Goal: Task Accomplishment & Management: Manage account settings

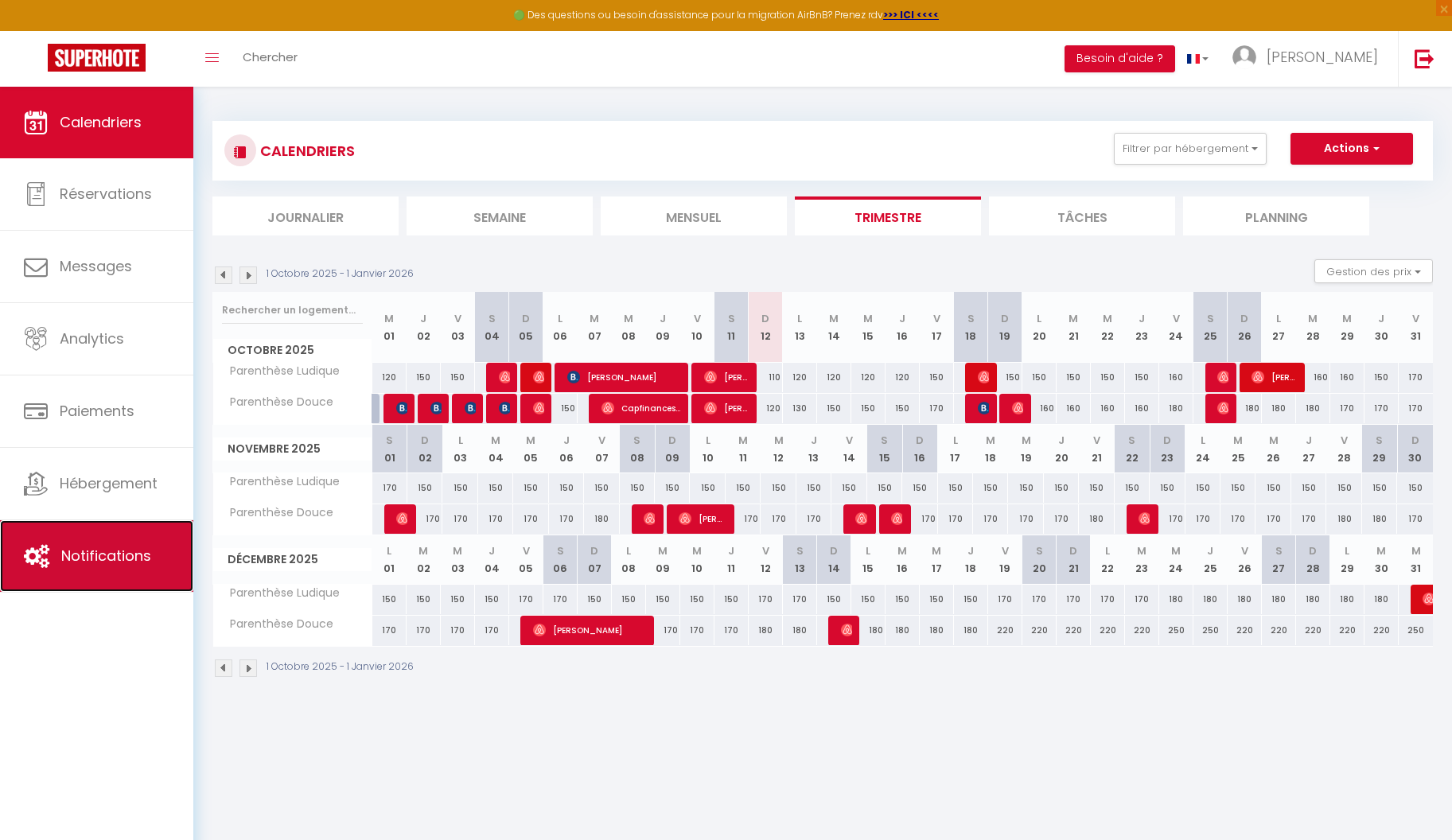
click at [94, 552] on span "Notifications" at bounding box center [106, 555] width 90 height 19
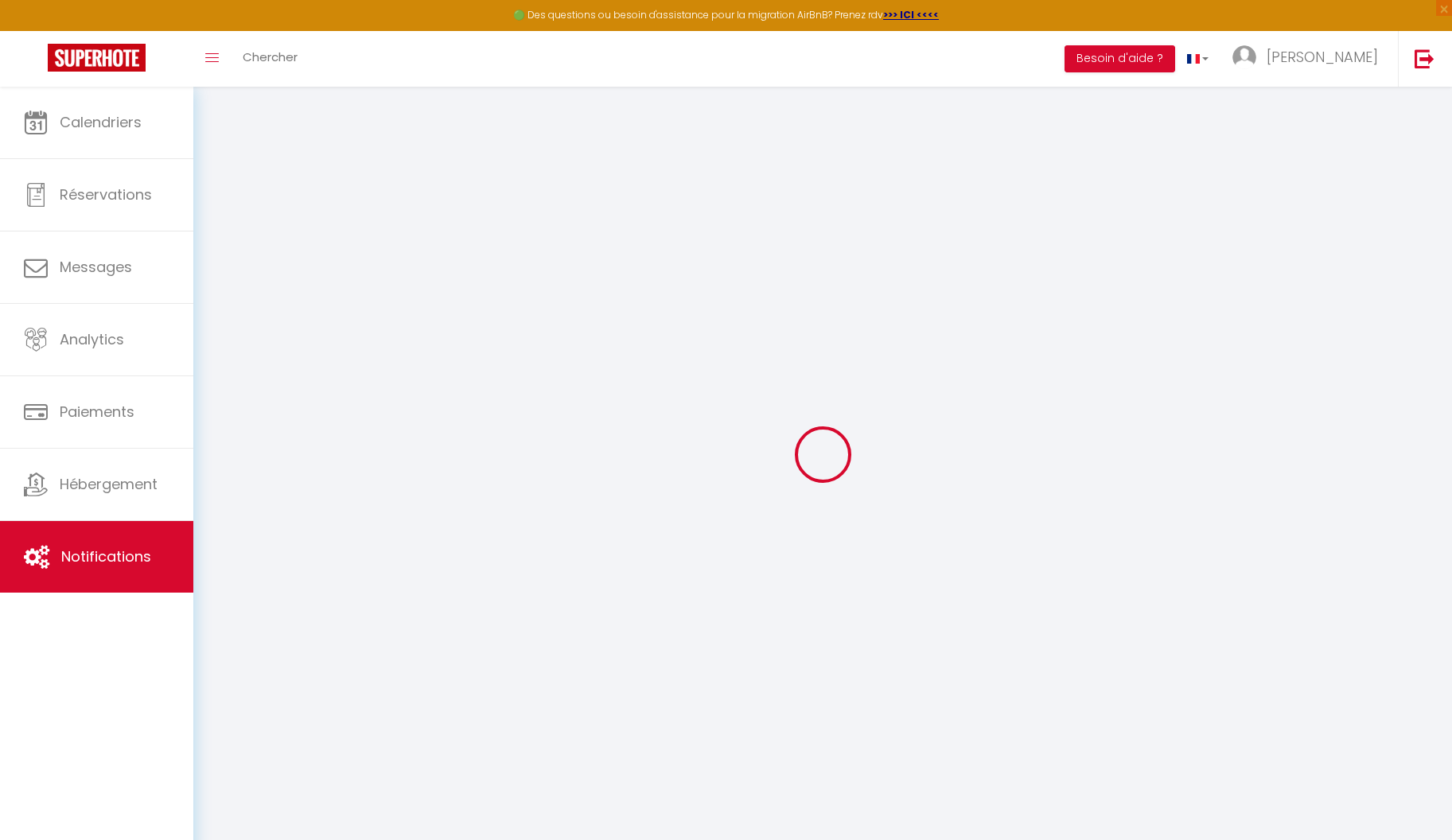
select select
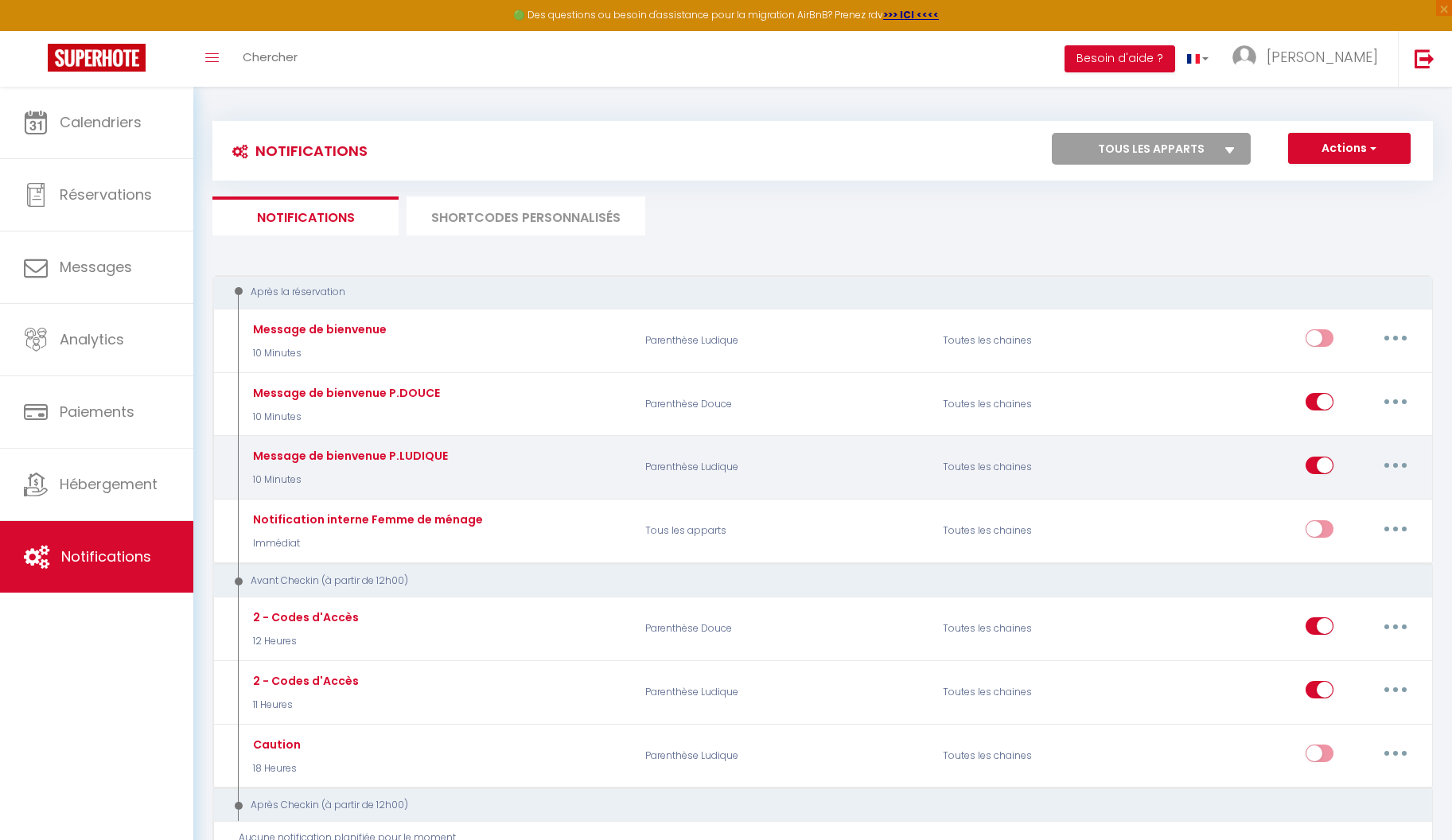
click at [1395, 466] on button "button" at bounding box center [1395, 465] width 45 height 25
click at [1346, 501] on link "Editer" at bounding box center [1354, 501] width 118 height 27
type input "Message de bienvenue P.LUDIQUE"
select select "10 Minutes"
select select "if_booking_is_paid"
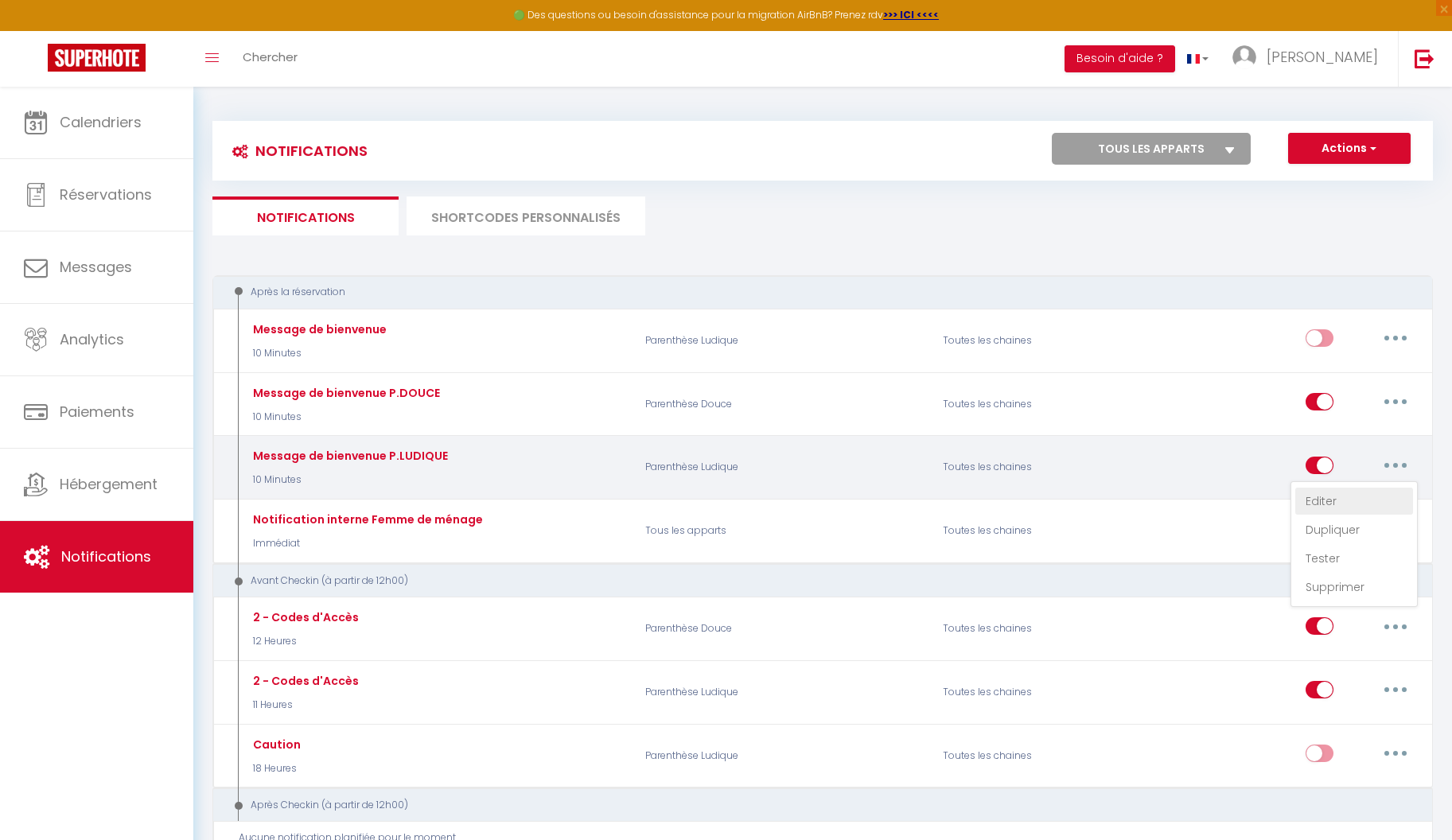
checkbox input "true"
checkbox input "false"
checkbox input "true"
radio input "true"
type input "Bienvenue [GUEST:FIRST_NAME] à [RENTAL:NAME]"
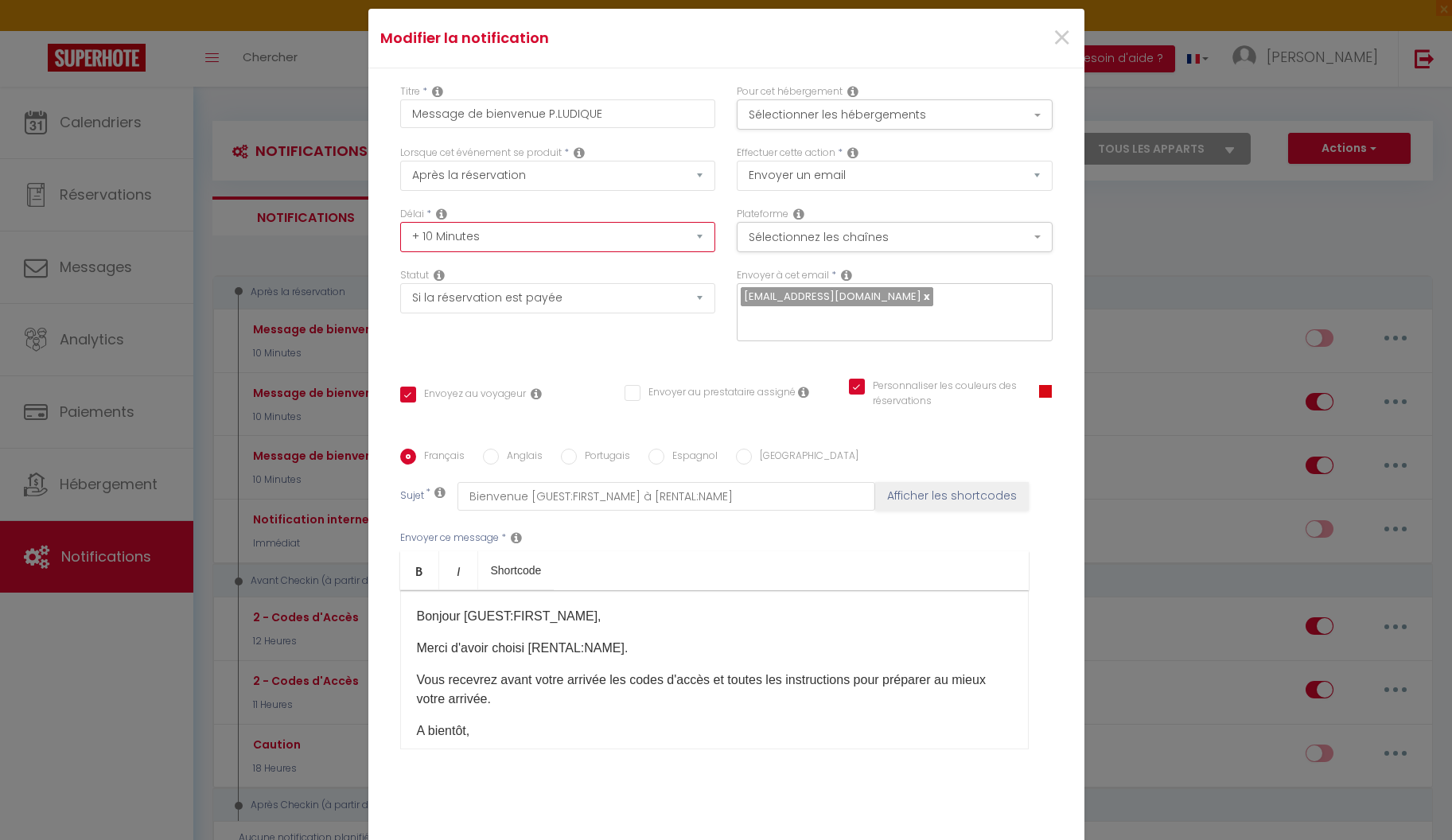
click at [626, 249] on select "Immédiat + 10 Minutes + 1 Heure + 2 Heures + 3 Heures + 4 Heures + 5 Heures + 6…" at bounding box center [558, 236] width 316 height 31
click at [1058, 47] on span "×" at bounding box center [1062, 37] width 19 height 47
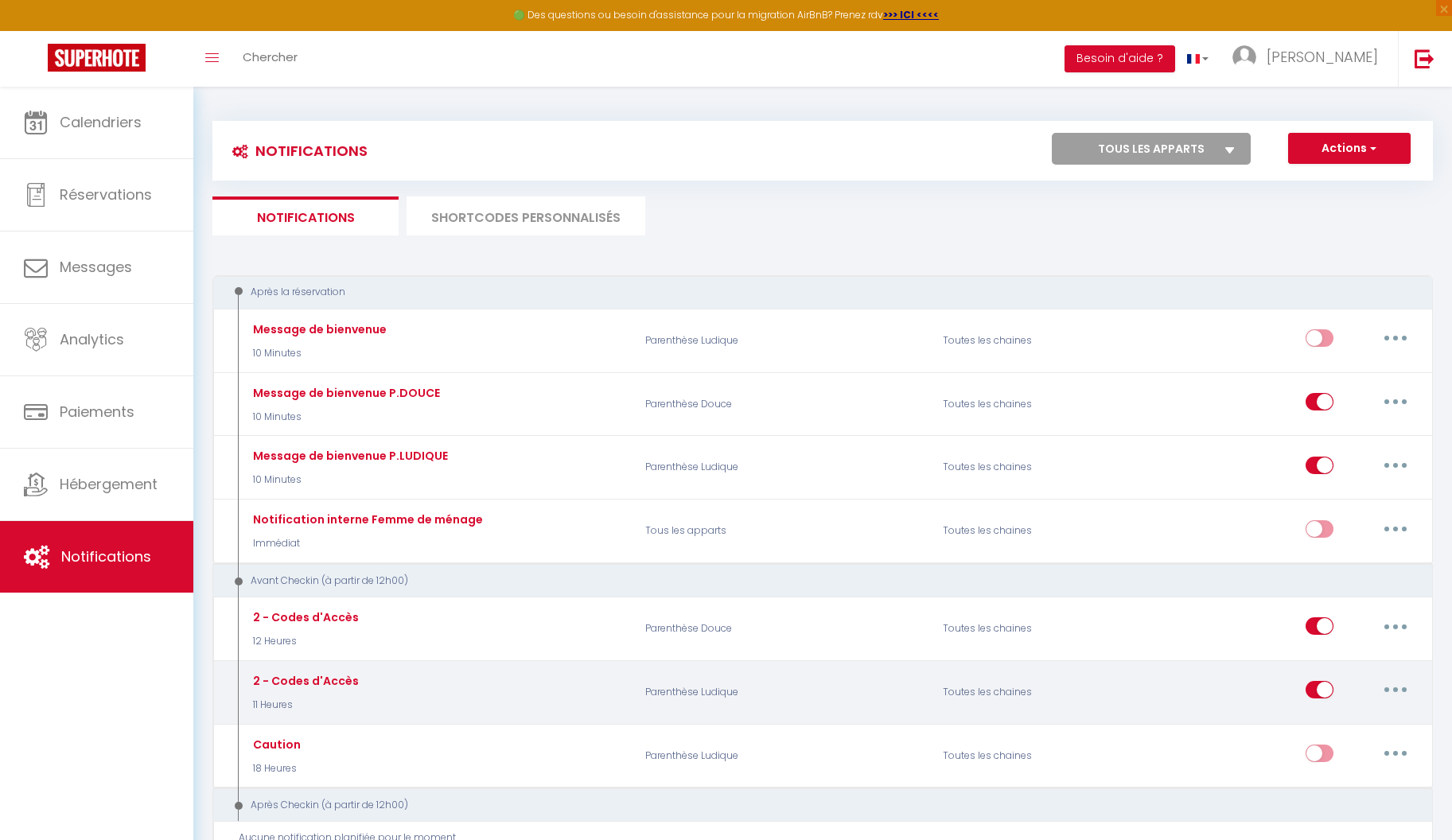
click at [1396, 687] on icon "button" at bounding box center [1395, 689] width 5 height 5
click at [1333, 719] on link "Editer" at bounding box center [1354, 726] width 118 height 27
type input "2 - Codes d'Accès"
select select "11 Heures"
checkbox input "true"
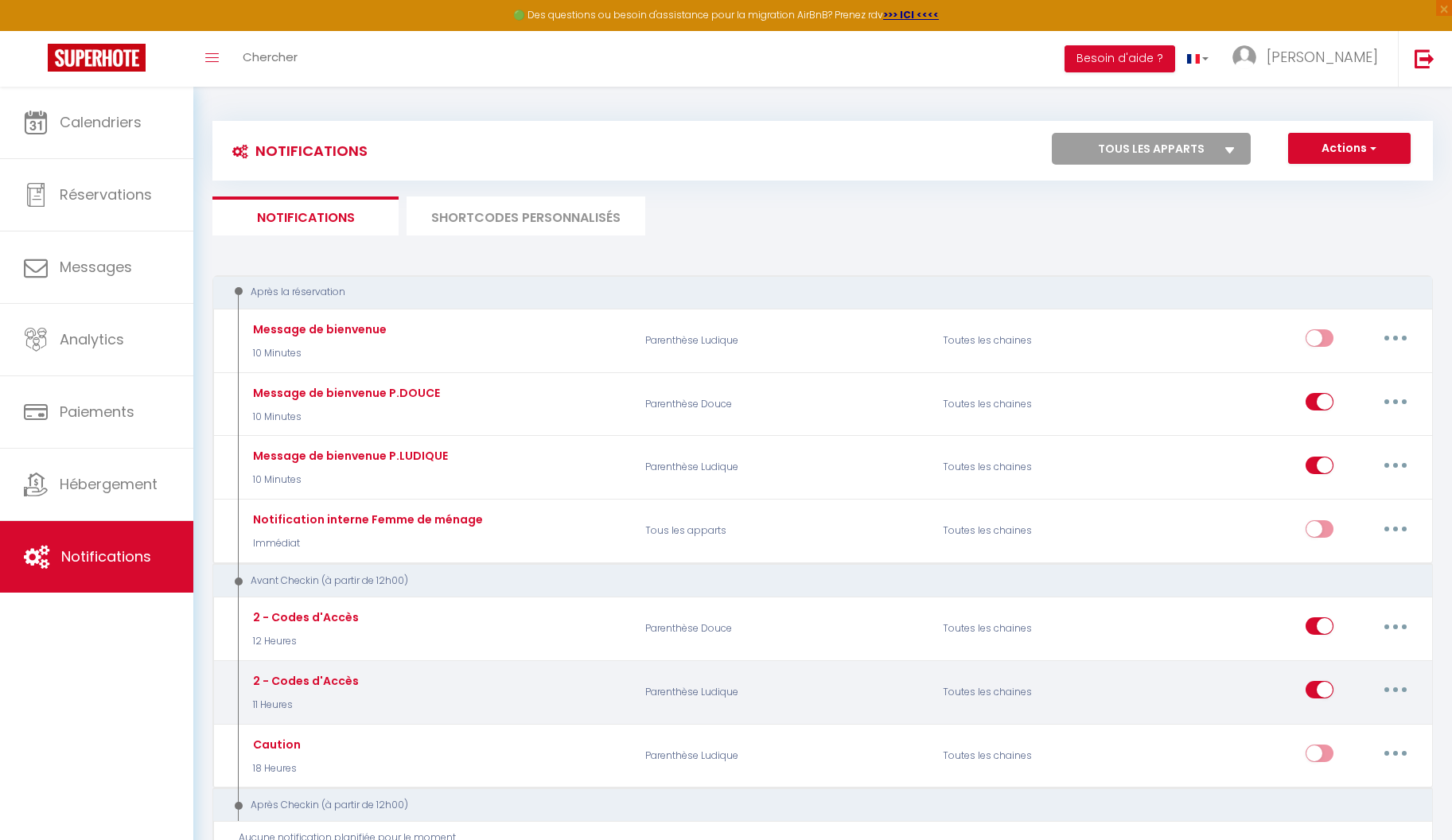
checkbox input "false"
type input "Code d'accès pour le checkin - [RENTAL:NAME]"
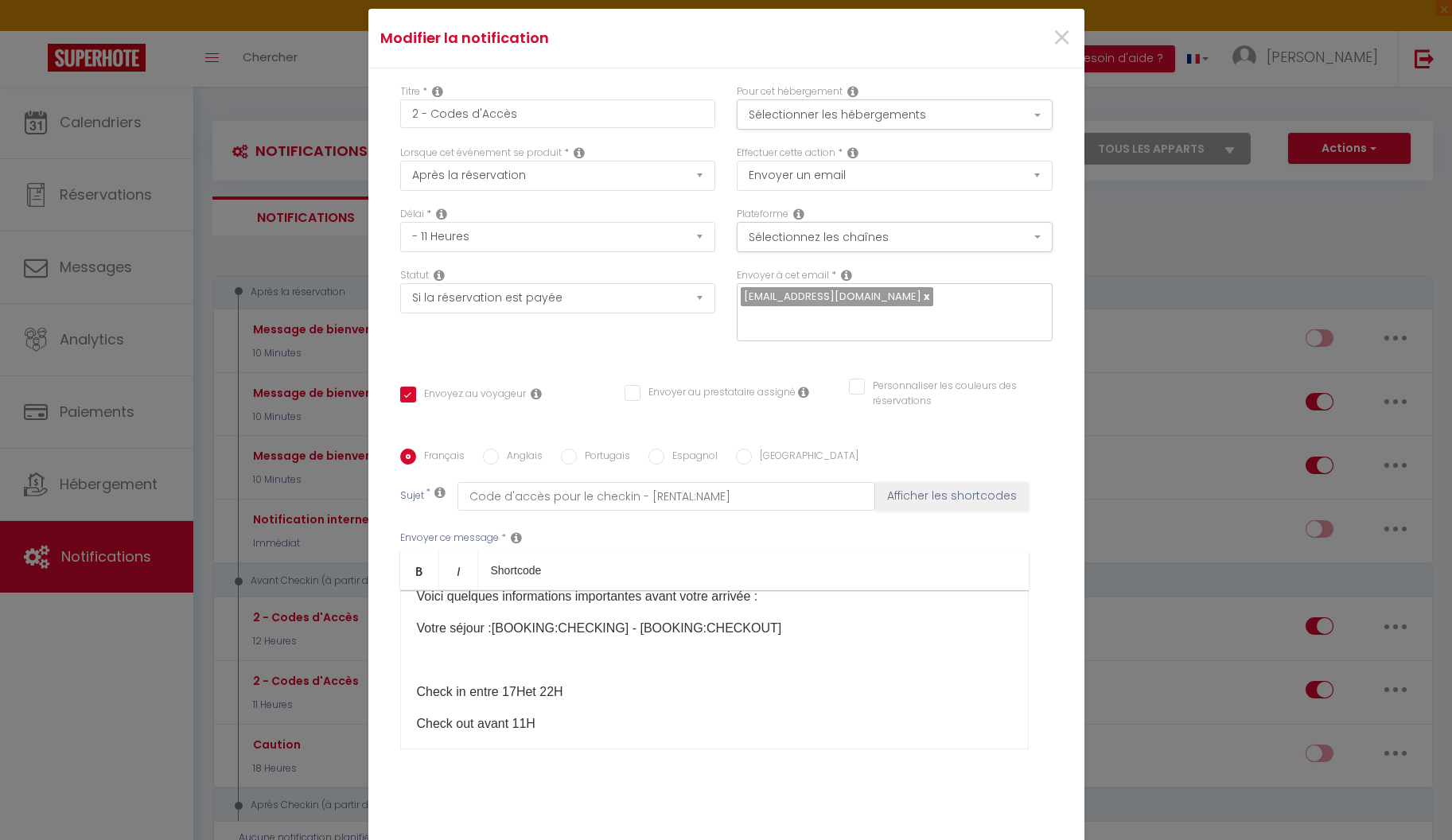
scroll to position [116, 0]
click at [700, 652] on p at bounding box center [715, 659] width 595 height 19
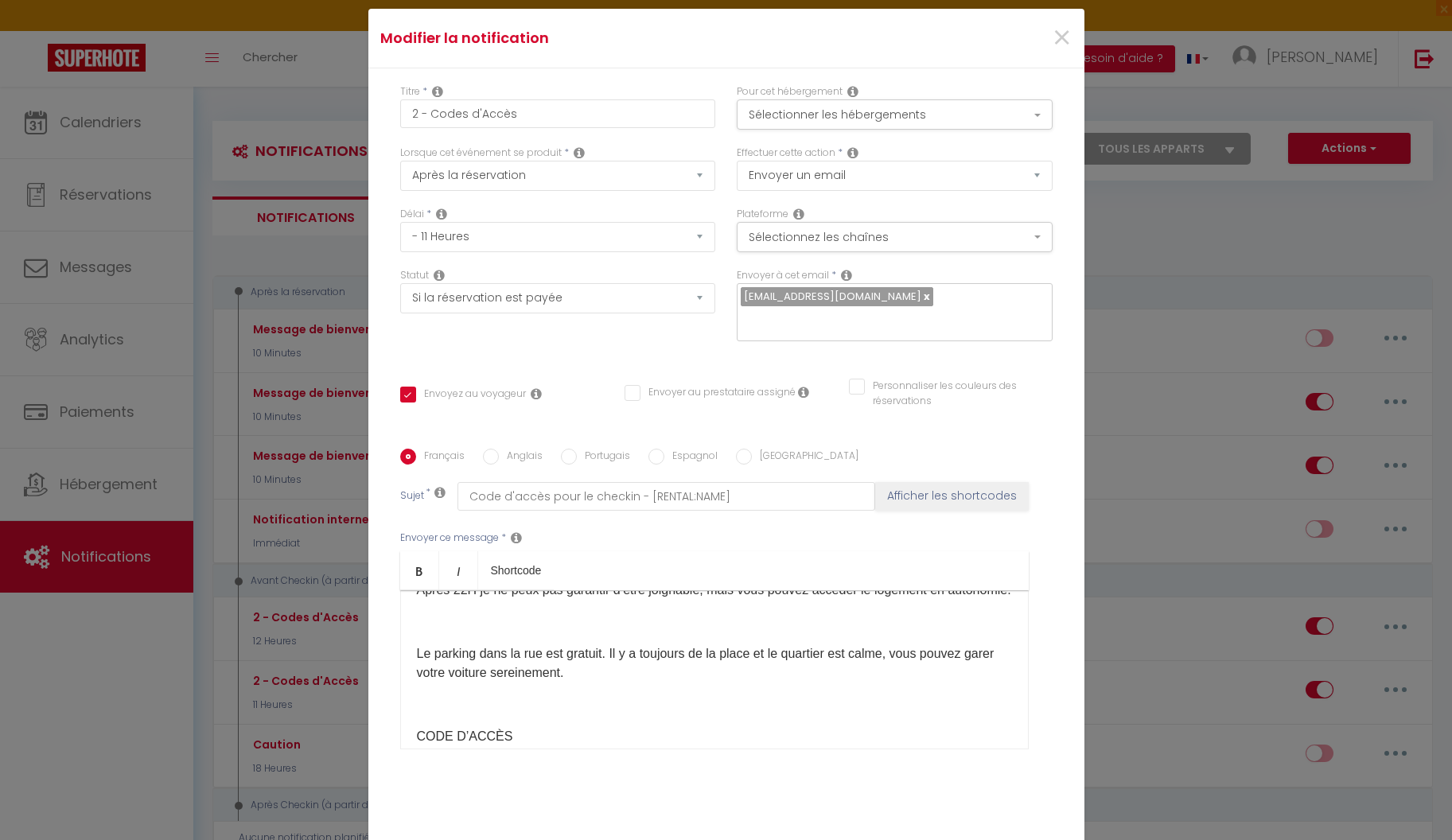
scroll to position [250, 0]
click at [701, 627] on p at bounding box center [715, 620] width 595 height 19
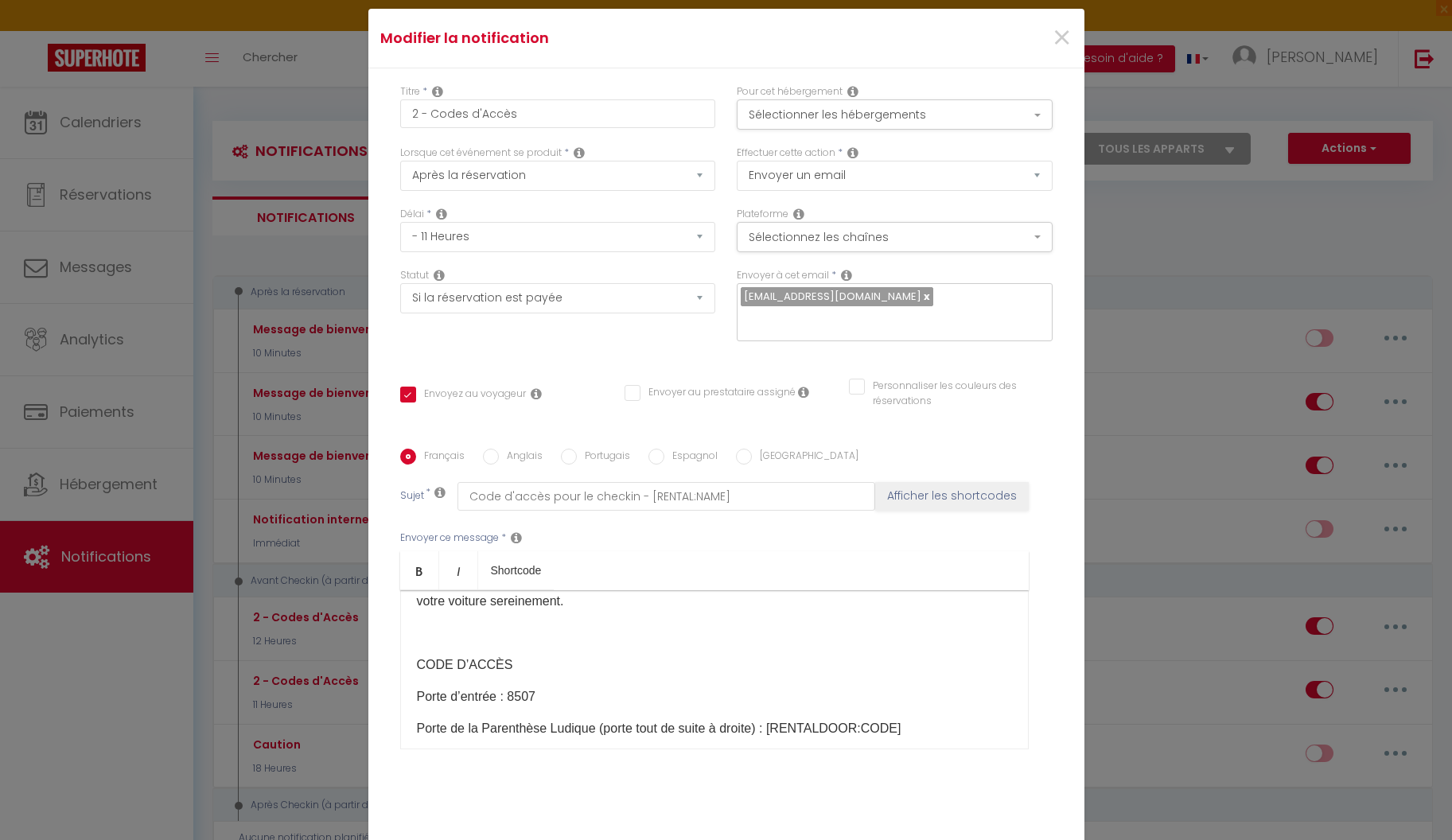
scroll to position [323, 0]
click at [607, 624] on div "Bonjour [GUEST:FIRST_NAME], Merci [MEDICAL_DATA] d’avoir choisi [RENTAL:NAME]​.…" at bounding box center [715, 670] width 629 height 159
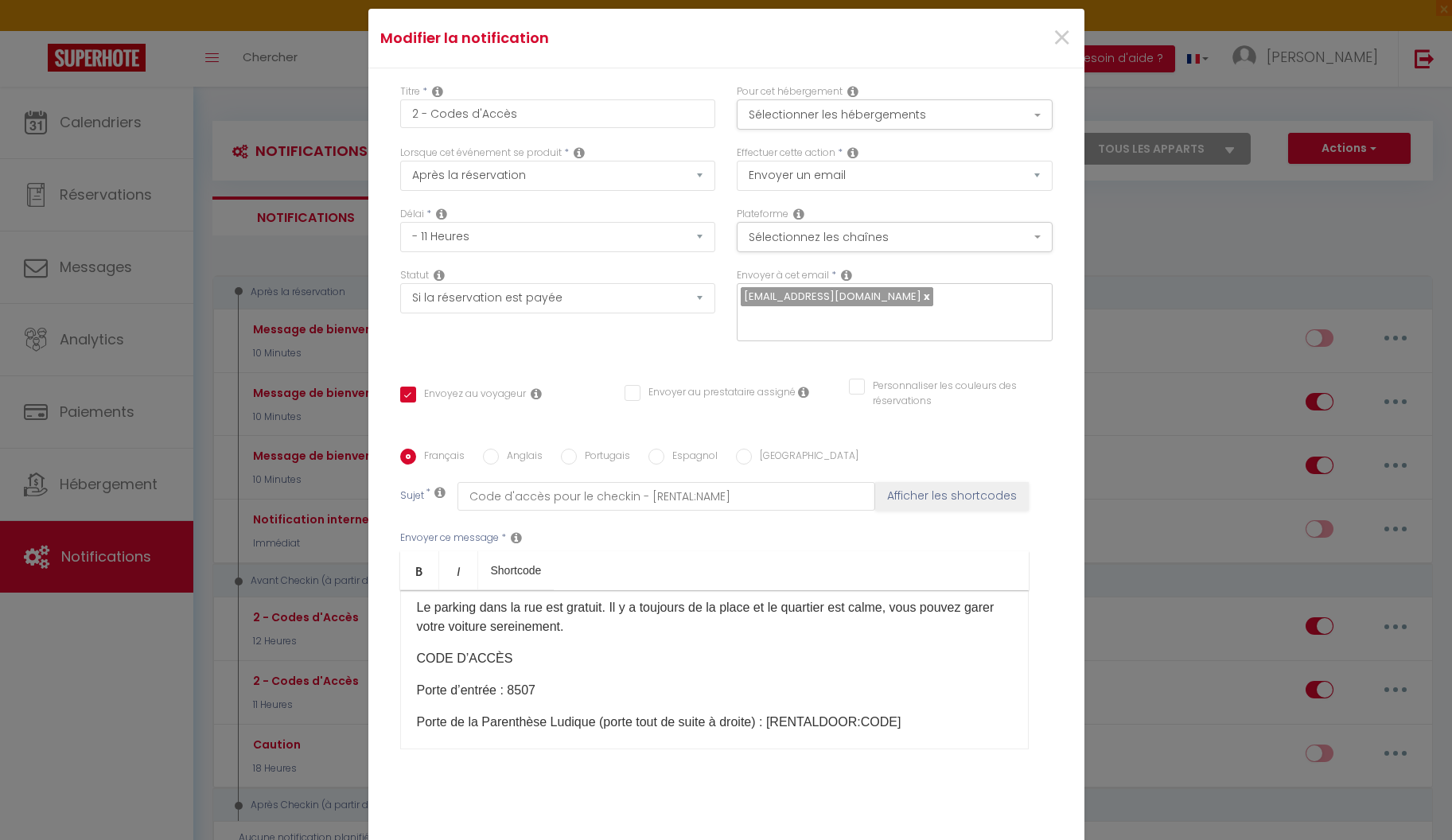
scroll to position [213, 0]
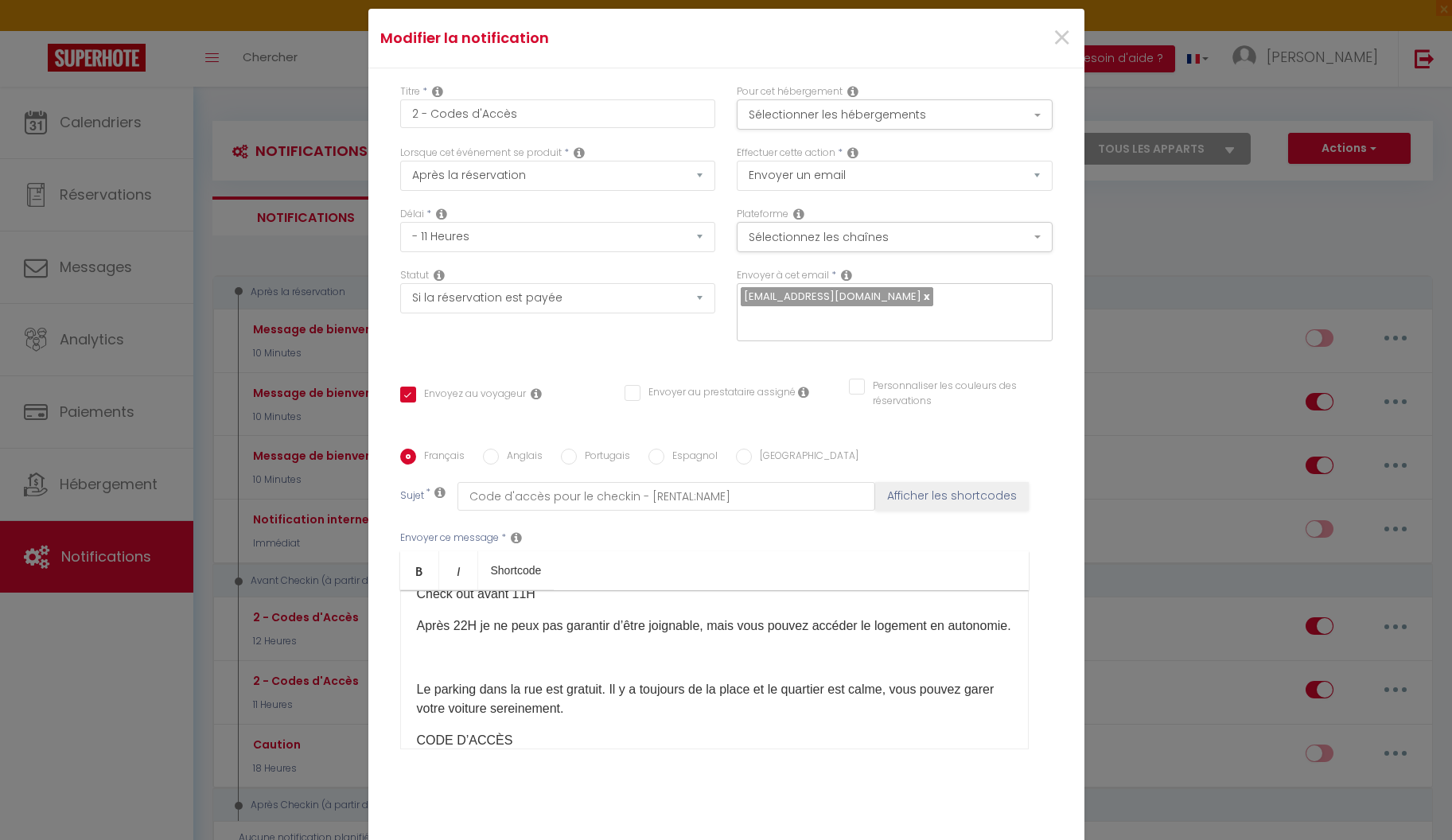
click at [580, 676] on div "Bonjour [GUEST:FIRST_NAME], Merci [MEDICAL_DATA] d’avoir choisi [RENTAL:NAME]​.…" at bounding box center [715, 670] width 629 height 159
click at [575, 654] on div "Bonjour [GUEST:FIRST_NAME], Merci [MEDICAL_DATA] d’avoir choisi [RENTAL:NAME]​.…" at bounding box center [715, 670] width 629 height 159
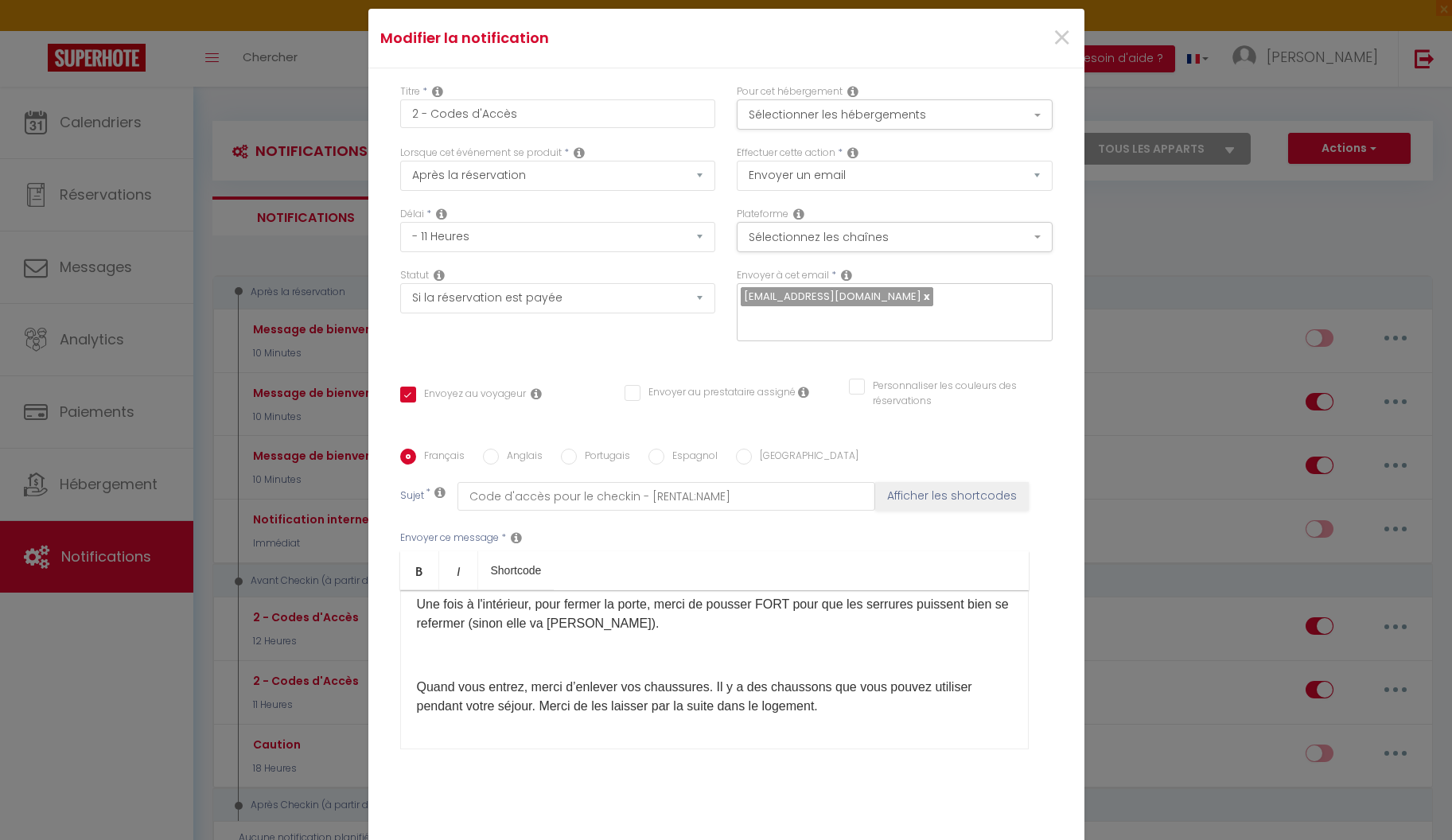
scroll to position [575, 0]
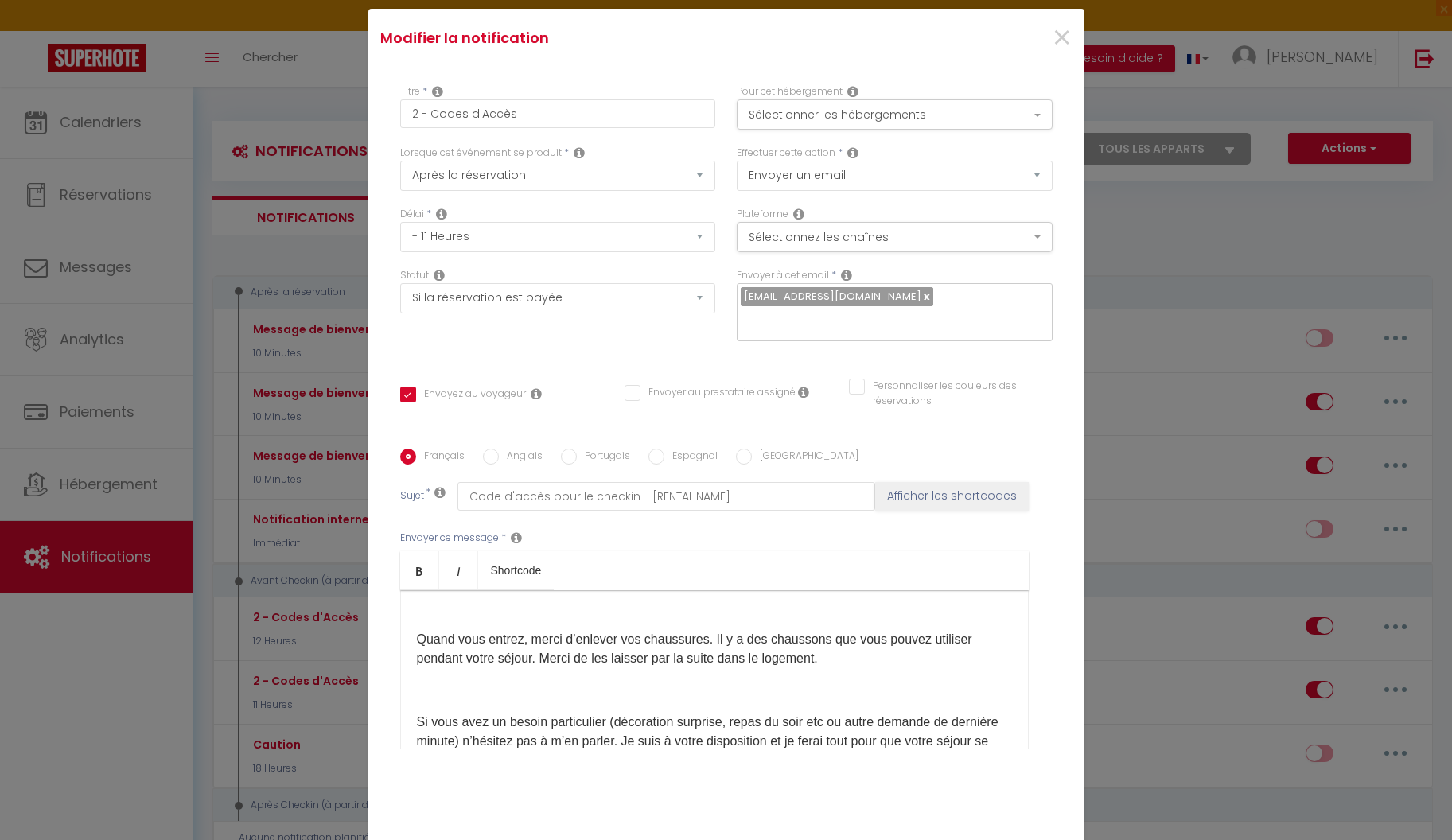
click at [749, 681] on p at bounding box center [715, 691] width 595 height 19
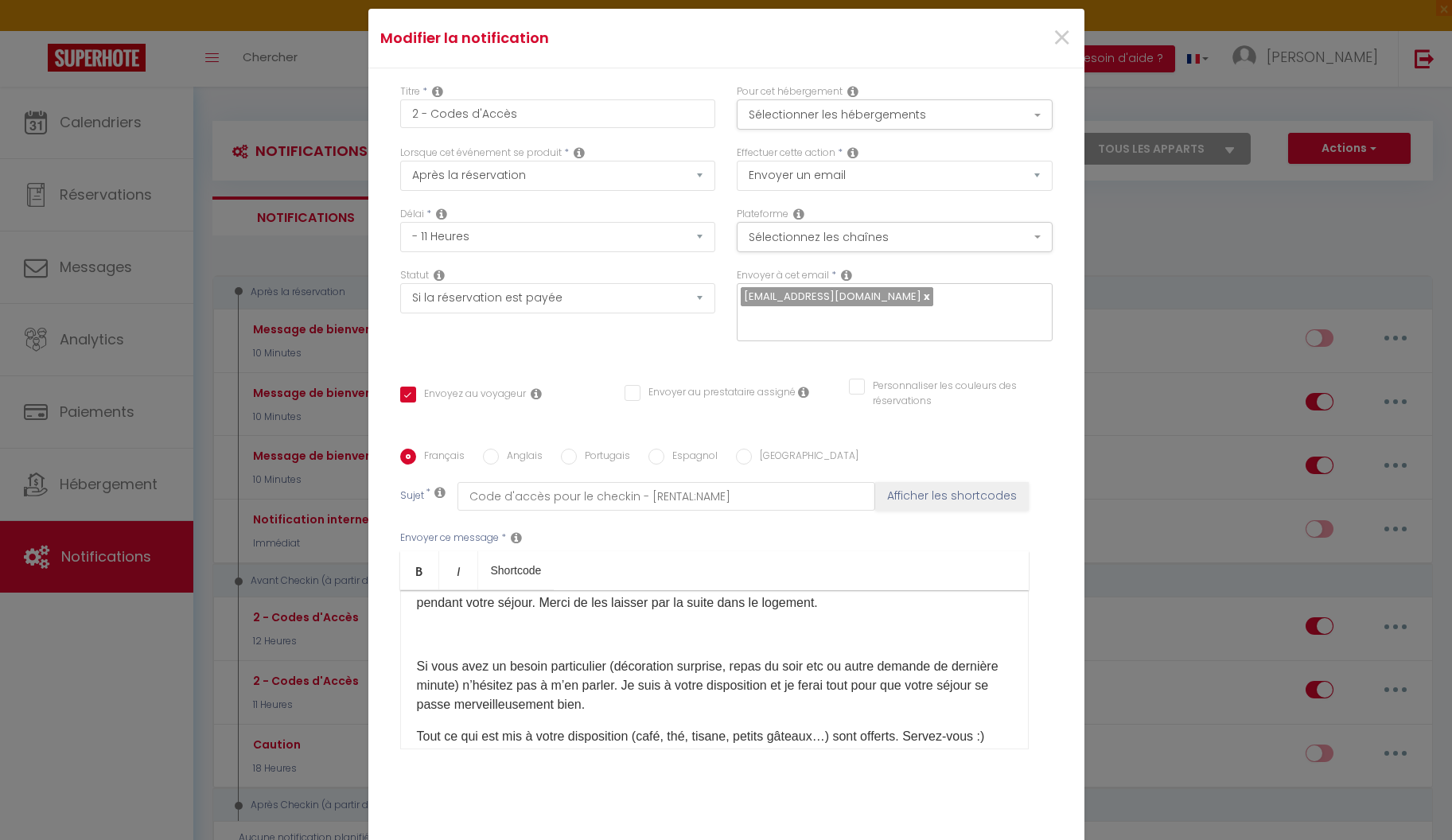
drag, startPoint x: 437, startPoint y: 629, endPoint x: 610, endPoint y: 687, distance: 182.5
click at [610, 687] on div "Bonjour [GUEST:FIRST_NAME], Merci [MEDICAL_DATA] d’avoir choisi [RENTAL:NAME]​.…" at bounding box center [715, 670] width 629 height 159
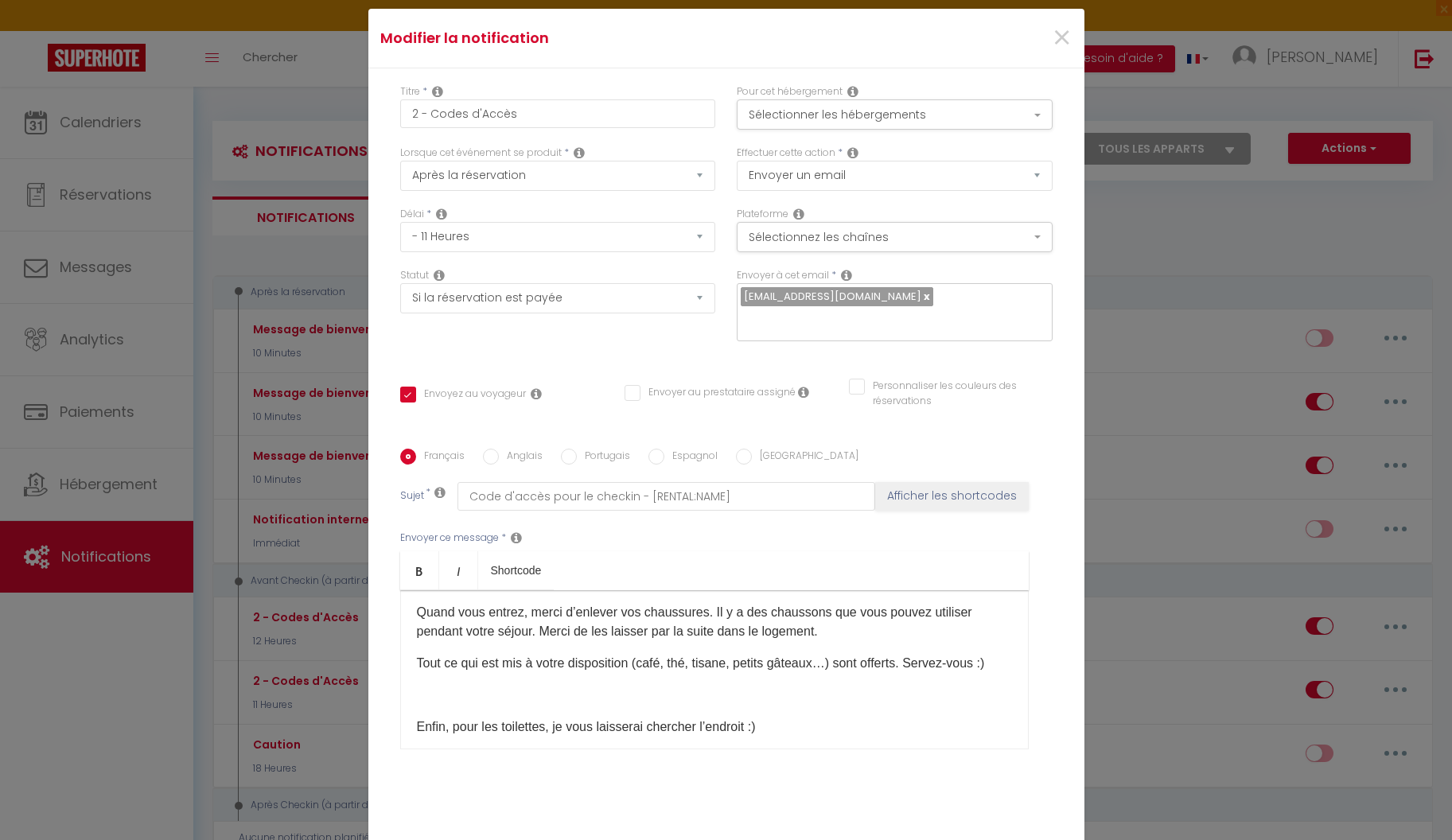
scroll to position [609, 0]
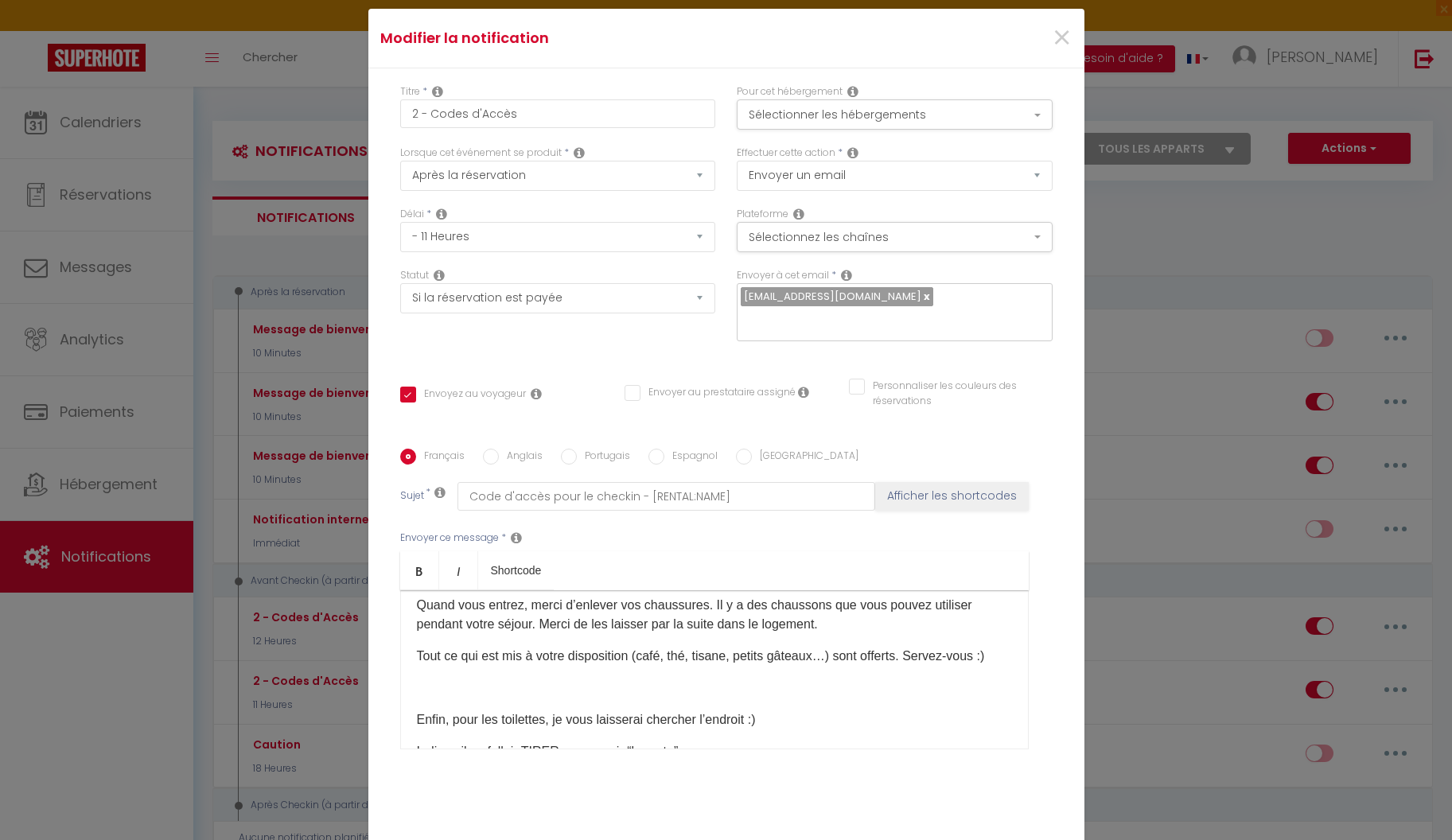
click at [633, 679] on p at bounding box center [715, 688] width 595 height 19
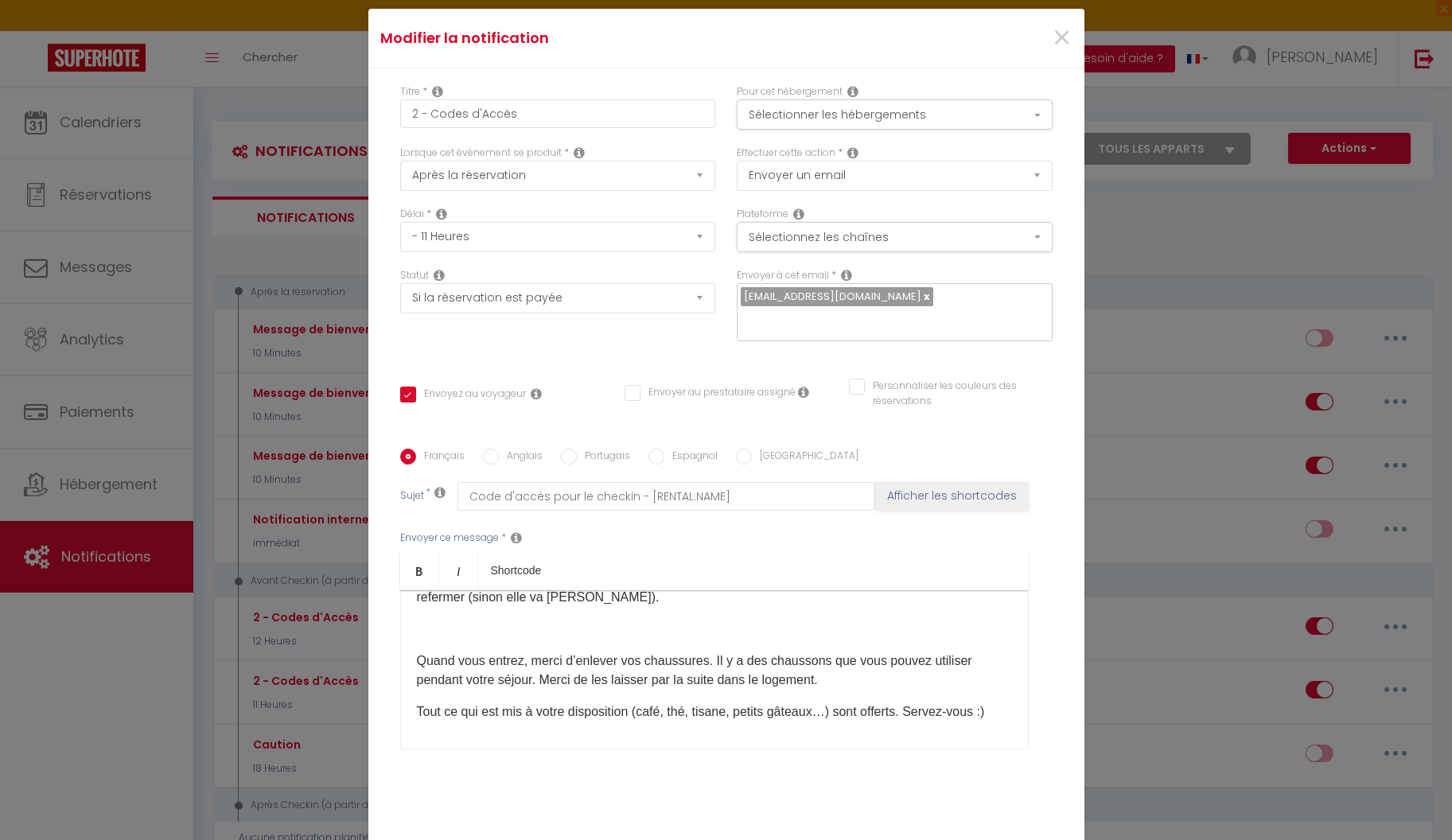
scroll to position [552, 0]
click at [630, 631] on div "Bonjour [GUEST:FIRST_NAME], Merci [MEDICAL_DATA] d’avoir choisi [RENTAL:NAME]​.…" at bounding box center [715, 670] width 629 height 159
click at [635, 622] on p at bounding box center [715, 631] width 595 height 19
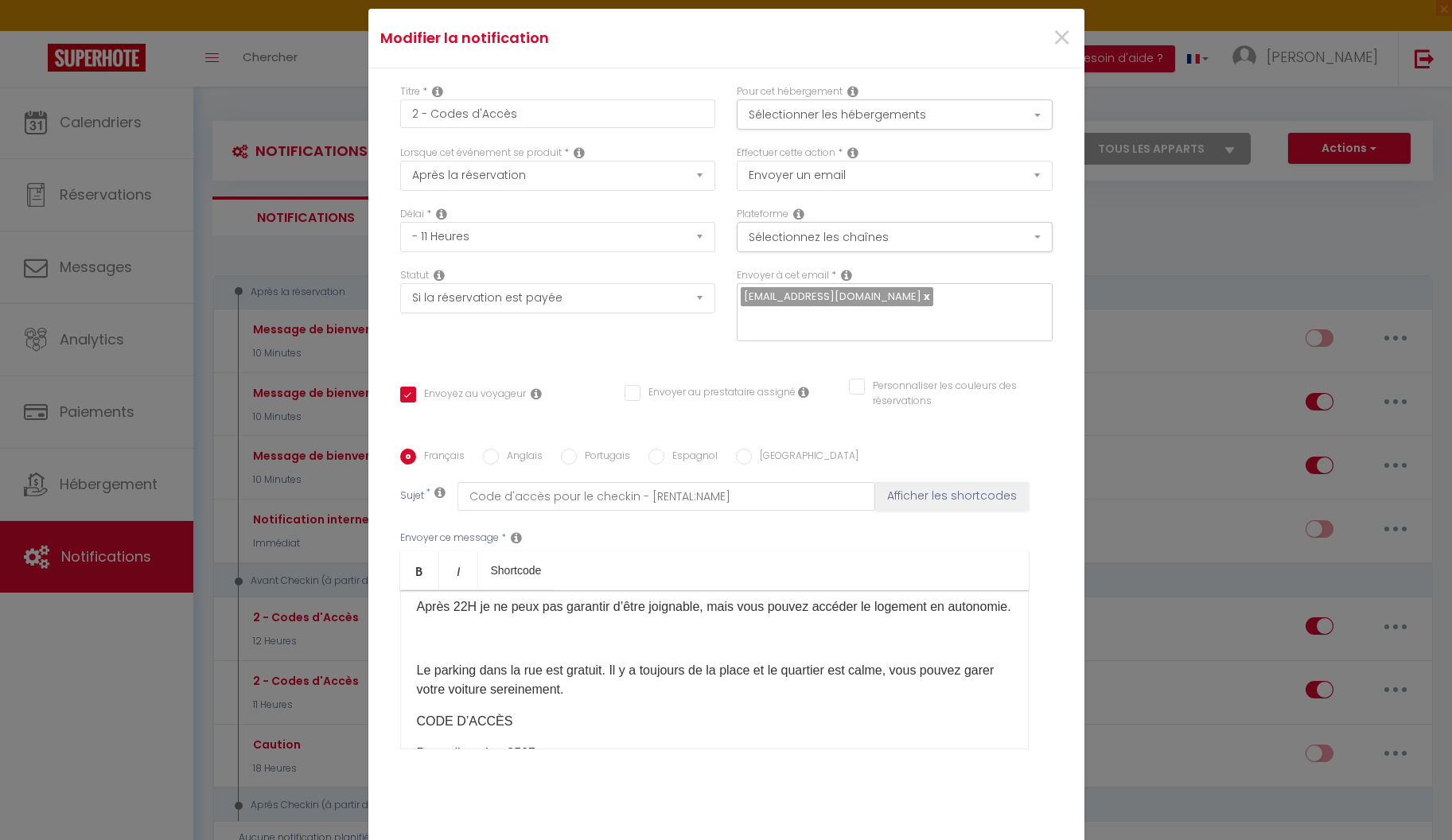
scroll to position [231, 0]
click at [656, 650] on p at bounding box center [715, 641] width 595 height 19
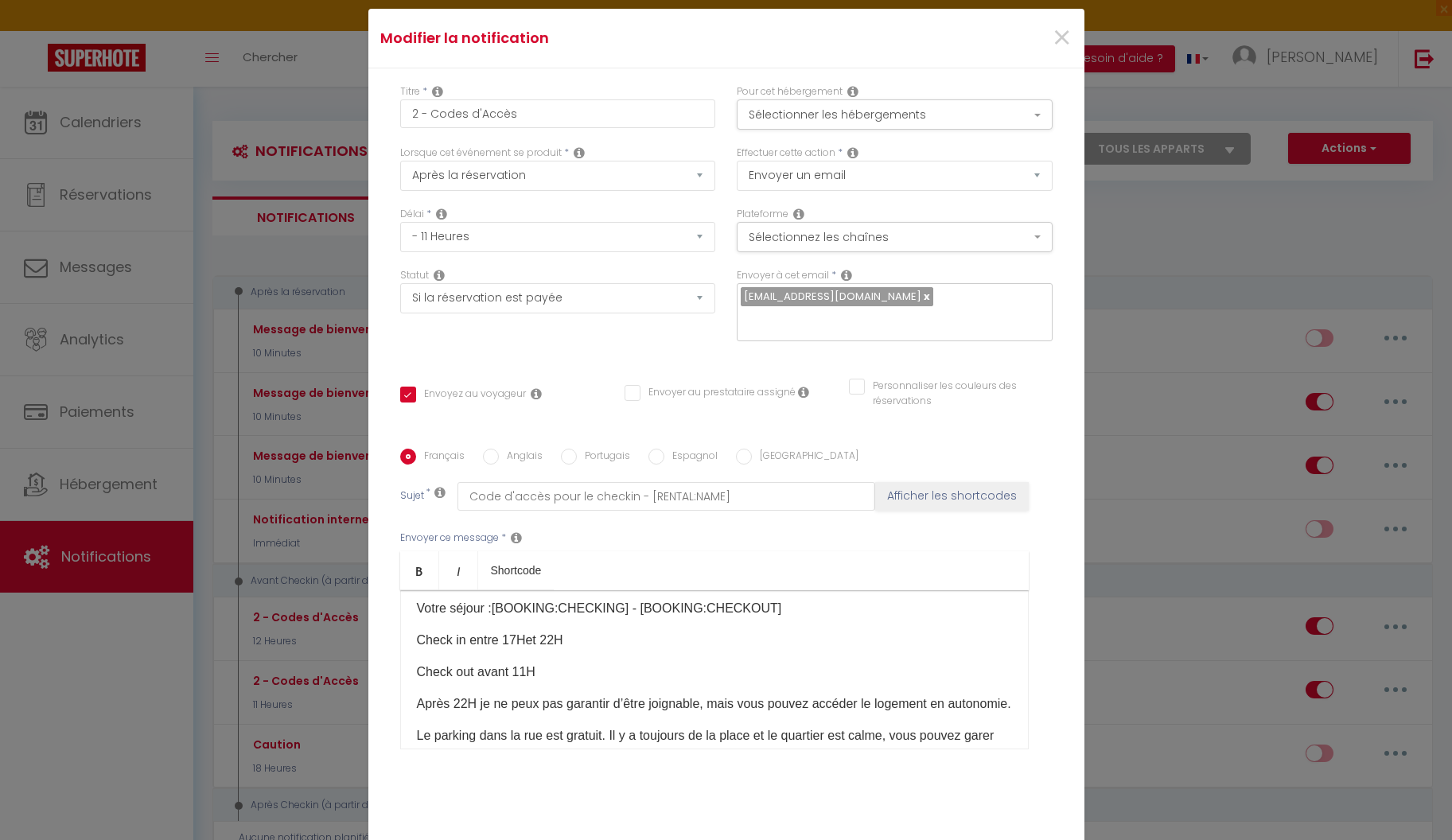
scroll to position [0, 0]
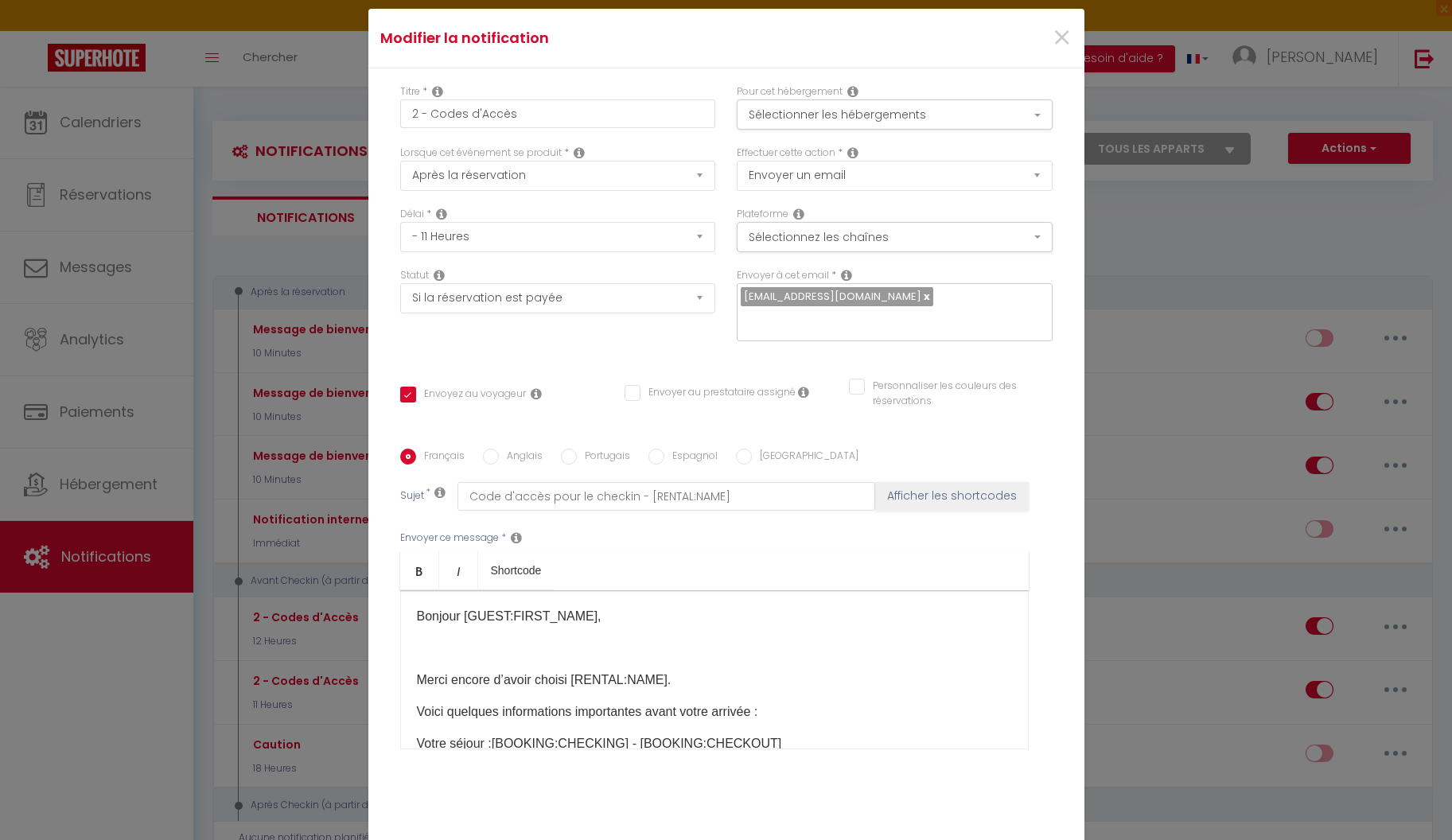
click at [679, 639] on p at bounding box center [715, 648] width 595 height 19
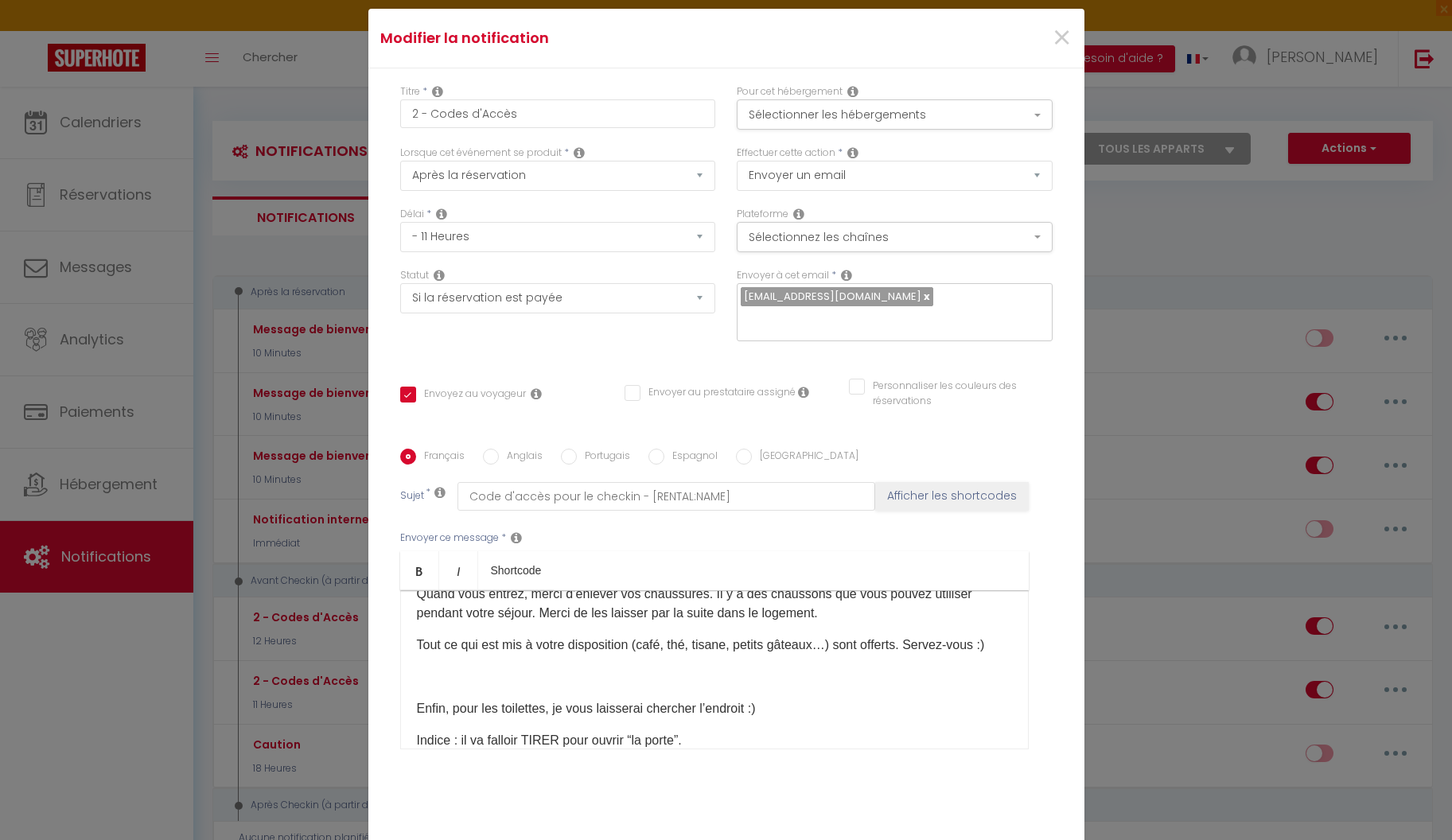
scroll to position [551, 0]
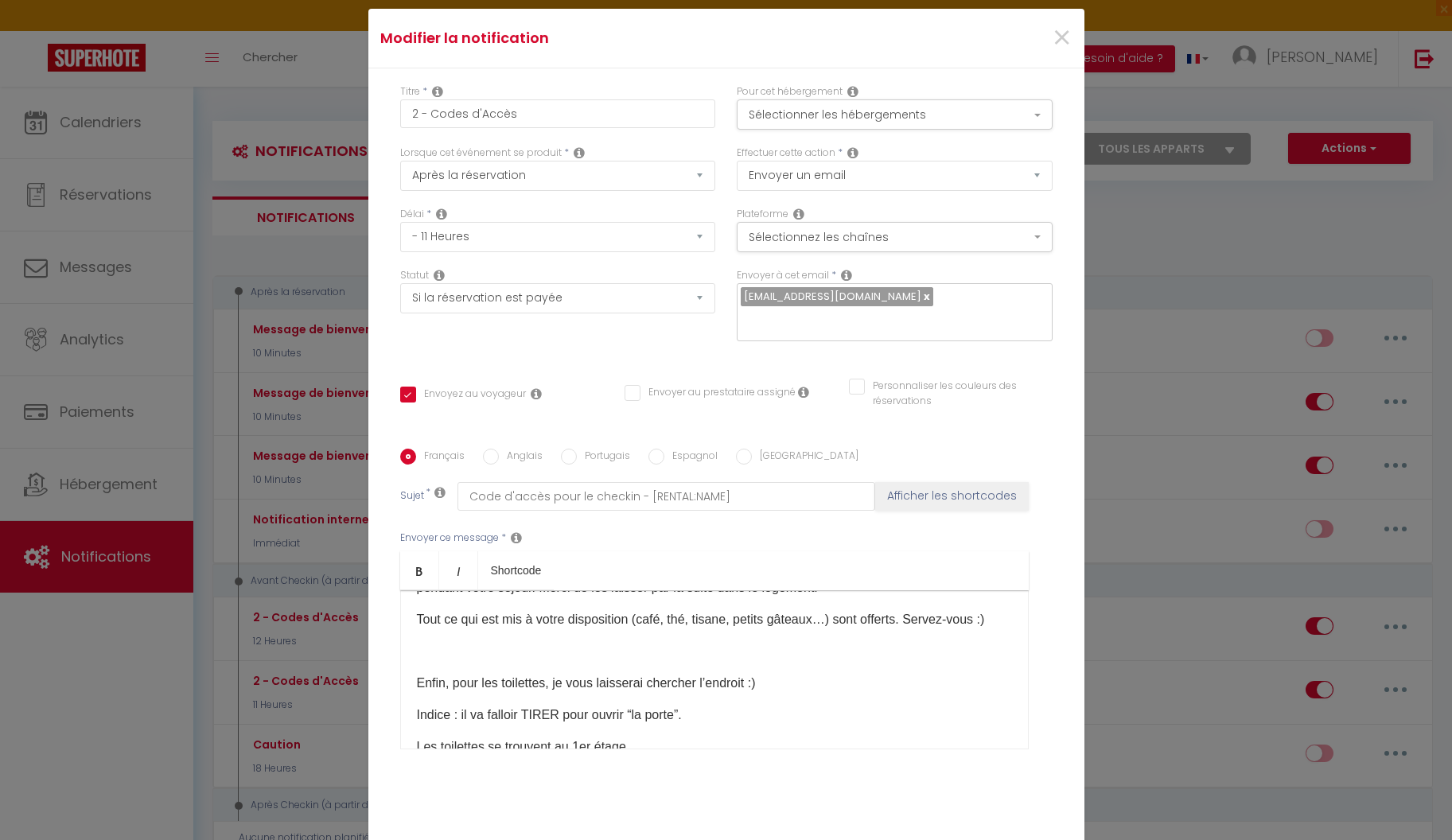
click at [749, 643] on p at bounding box center [715, 652] width 595 height 19
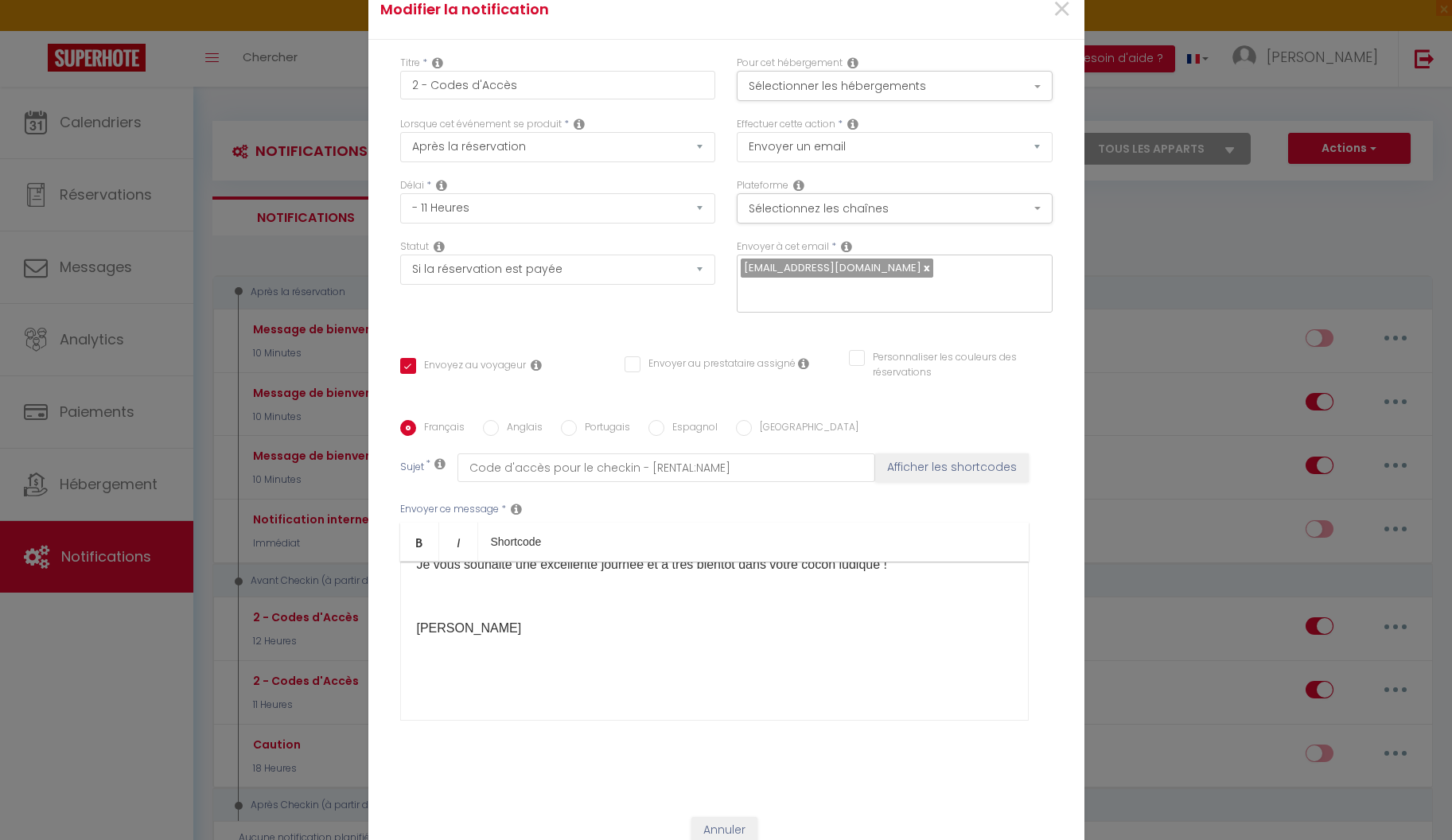
scroll to position [57, 0]
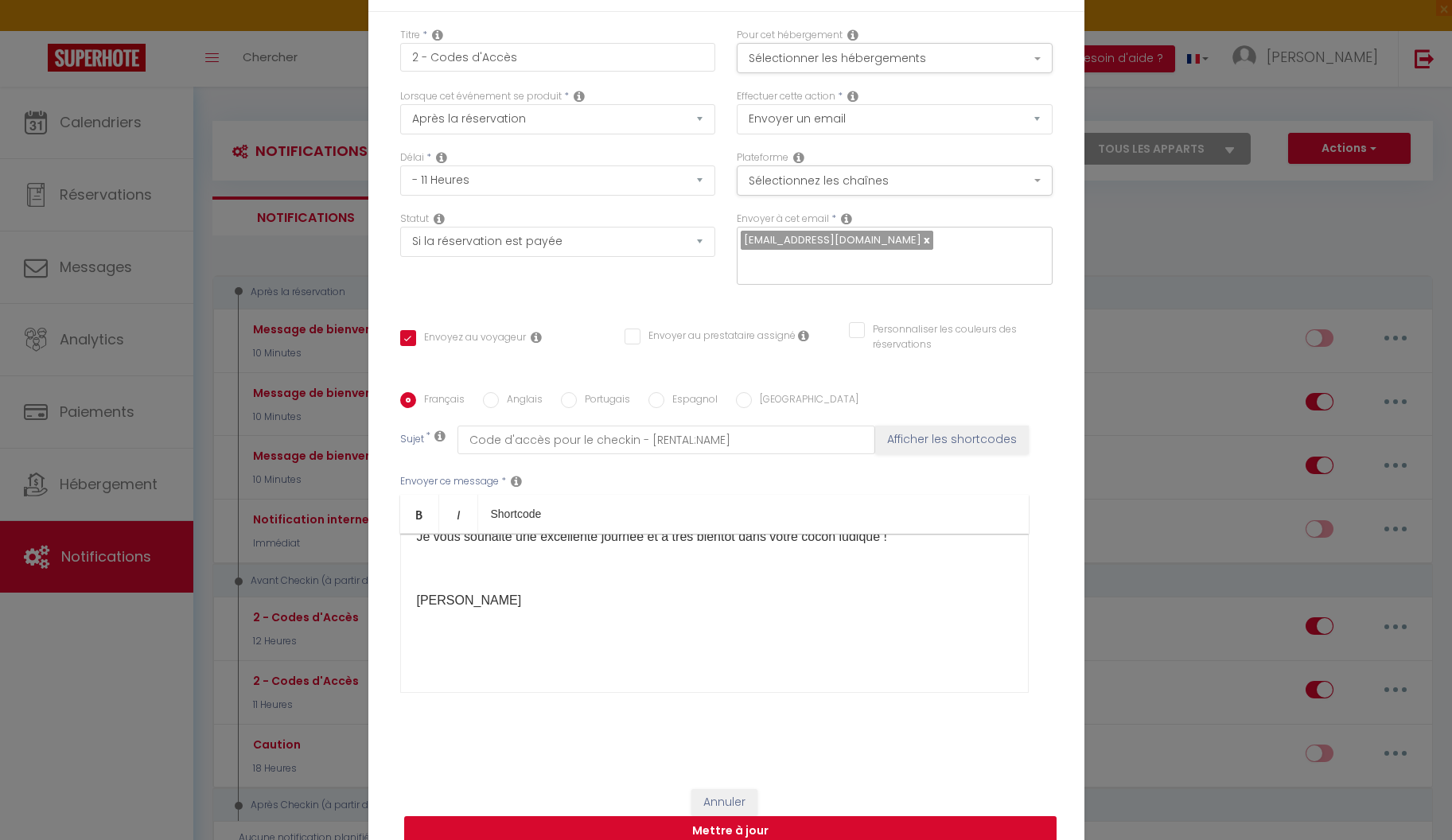
click at [804, 820] on button "Mettre à jour" at bounding box center [731, 831] width 653 height 31
checkbox input "true"
checkbox input "false"
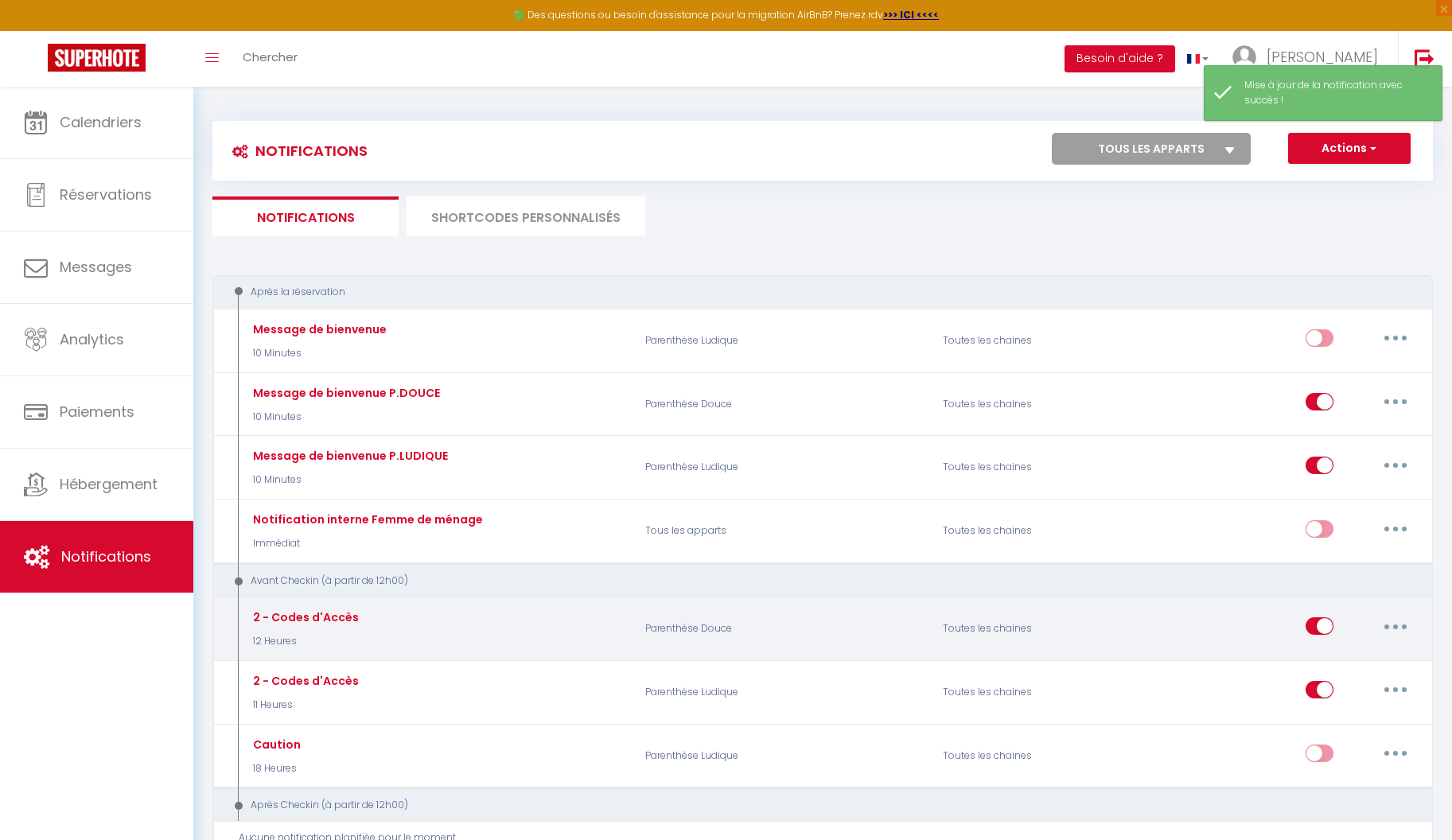
click at [1400, 624] on button "button" at bounding box center [1395, 626] width 45 height 25
click at [1349, 659] on link "Editer" at bounding box center [1354, 662] width 118 height 27
type input "2 - Codes d'Accès"
select select "12 Heures"
select select "if_booking_is_paid"
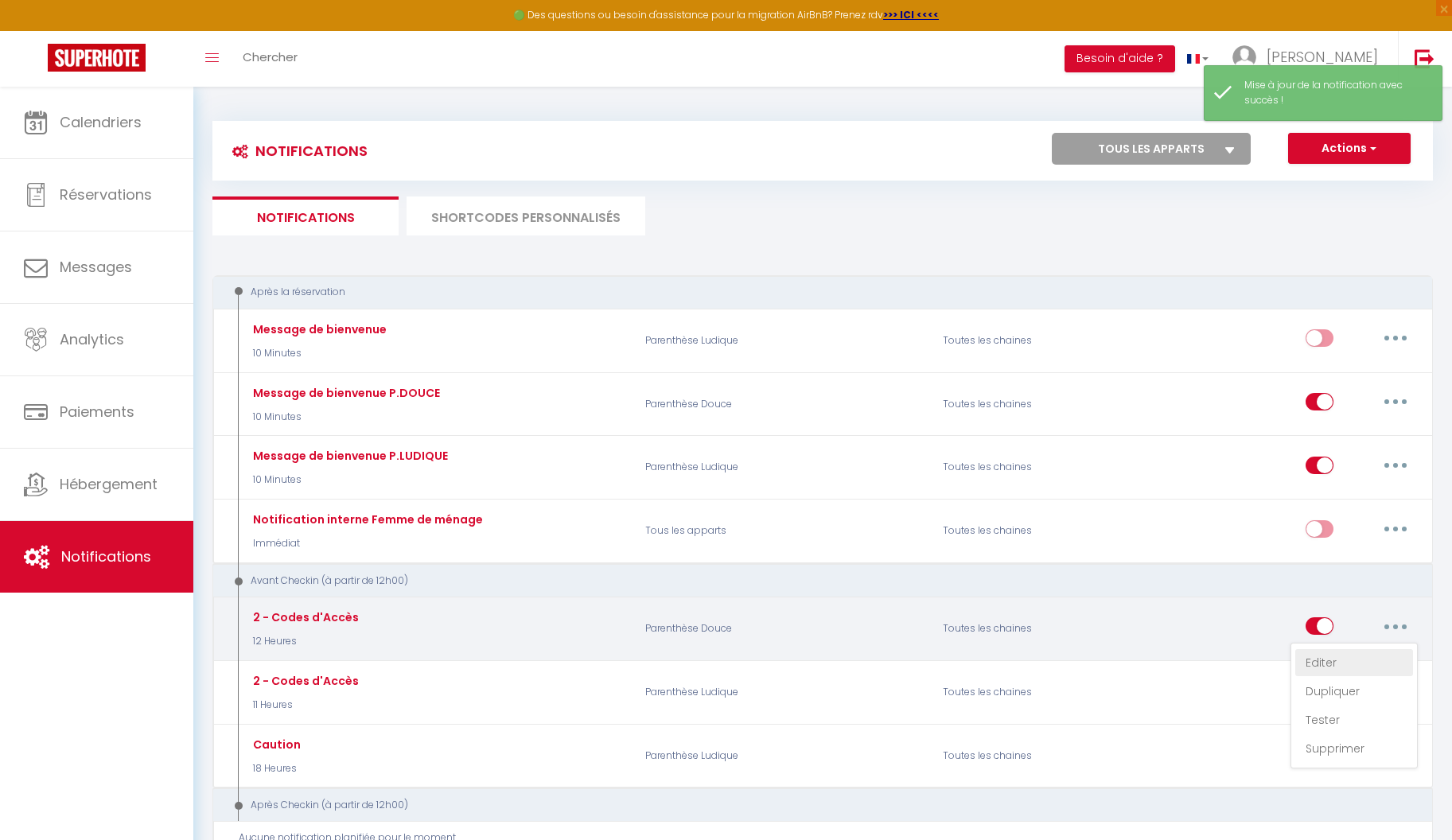
checkbox input "true"
checkbox input "false"
radio input "true"
type input "Code d'accès pour le checkin - [RENTAL:NAME]"
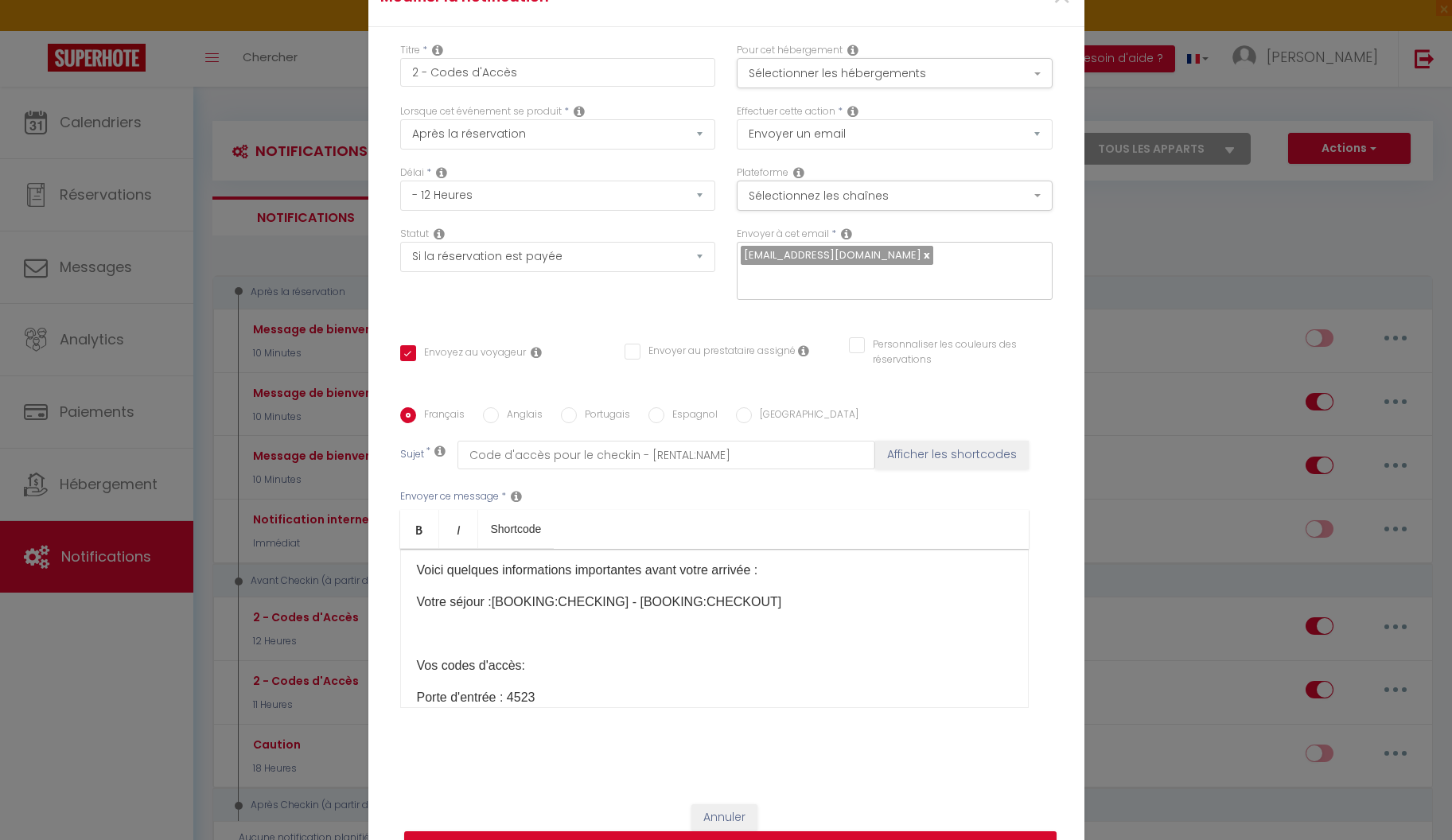
scroll to position [104, 0]
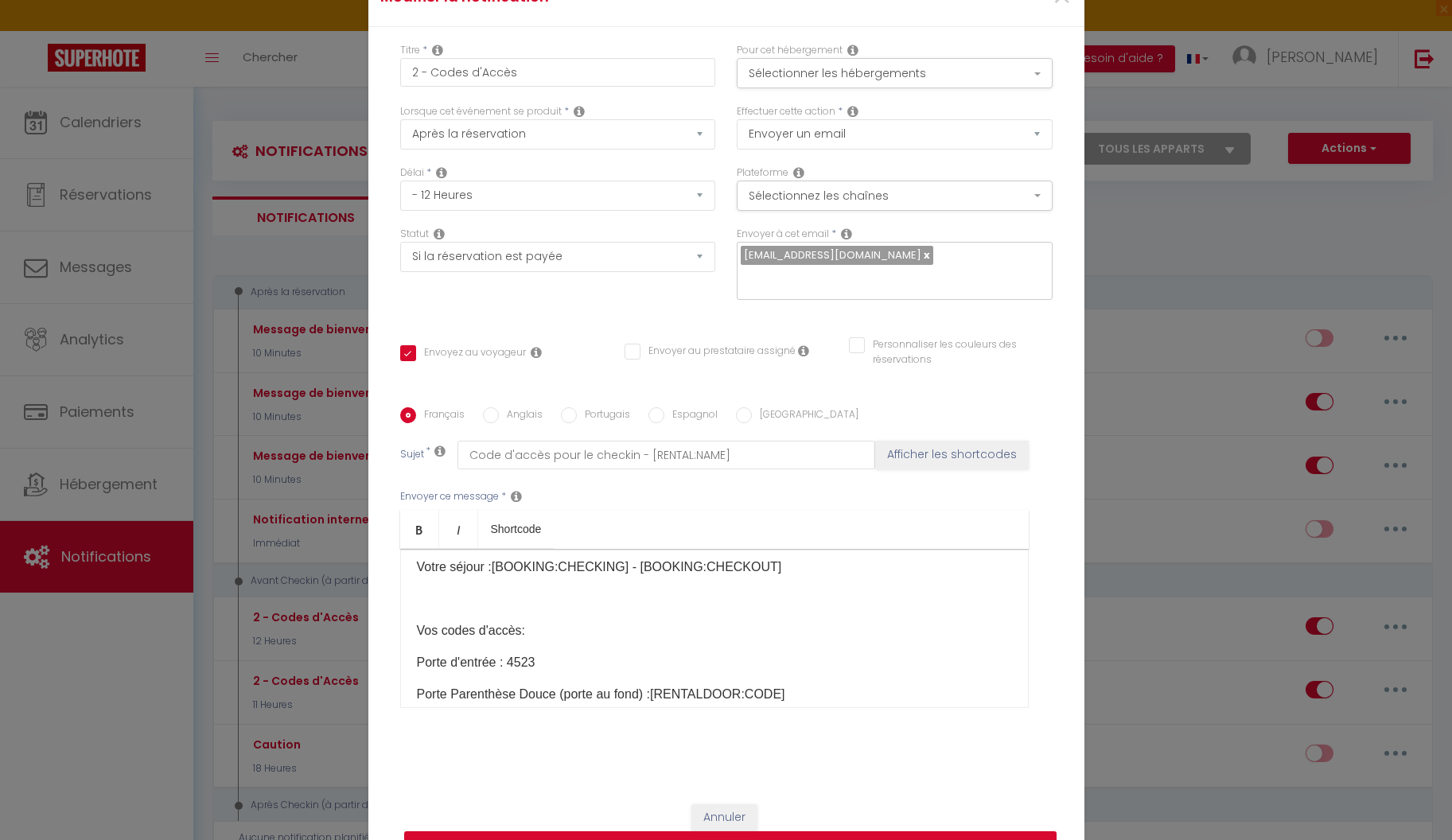
click at [665, 590] on p at bounding box center [715, 599] width 595 height 19
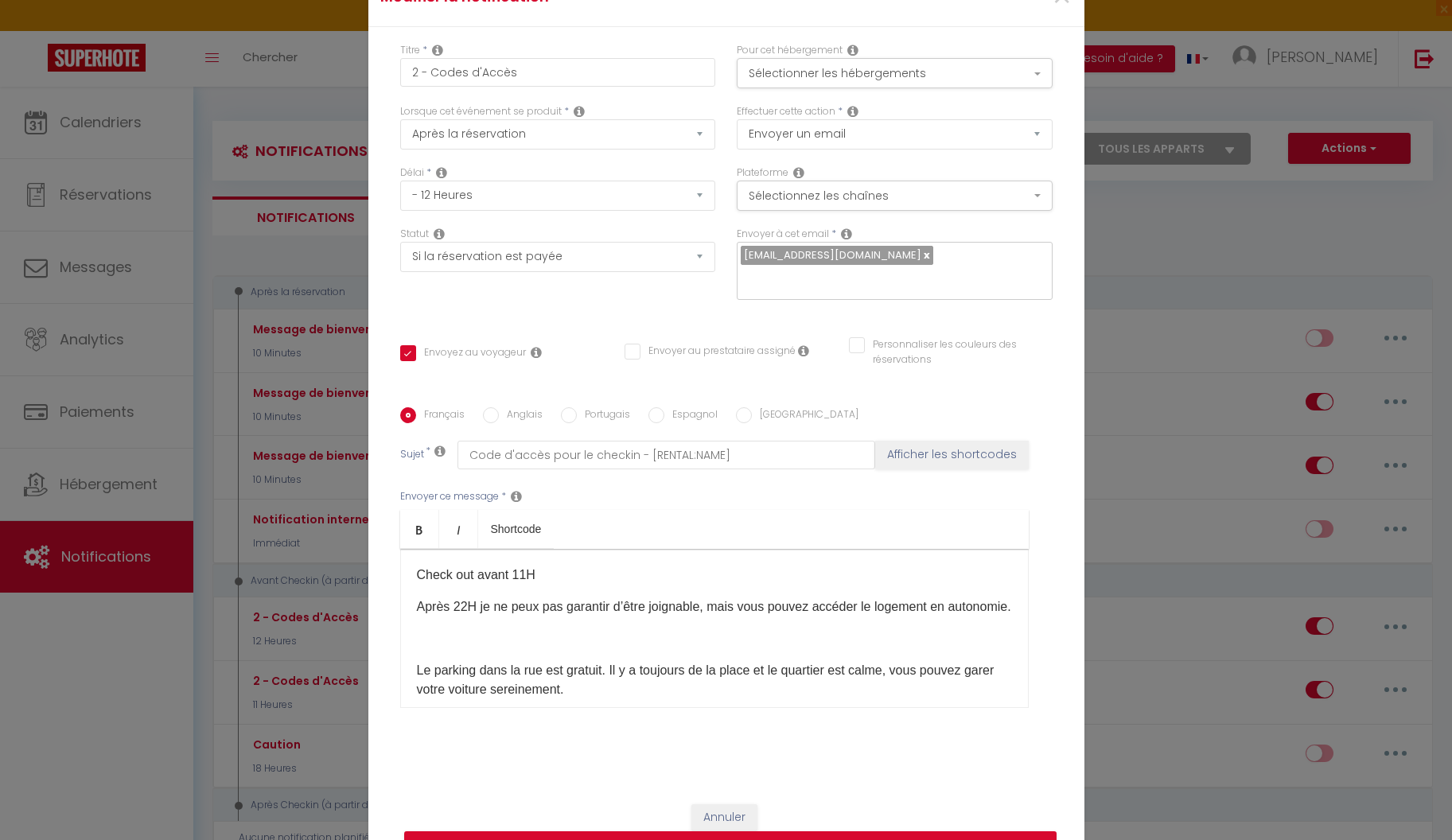
scroll to position [260, 0]
click at [695, 653] on div "Bonjour [GUEST:FIRST_NAME], Merci [MEDICAL_DATA] d’avoir choisi [RENTAL:NAME]​.…" at bounding box center [715, 629] width 629 height 159
click at [700, 637] on p at bounding box center [715, 634] width 595 height 19
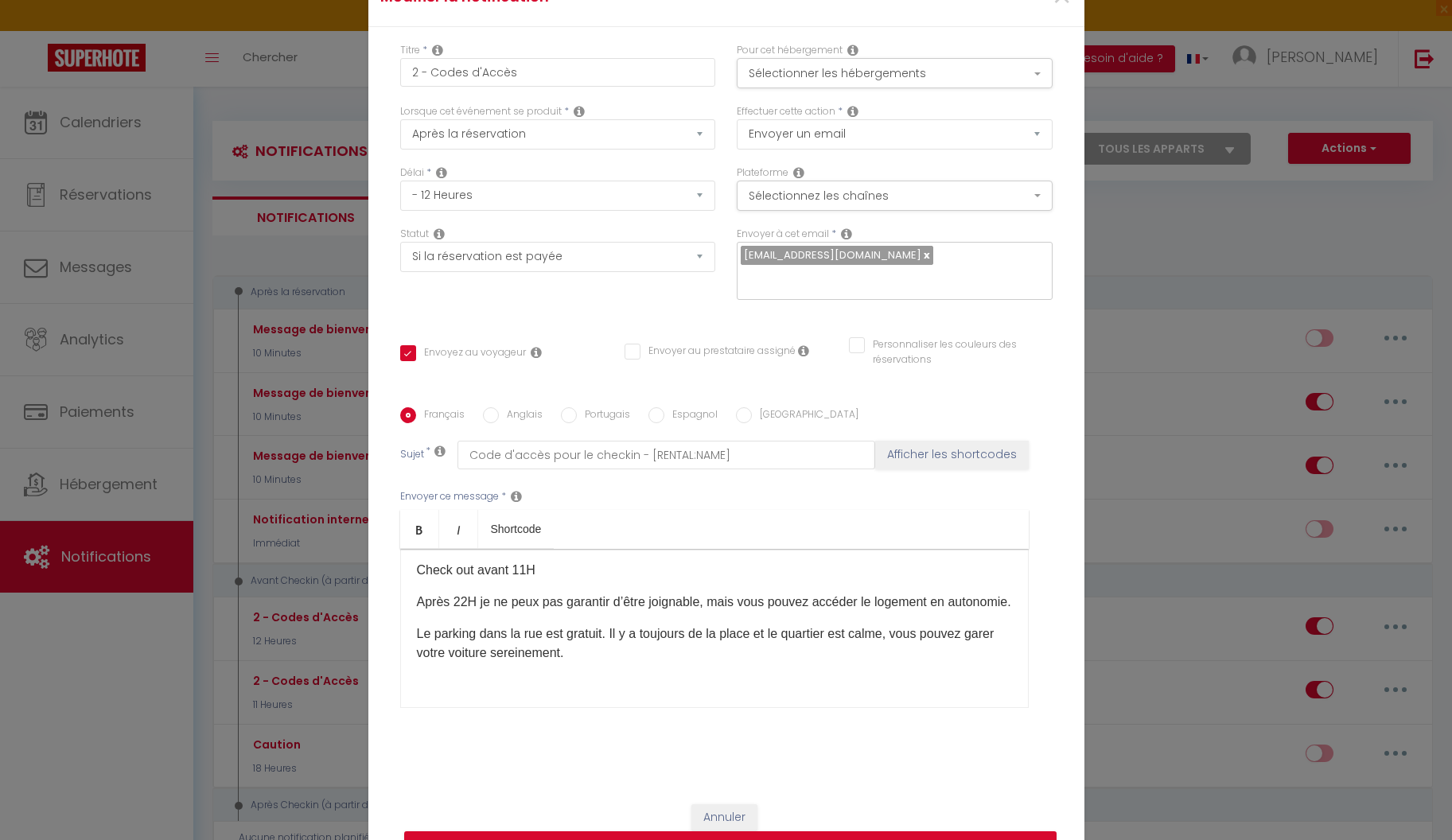
scroll to position [312, 0]
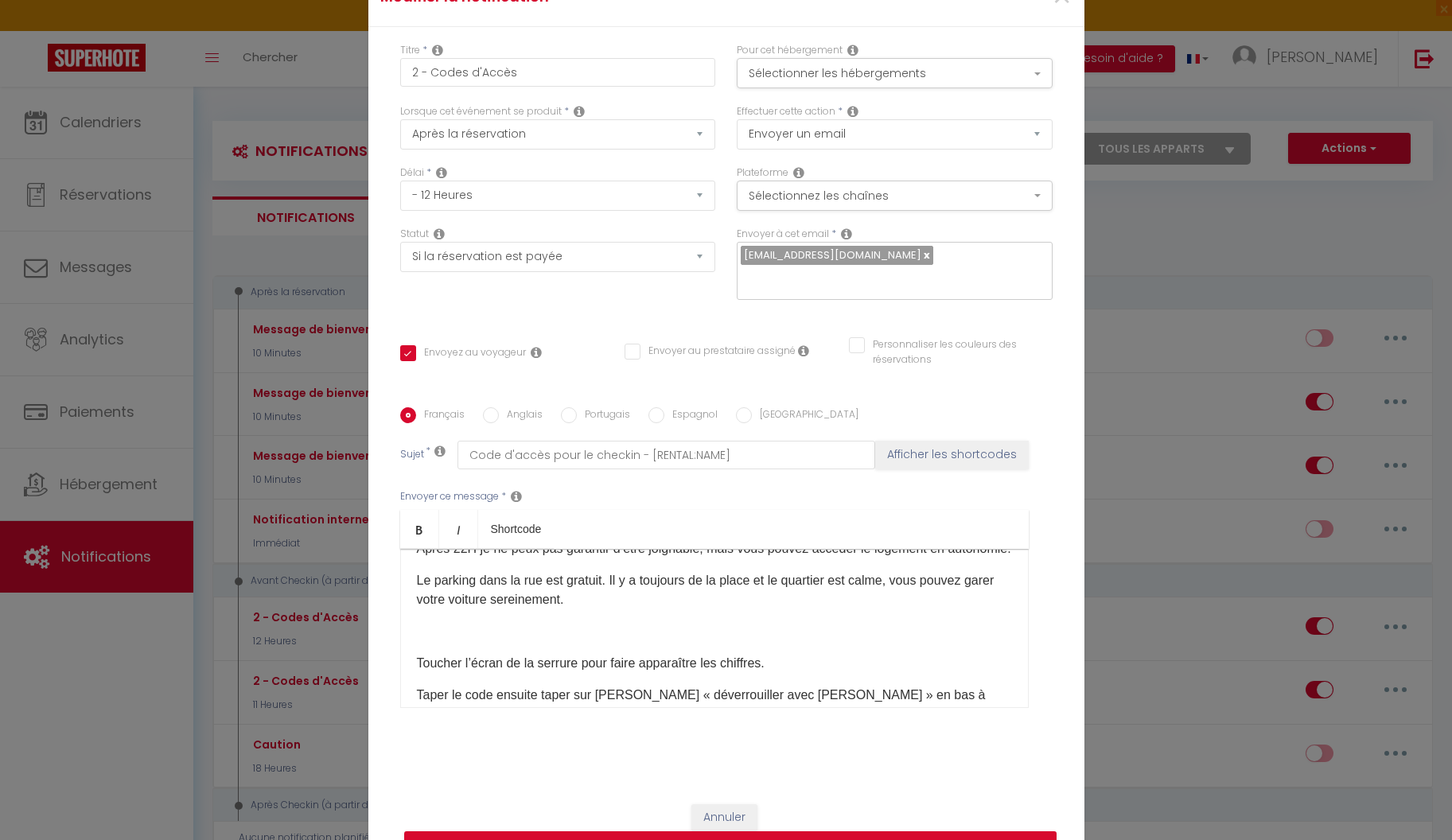
click at [688, 636] on p "​" at bounding box center [715, 631] width 595 height 19
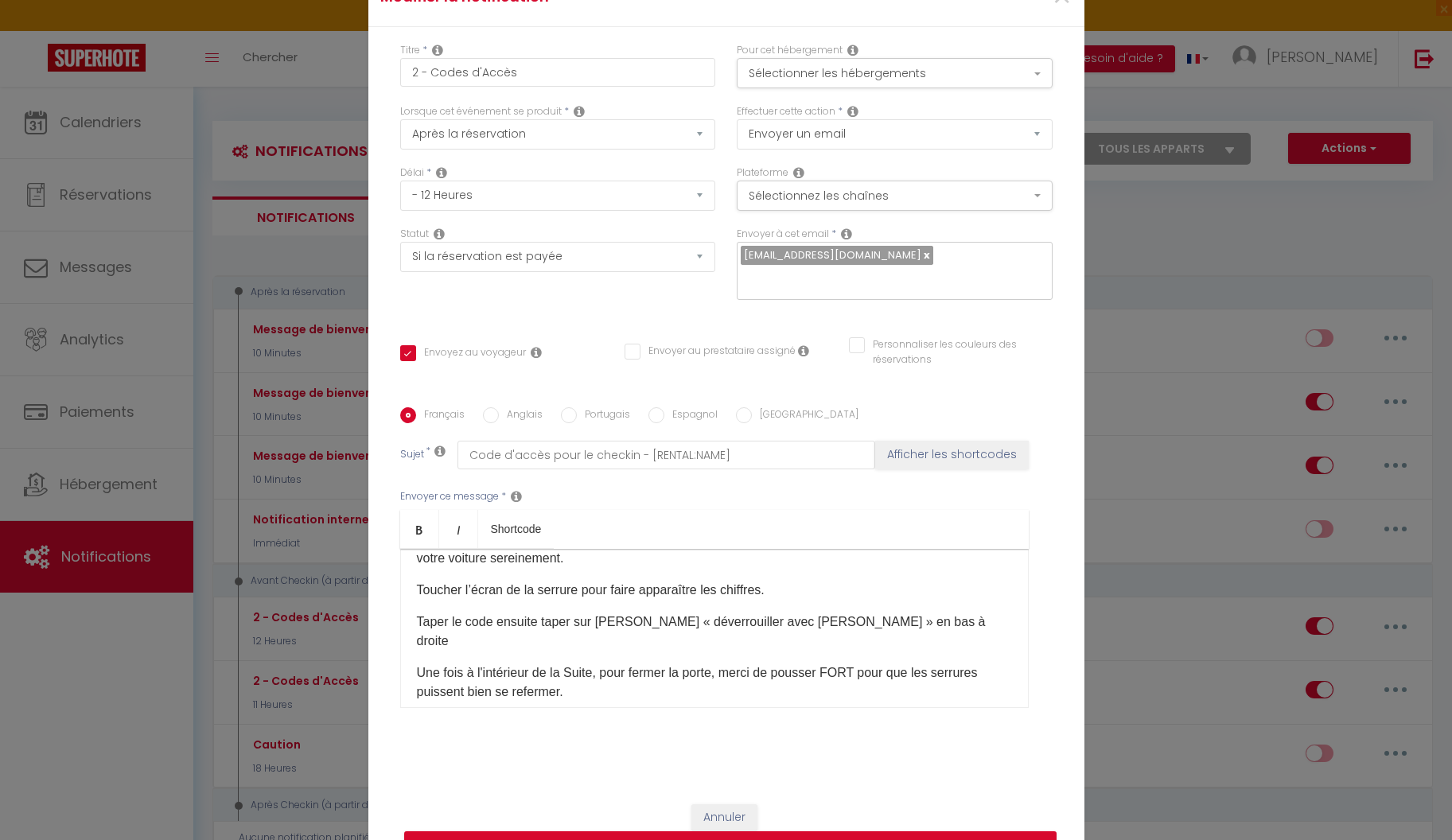
scroll to position [403, 0]
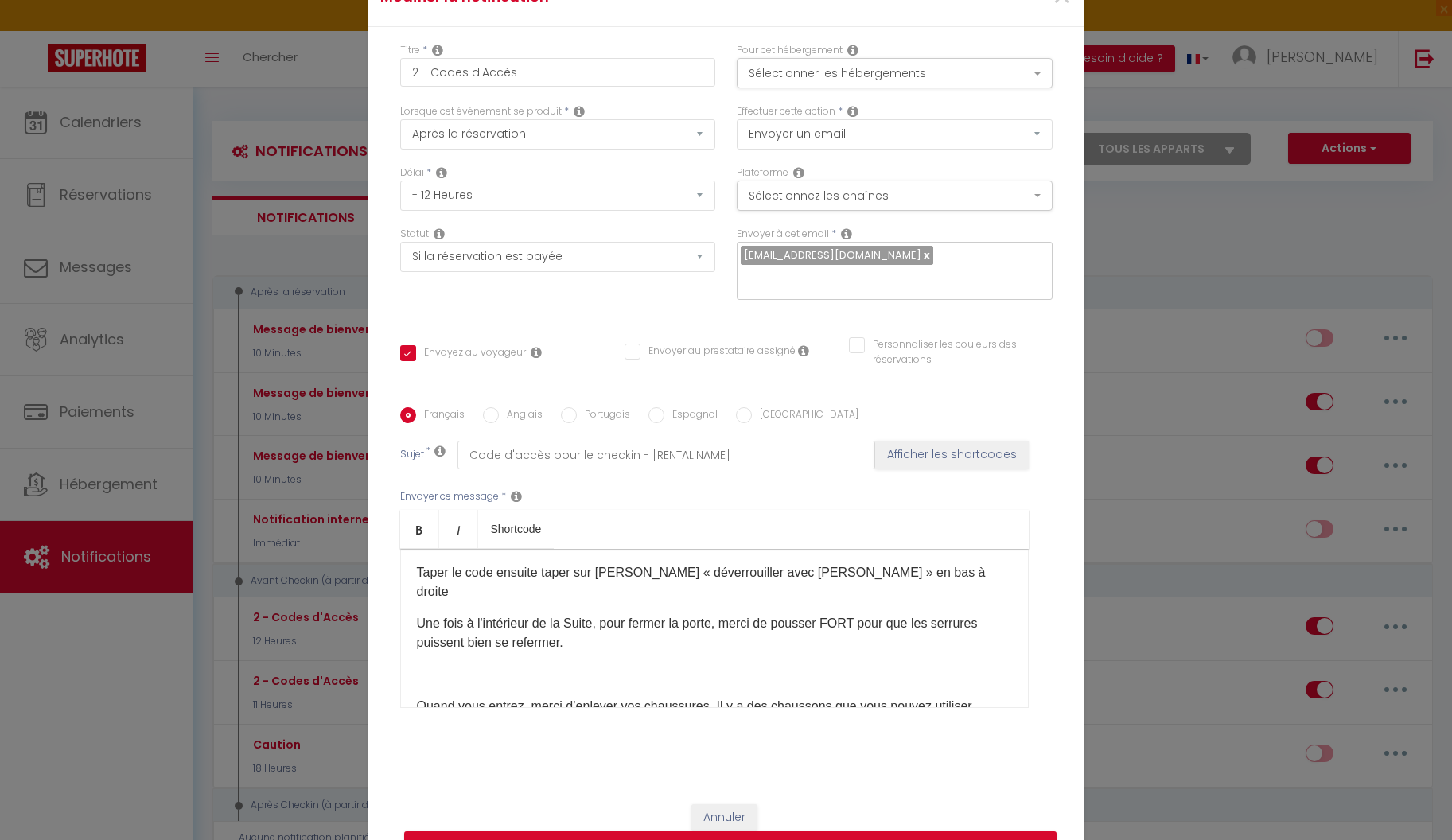
click at [834, 668] on p at bounding box center [715, 674] width 595 height 19
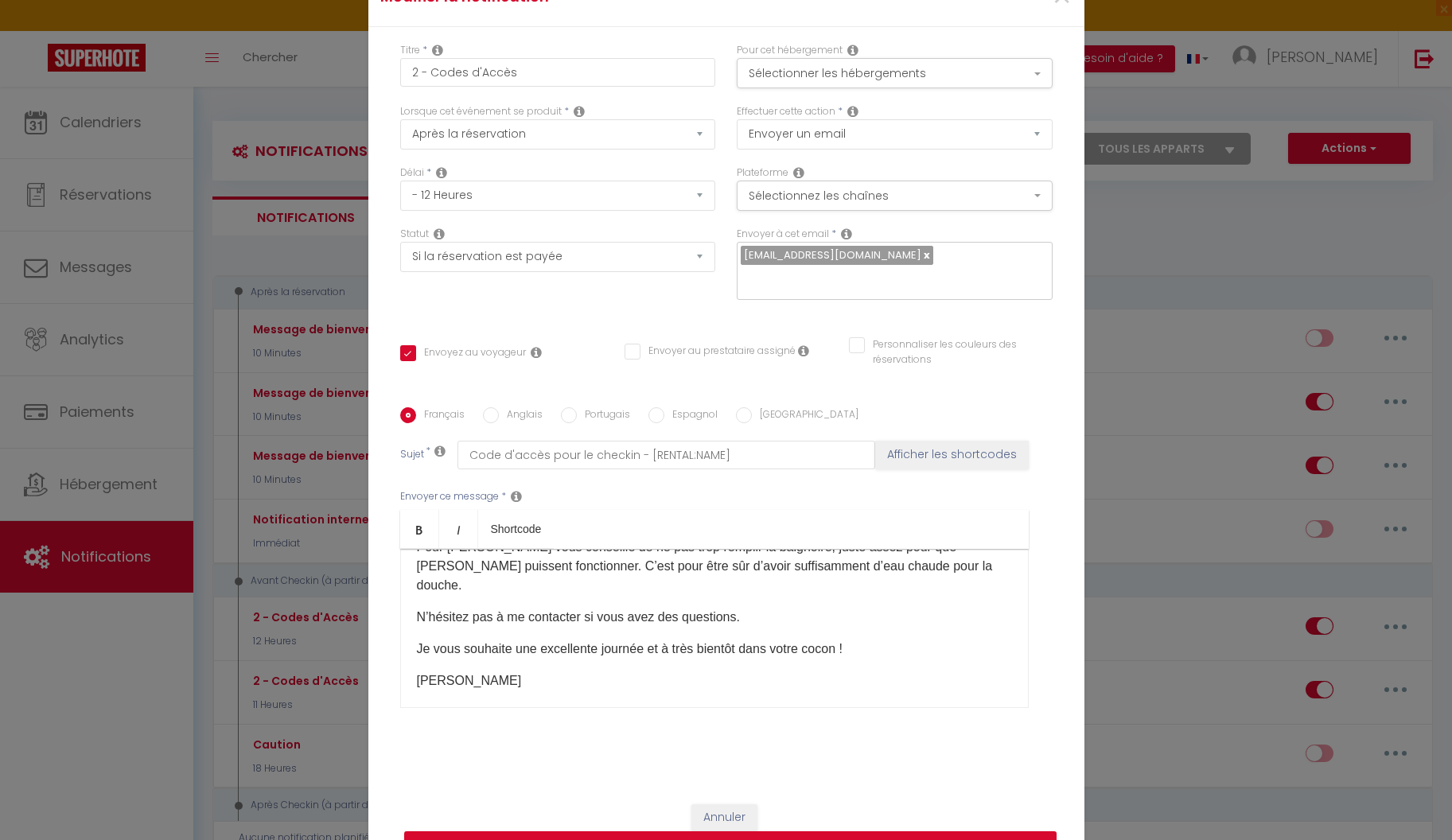
scroll to position [806, 0]
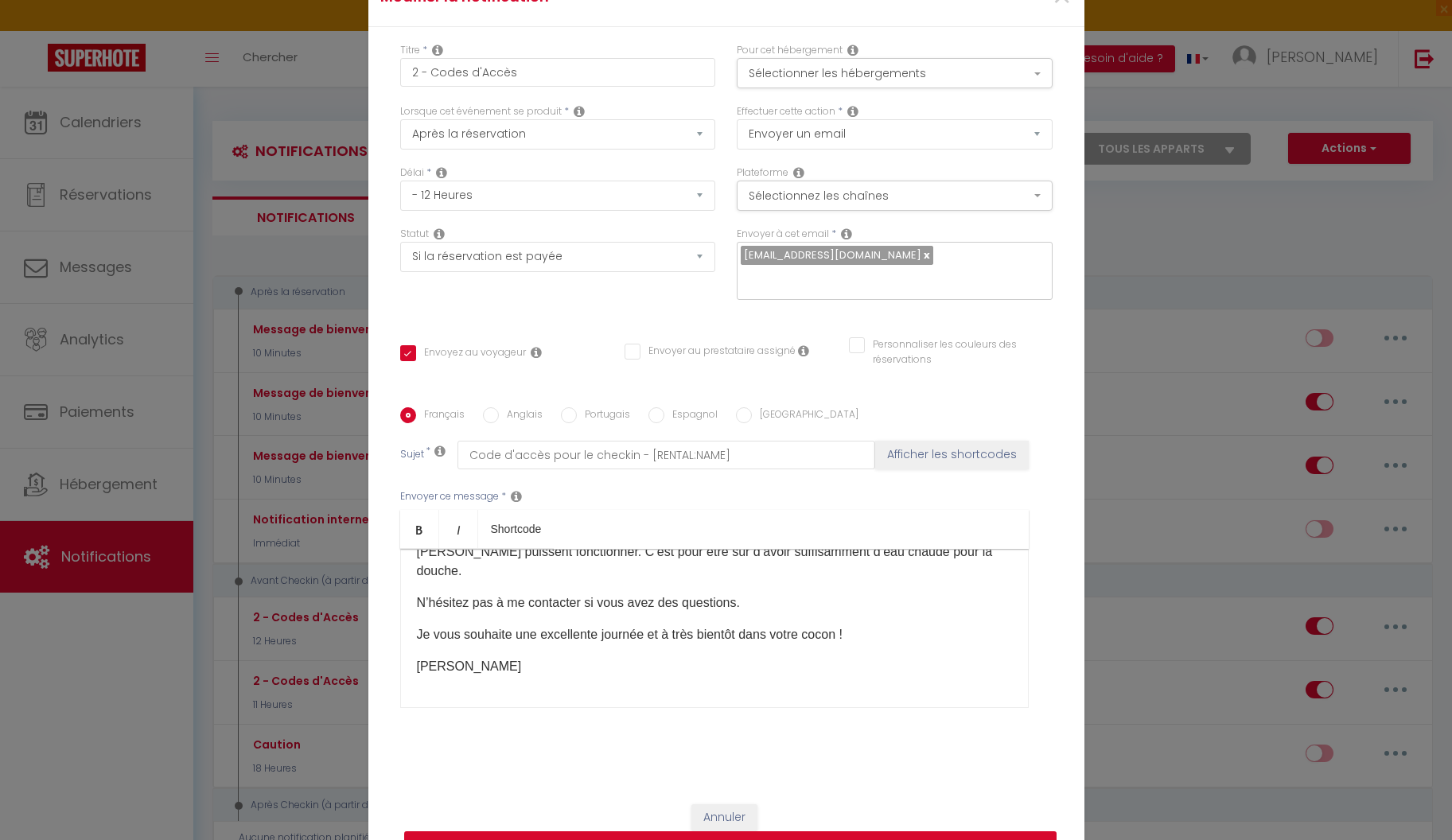
click at [793, 832] on button "Mettre à jour" at bounding box center [731, 846] width 653 height 31
checkbox input "true"
checkbox input "false"
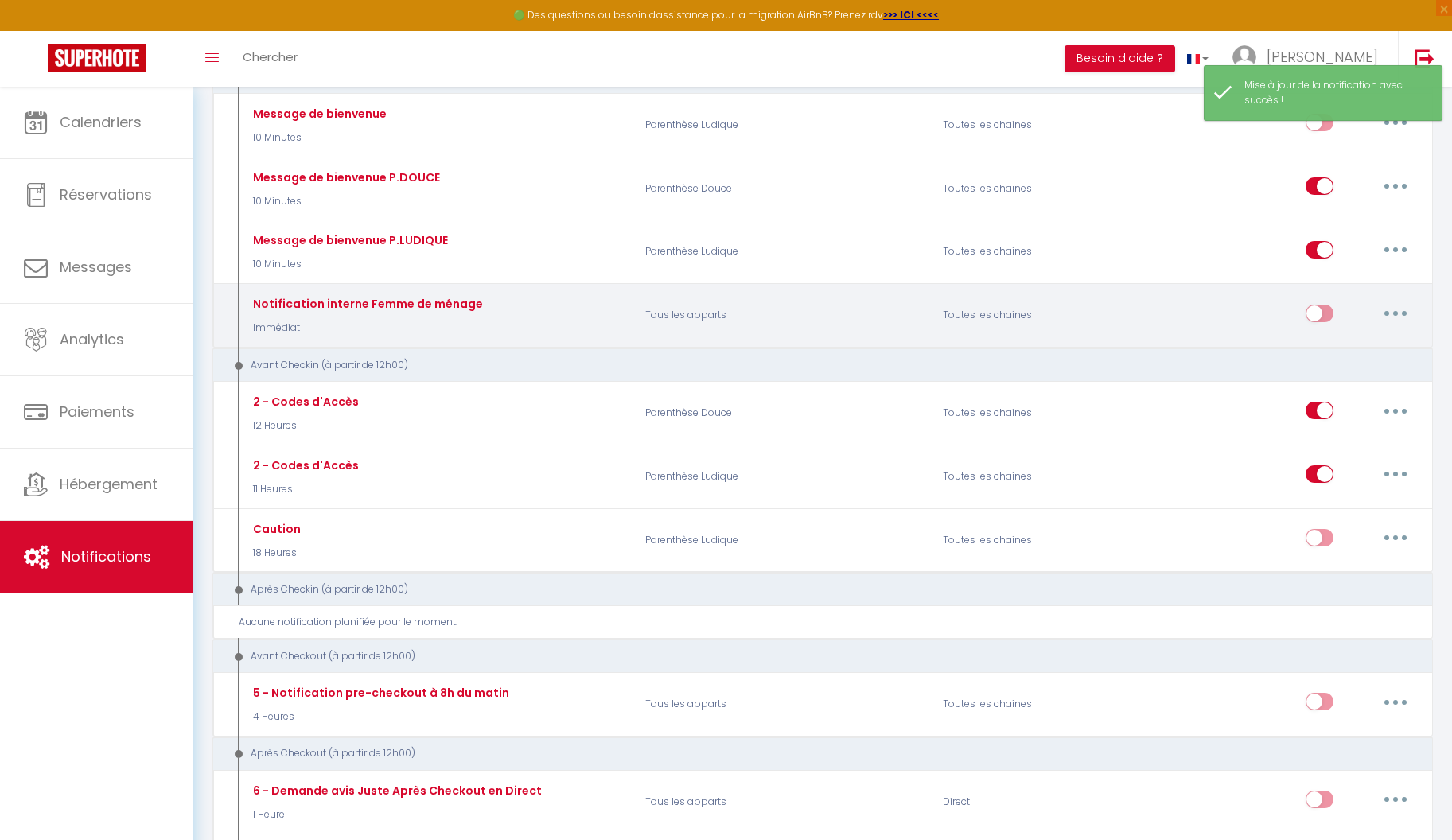
scroll to position [216, 0]
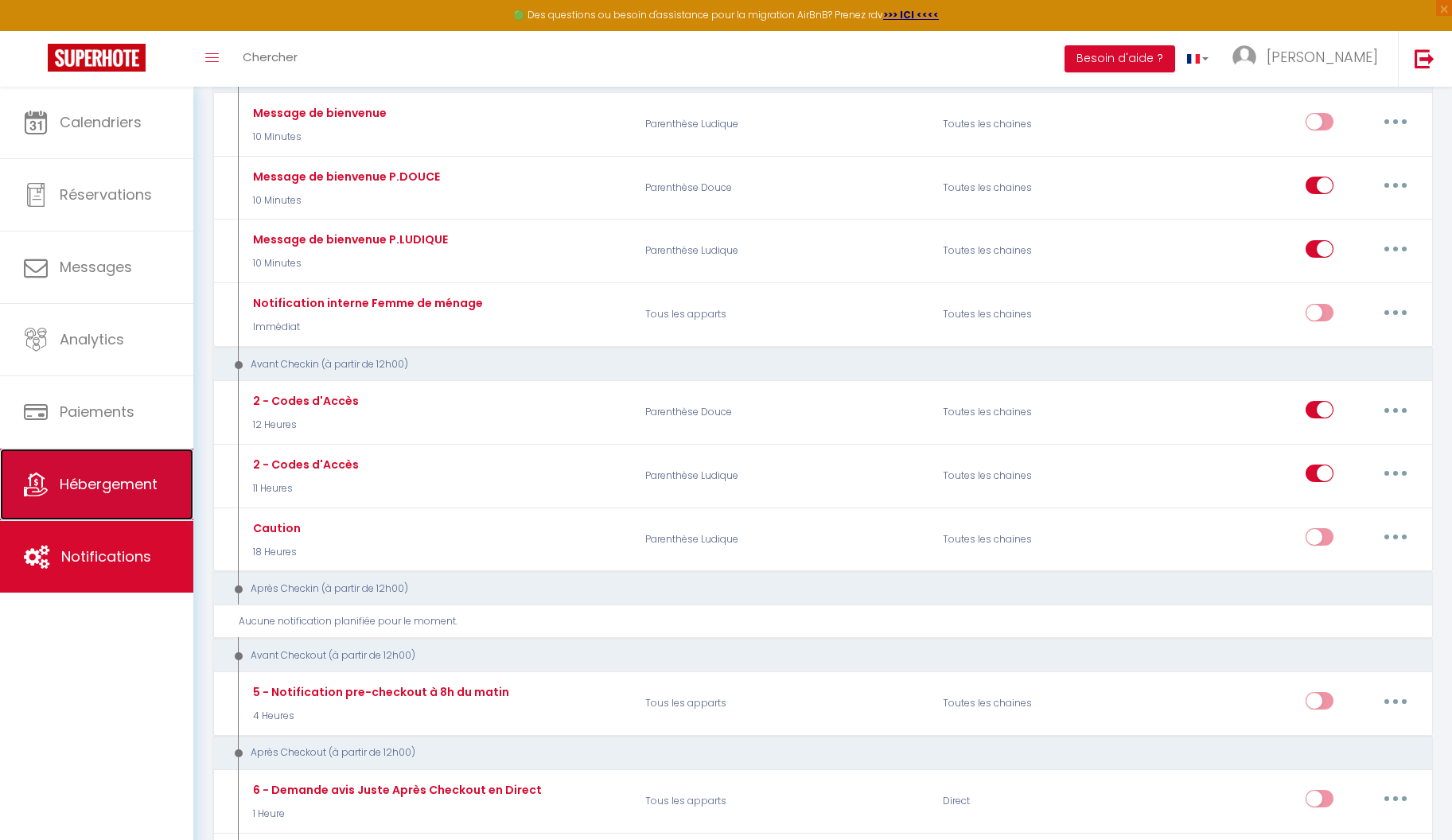
click at [114, 488] on span "Hébergement" at bounding box center [108, 483] width 98 height 19
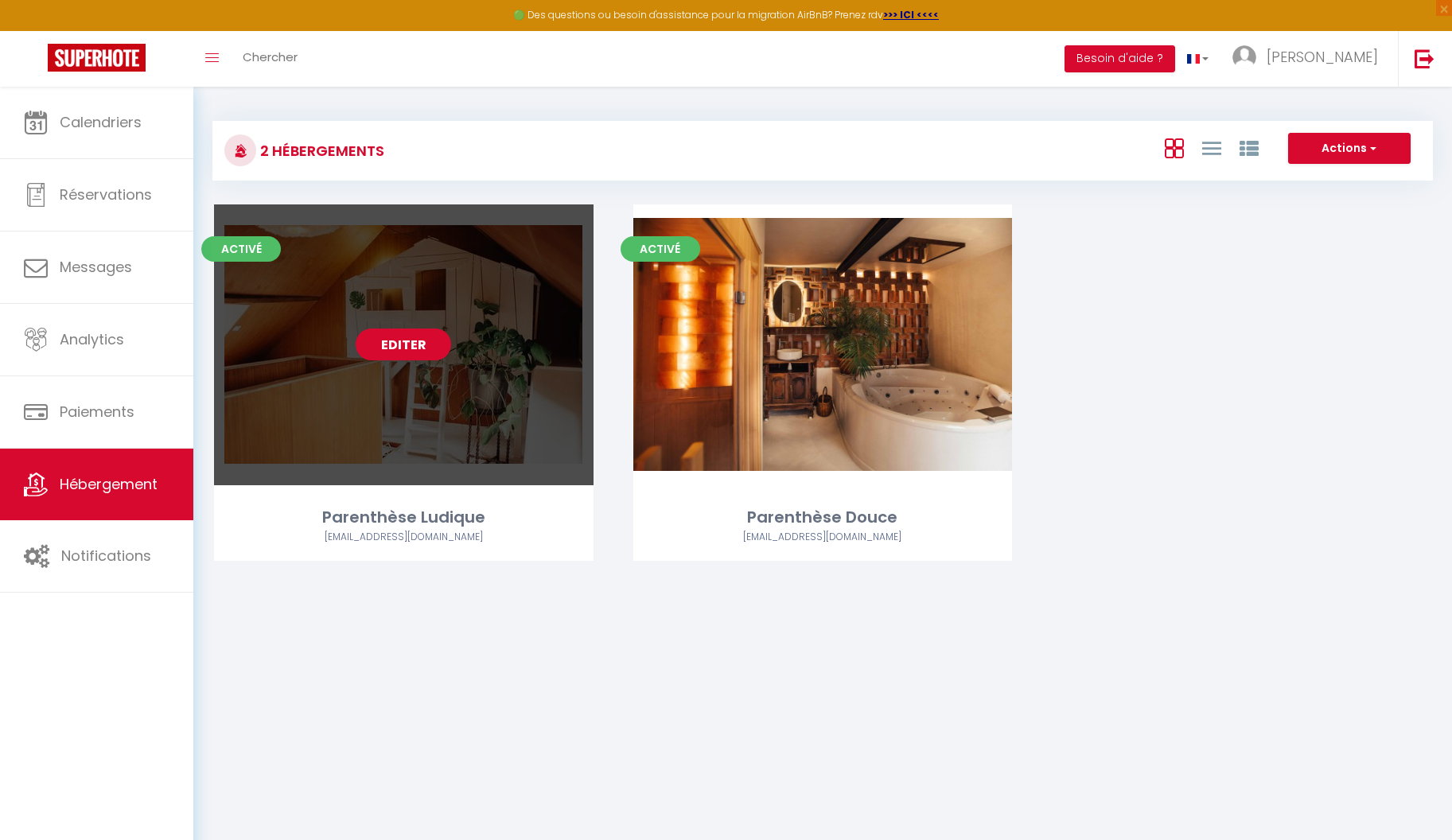
click at [407, 338] on link "Editer" at bounding box center [403, 344] width 96 height 32
select select "3"
select select "2"
select select "1"
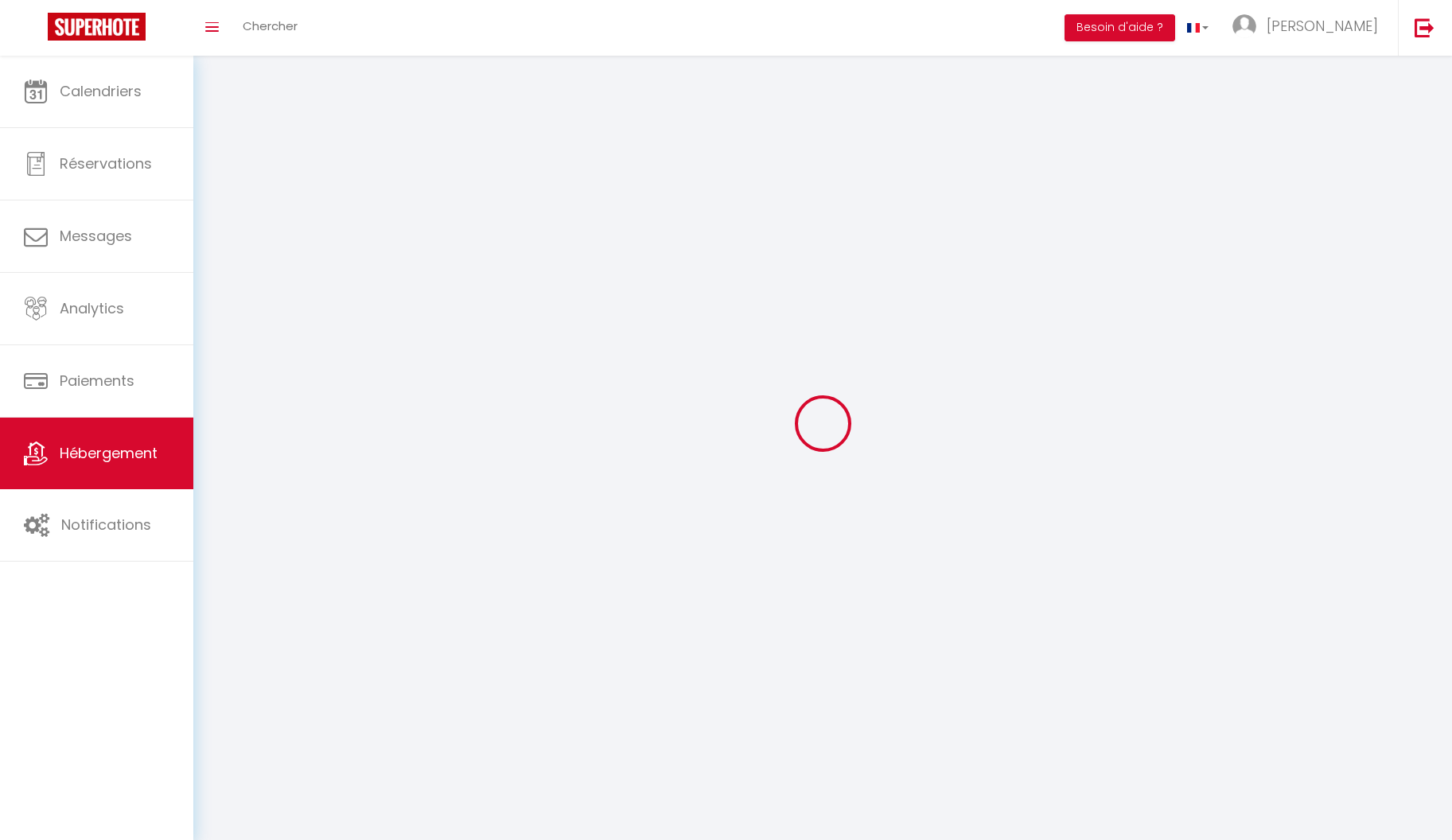
select select
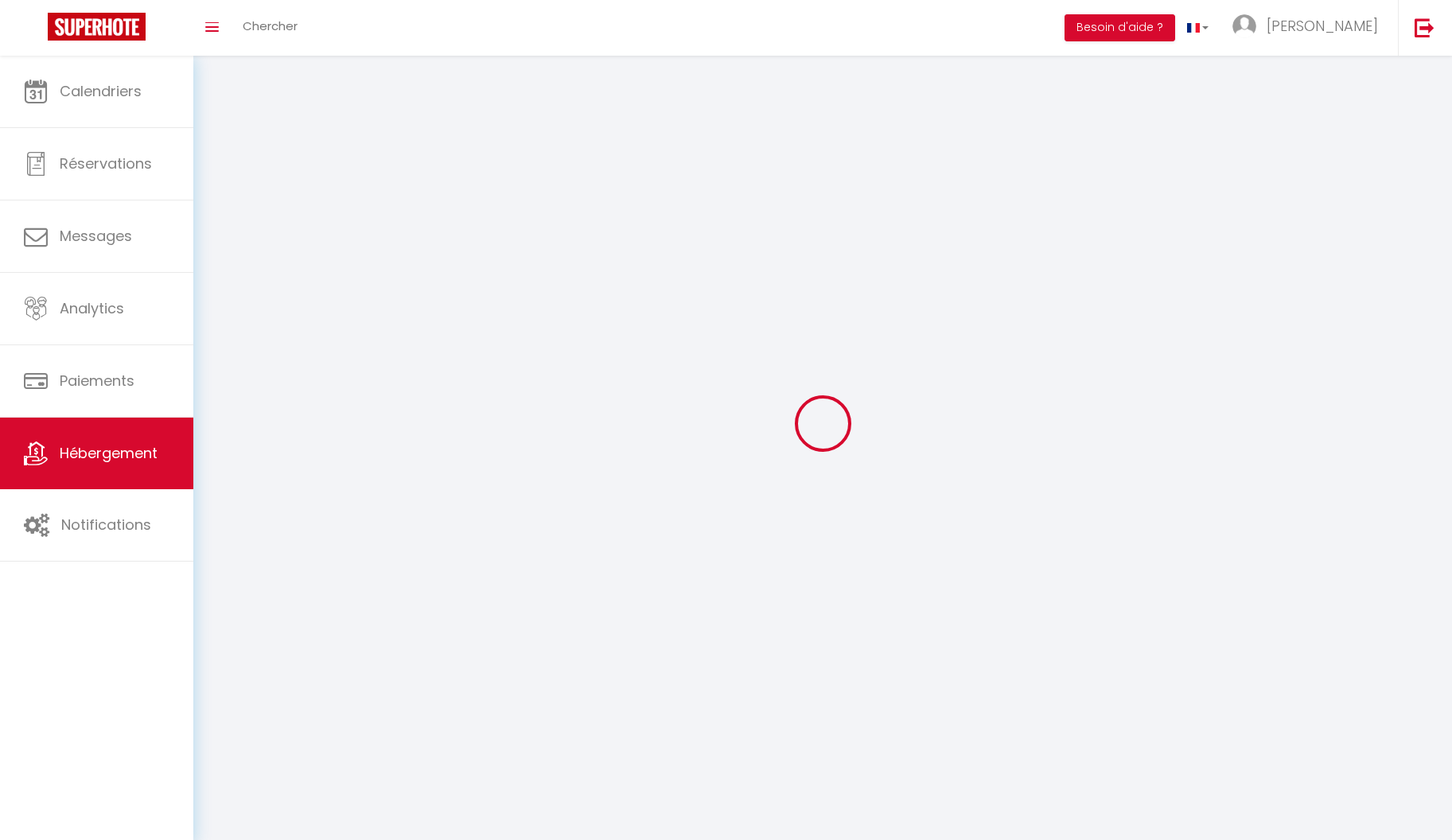
checkbox input "false"
select select
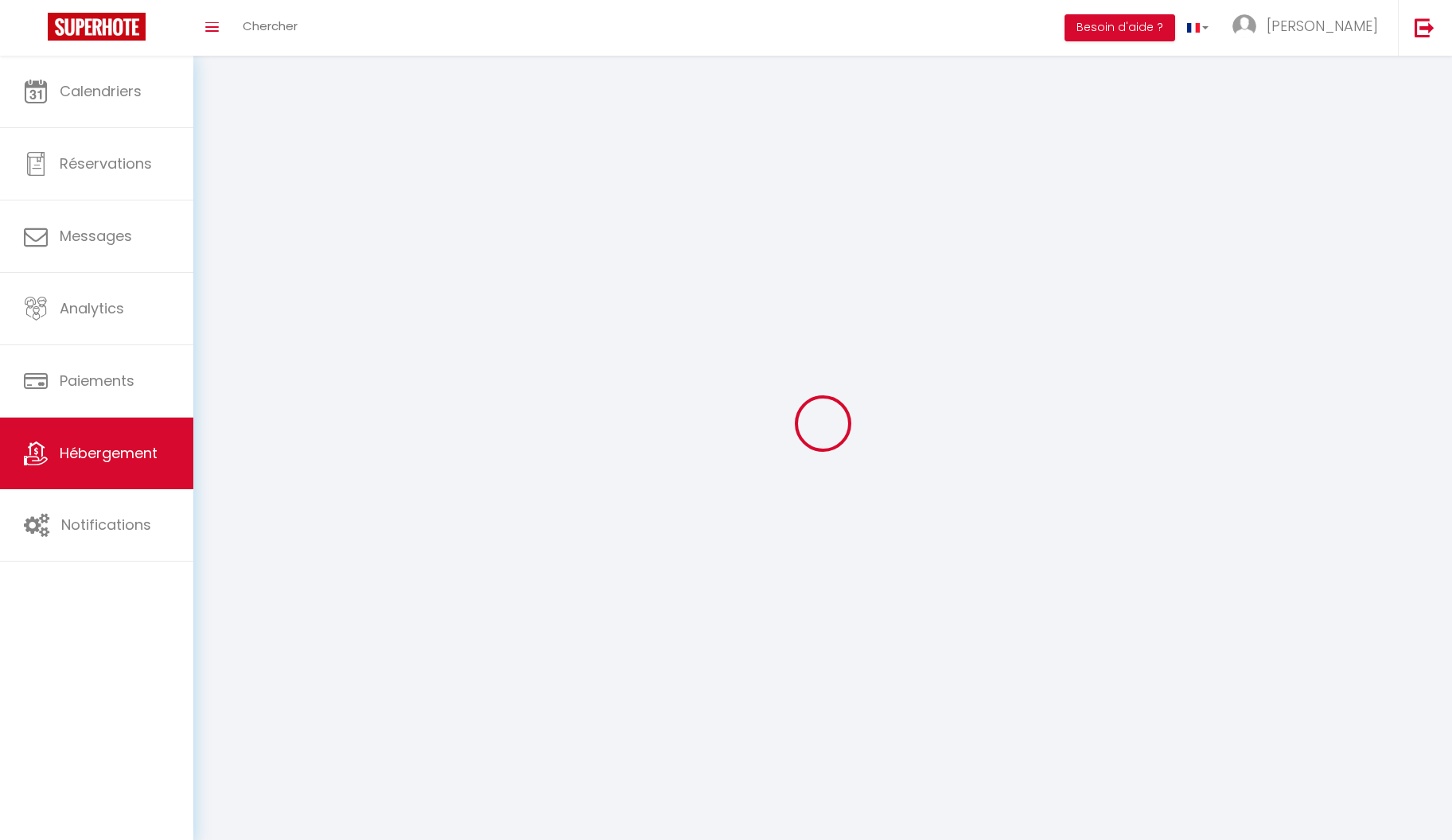
select select
select select "1"
select select
select select "28"
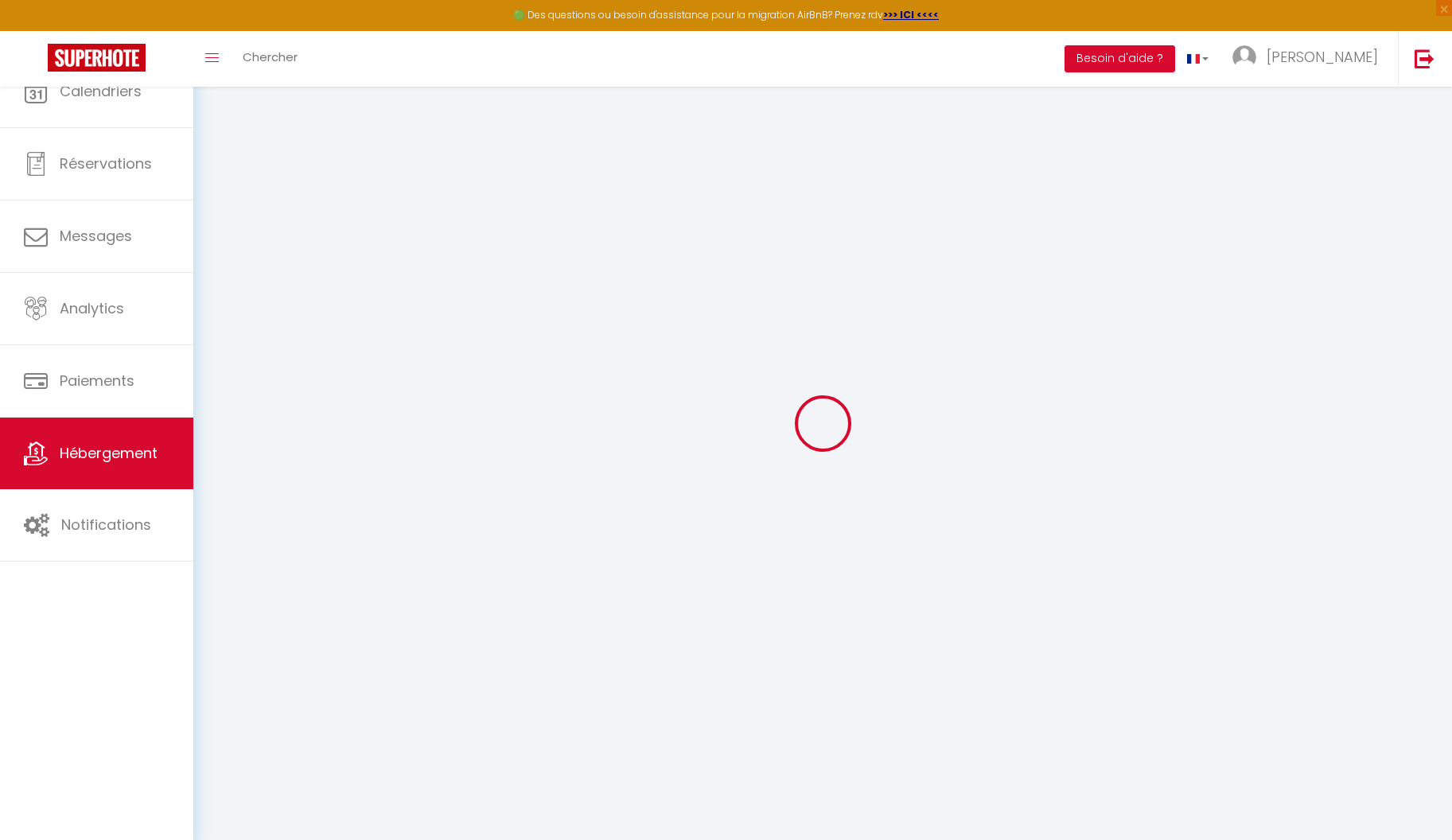
select select
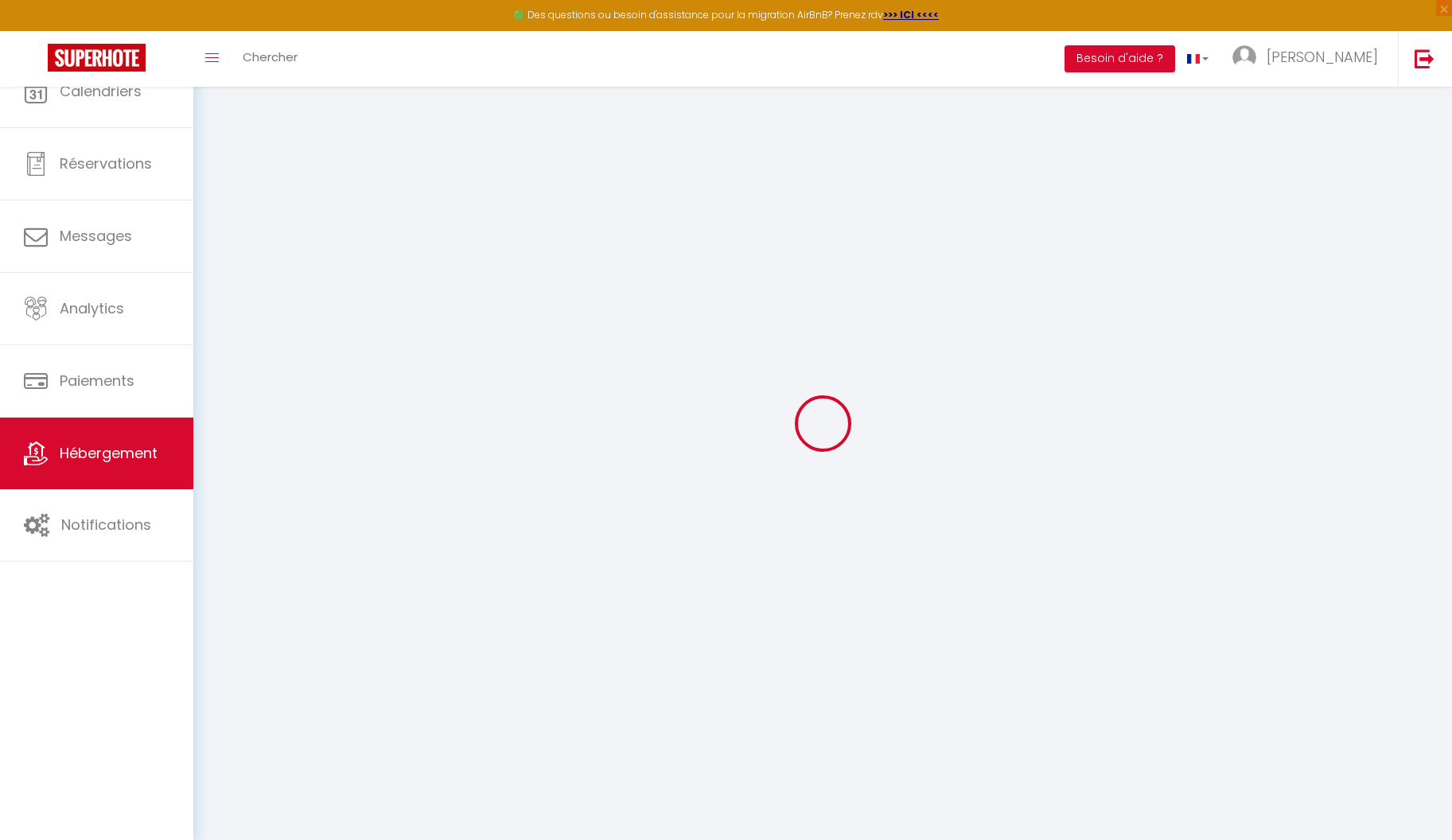
select select
checkbox input "false"
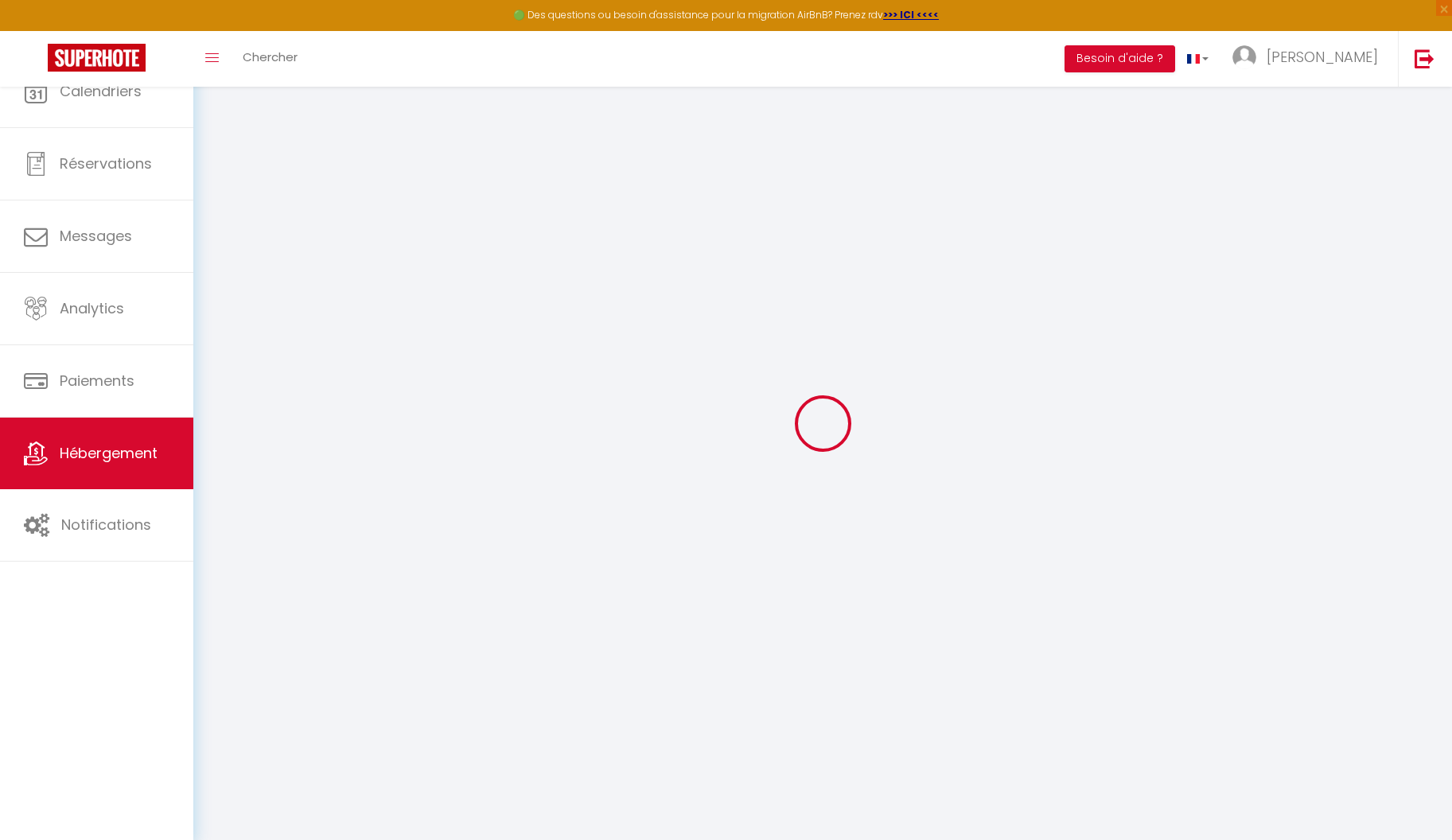
select select
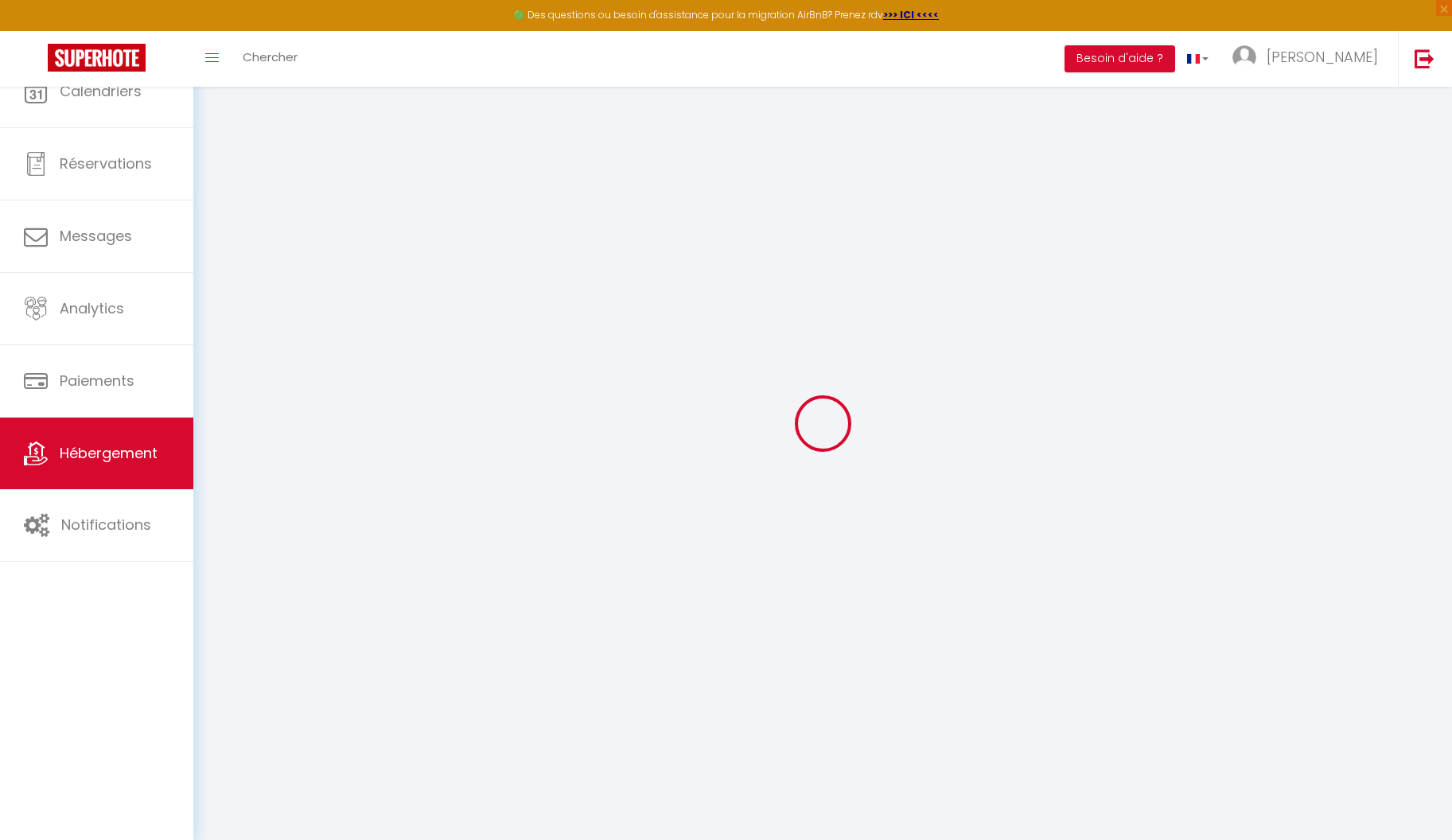
select select
checkbox input "false"
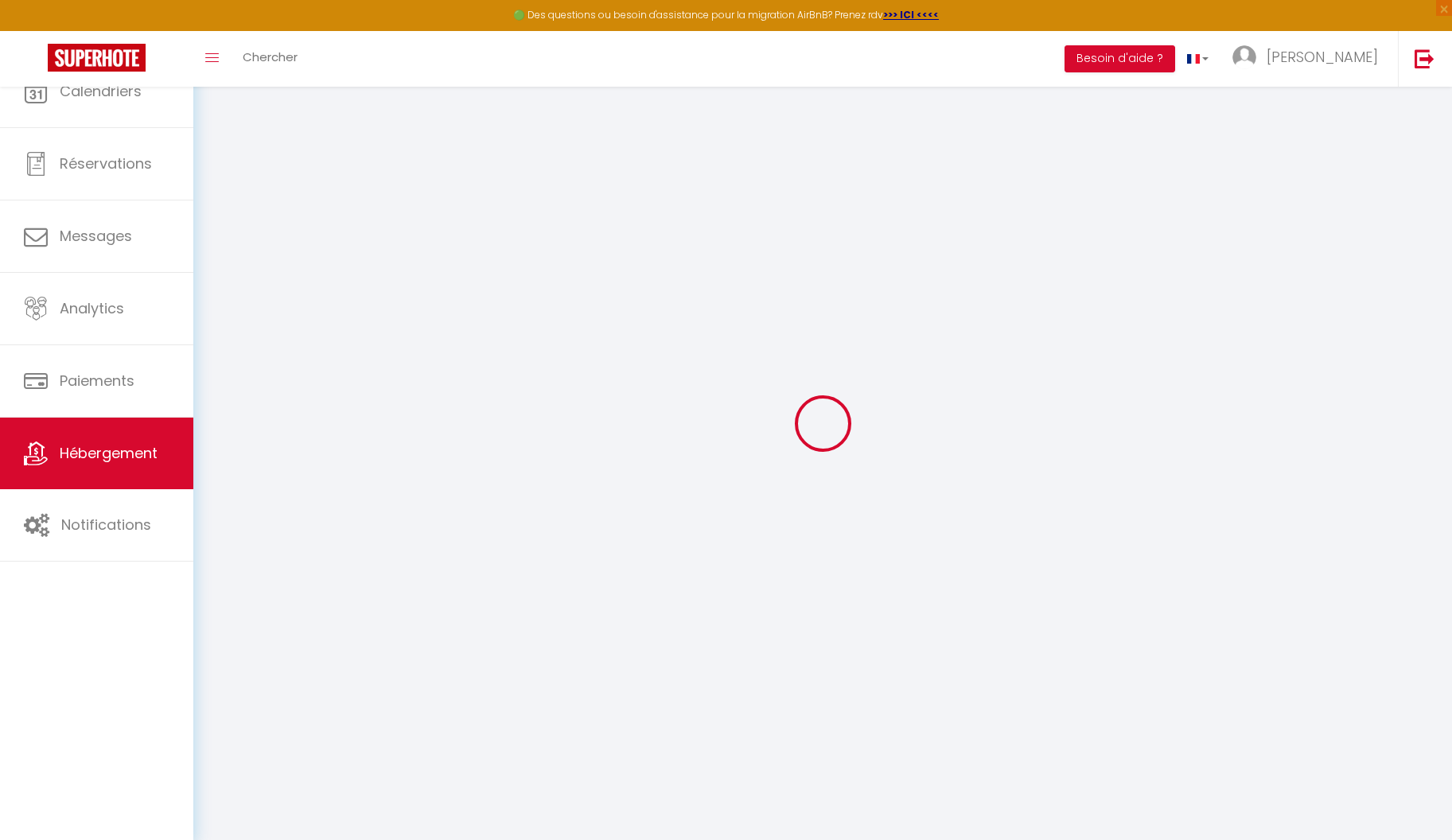
checkbox input "false"
select select
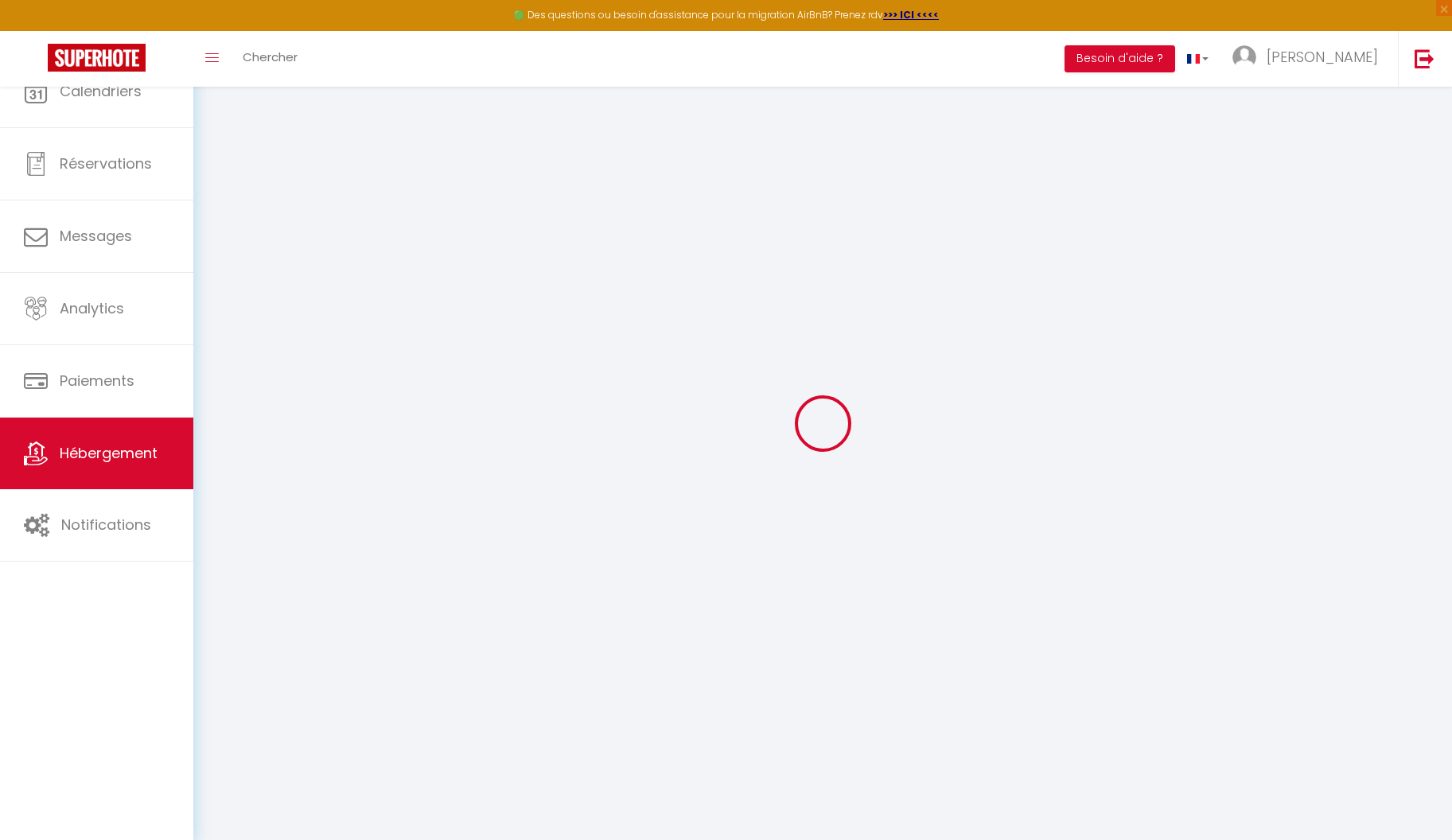
select select
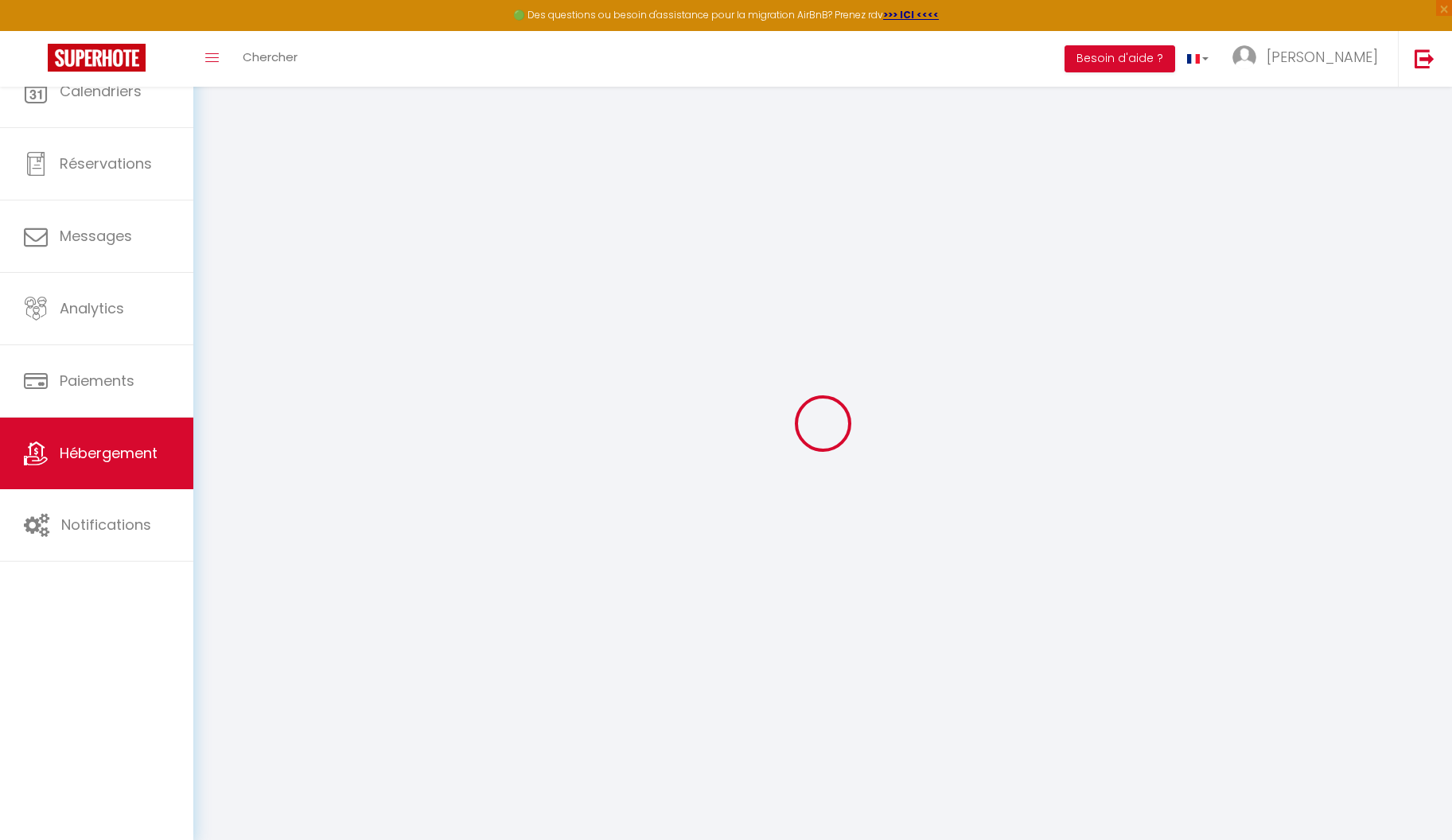
checkbox input "false"
select select
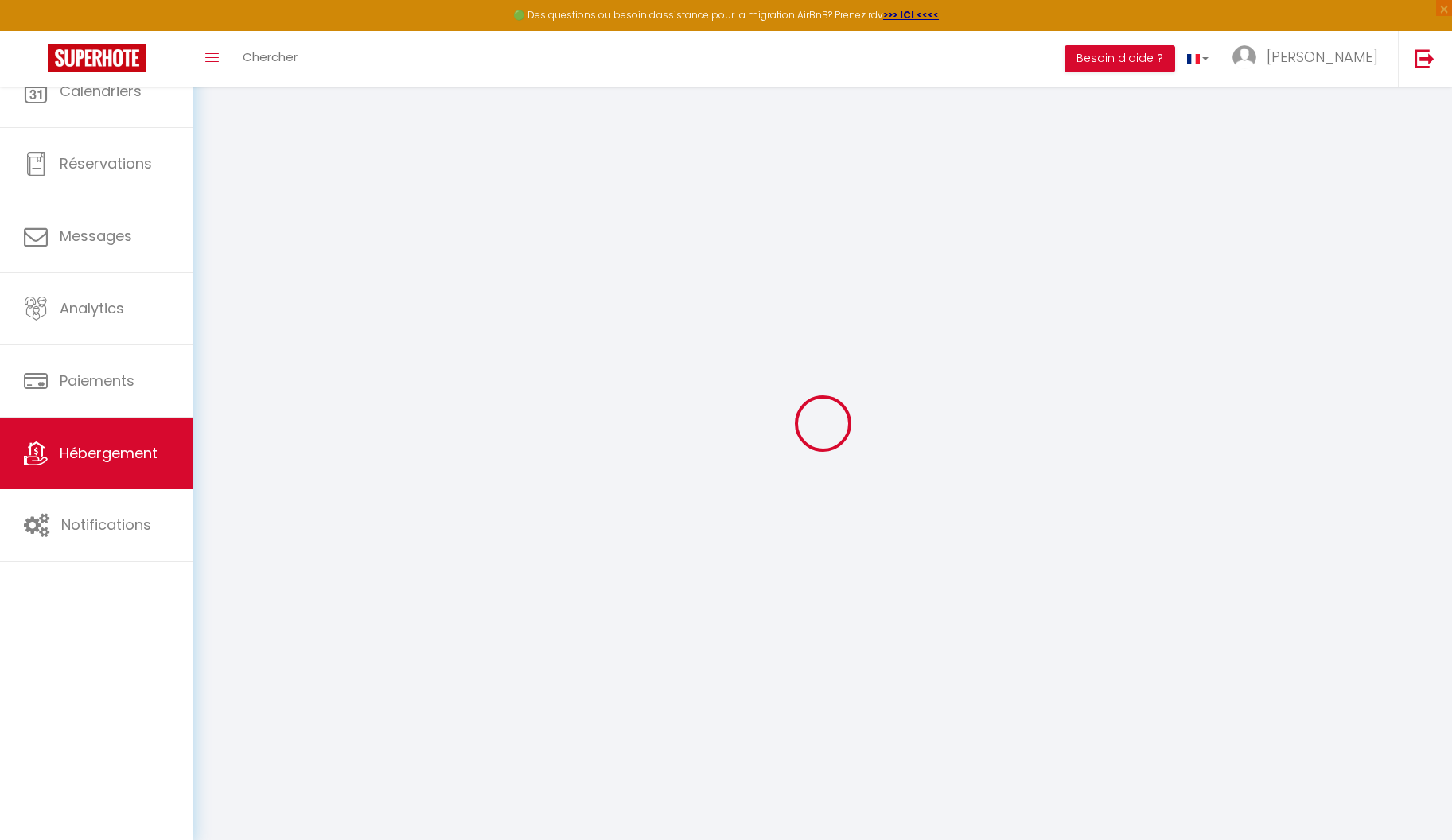
select select
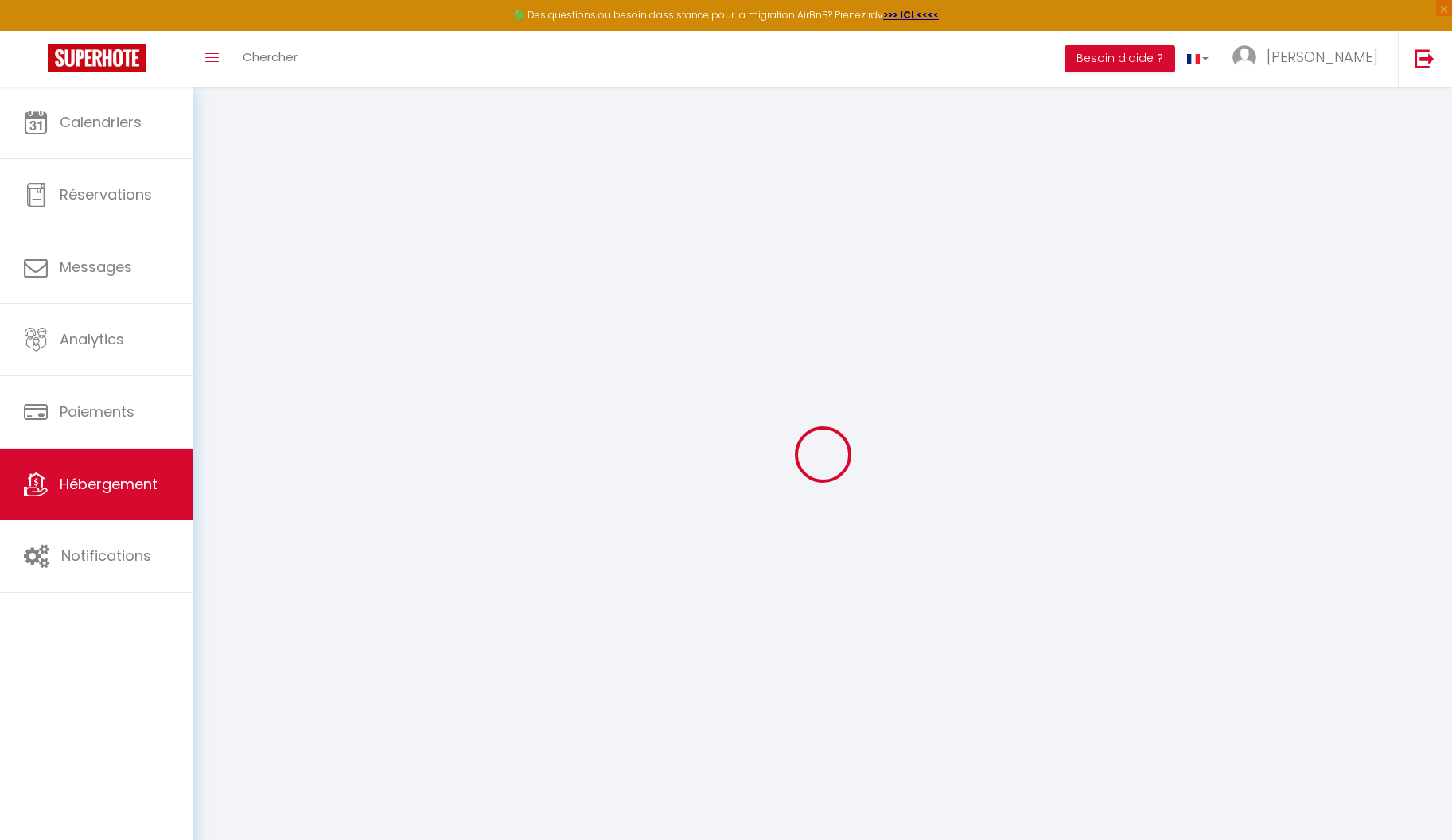
select select
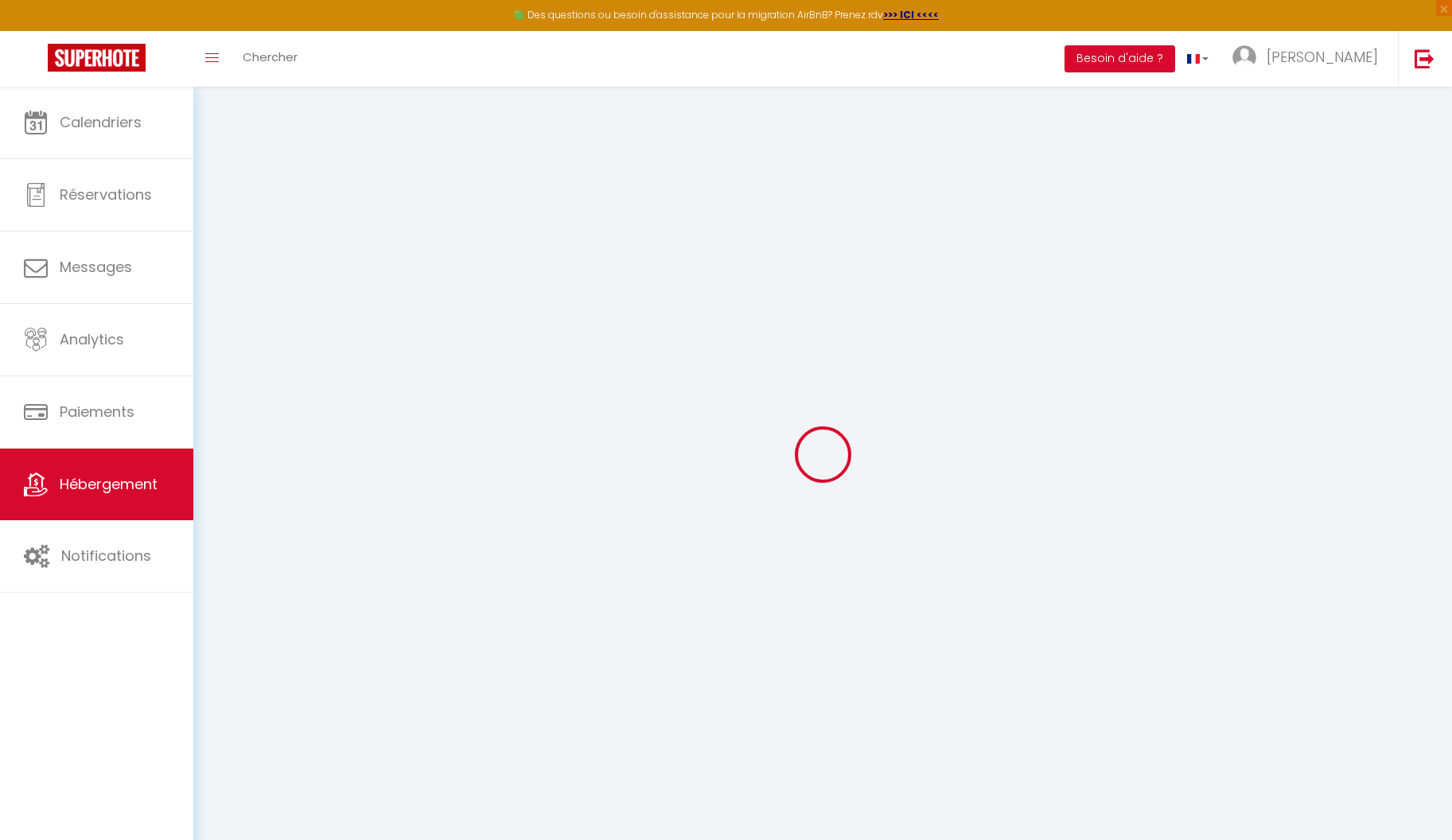
select select
checkbox input "false"
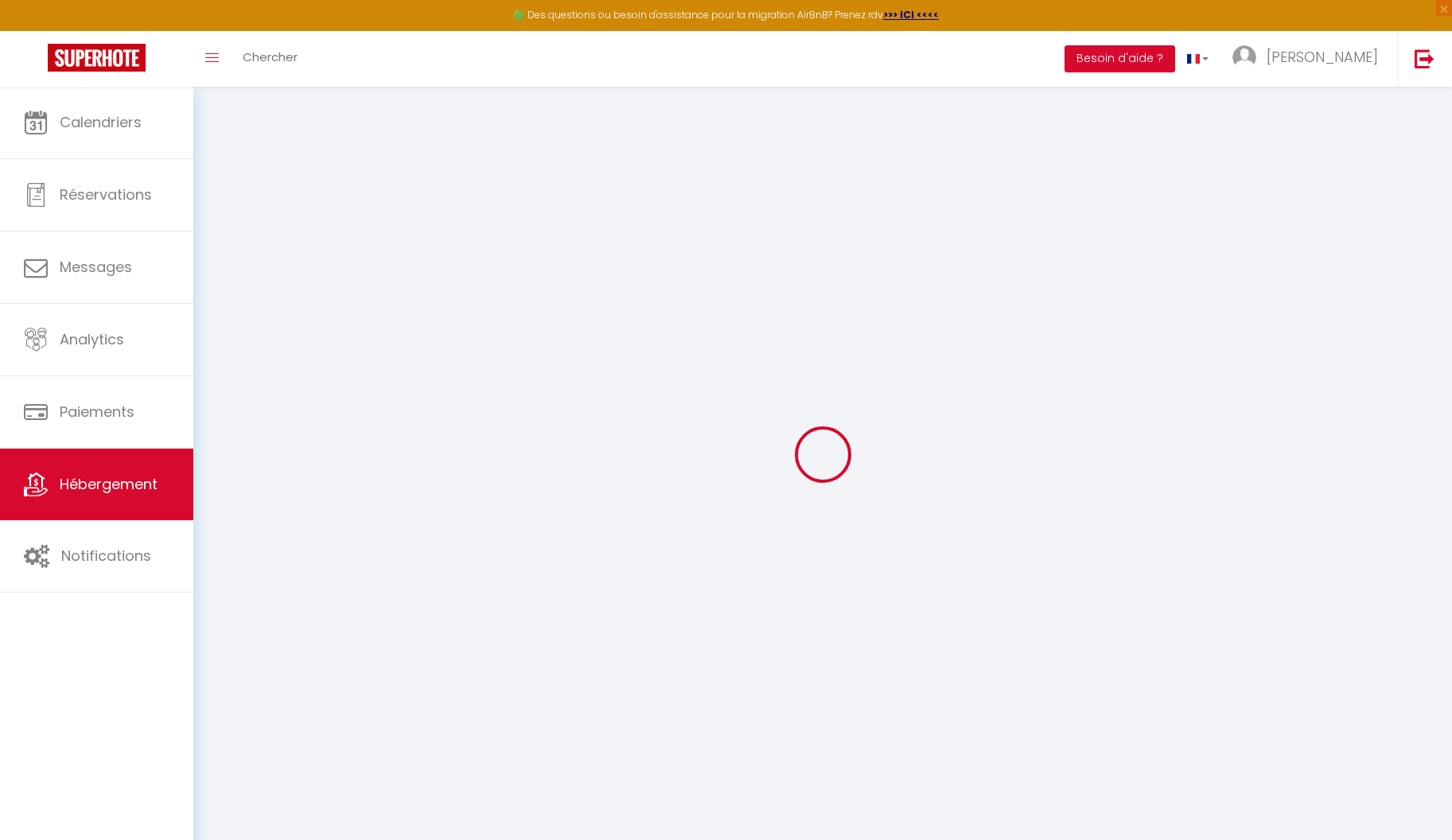
select select
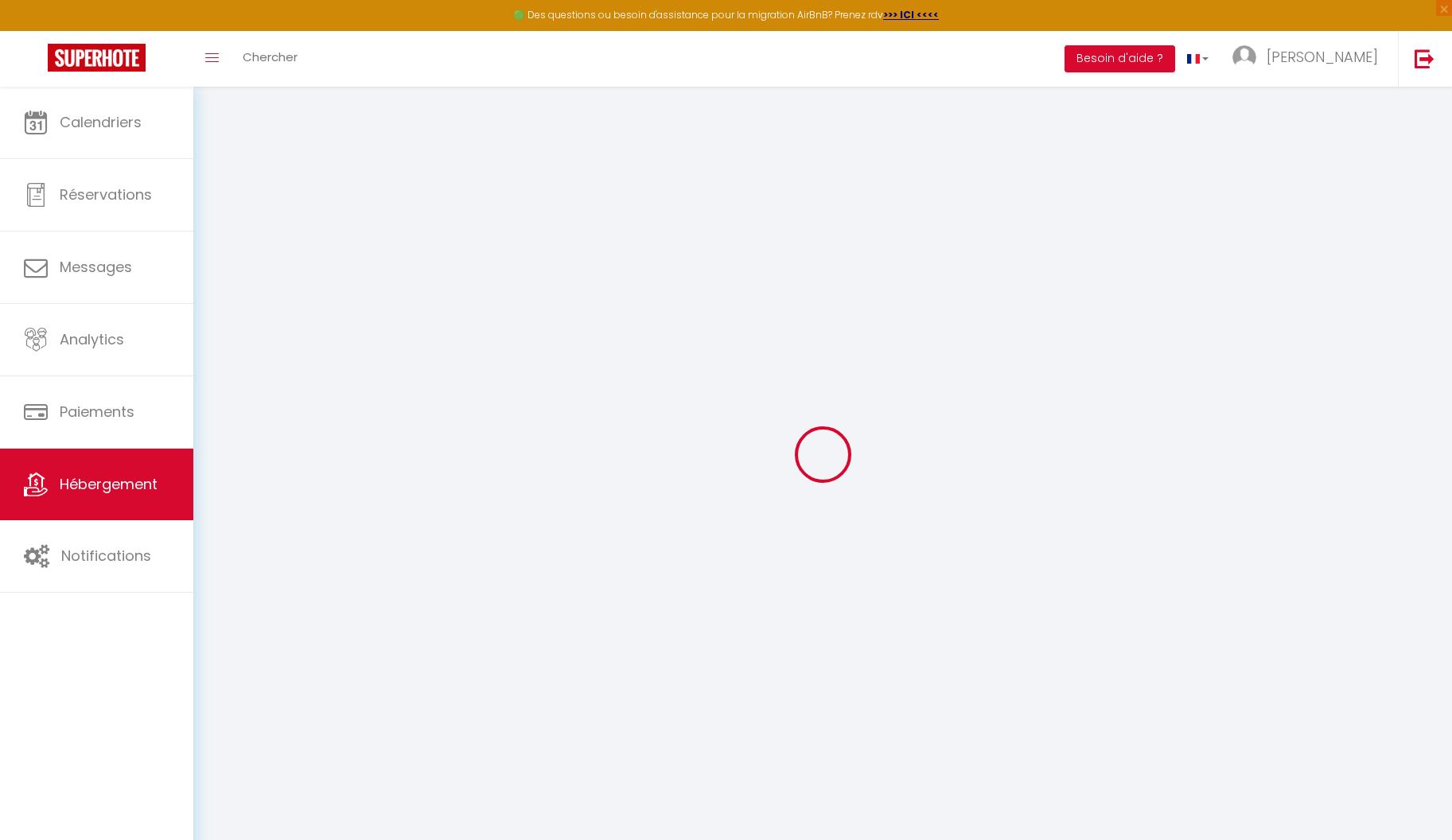
select select
checkbox input "false"
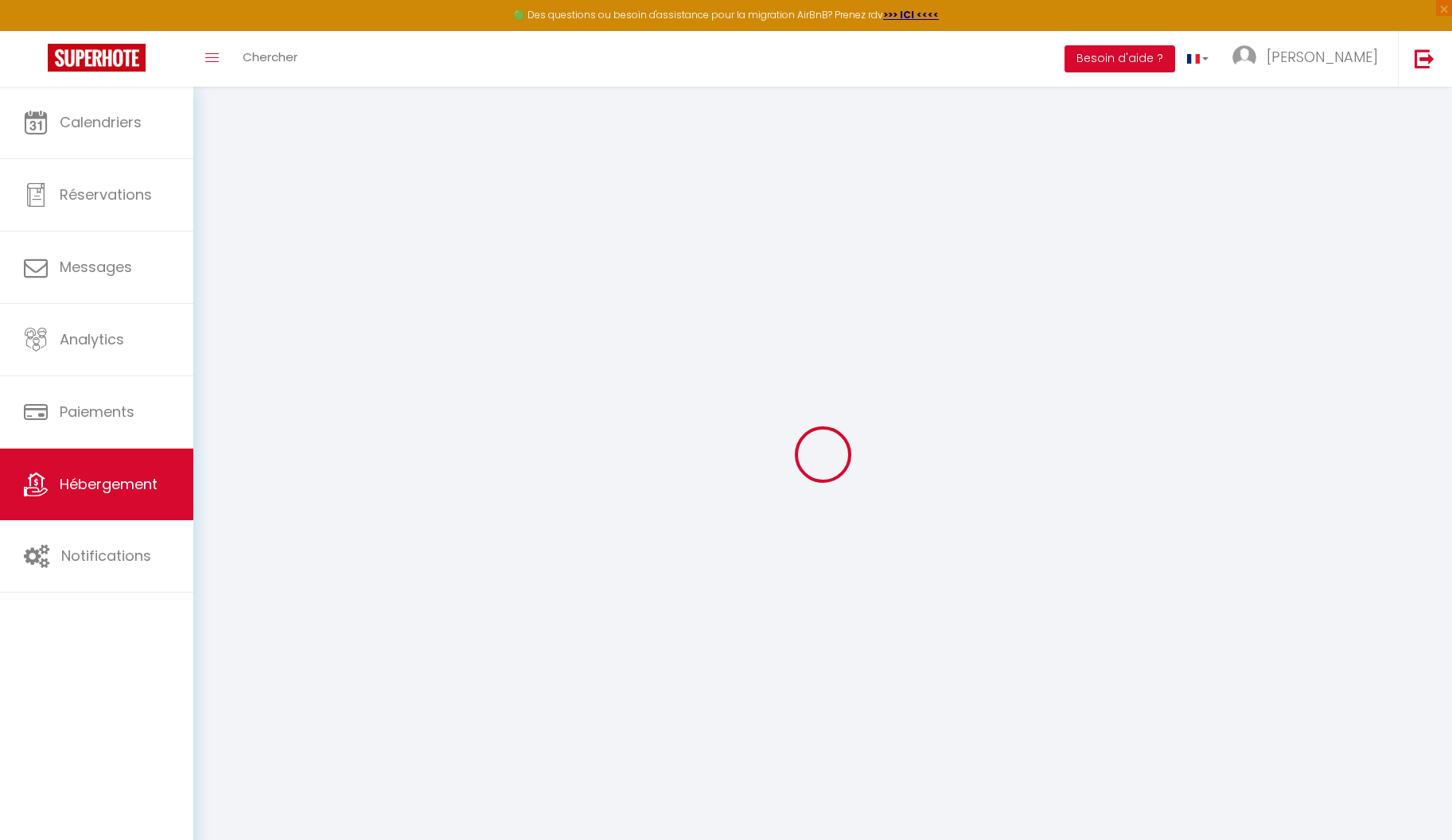
checkbox input "false"
select select
type input "Parenthèse Ludique"
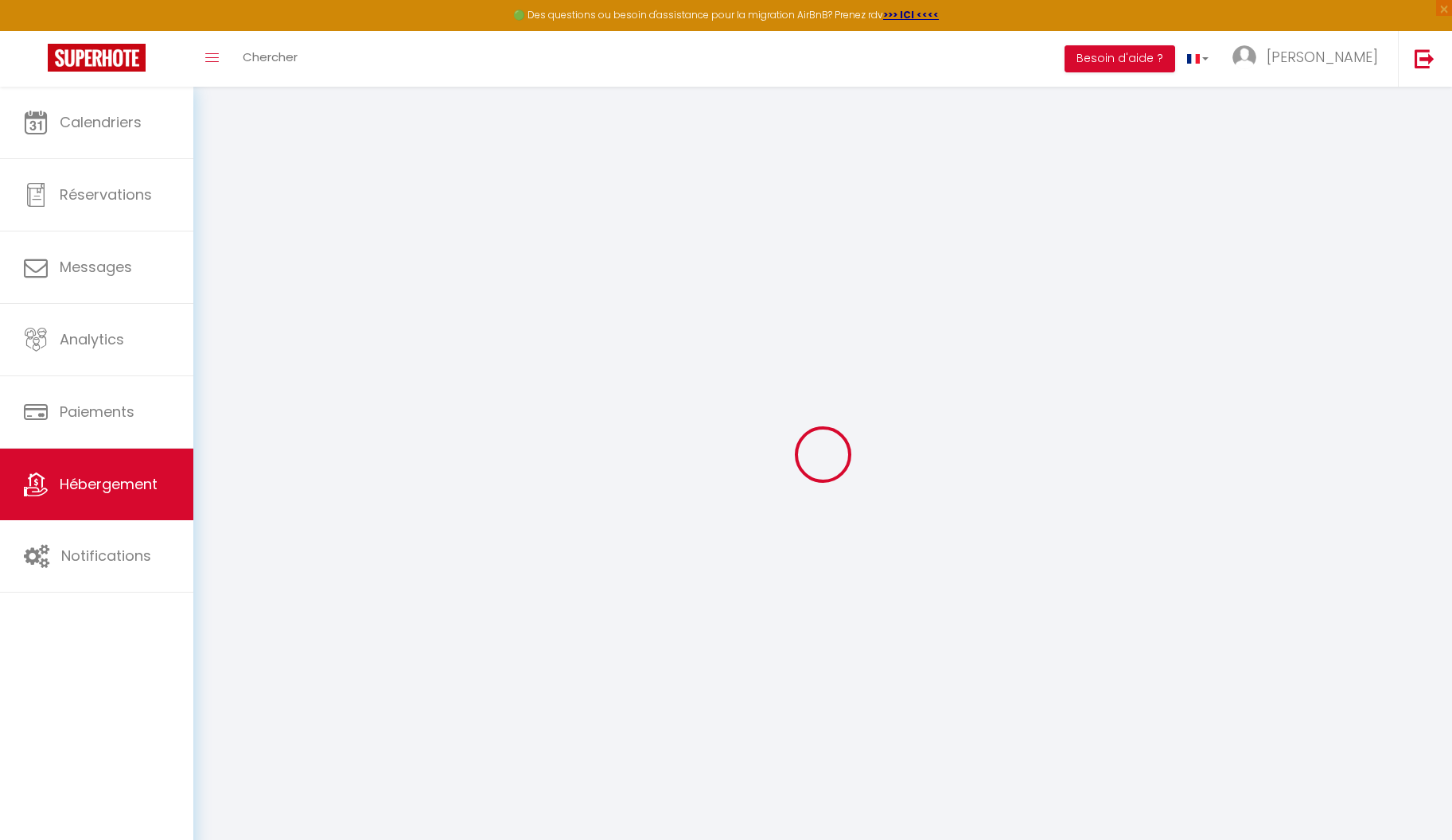
type input "[PERSON_NAME]"
type input "YISSA"
type input "[STREET_ADDRESS]"
type input "59000"
type input "Lille"
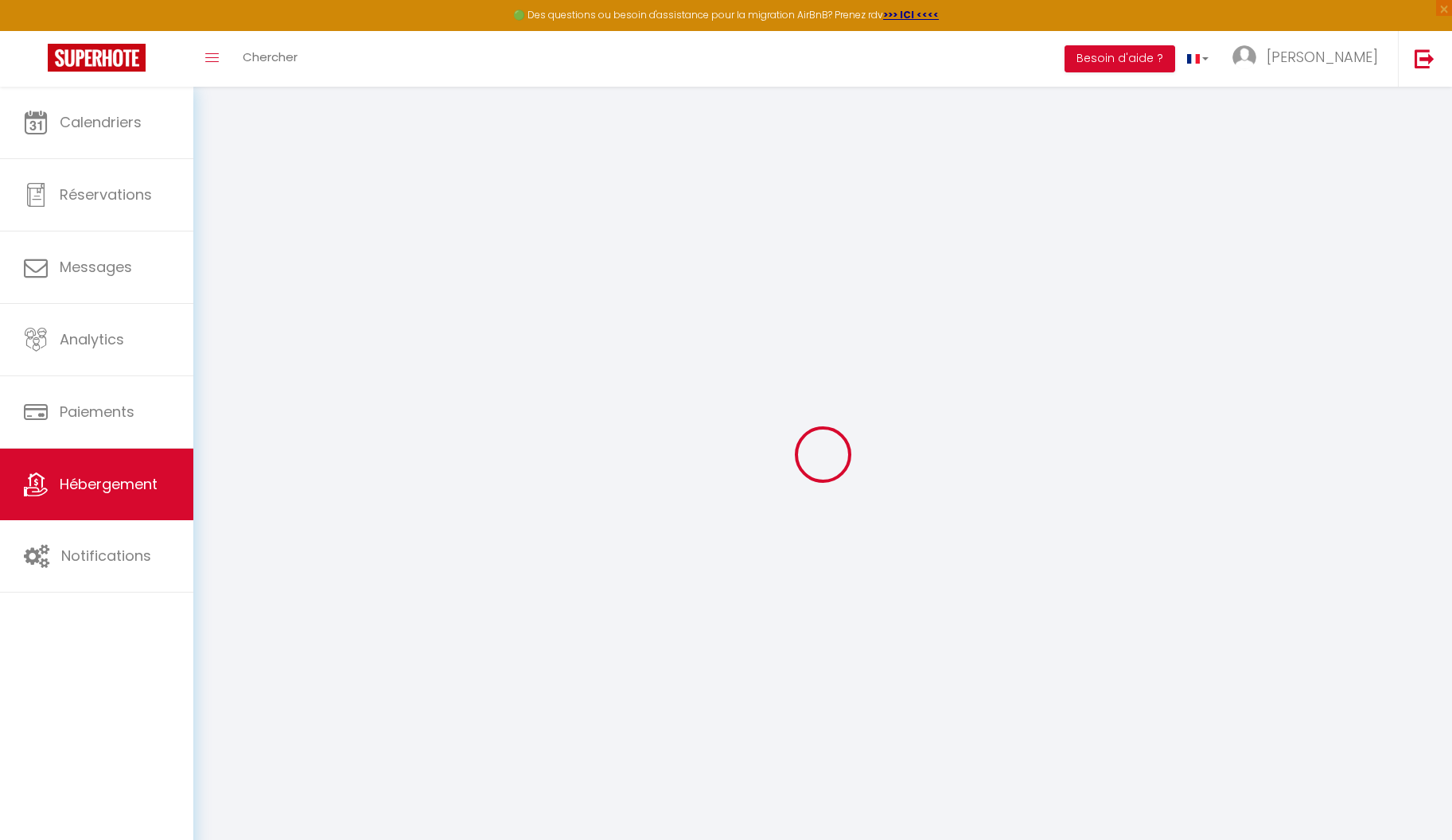
select select "houses"
select select "5"
select select "2"
type input "120"
type input "30"
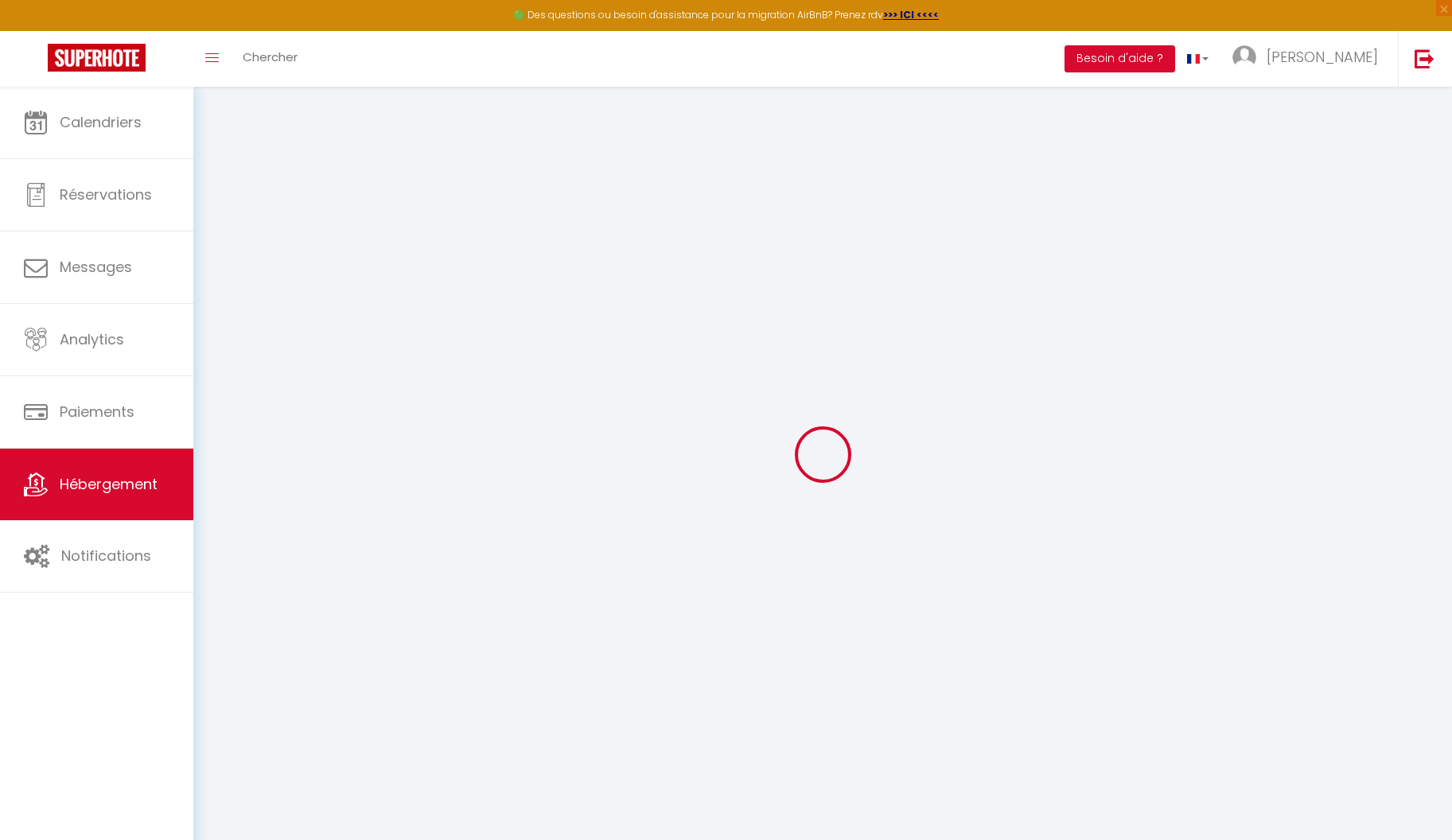
type input "50"
type input "300"
select select
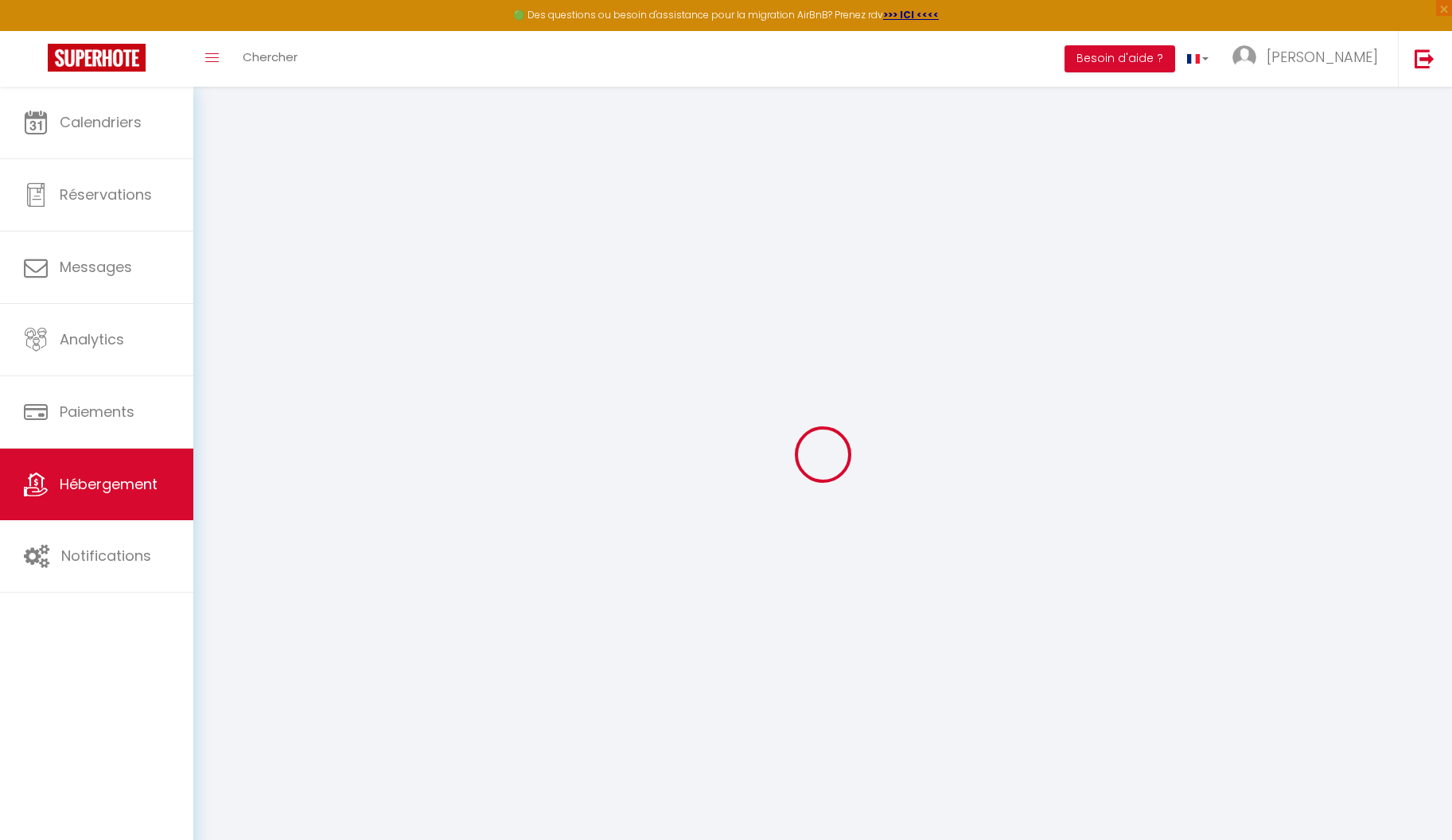
select select
type input "[STREET_ADDRESS]"
type input "59170"
type input "Croix"
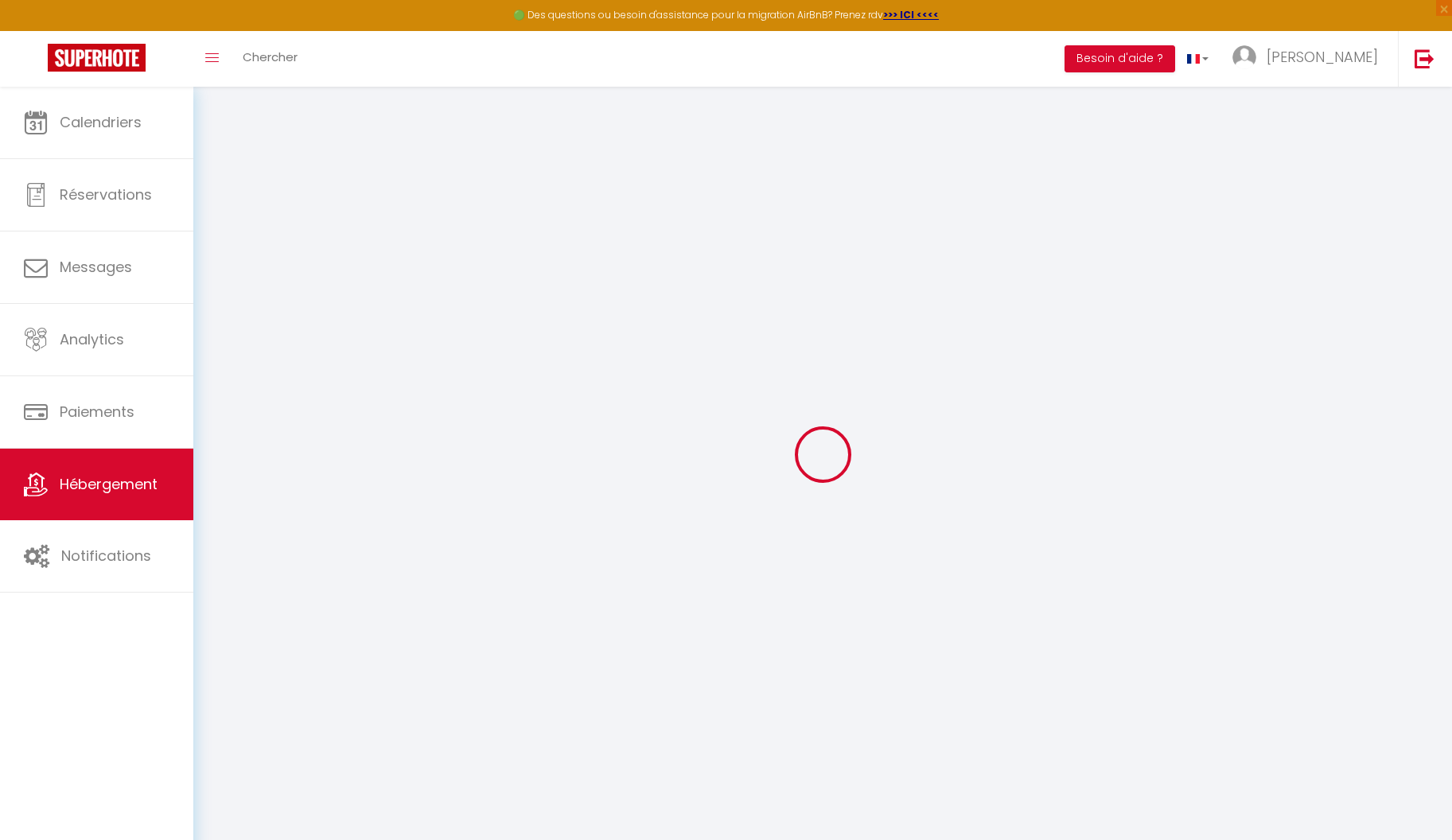
type input "[EMAIL_ADDRESS][DOMAIN_NAME]"
select select "15809"
checkbox input "true"
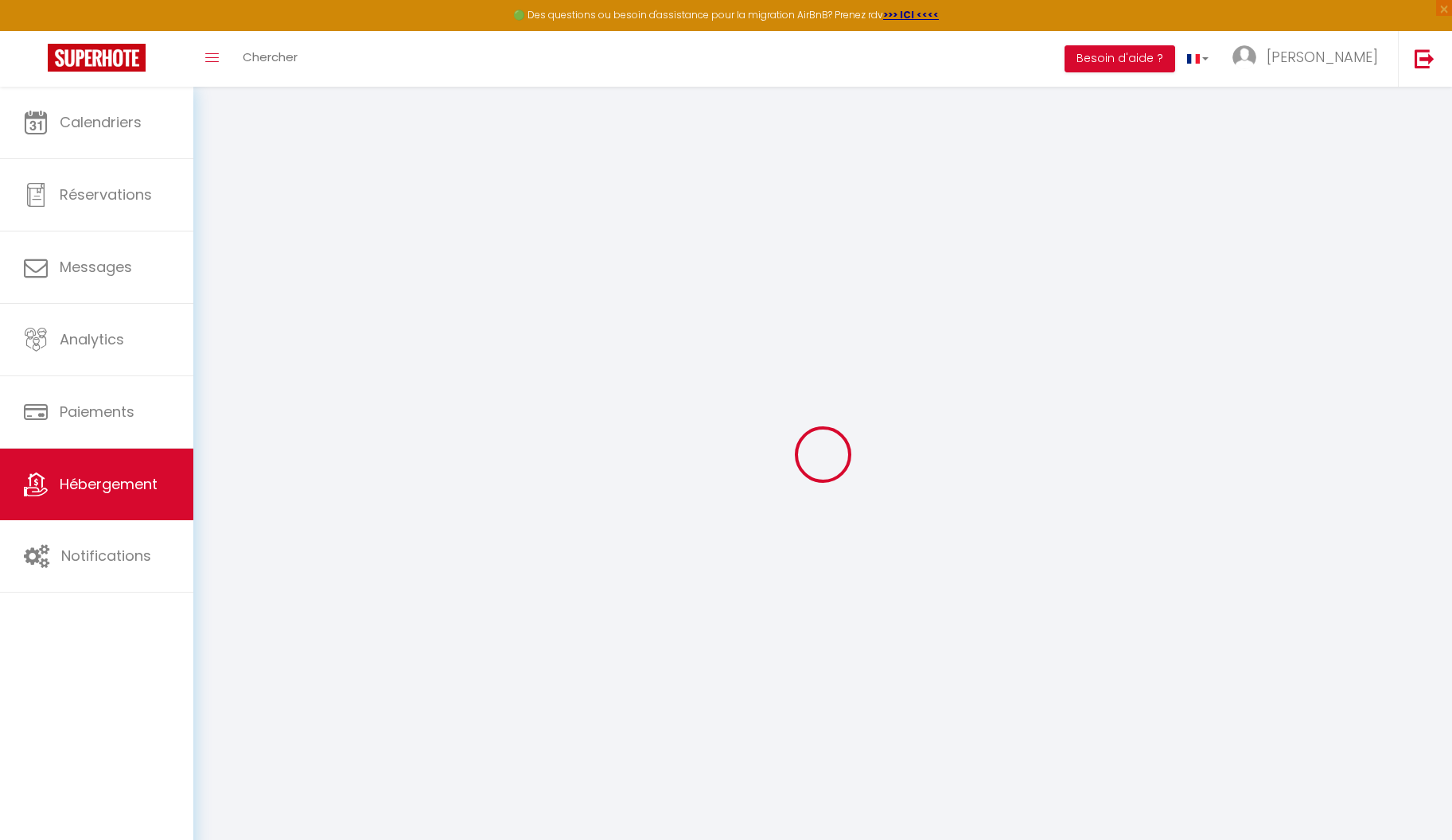
checkbox input "true"
select select
type input "0"
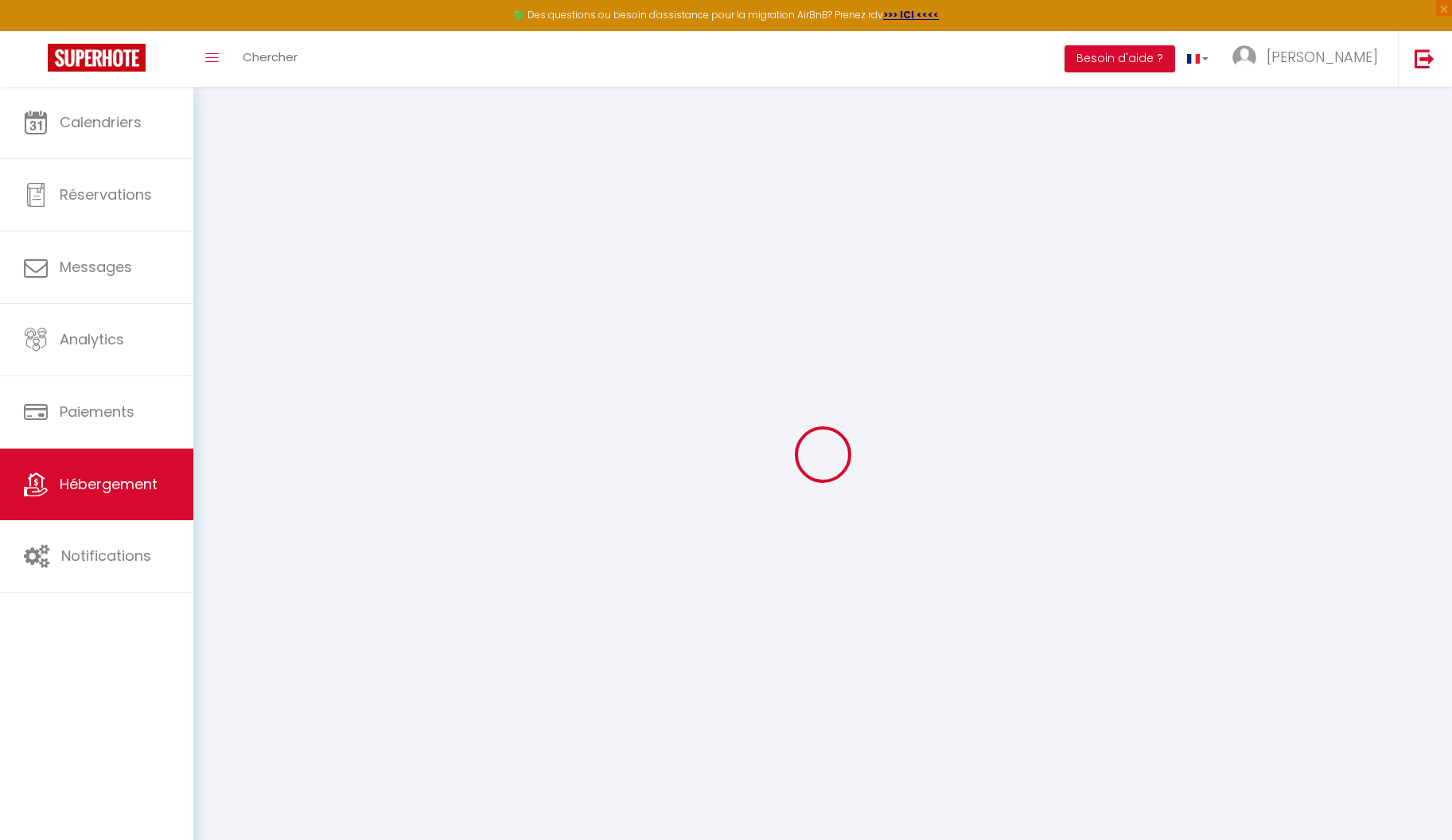
type input "0"
select select
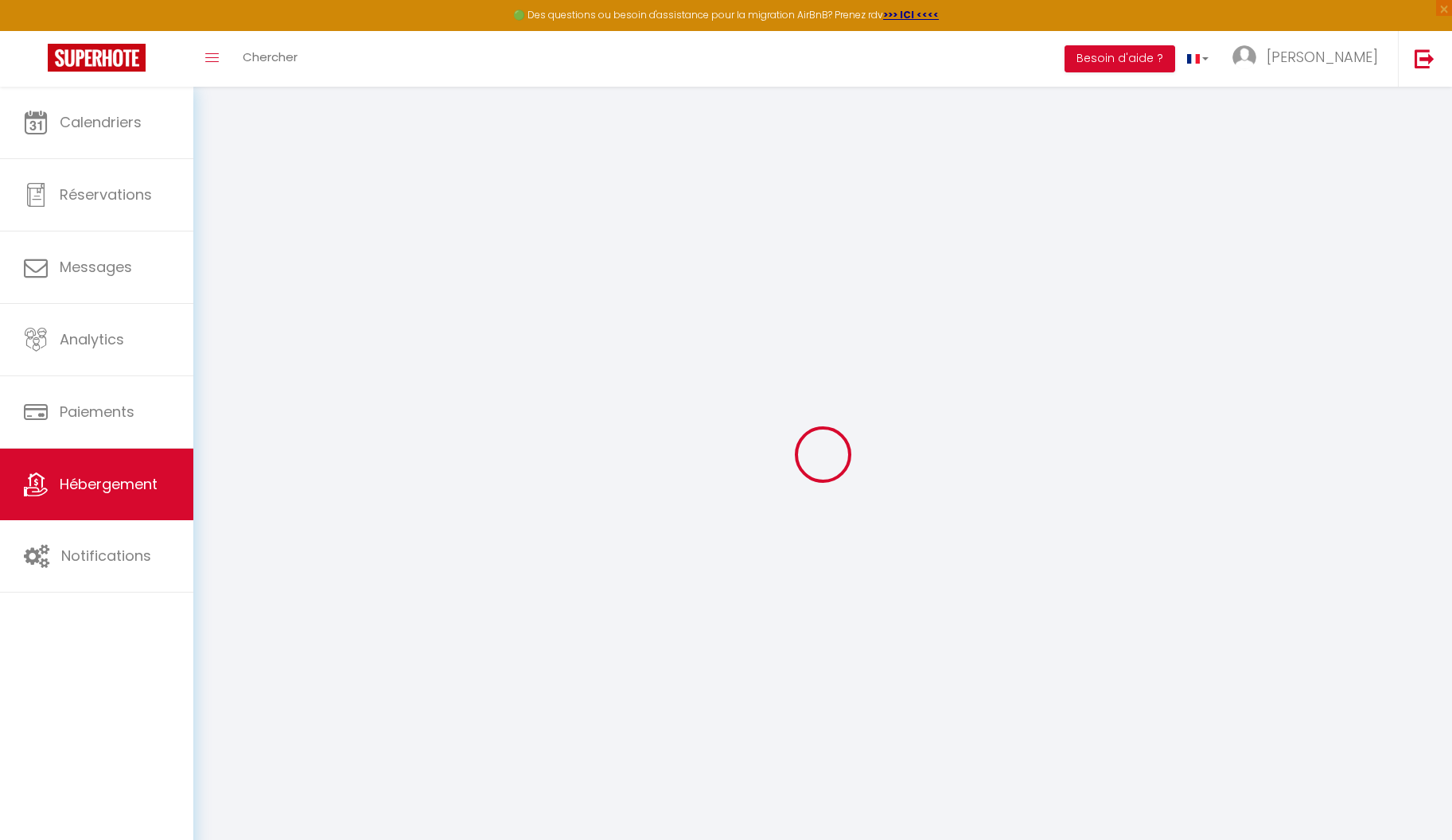
select select
checkbox input "true"
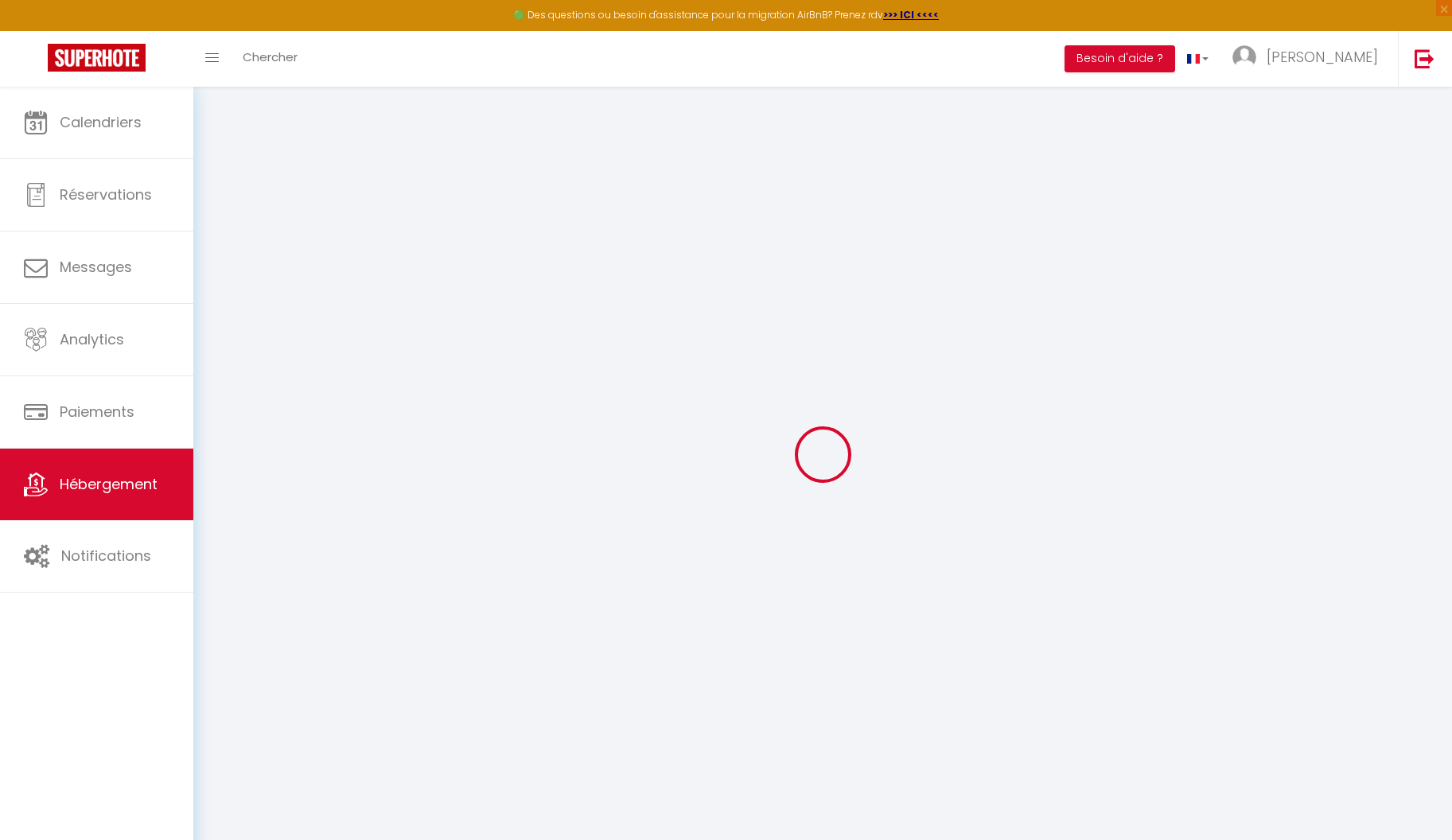
checkbox input "true"
select select
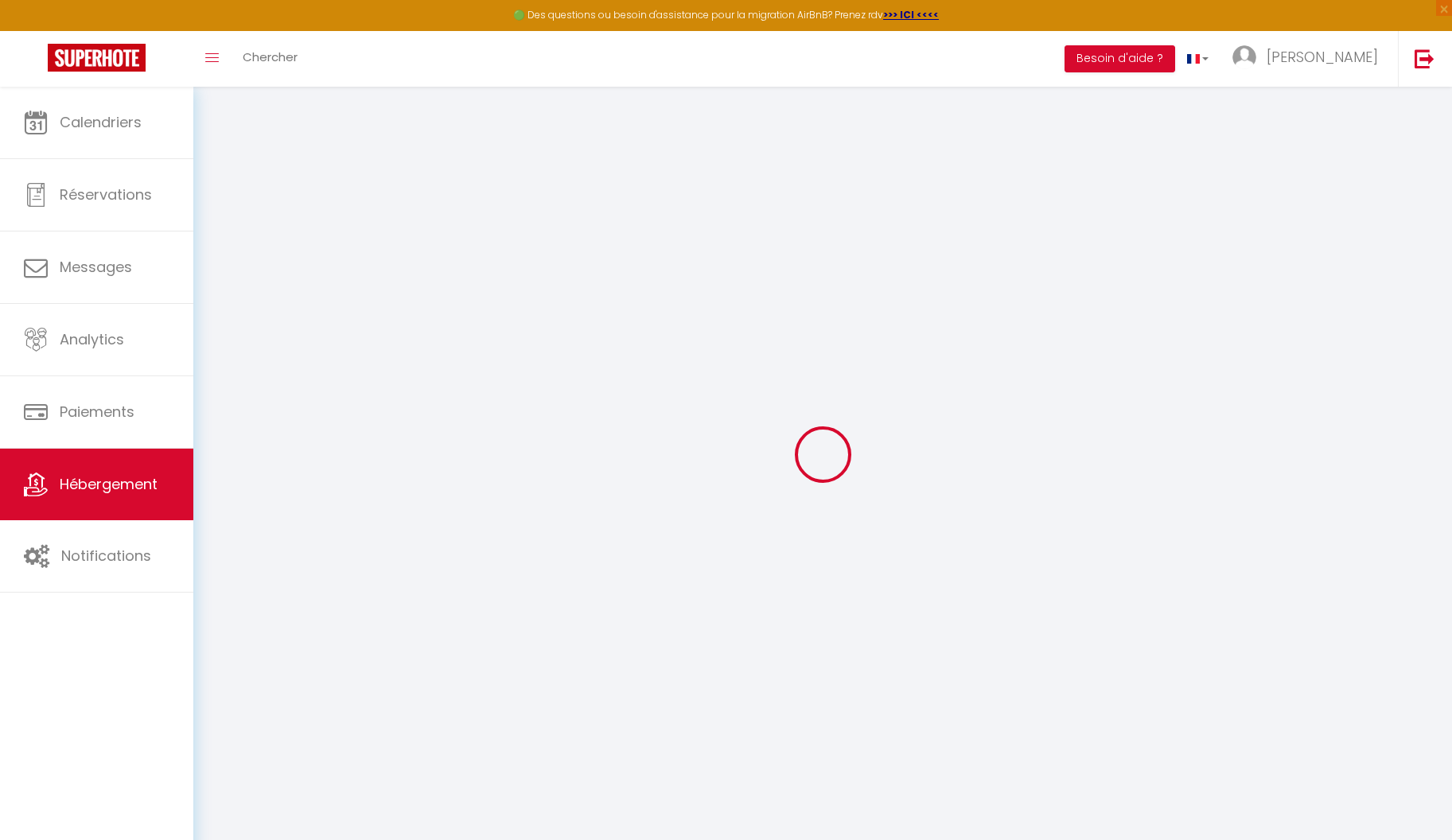
select select
checkbox input "true"
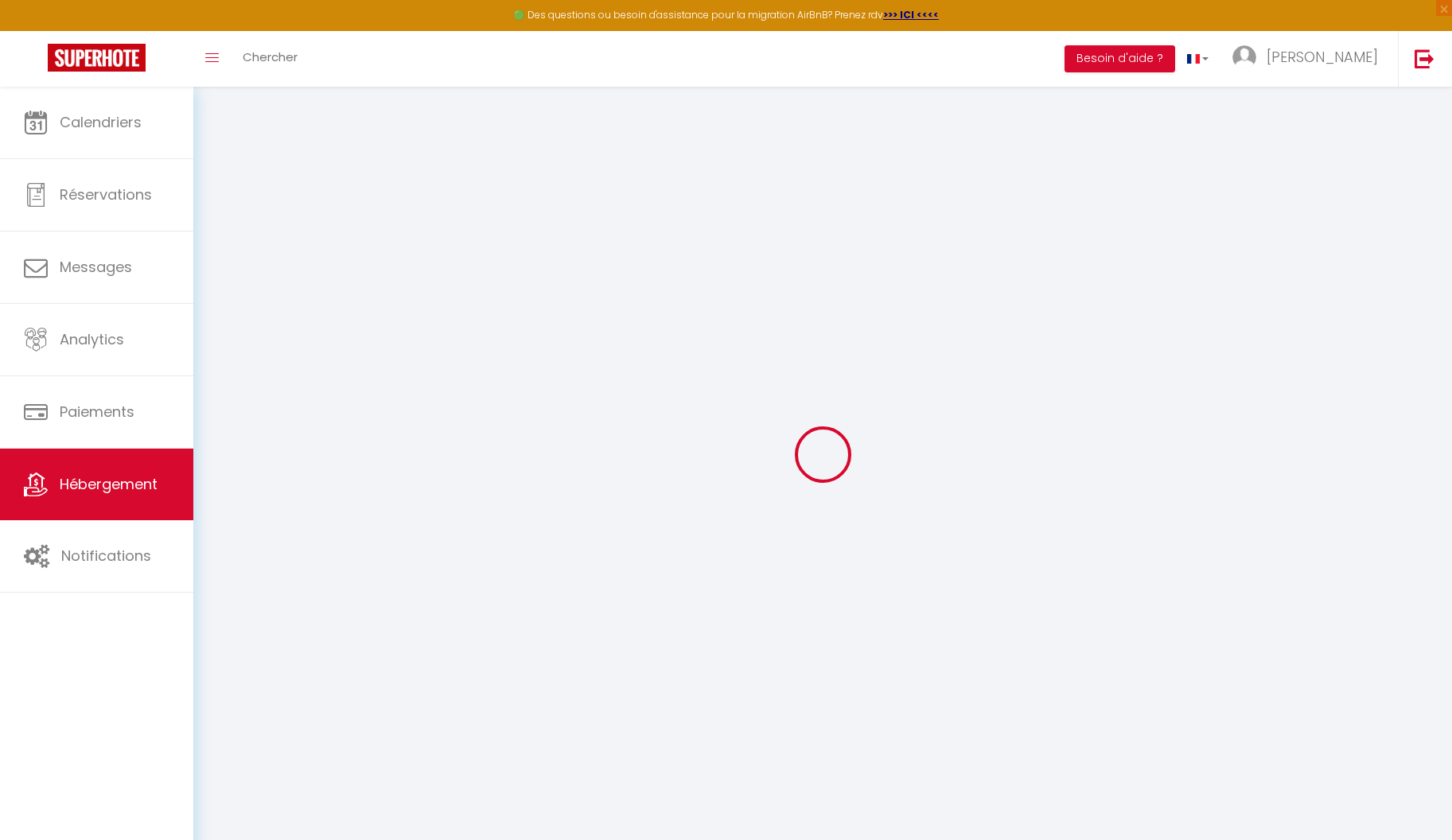
select select
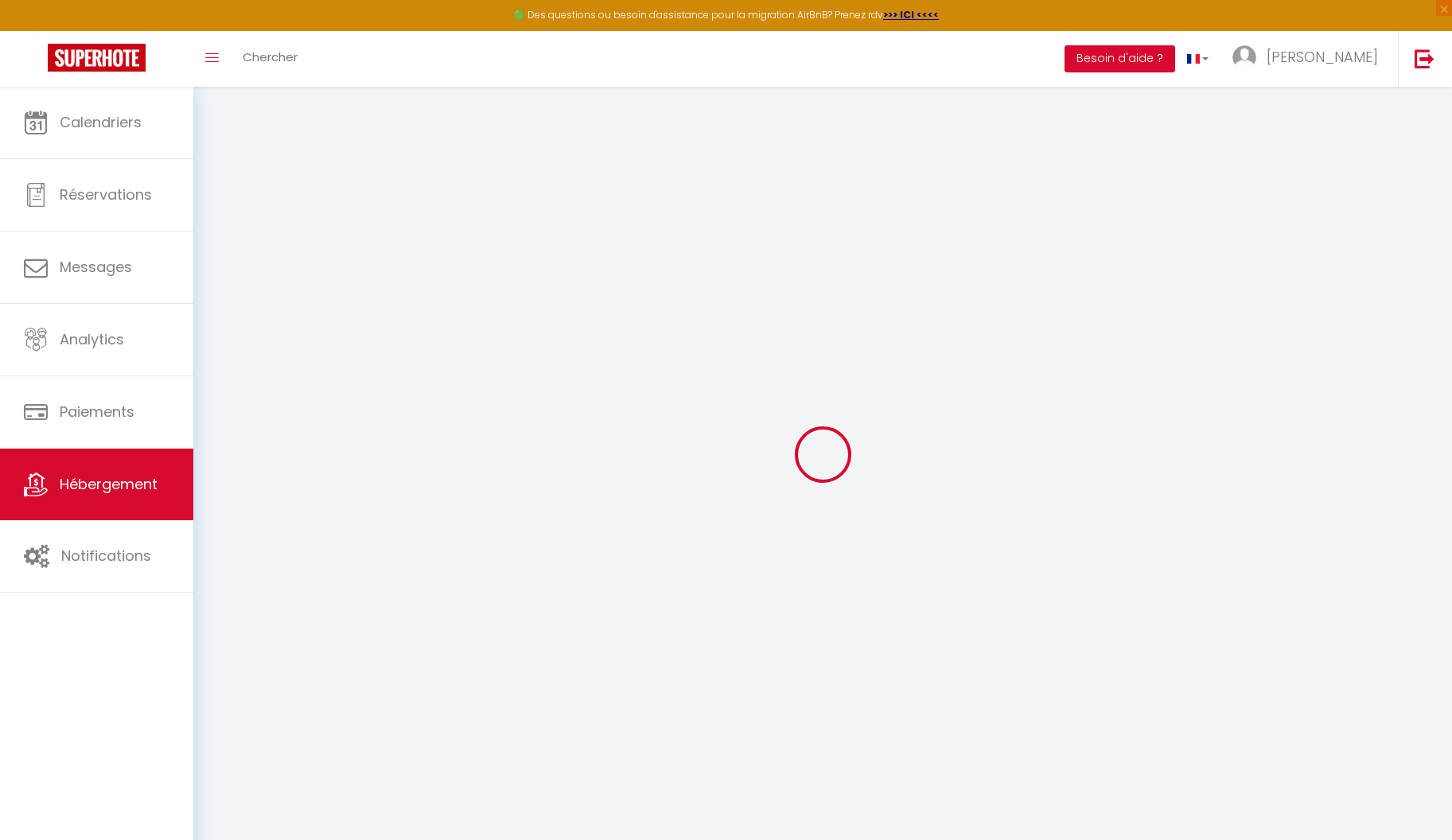
checkbox input "true"
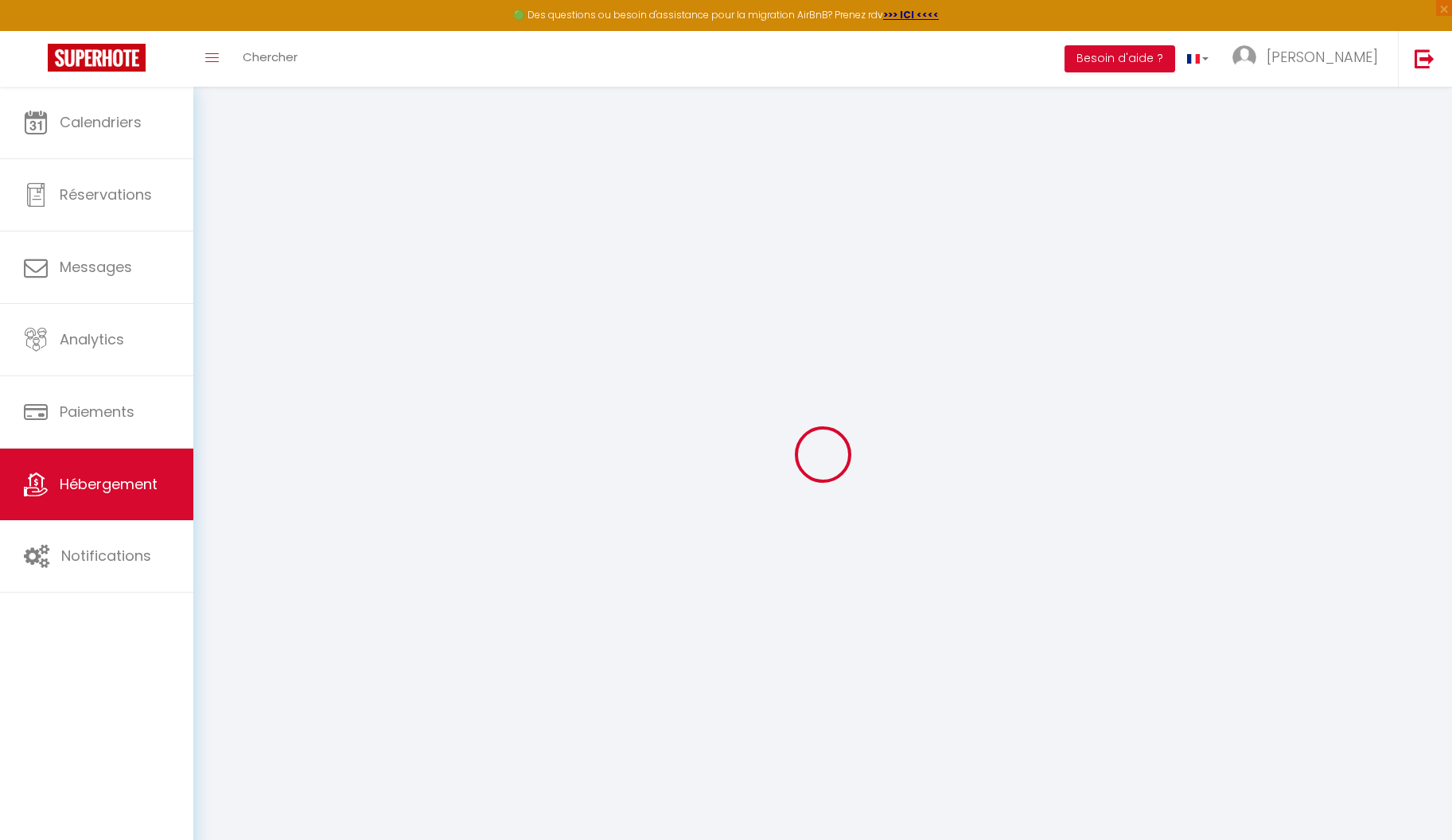
checkbox input "true"
select select "17:00"
select select "22:00"
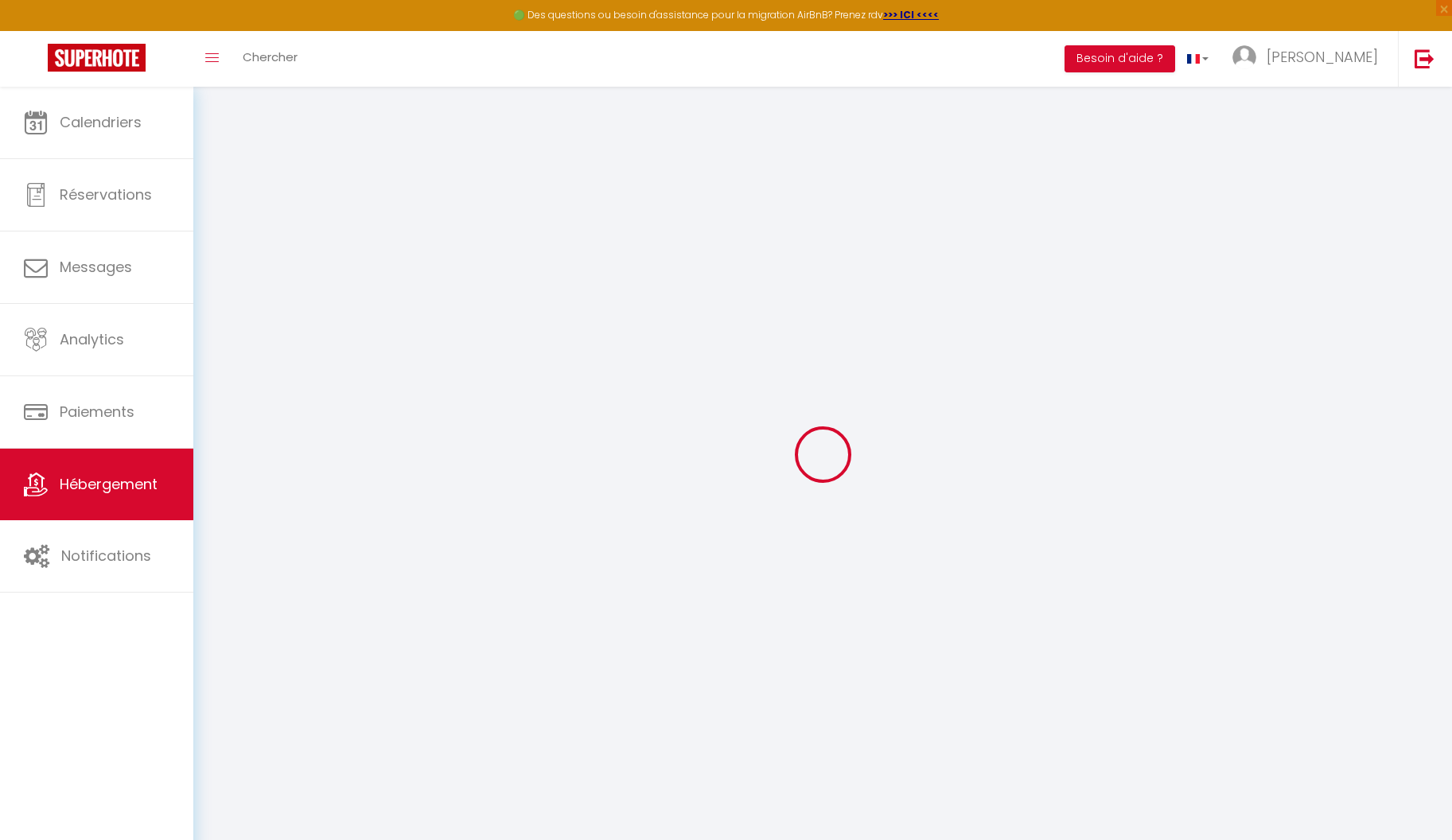
select select "11:00"
select select "30"
select select "120"
checkbox input "true"
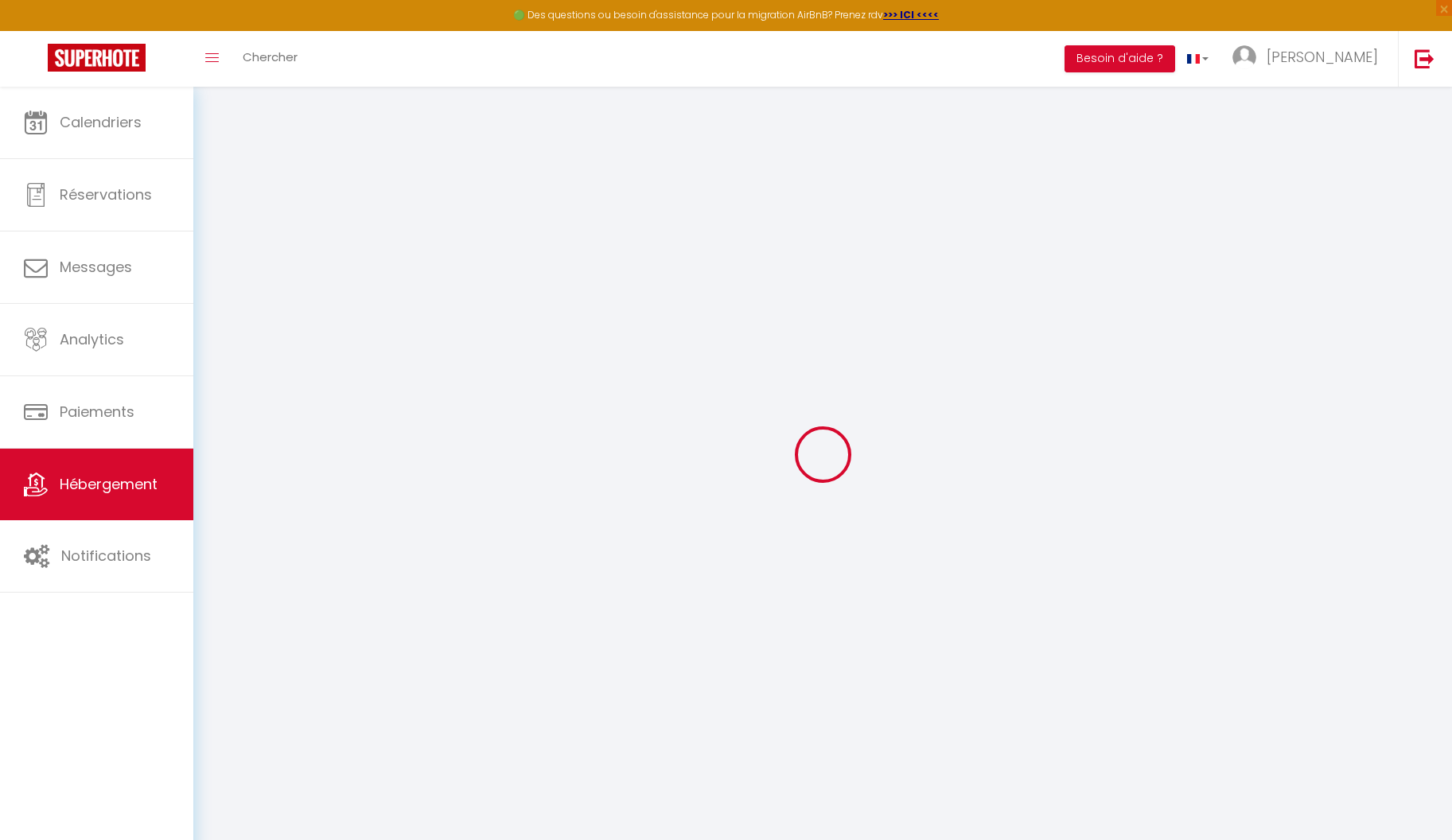
checkbox input "true"
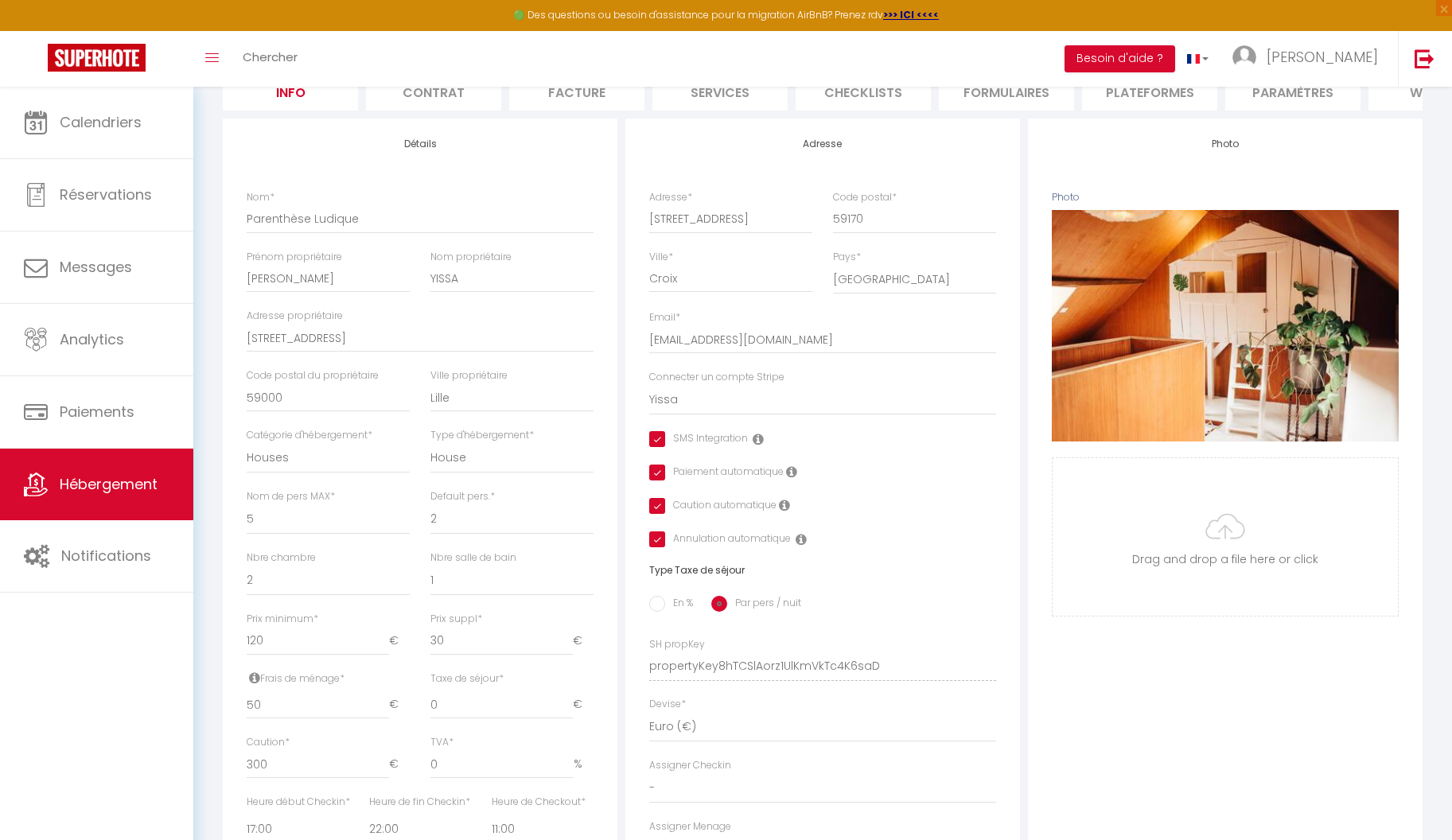
scroll to position [197, 0]
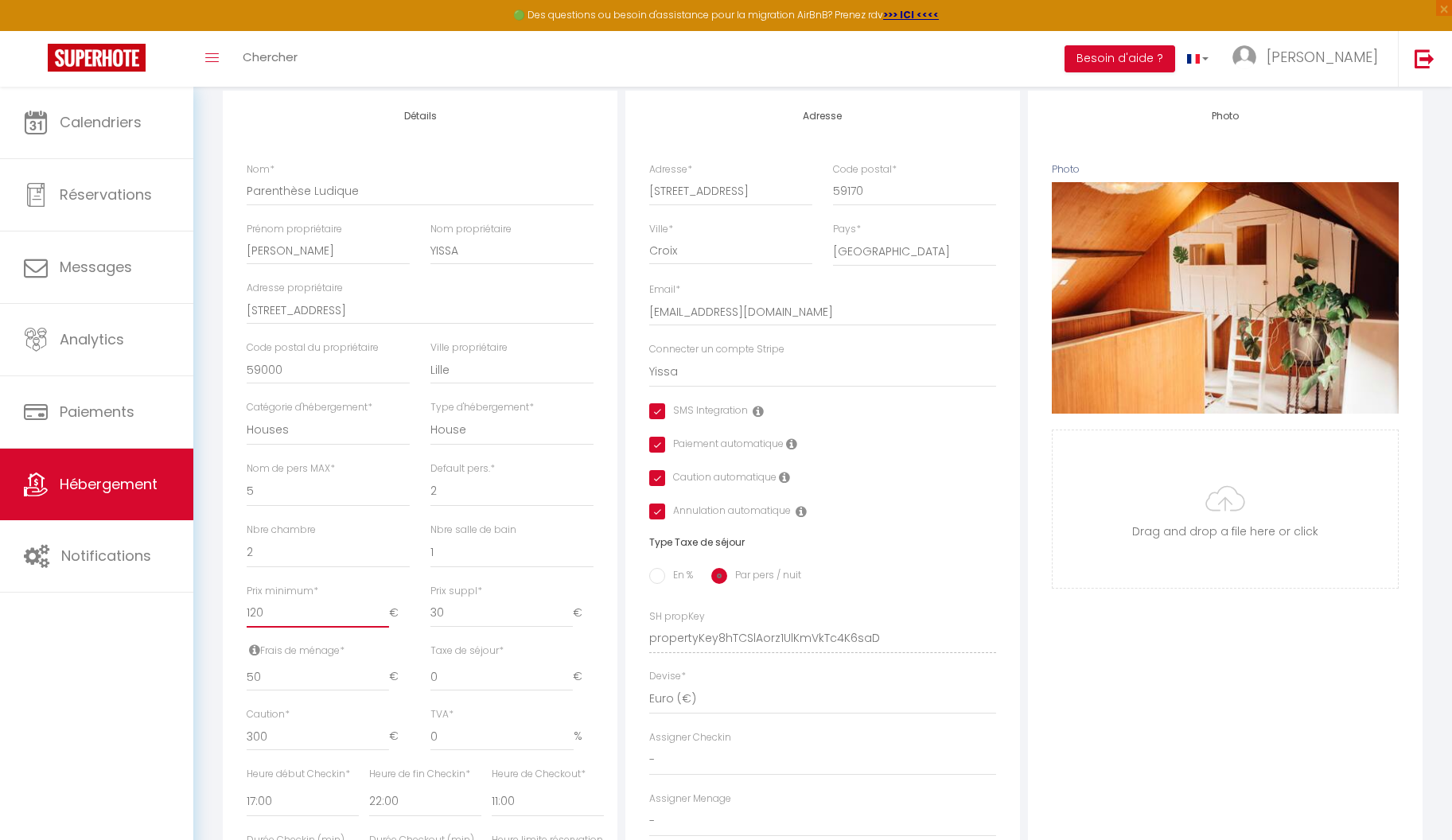
click at [313, 615] on input "120" at bounding box center [318, 613] width 143 height 29
type input "12"
checkbox input "true"
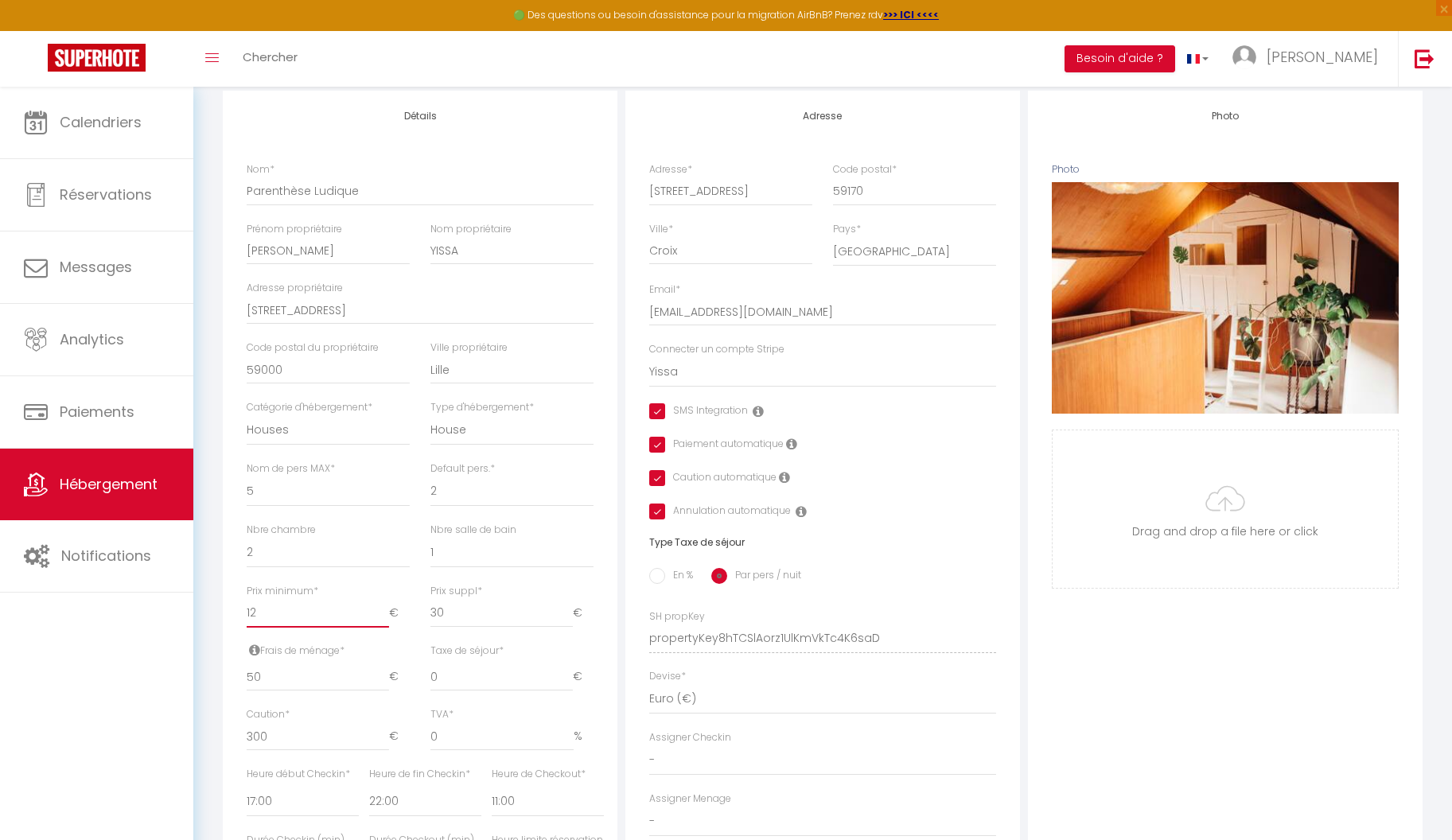
checkbox input "true"
type input "1"
checkbox input "true"
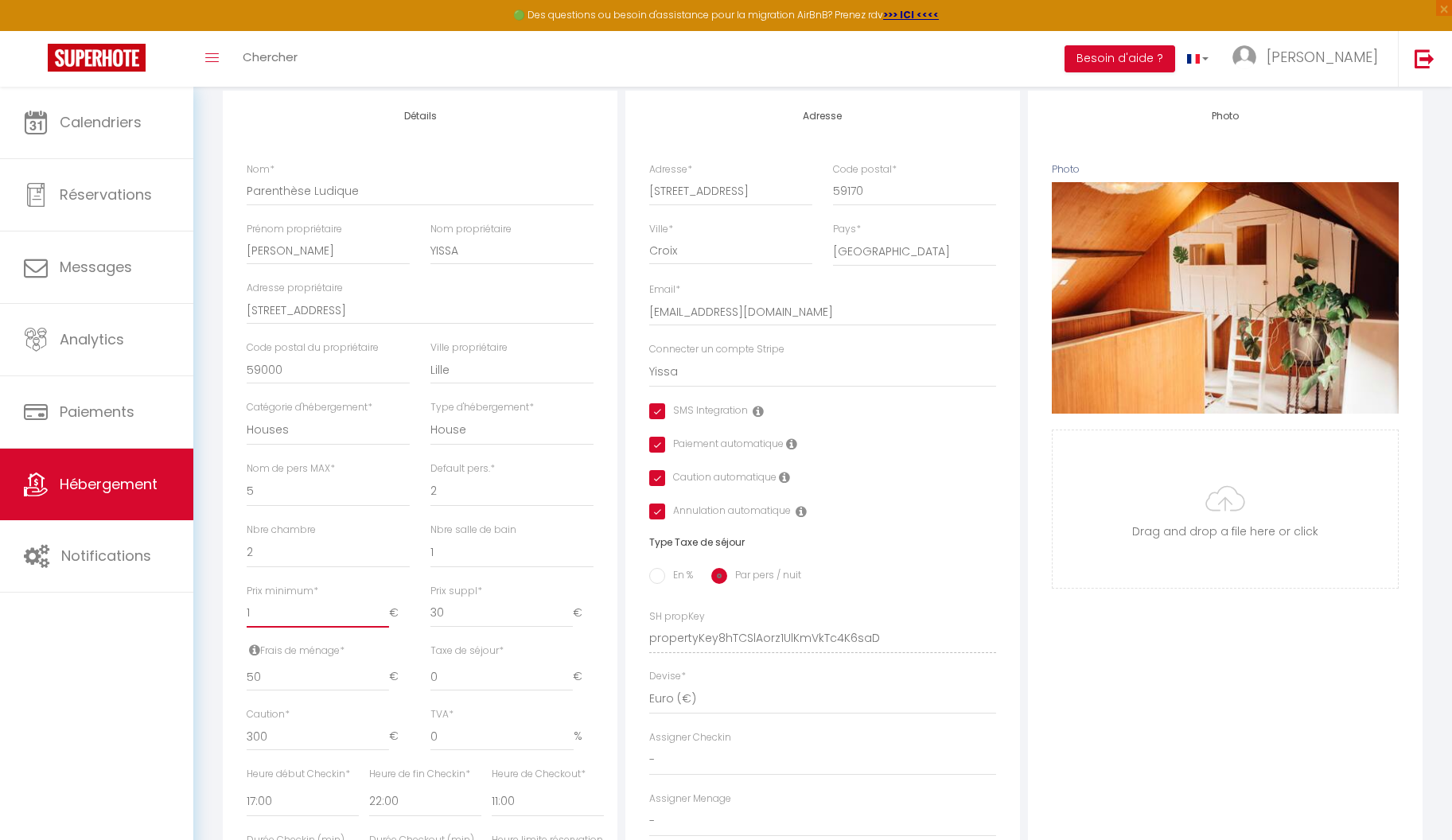
checkbox input "true"
type input "11"
checkbox input "true"
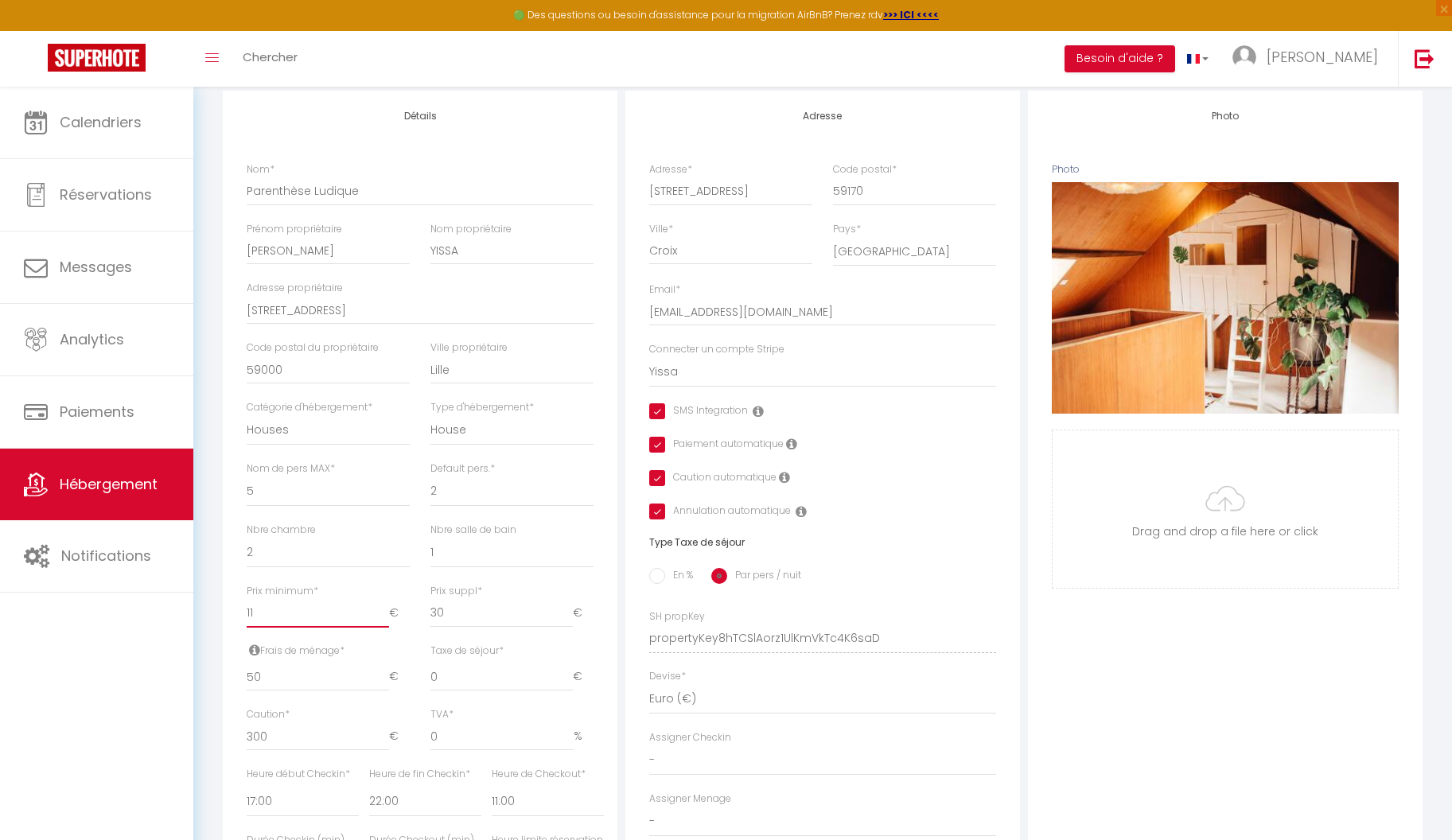
checkbox input "true"
type input "110"
checkbox input "true"
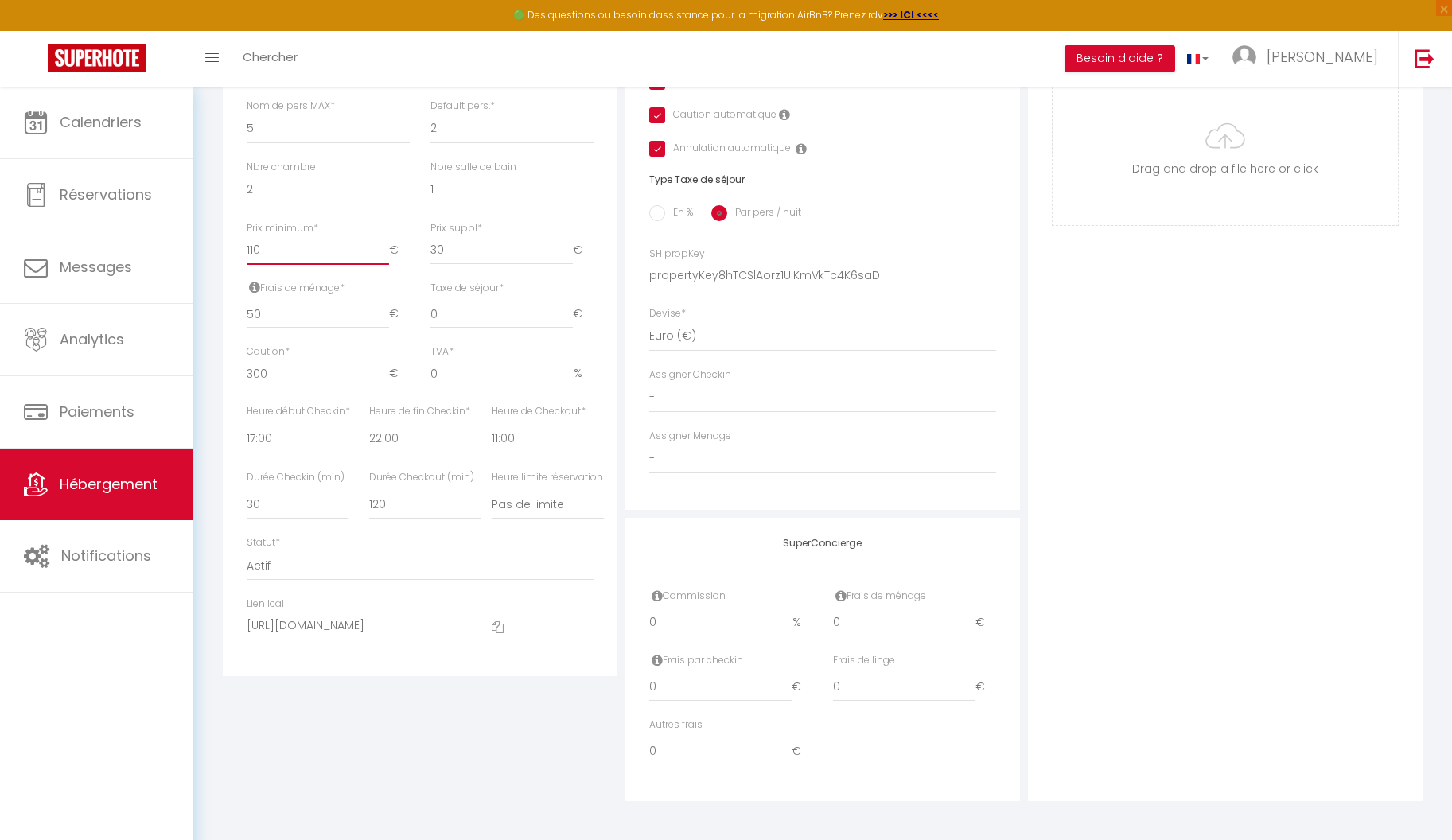
scroll to position [0, 0]
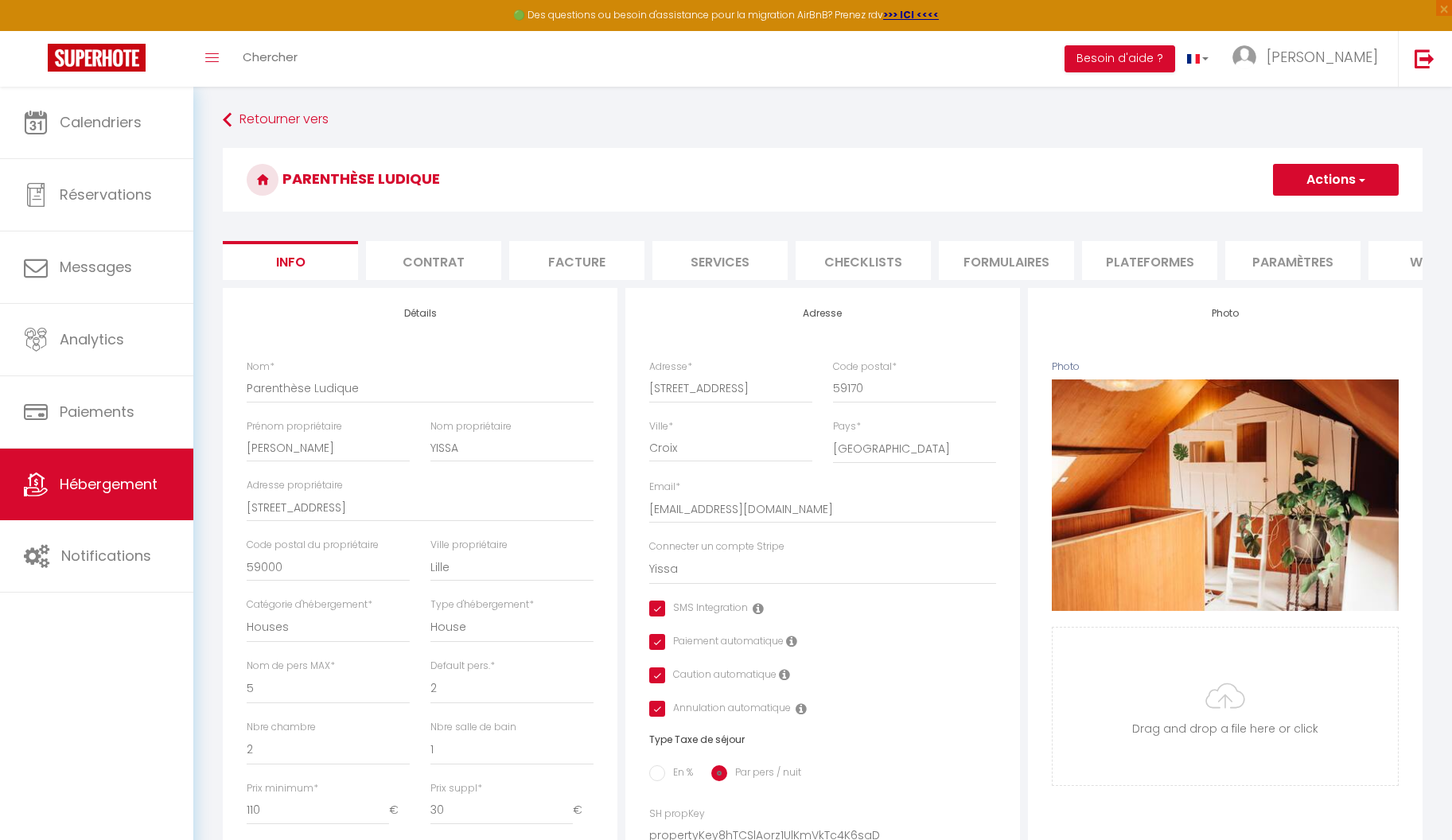
click at [1369, 184] on button "Actions" at bounding box center [1336, 180] width 126 height 32
click at [1277, 221] on input "Enregistrer" at bounding box center [1273, 214] width 59 height 16
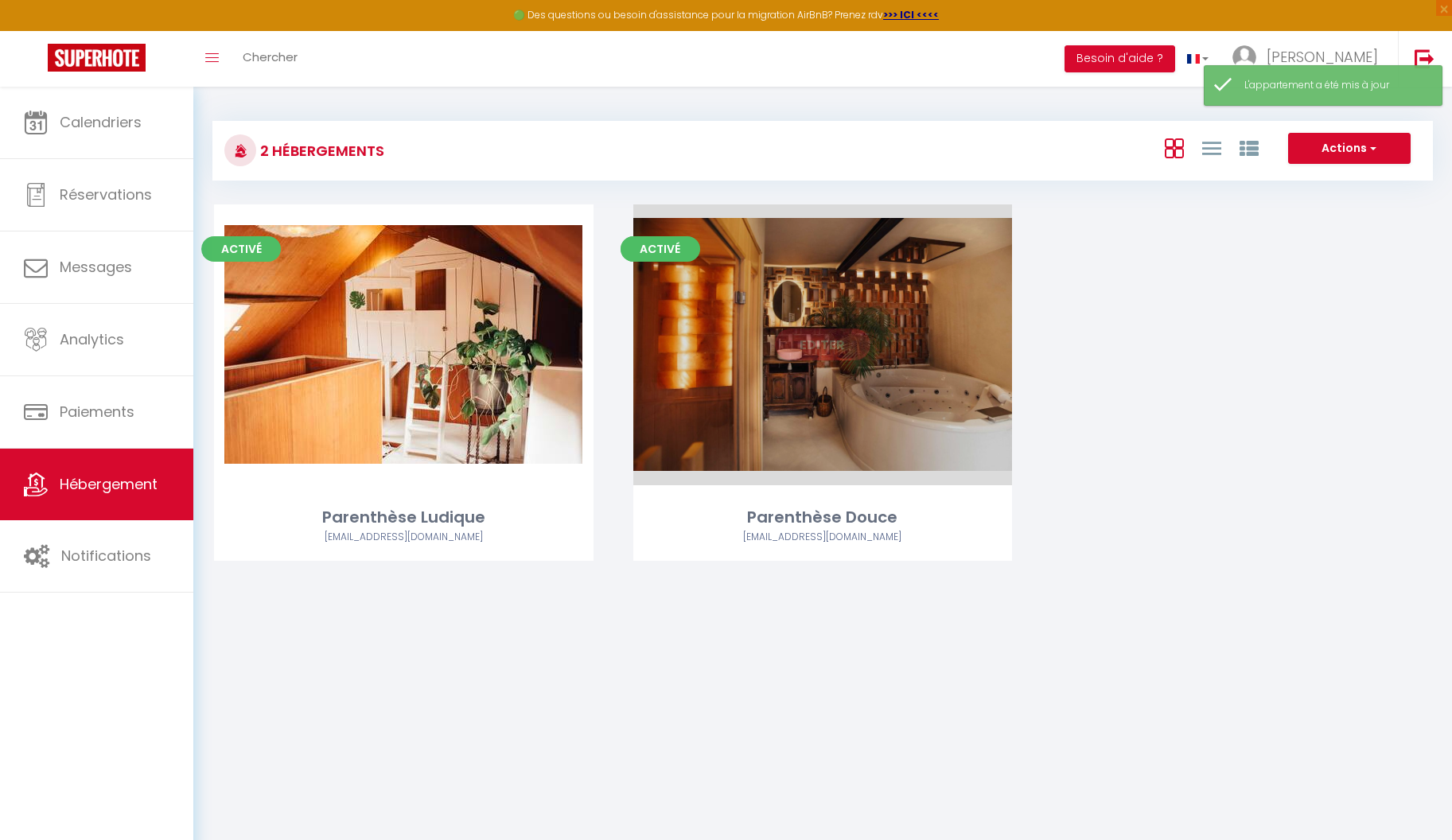
click at [813, 344] on link "Editer" at bounding box center [822, 344] width 96 height 32
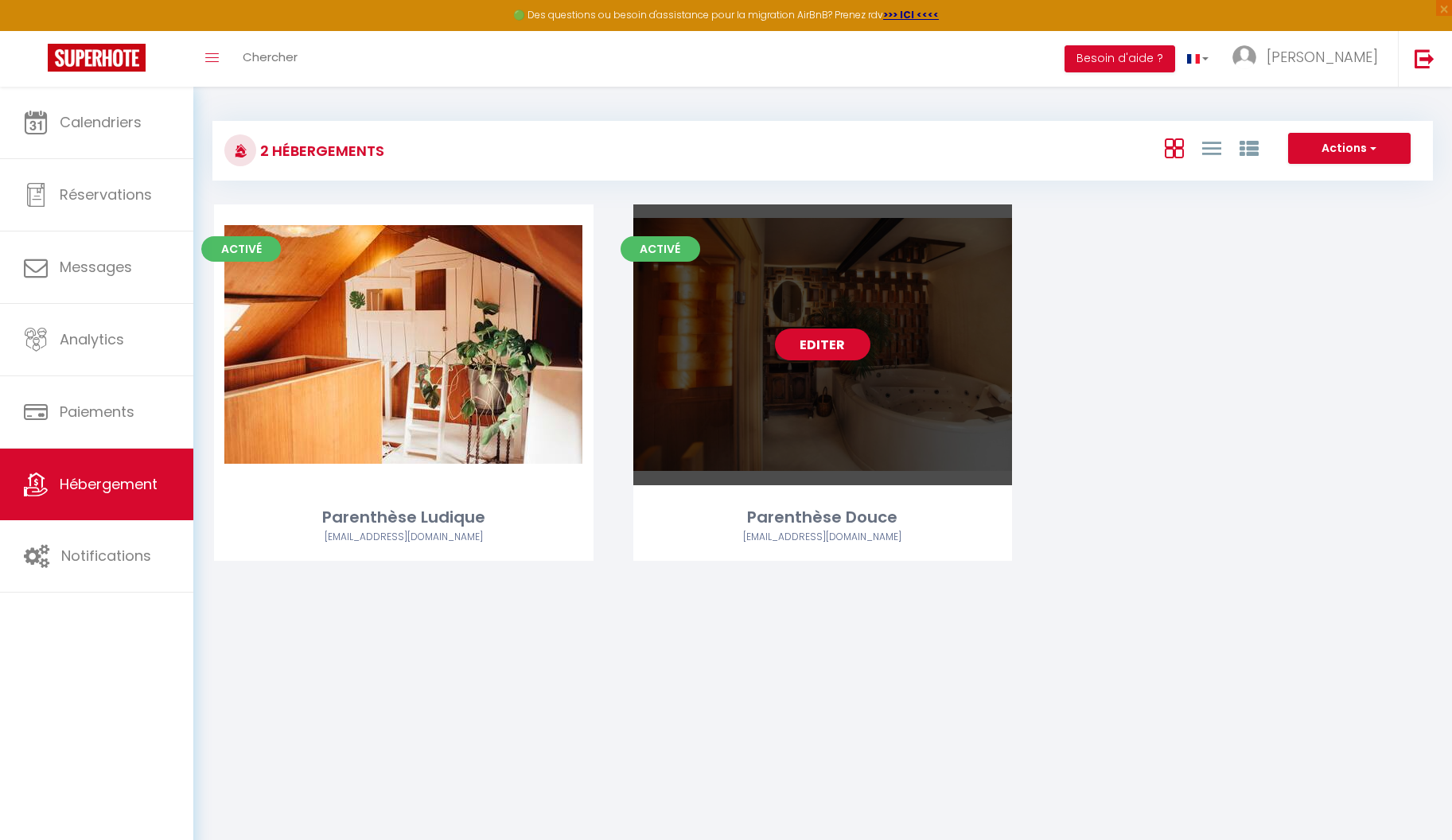
click at [823, 345] on link "Editer" at bounding box center [822, 344] width 96 height 32
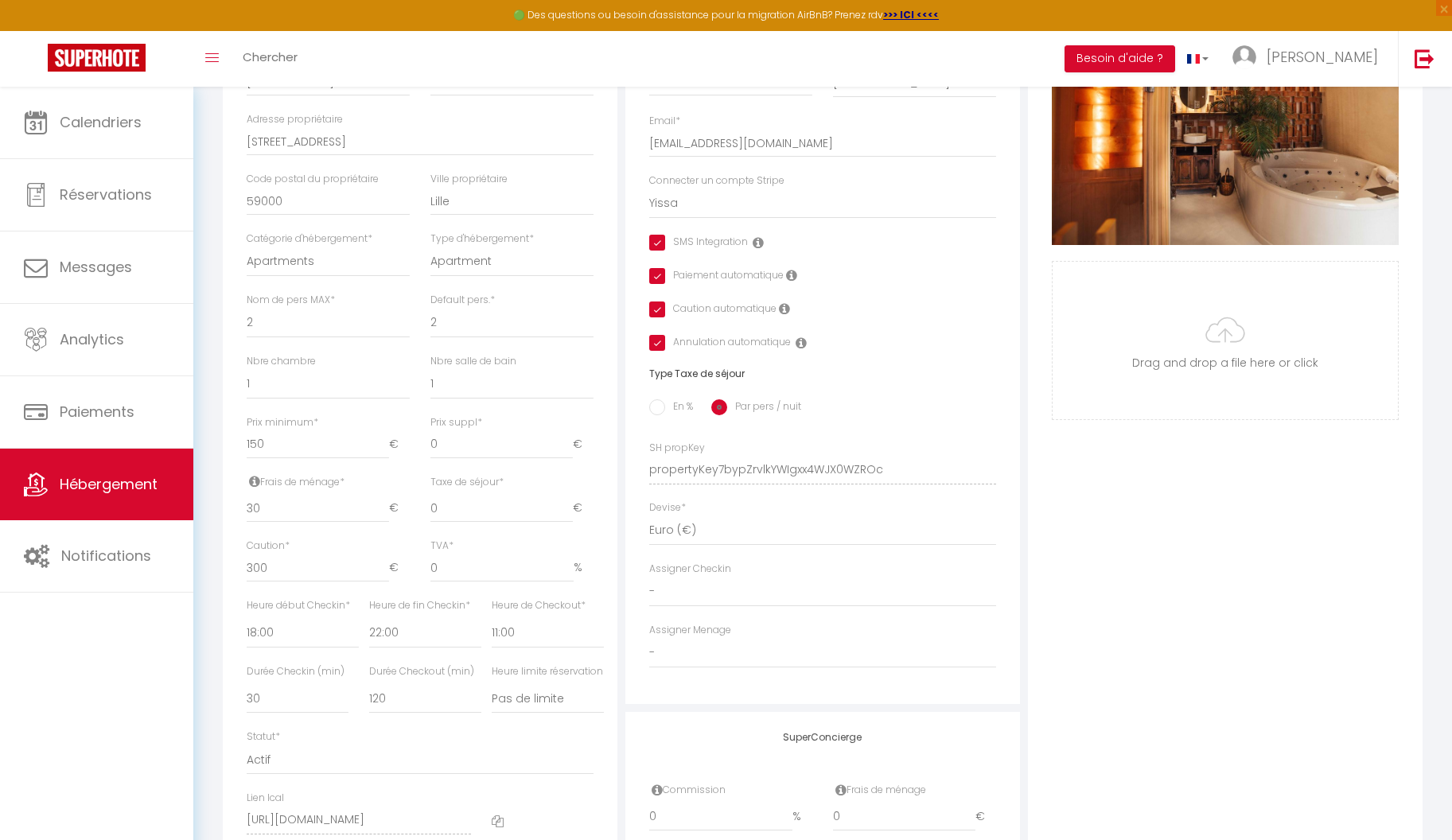
scroll to position [367, 0]
click at [274, 435] on input "150" at bounding box center [318, 443] width 143 height 29
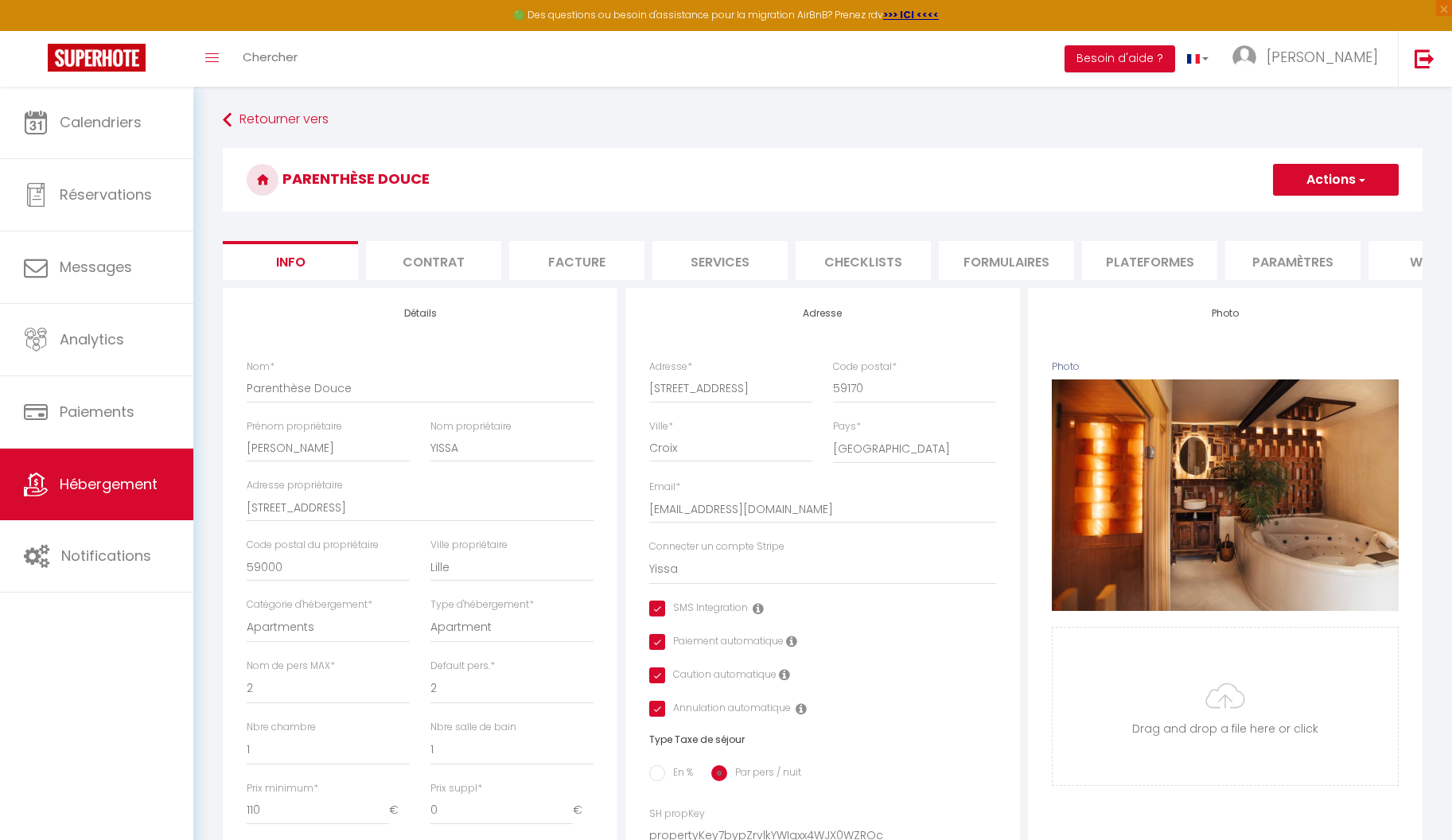
click at [1364, 182] on span "button" at bounding box center [1360, 179] width 10 height 16
click at [1276, 219] on input "Enregistrer" at bounding box center [1273, 214] width 59 height 16
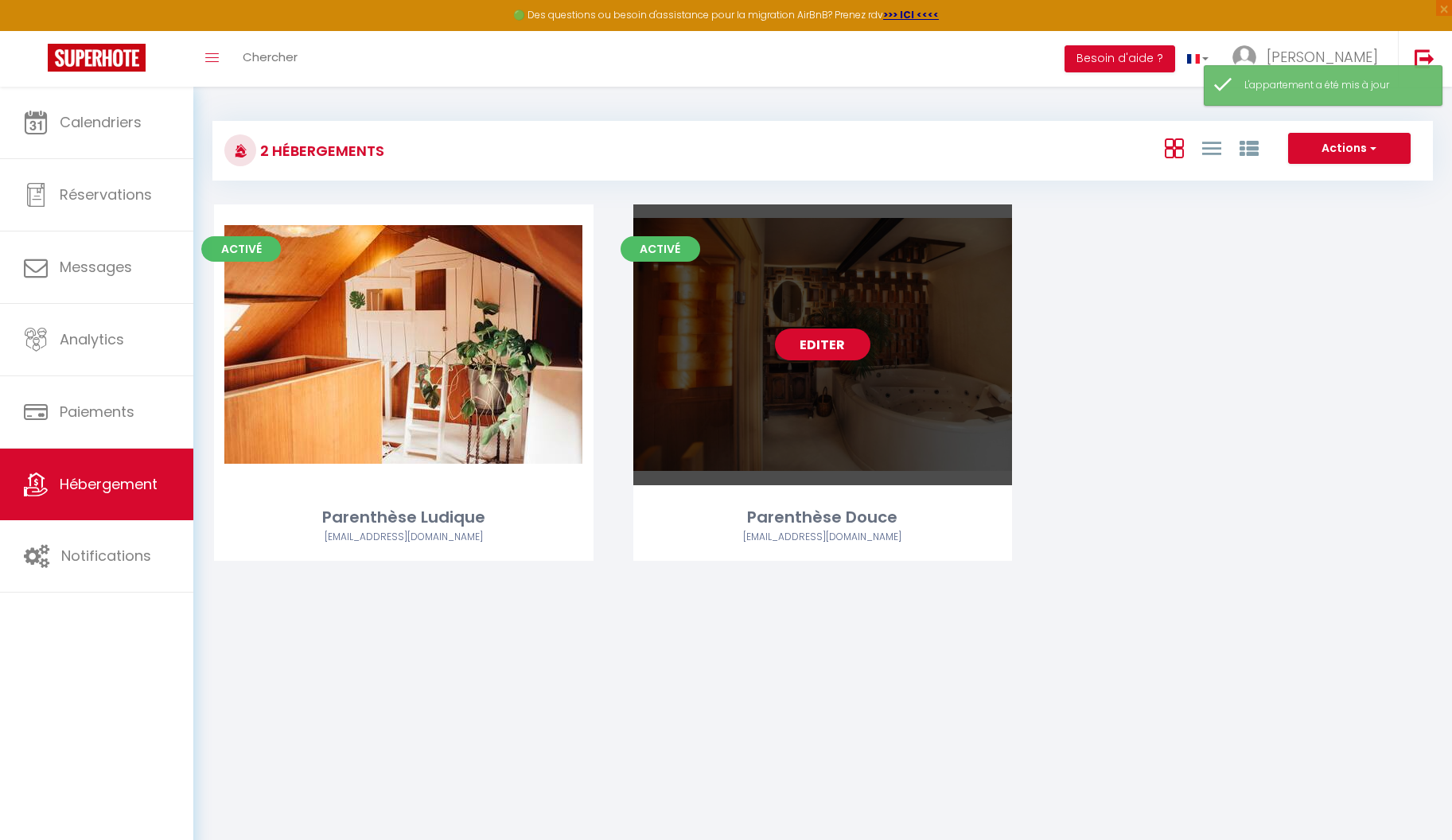
click at [836, 341] on link "Editer" at bounding box center [822, 344] width 96 height 32
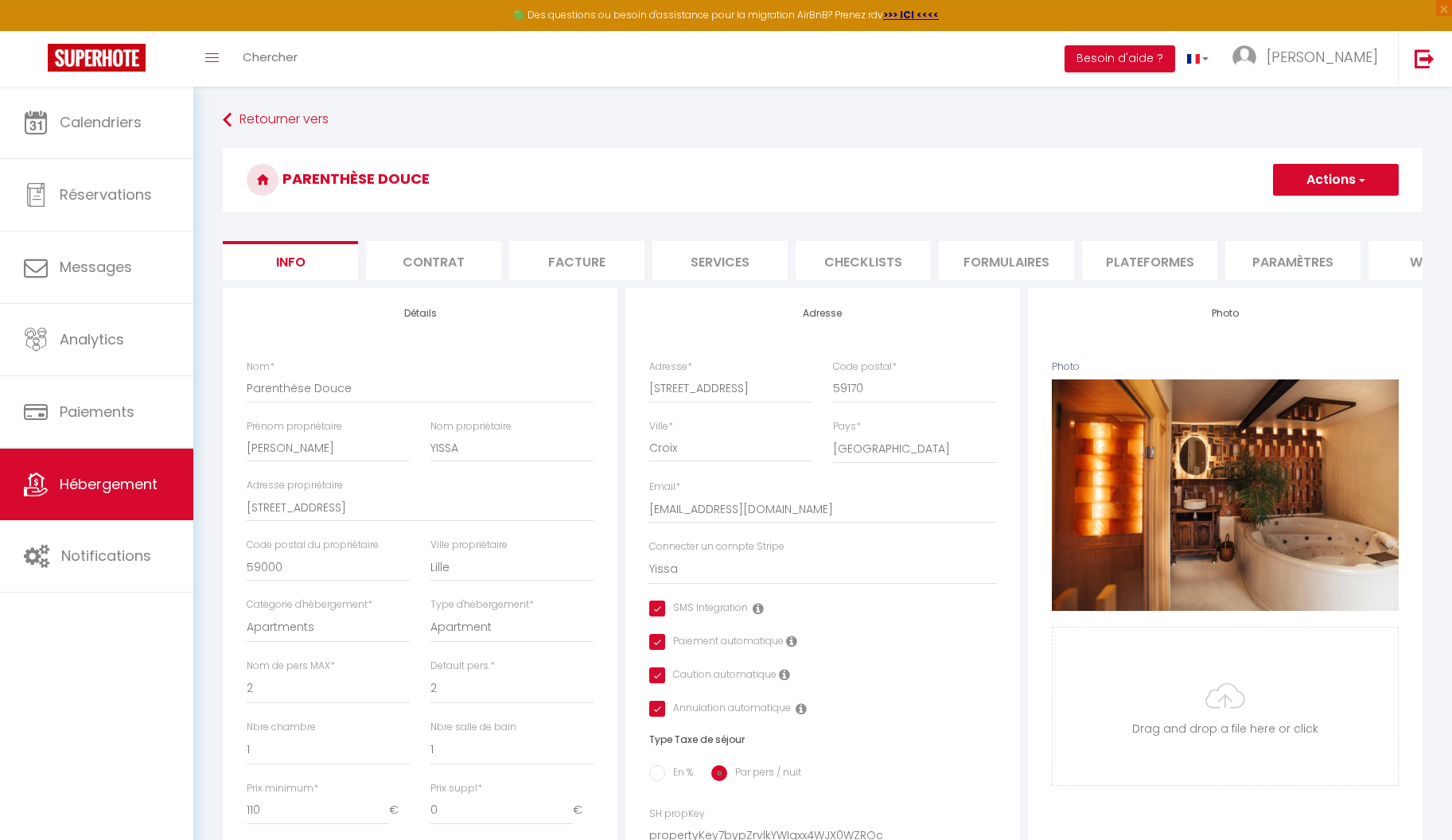
click at [714, 254] on li "Services" at bounding box center [720, 261] width 135 height 39
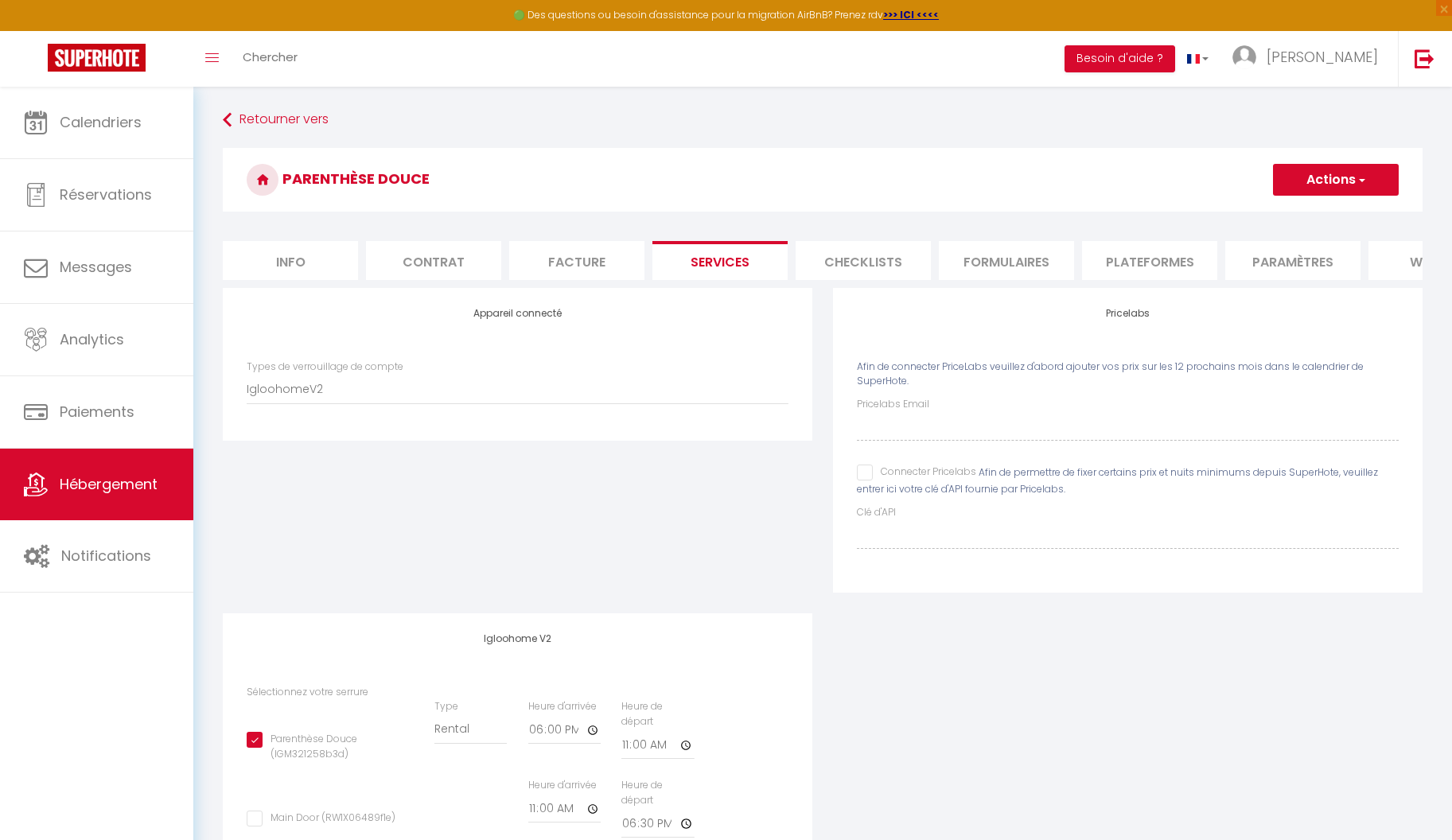
click at [870, 473] on input "Connecter Pricelabs" at bounding box center [916, 472] width 120 height 16
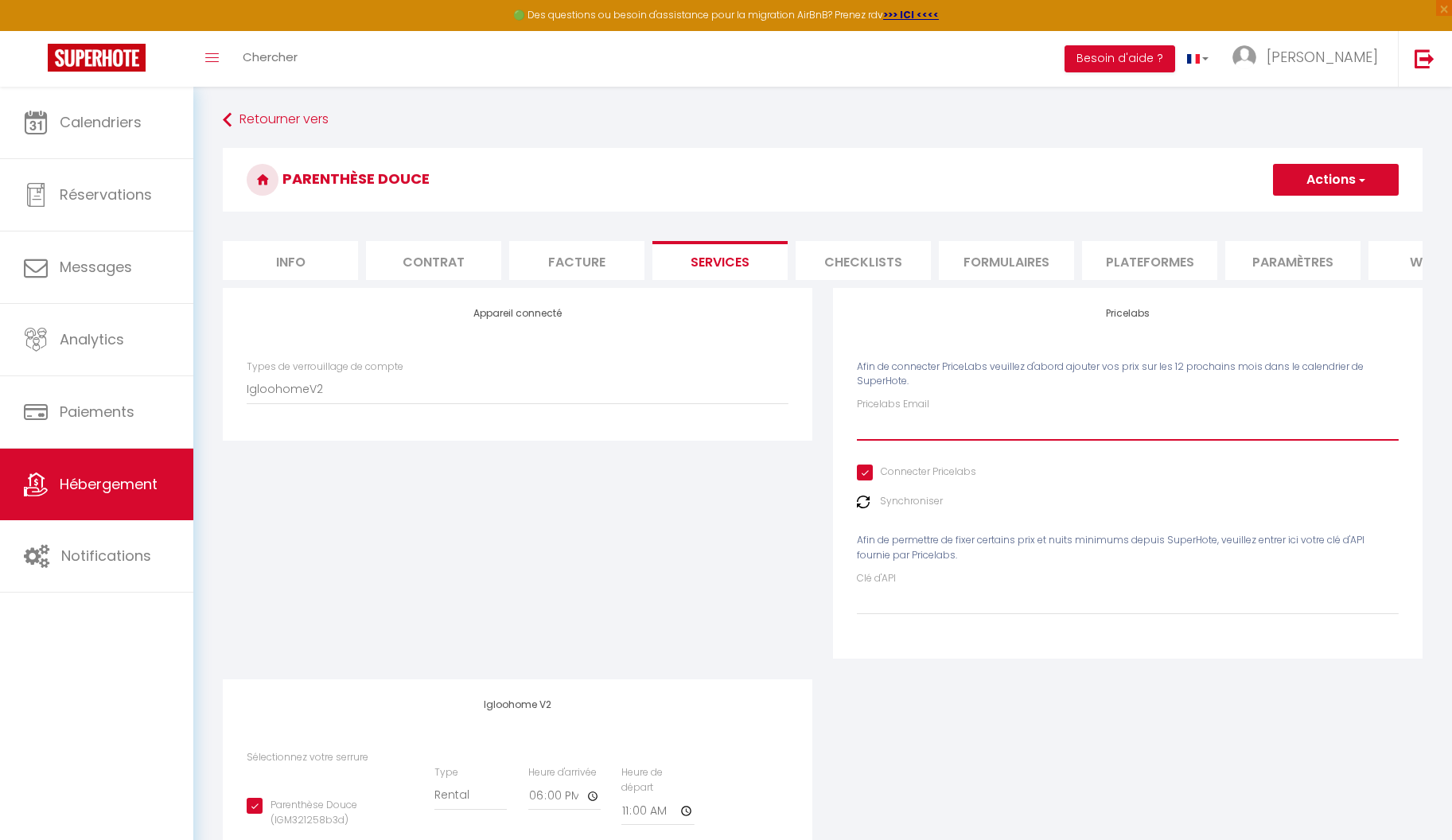
click at [898, 418] on input "Pricelabs Email" at bounding box center [1127, 426] width 541 height 29
click at [1338, 183] on button "Actions" at bounding box center [1336, 180] width 126 height 32
click at [1327, 216] on link "Enregistrer" at bounding box center [1335, 215] width 126 height 20
click at [1358, 183] on span "button" at bounding box center [1360, 179] width 10 height 16
click at [1326, 216] on link "Enregistrer" at bounding box center [1335, 215] width 126 height 20
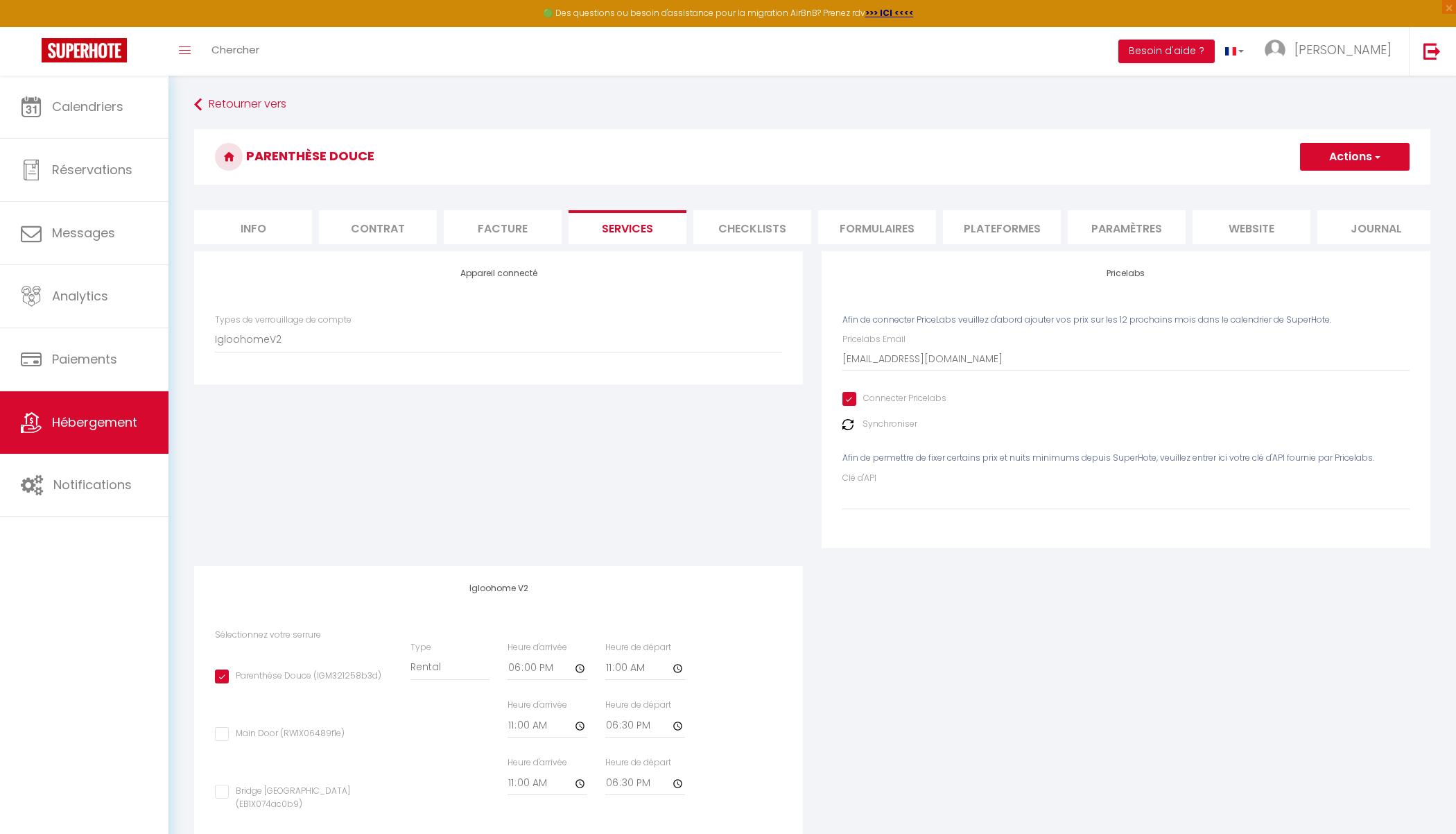
click at [1254, 226] on li "website" at bounding box center [1252, 227] width 118 height 34
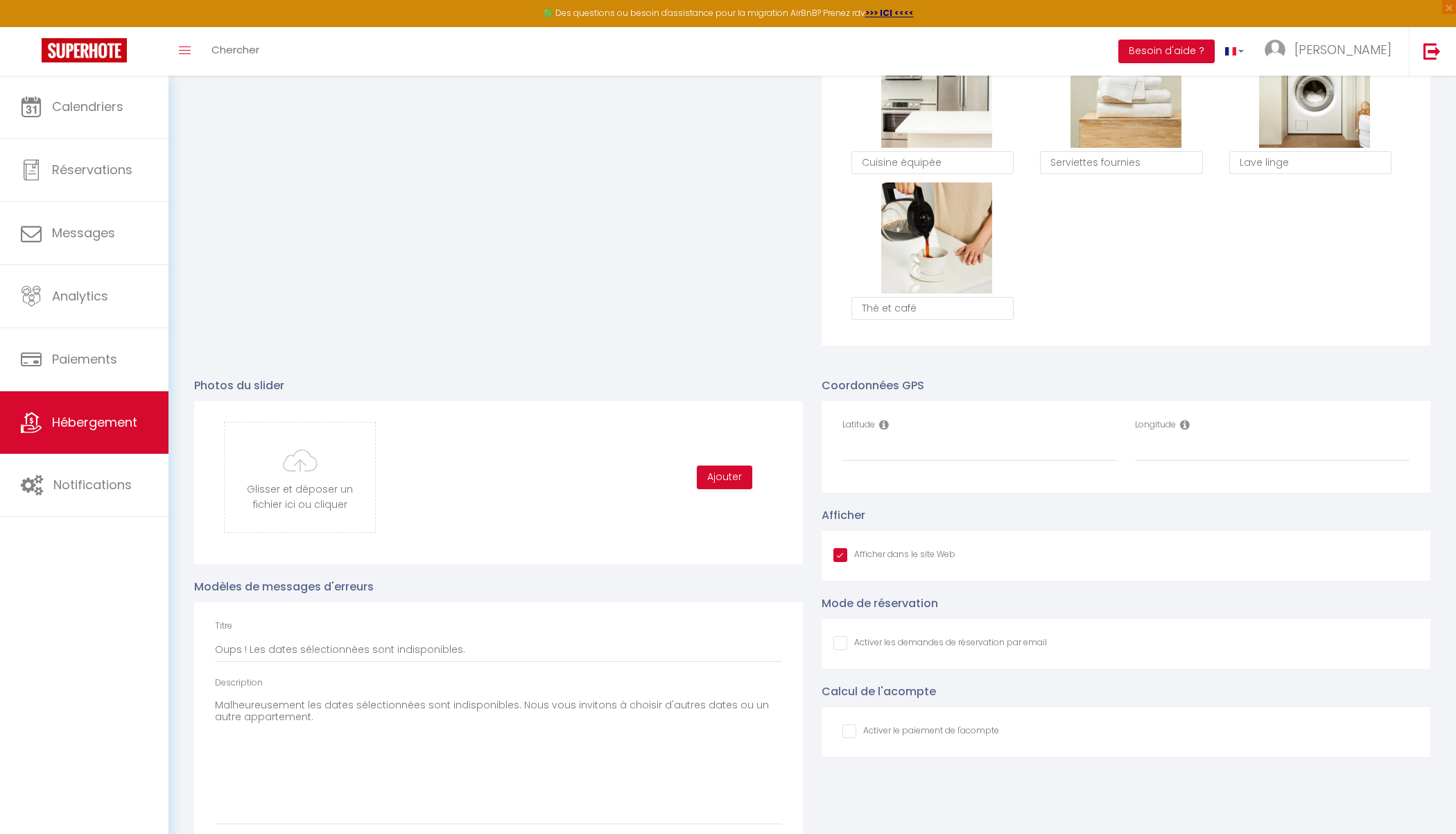
scroll to position [1208, 0]
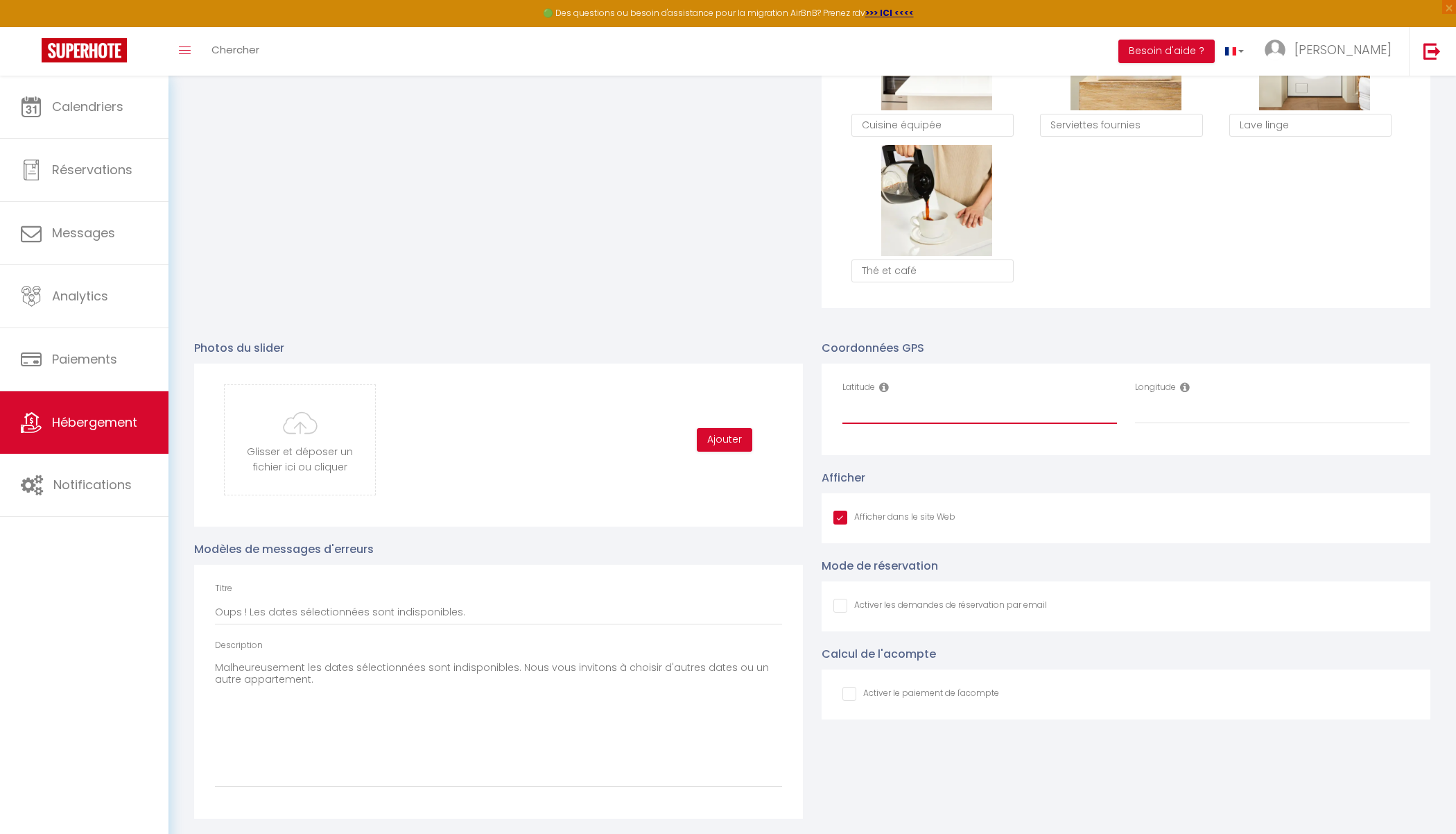
click at [902, 409] on input "Latitude" at bounding box center [980, 411] width 275 height 25
paste input "50.678367614746094"
click at [1166, 408] on input "Longitude" at bounding box center [1273, 411] width 275 height 25
paste input "3.1465628147125244"
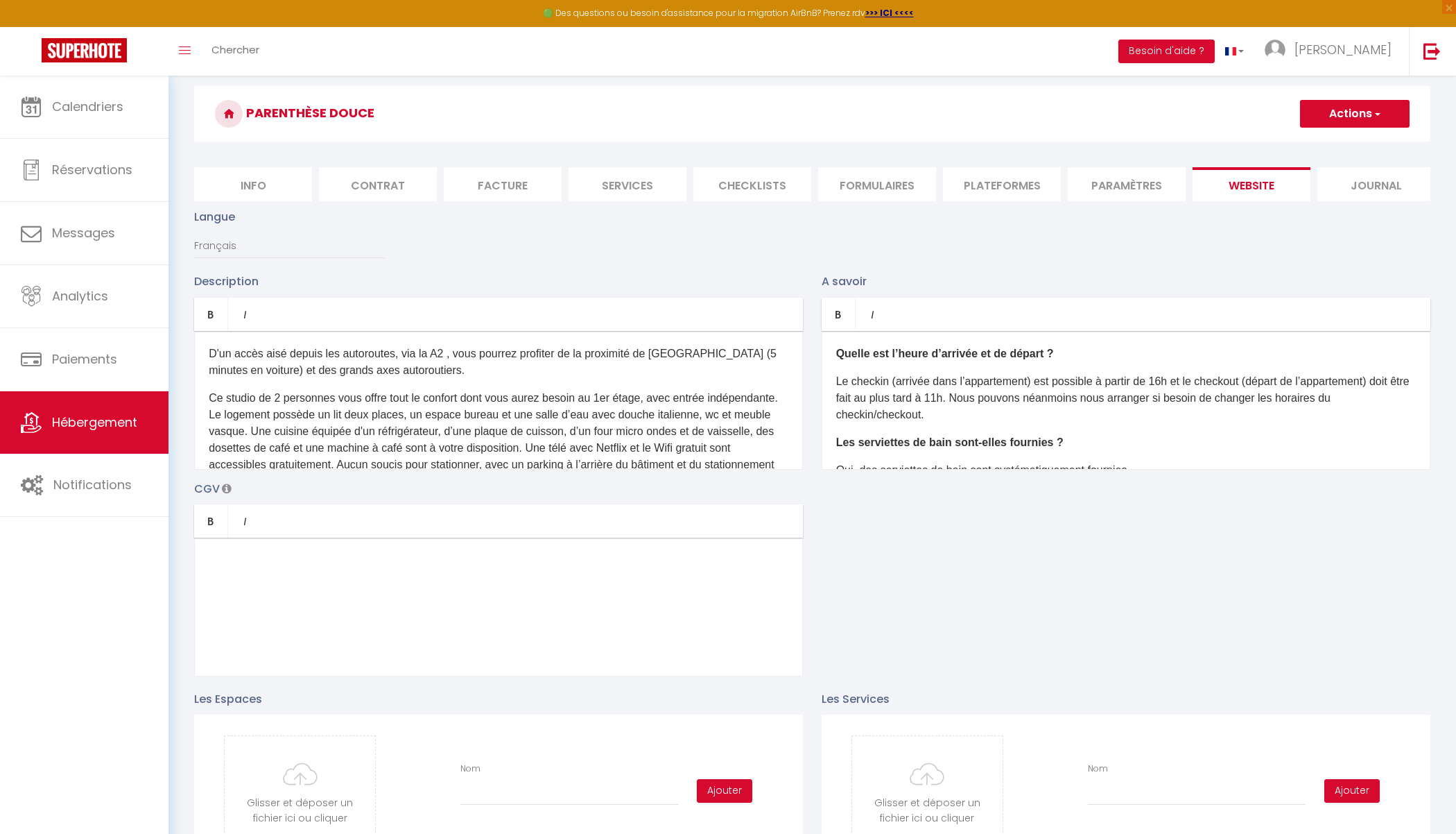
scroll to position [0, 0]
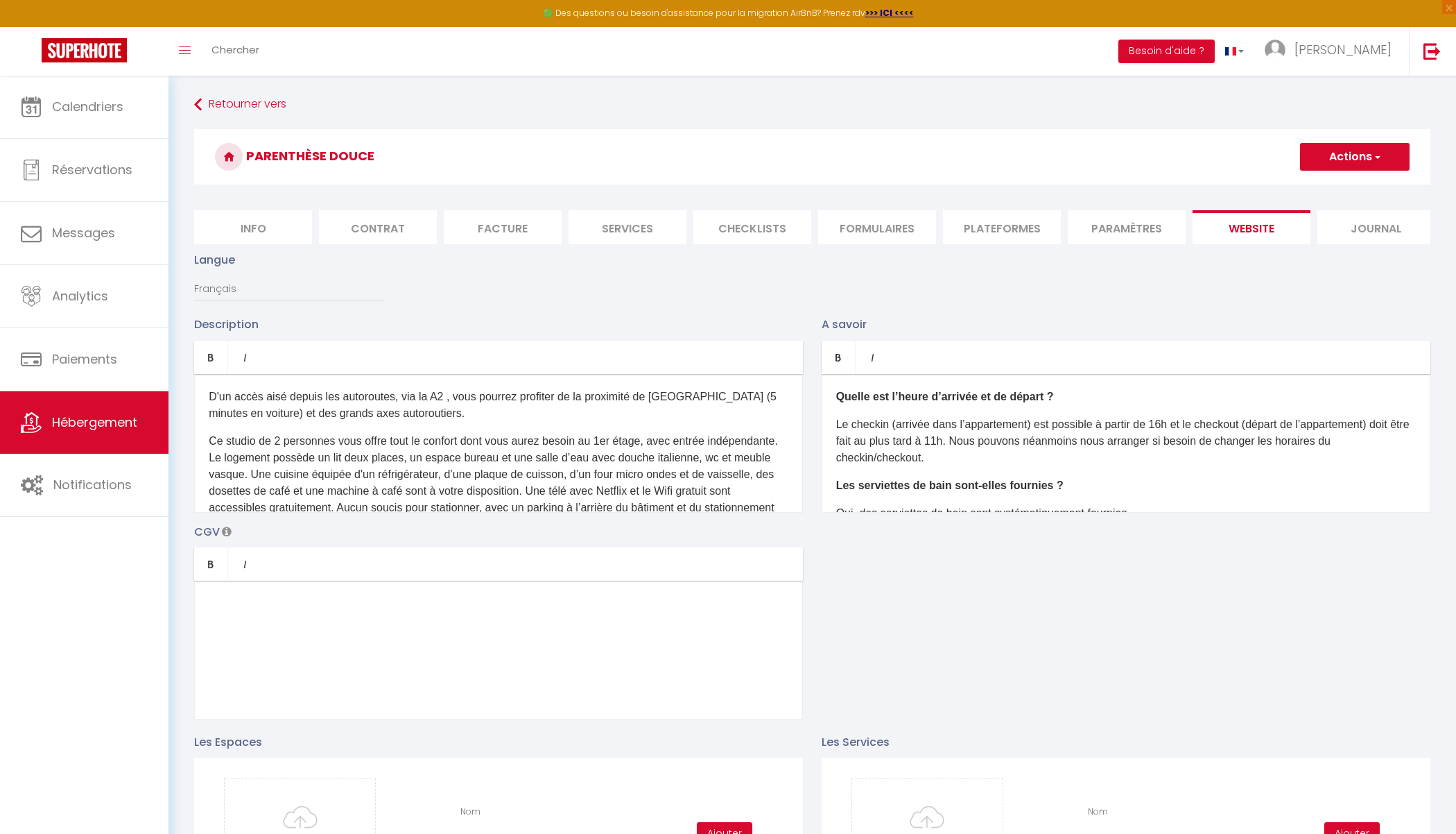
click at [1265, 160] on button "Actions" at bounding box center [1355, 157] width 110 height 27
click at [1265, 192] on input "Enregistrer" at bounding box center [1339, 187] width 52 height 14
click at [1169, 423] on p "Le checkin (arrivée dans l’appartement) est possible à partir de 16h et le chec…" at bounding box center [1126, 441] width 579 height 50
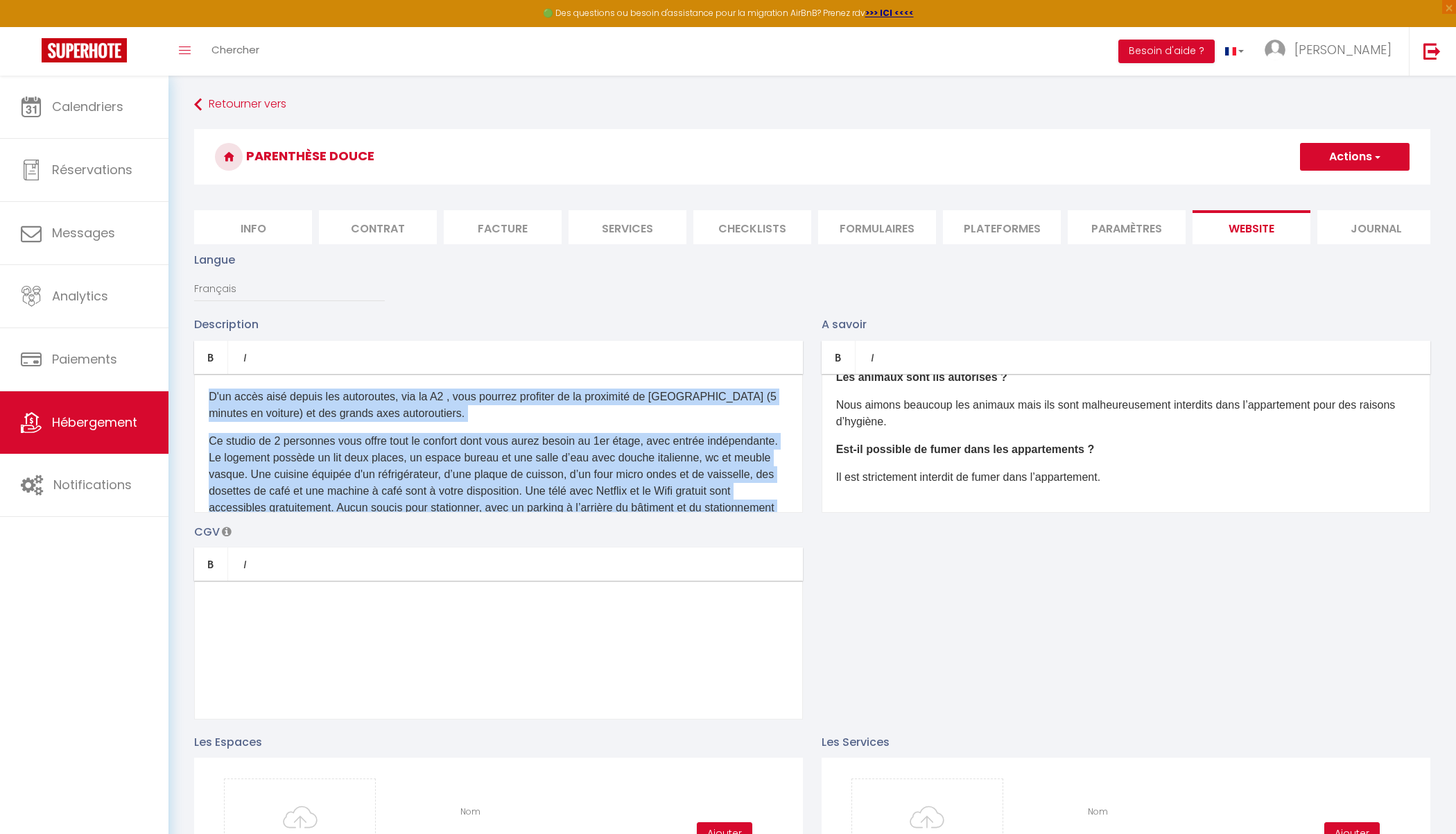
scroll to position [92, 0]
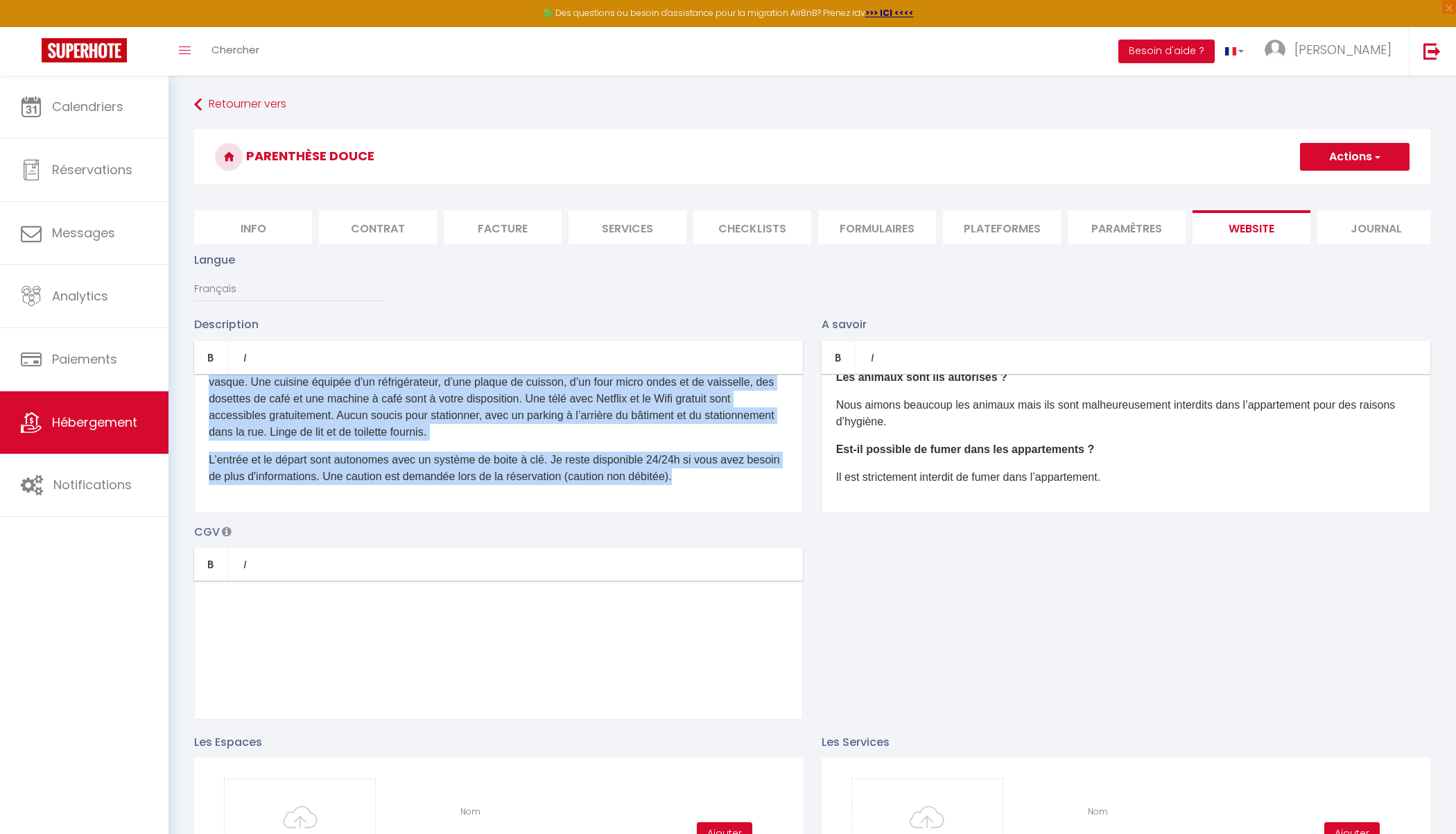
drag, startPoint x: 208, startPoint y: 398, endPoint x: 700, endPoint y: 516, distance: 506.0
click at [700, 516] on div "Description Bold Italic Rich text editor D'un accès aisé depuis les autoroutes,…" at bounding box center [812, 516] width 1254 height 403
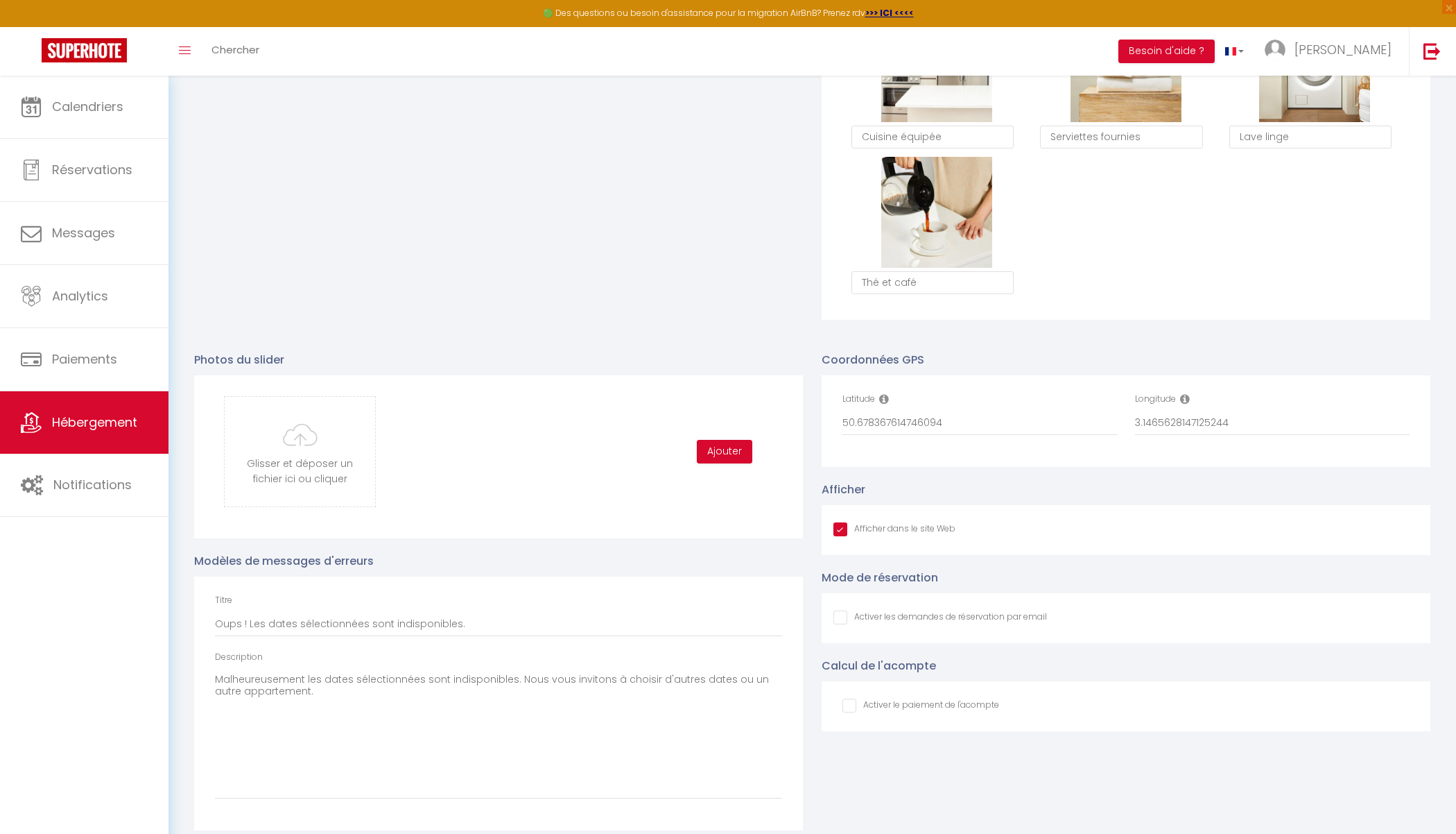
scroll to position [1208, 0]
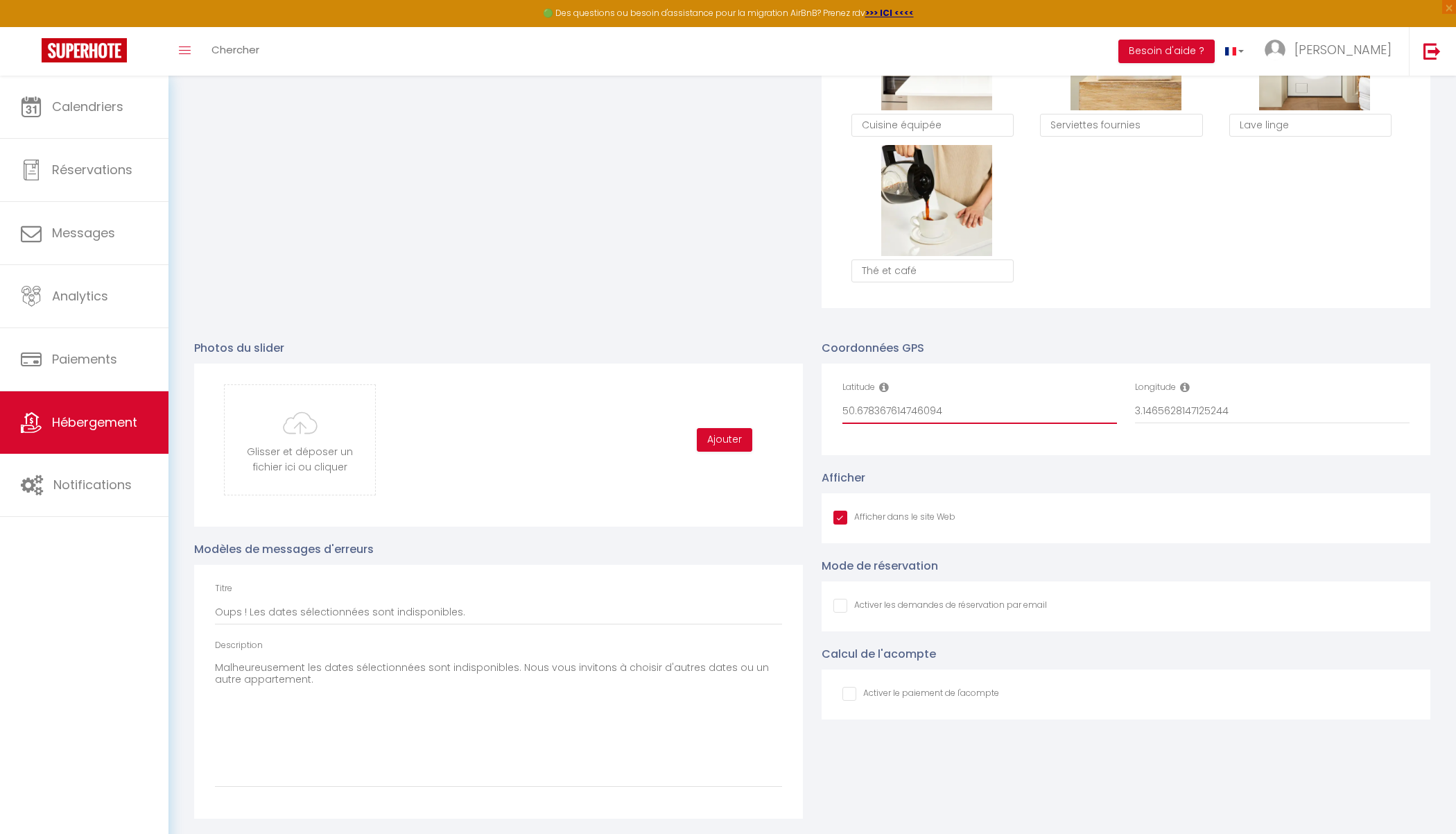
drag, startPoint x: 951, startPoint y: 412, endPoint x: 823, endPoint y: 381, distance: 131.7
click at [823, 382] on div "Latitude 50.678367614746094 Longitude 3.1465628147125244" at bounding box center [1126, 409] width 608 height 91
paste input "50.678368"
drag, startPoint x: 1230, startPoint y: 410, endPoint x: 1072, endPoint y: 395, distance: 158.7
click at [1072, 396] on div "Latitude 50.678368 Longitude 3.1465628147125244" at bounding box center [1126, 409] width 586 height 57
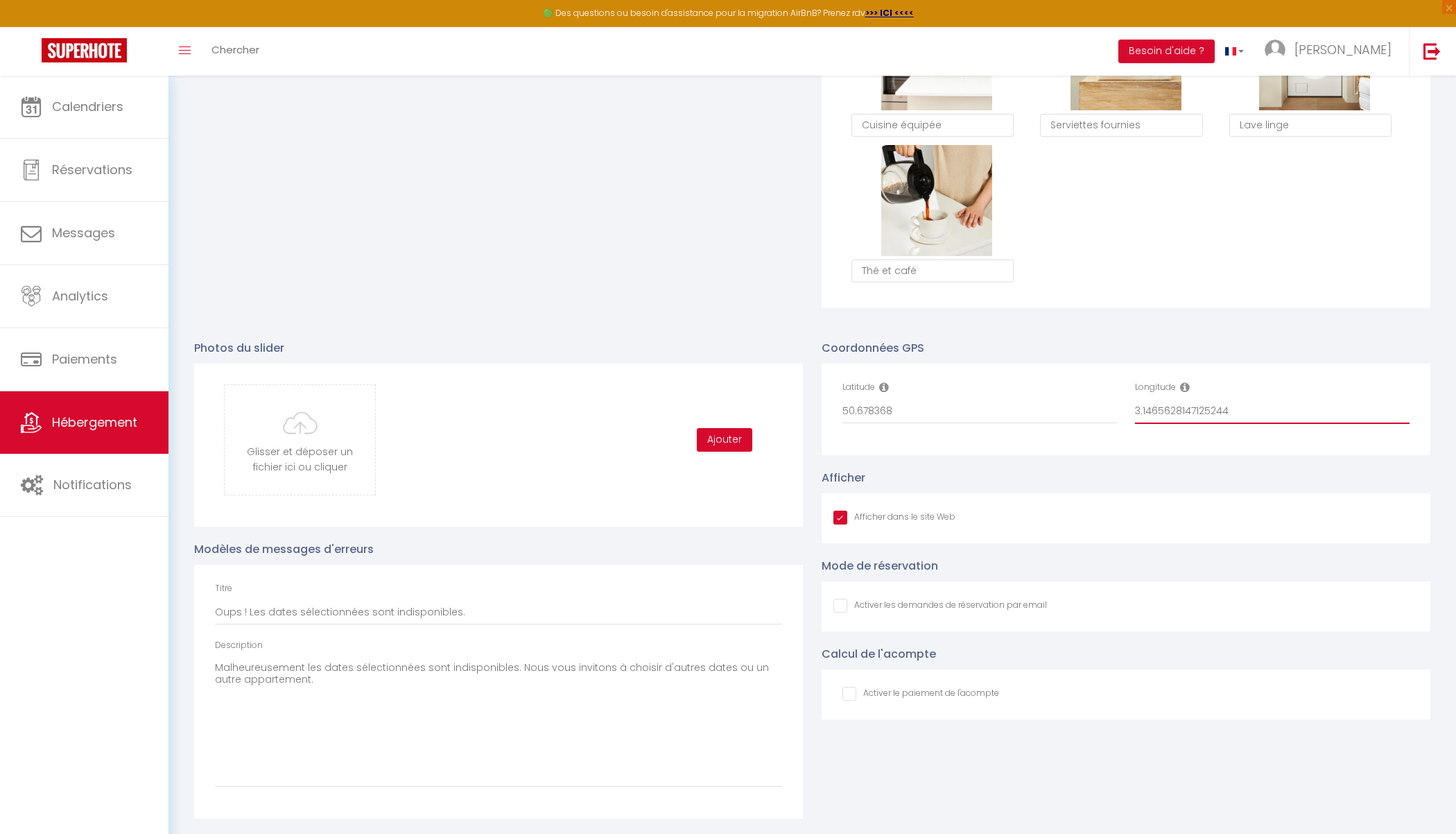
paste input "3"
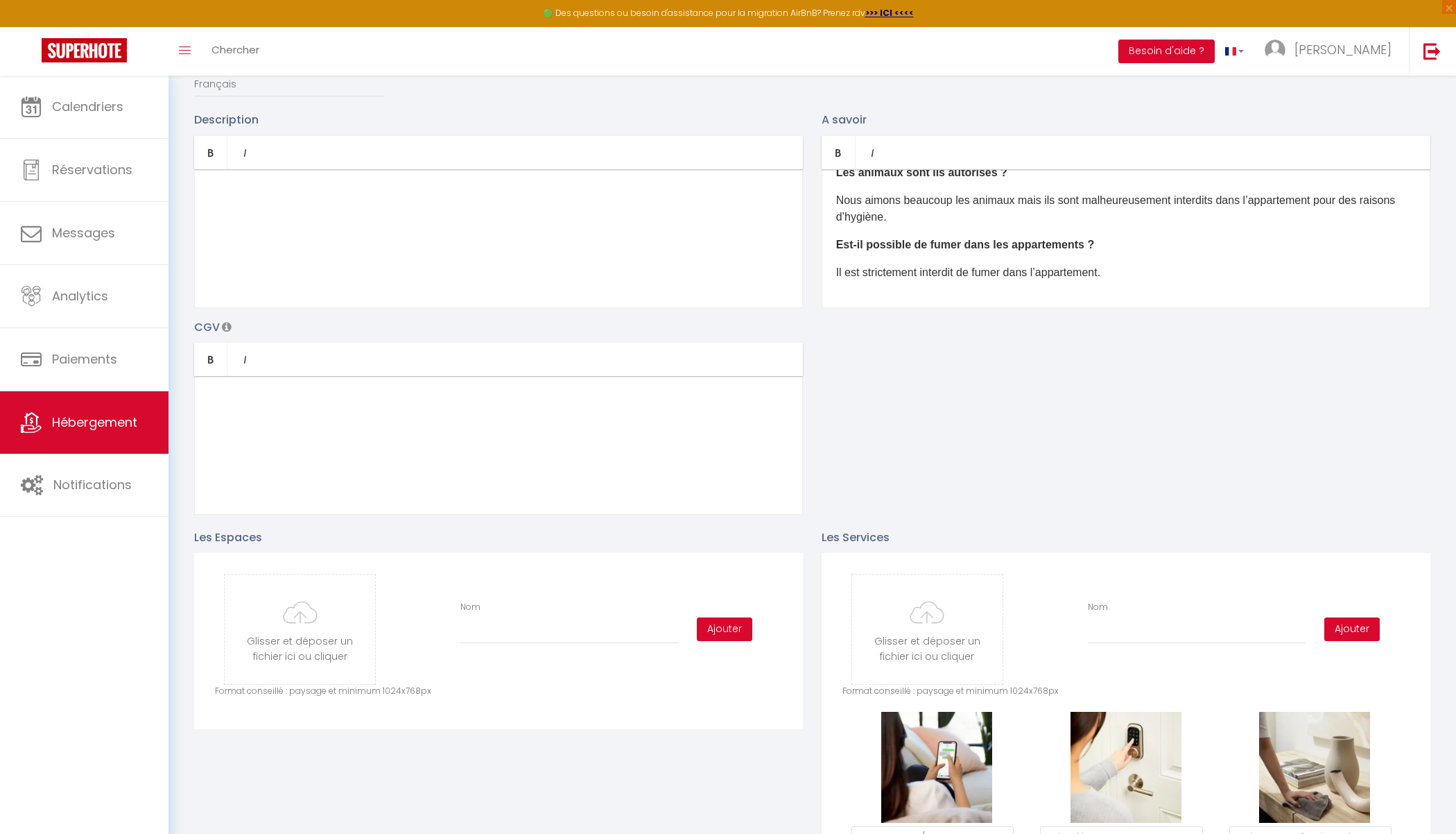
scroll to position [0, 0]
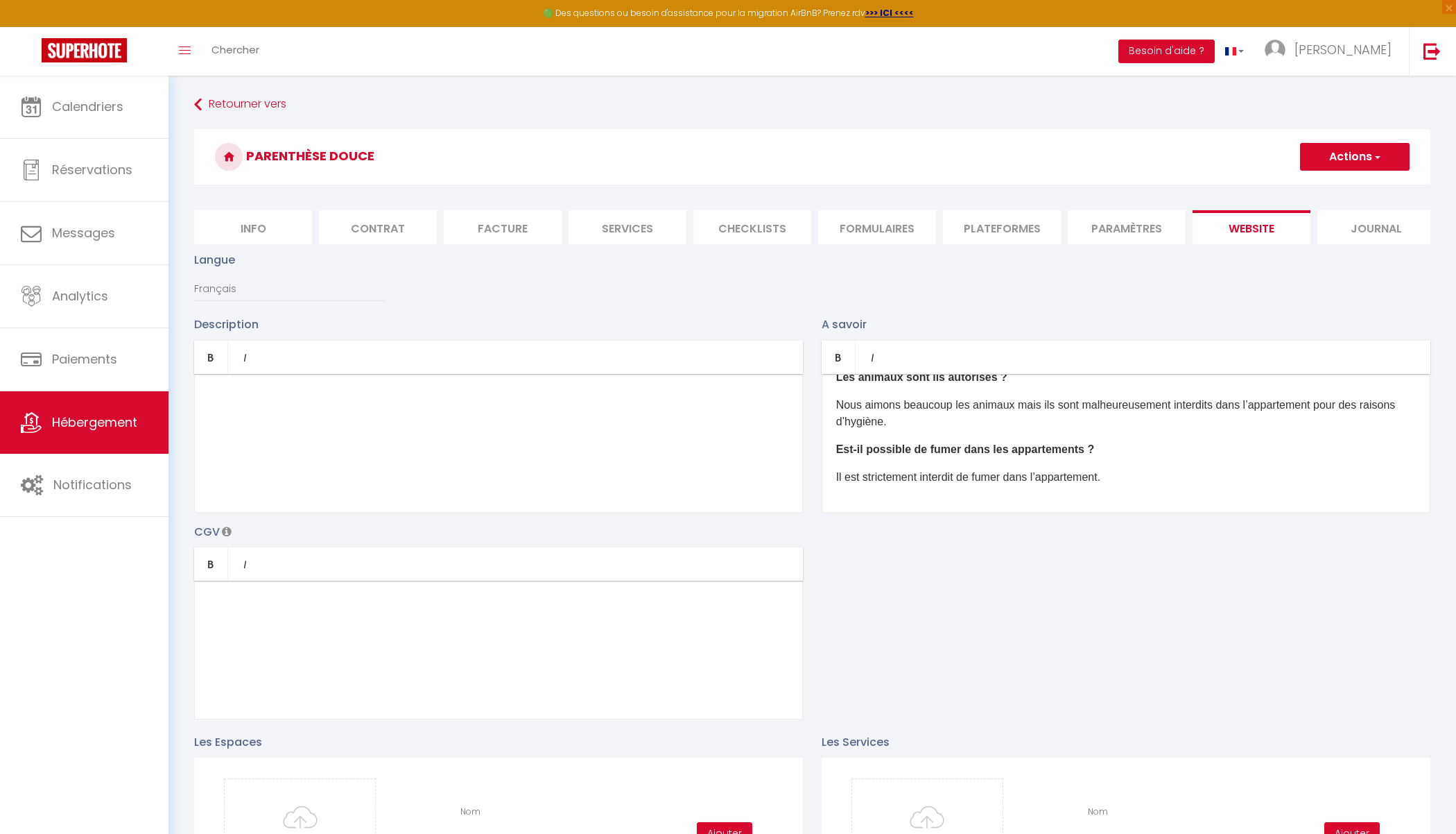
click at [1265, 161] on button "Actions" at bounding box center [1355, 157] width 110 height 27
click at [1265, 184] on input "Enregistrer" at bounding box center [1339, 187] width 52 height 14
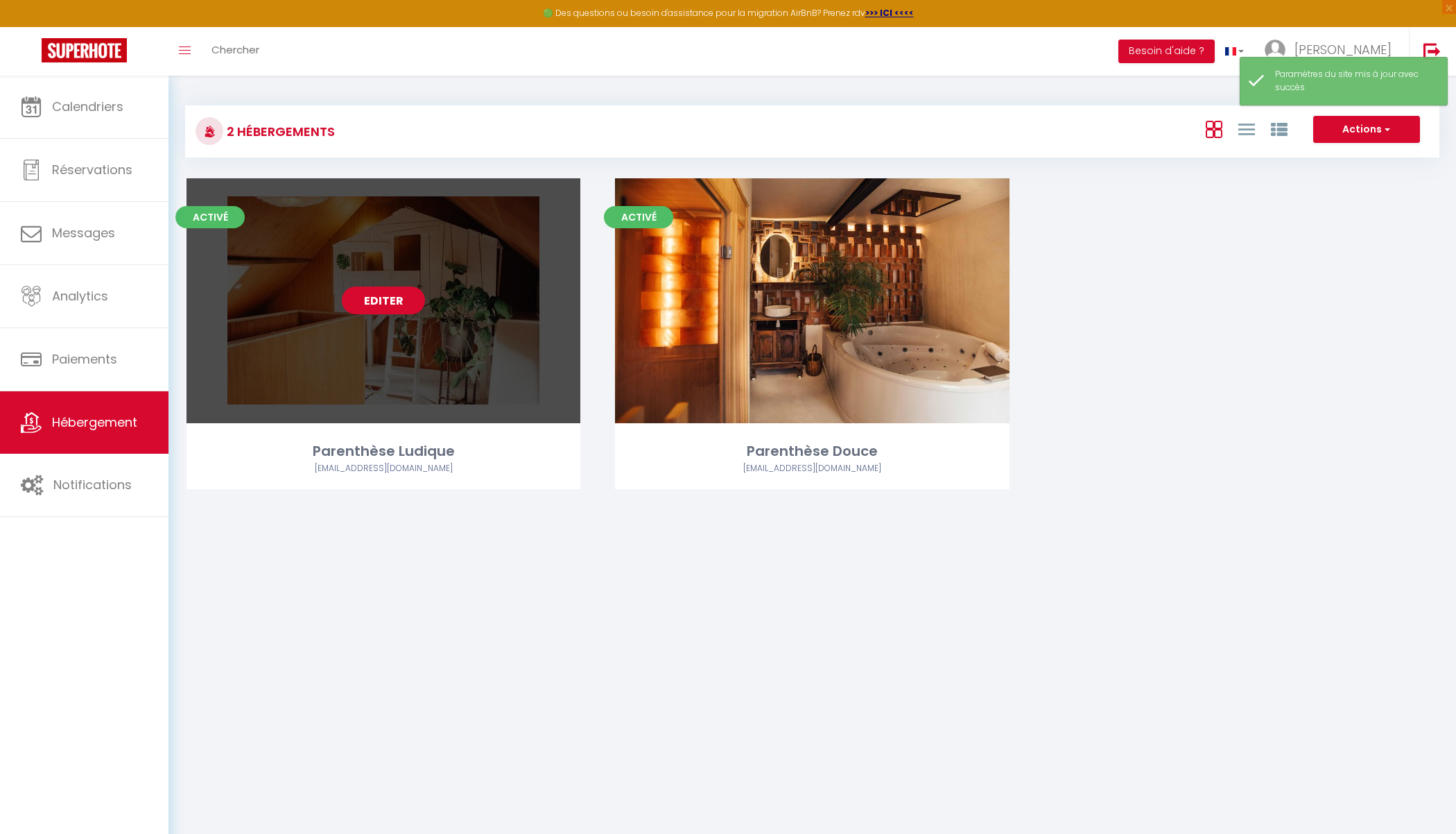
click at [382, 297] on link "Editer" at bounding box center [383, 300] width 83 height 27
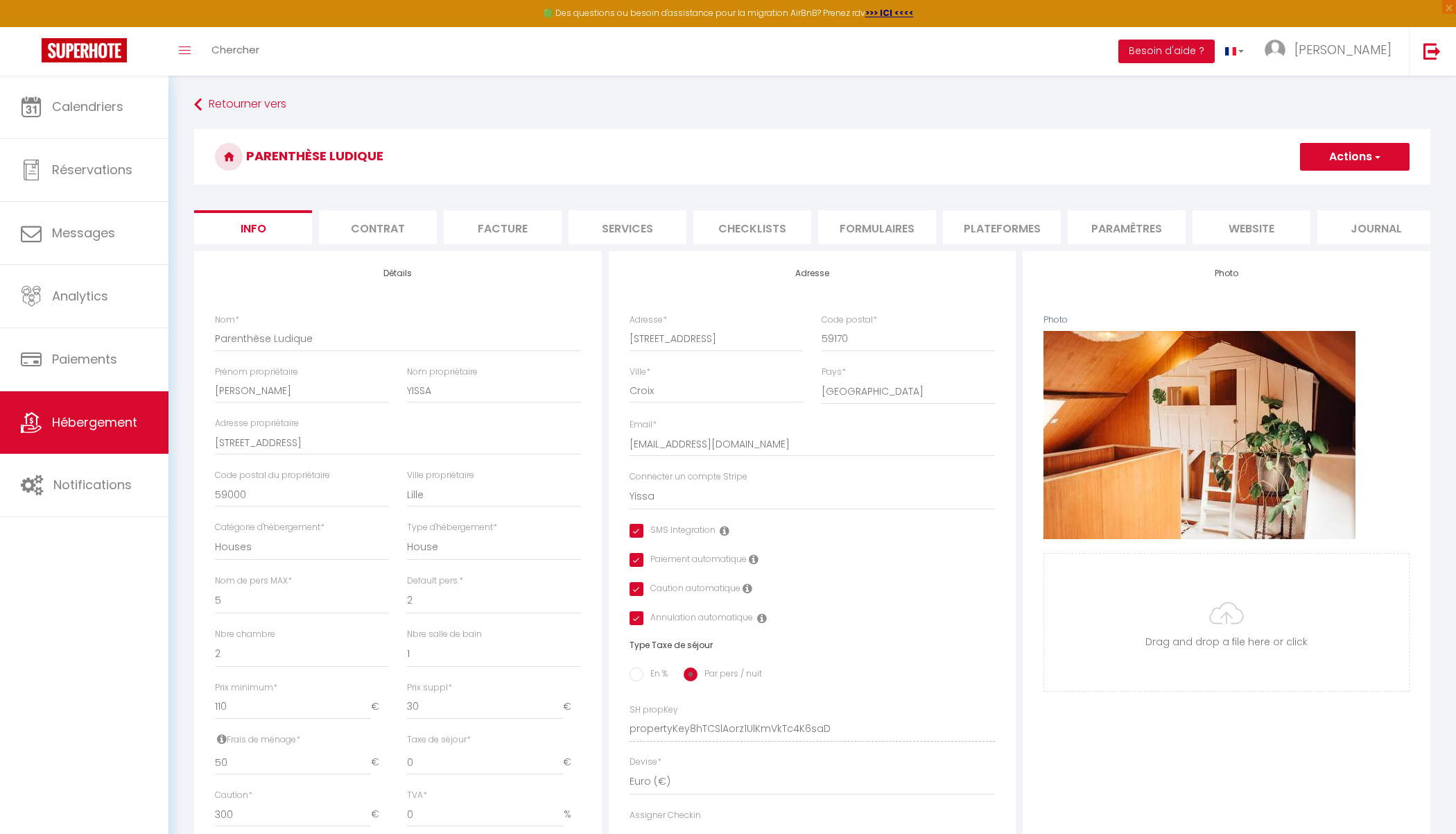
click at [1253, 227] on li "website" at bounding box center [1252, 227] width 118 height 34
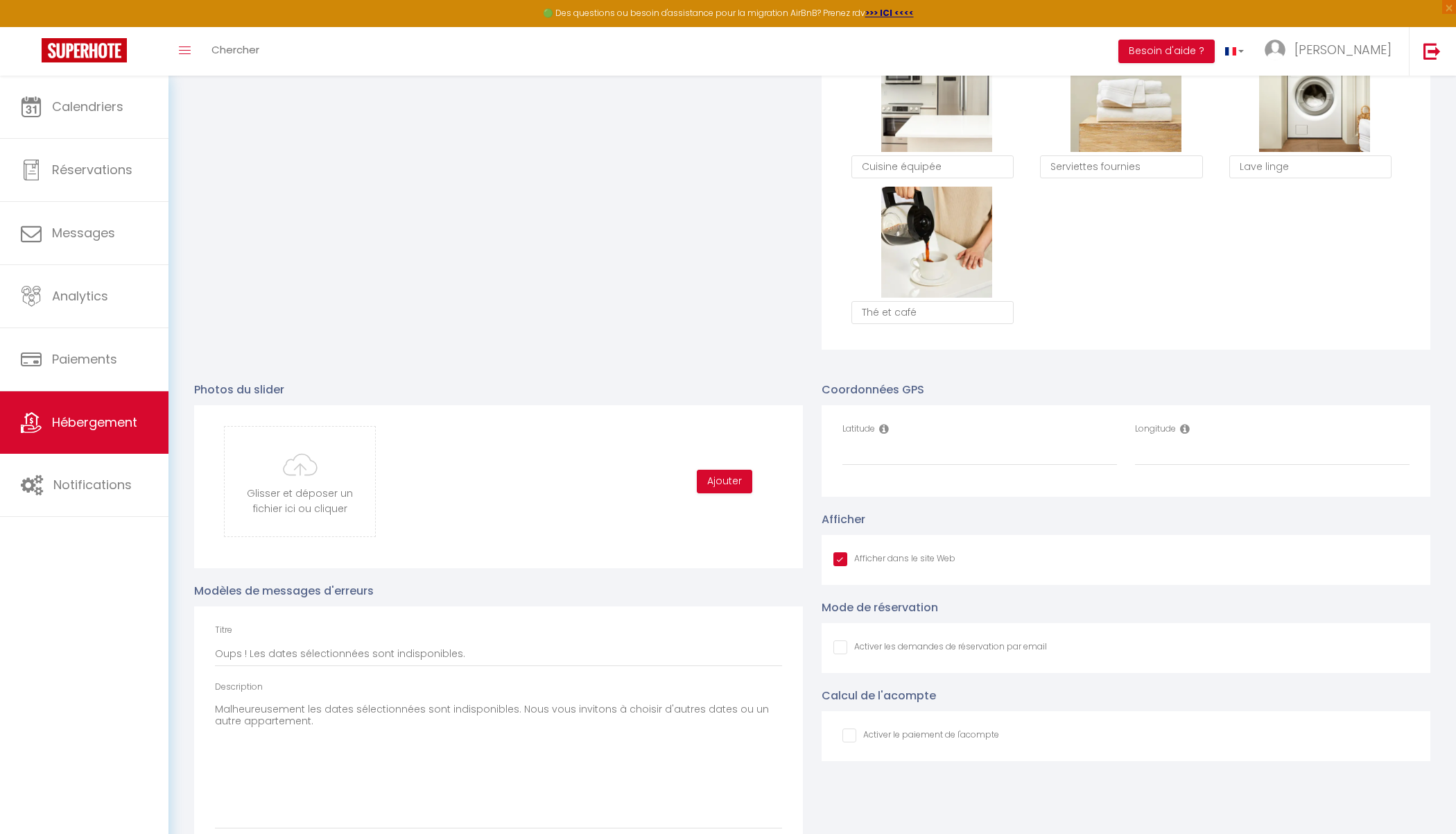
scroll to position [1208, 0]
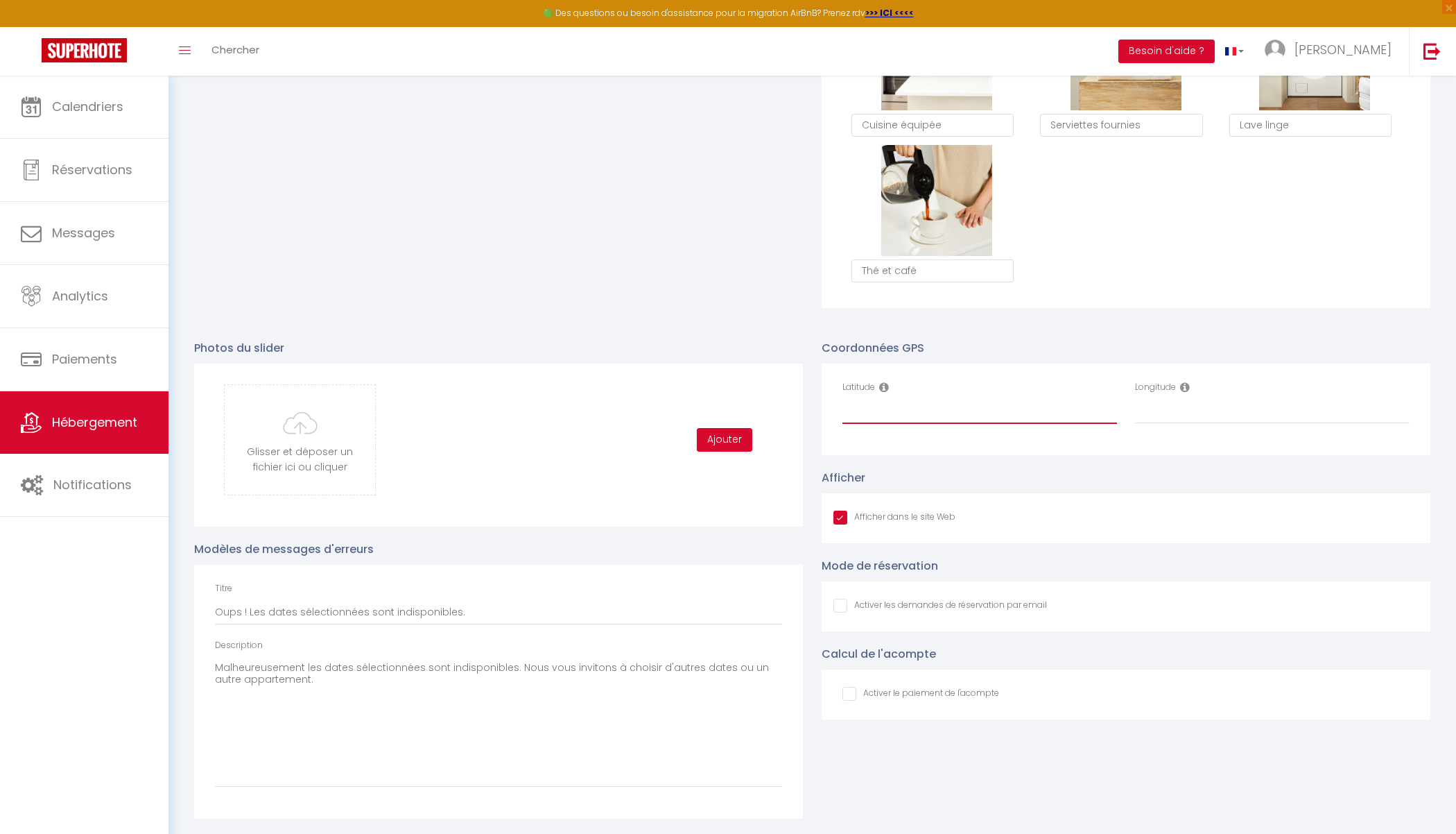
click at [890, 411] on input "Latitude" at bounding box center [980, 411] width 275 height 25
click at [1176, 422] on input "Longitude" at bounding box center [1273, 411] width 275 height 25
paste input "3.146563"
click at [890, 410] on input "Latitude" at bounding box center [980, 411] width 275 height 25
paste input "50.678368"
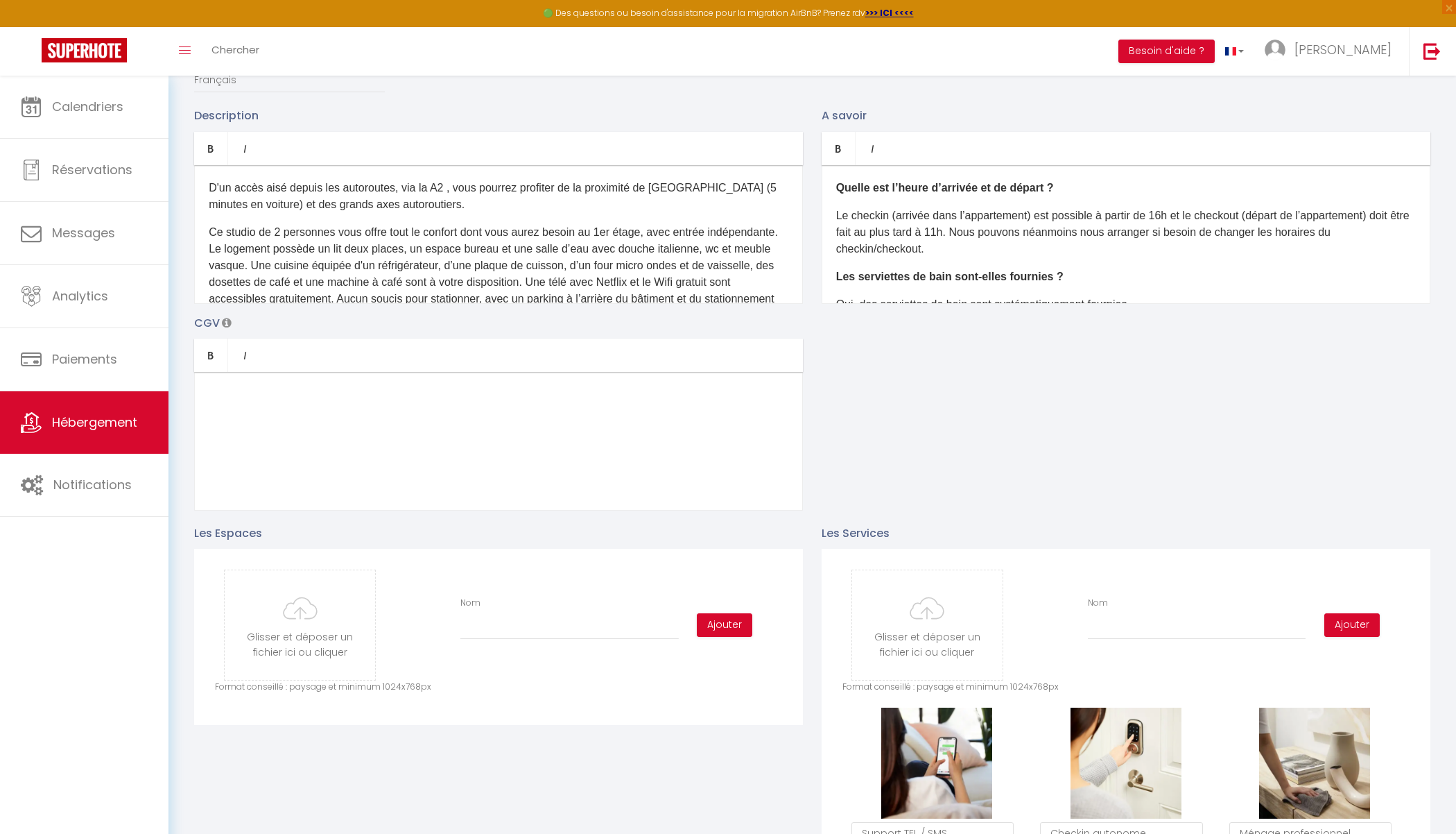
scroll to position [0, 0]
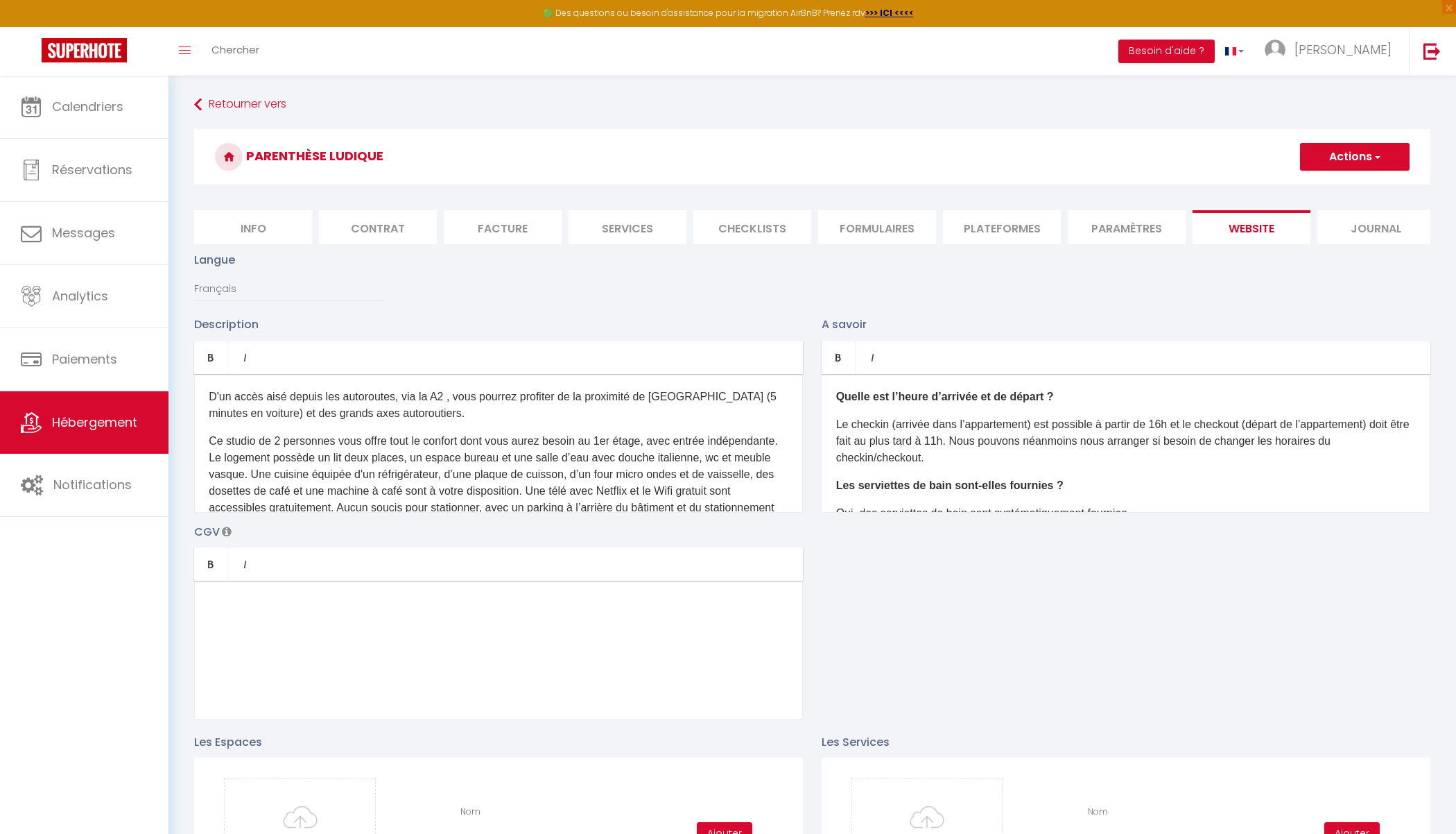
click at [1265, 163] on button "Actions" at bounding box center [1355, 157] width 110 height 27
click at [1265, 183] on input "Enregistrer" at bounding box center [1339, 187] width 52 height 14
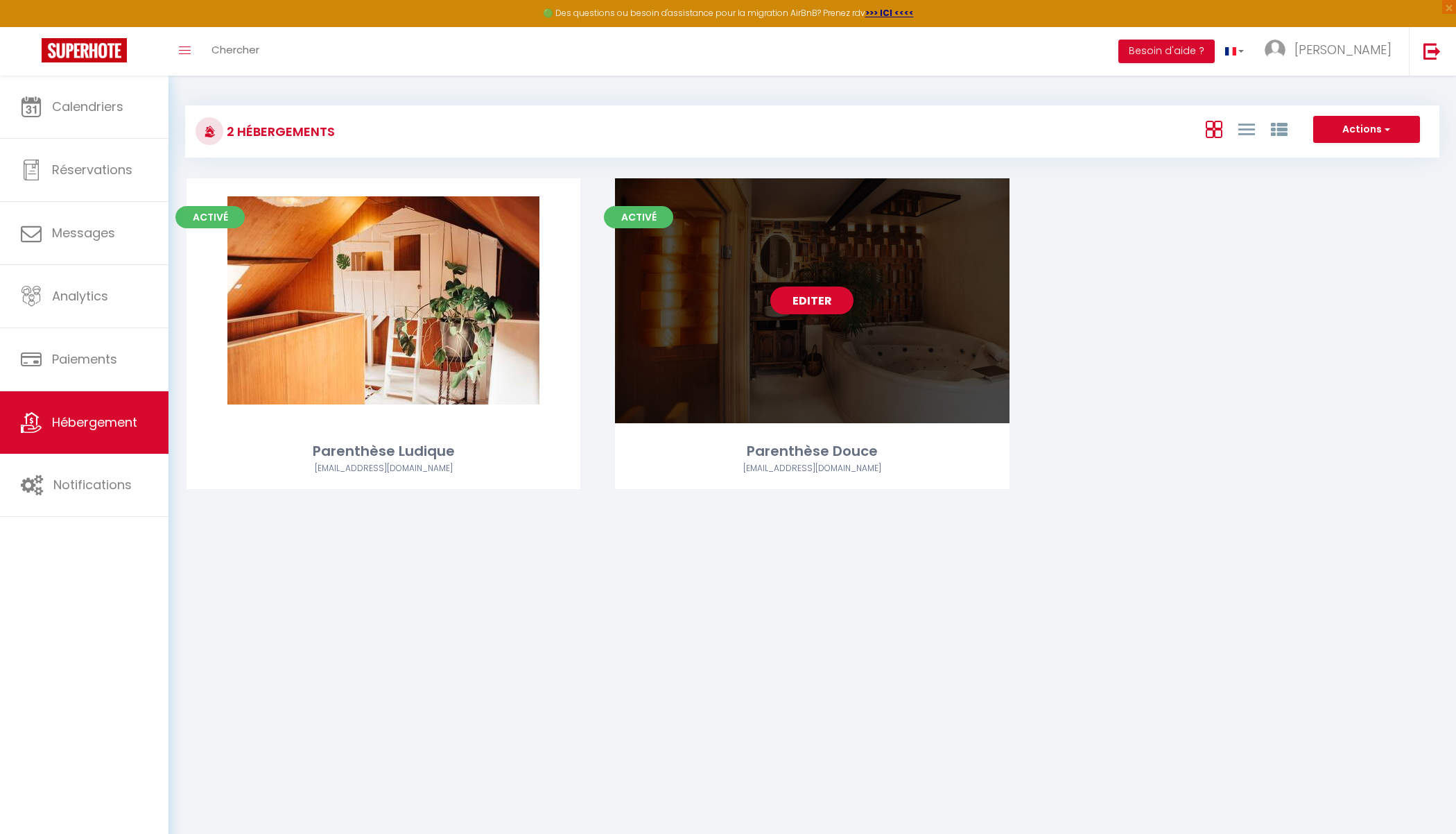
click at [823, 293] on link "Editer" at bounding box center [811, 300] width 83 height 27
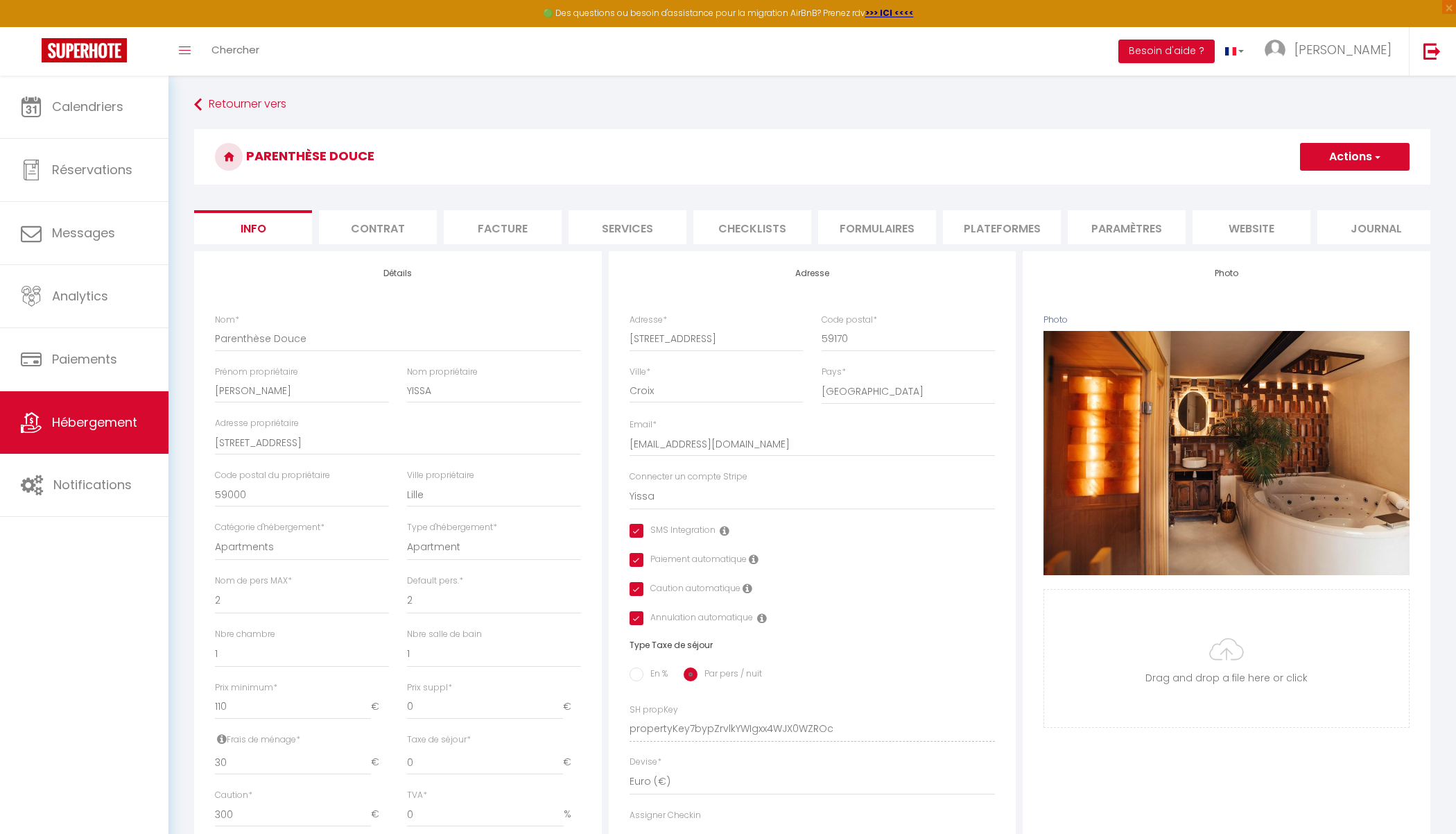
click at [1245, 229] on li "website" at bounding box center [1252, 227] width 118 height 34
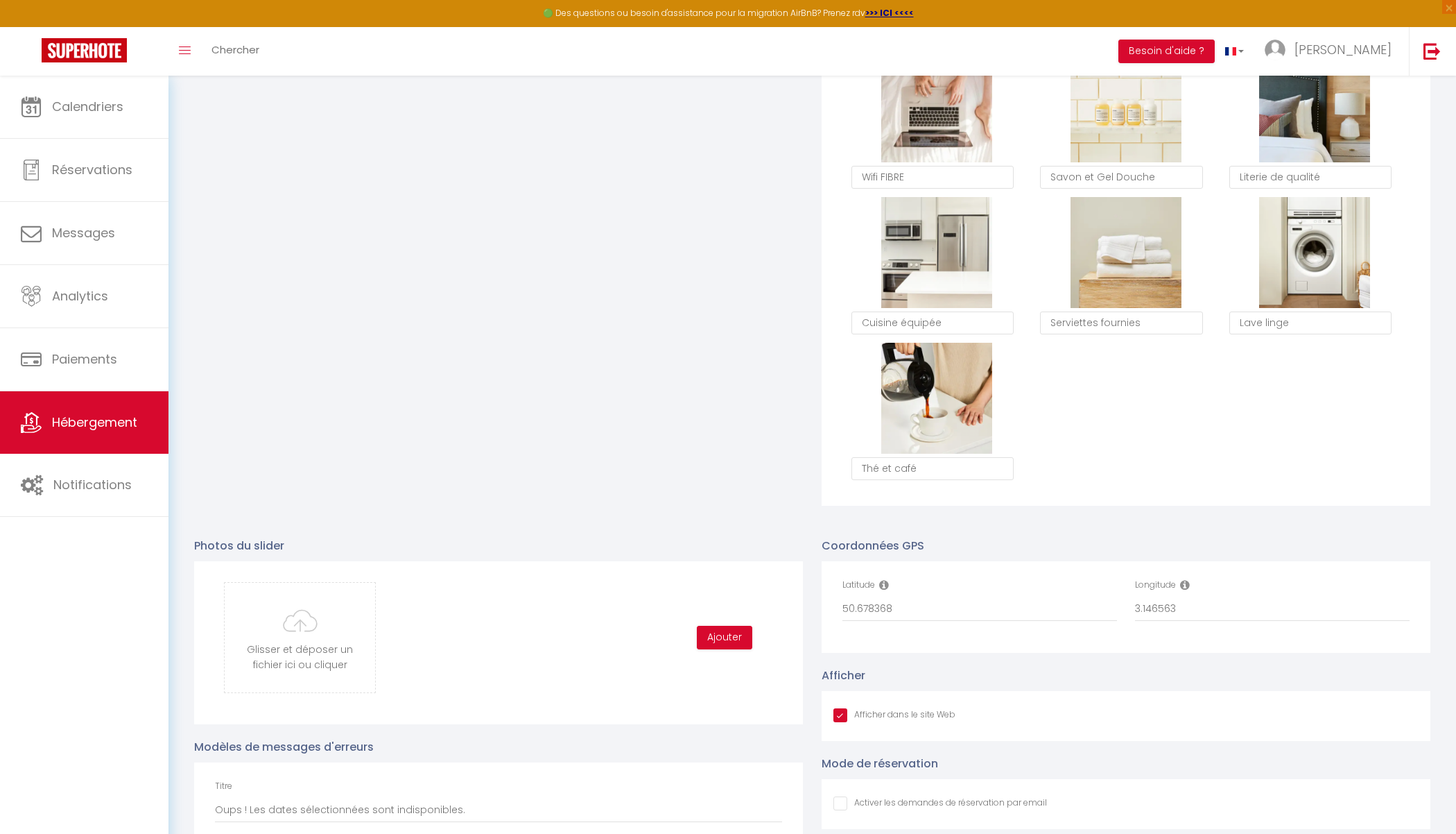
scroll to position [1208, 0]
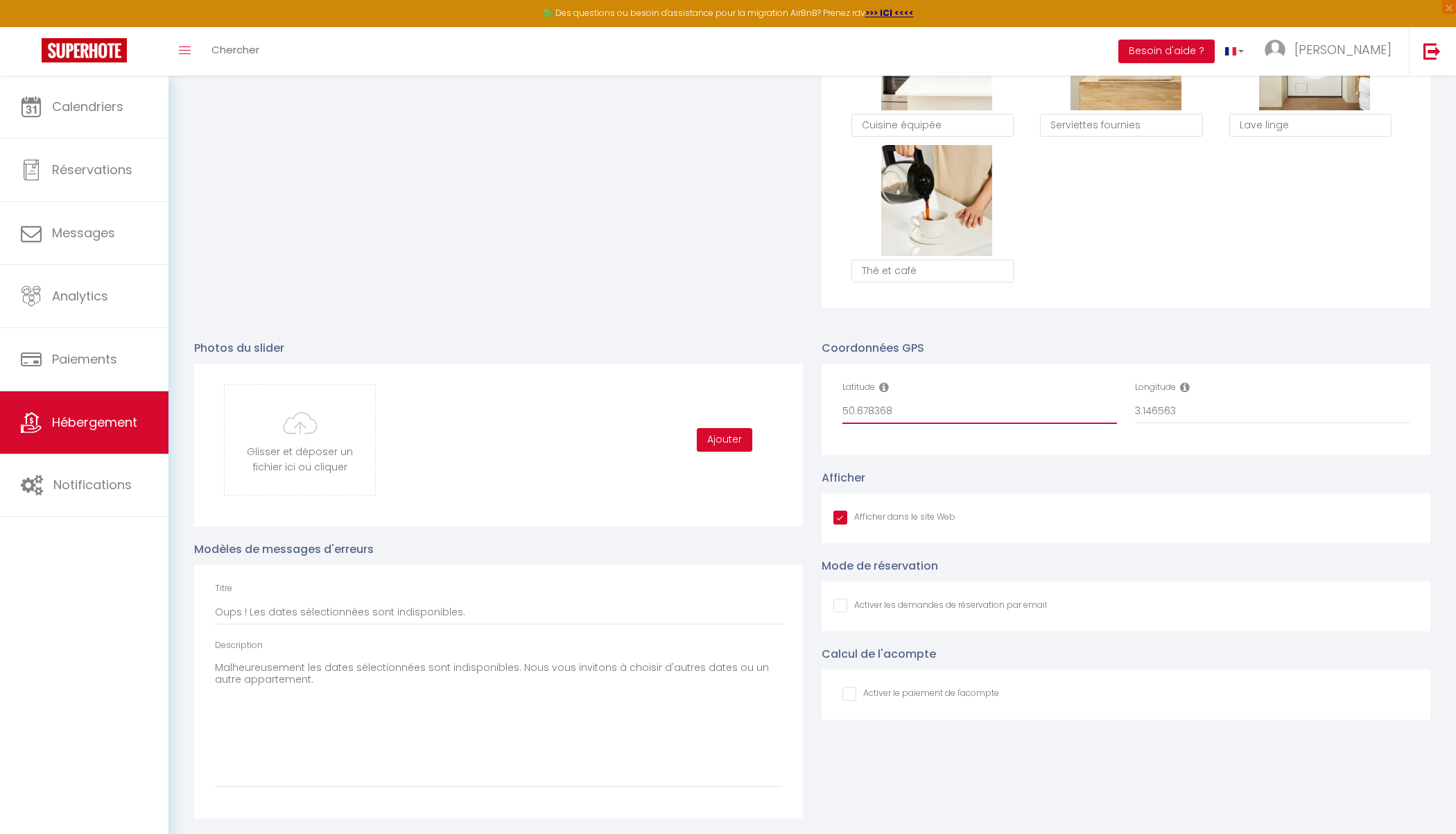
click at [980, 413] on input "50.678368" at bounding box center [980, 411] width 275 height 25
drag, startPoint x: 902, startPoint y: 410, endPoint x: 854, endPoint y: 397, distance: 49.7
click at [854, 397] on div "Latitude 50.6783677" at bounding box center [980, 402] width 275 height 43
paste input "6"
drag, startPoint x: 1182, startPoint y: 414, endPoint x: 1107, endPoint y: 396, distance: 77.1
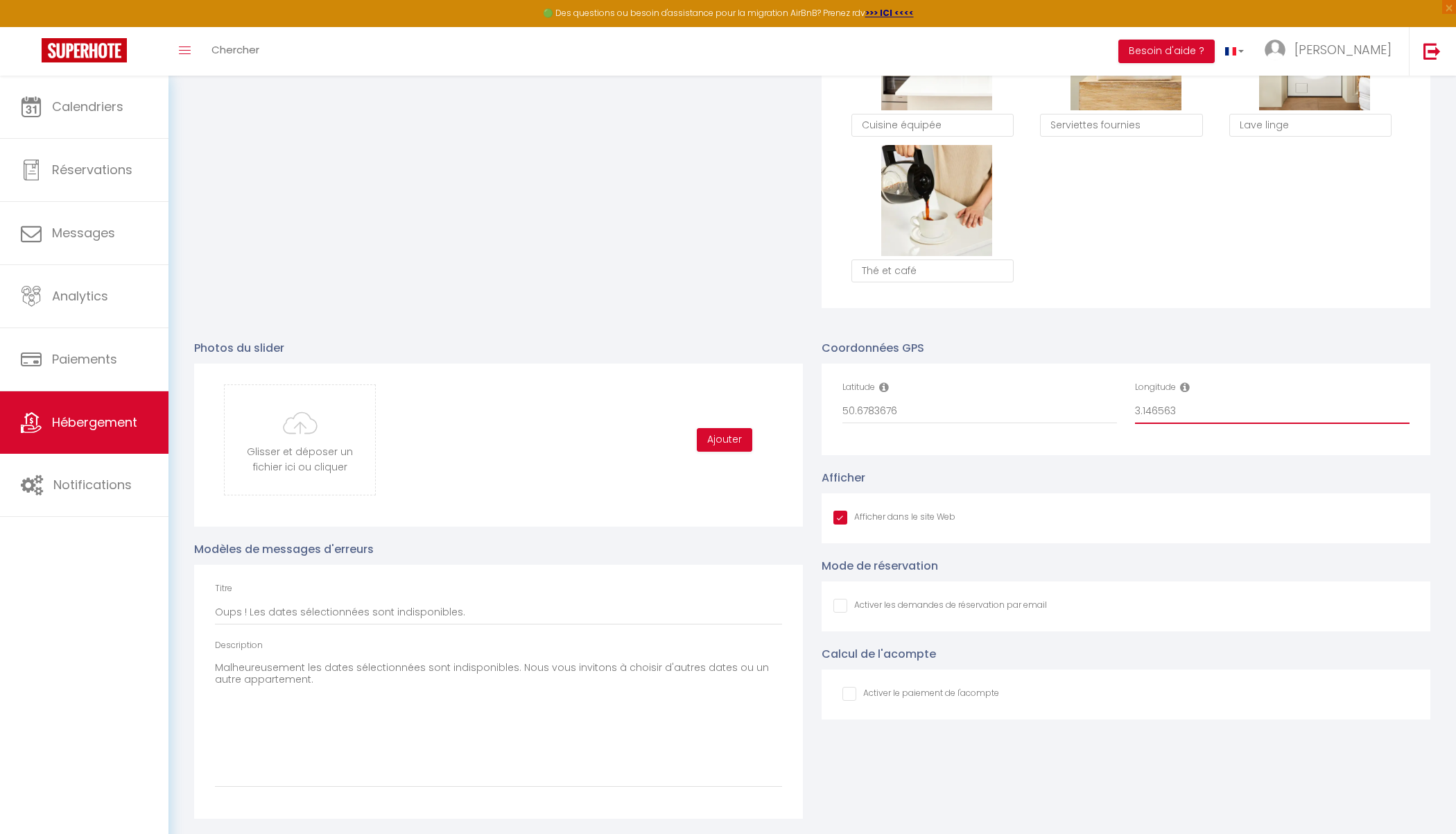
click at [1107, 396] on div "Latitude 50.6783676 Longitude 3.146563" at bounding box center [1126, 409] width 586 height 57
paste input "28"
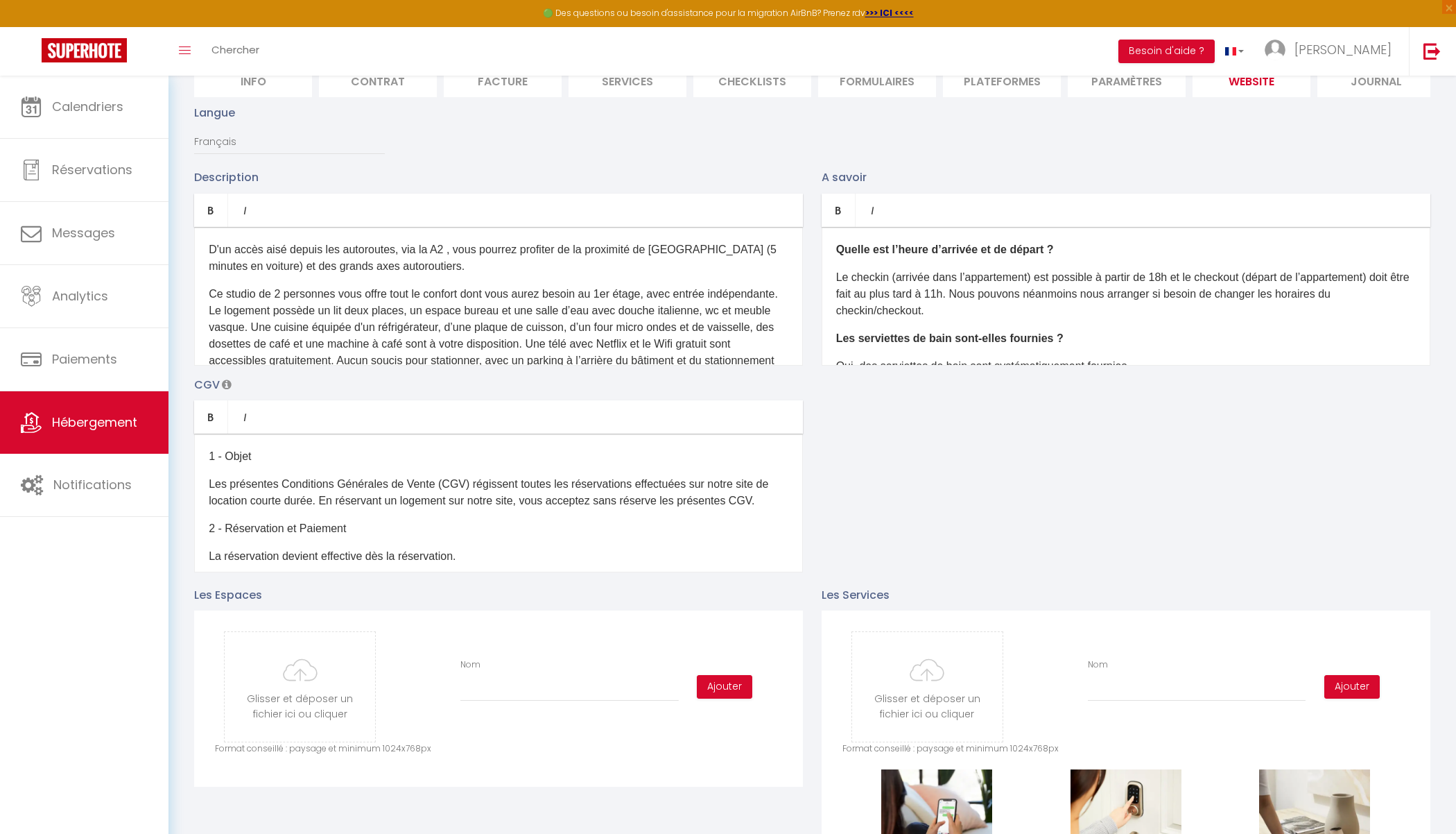
scroll to position [0, 0]
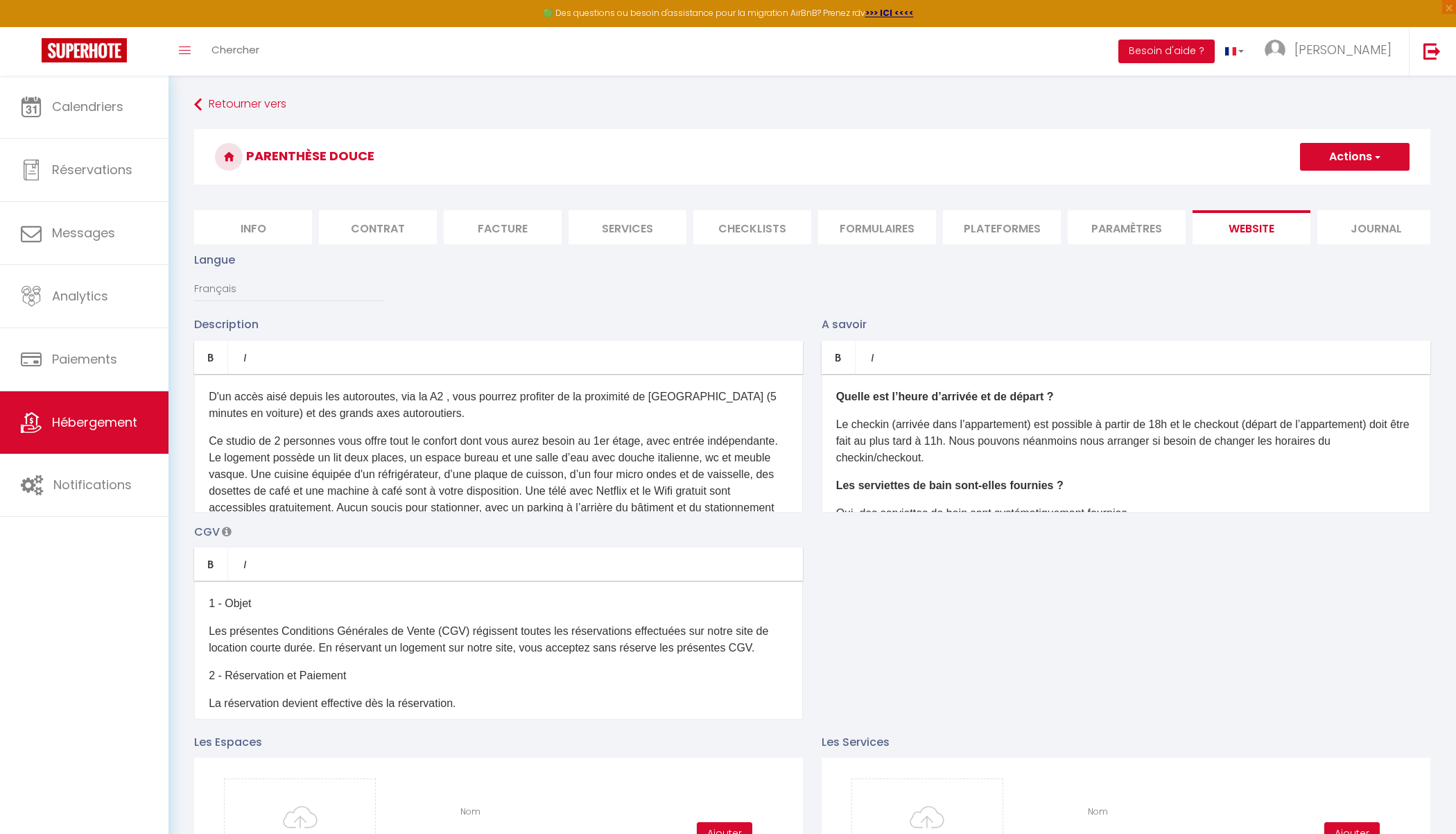
click at [1265, 152] on span "button" at bounding box center [1376, 156] width 9 height 14
click at [1265, 188] on input "Enregistrer" at bounding box center [1339, 187] width 52 height 14
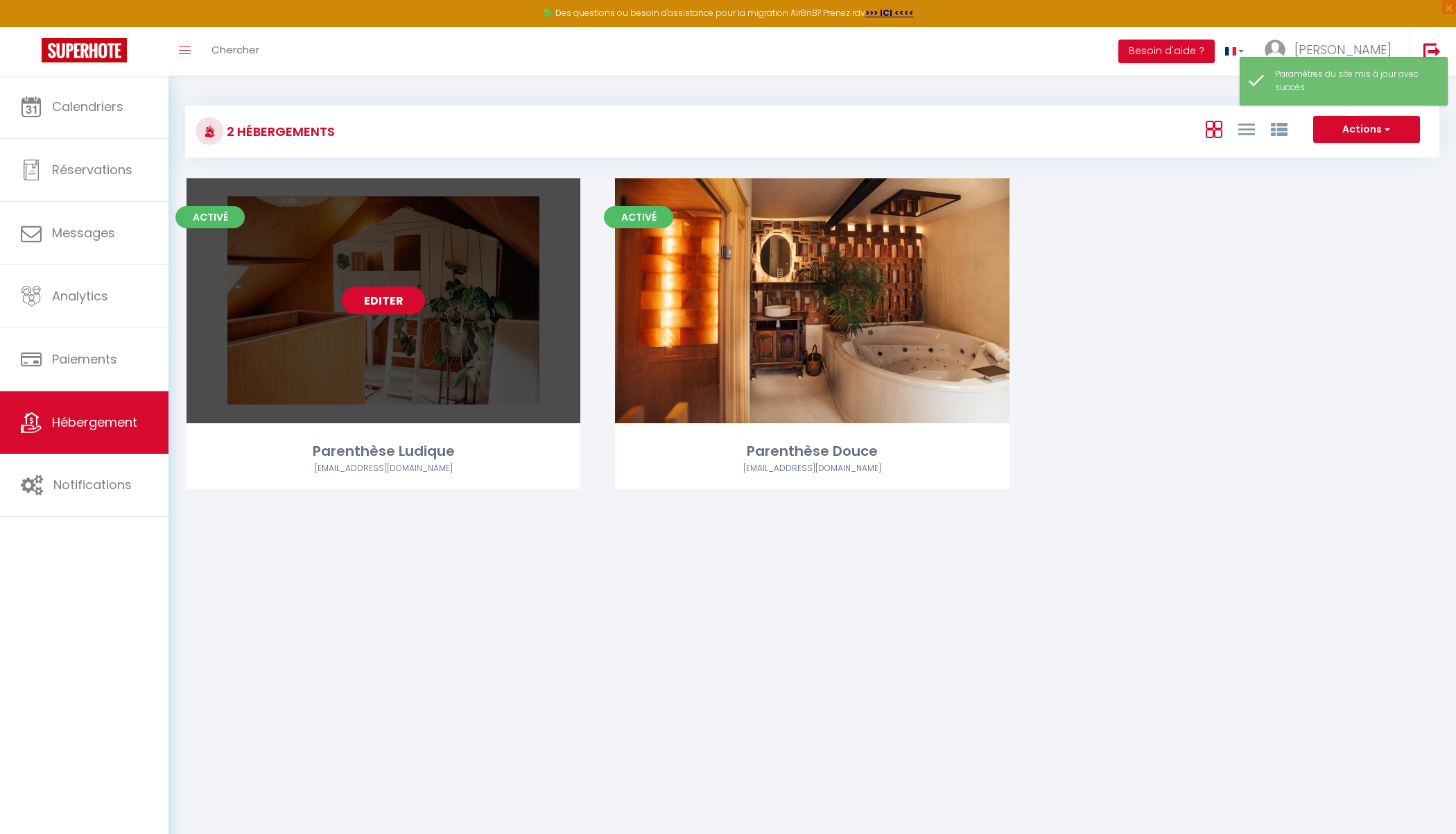
click at [381, 300] on link "Editer" at bounding box center [383, 300] width 83 height 27
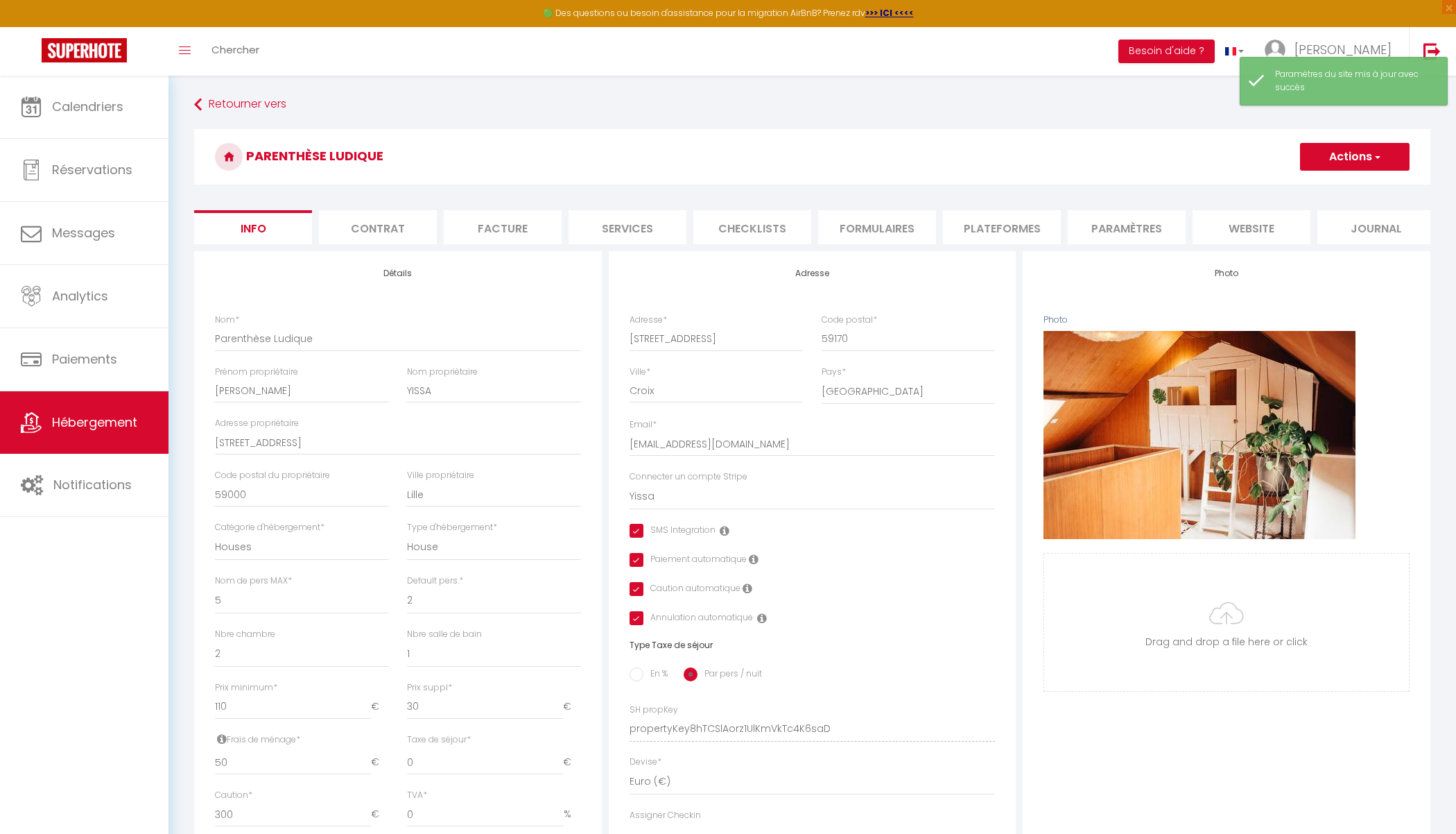
click at [1256, 230] on li "website" at bounding box center [1252, 227] width 118 height 34
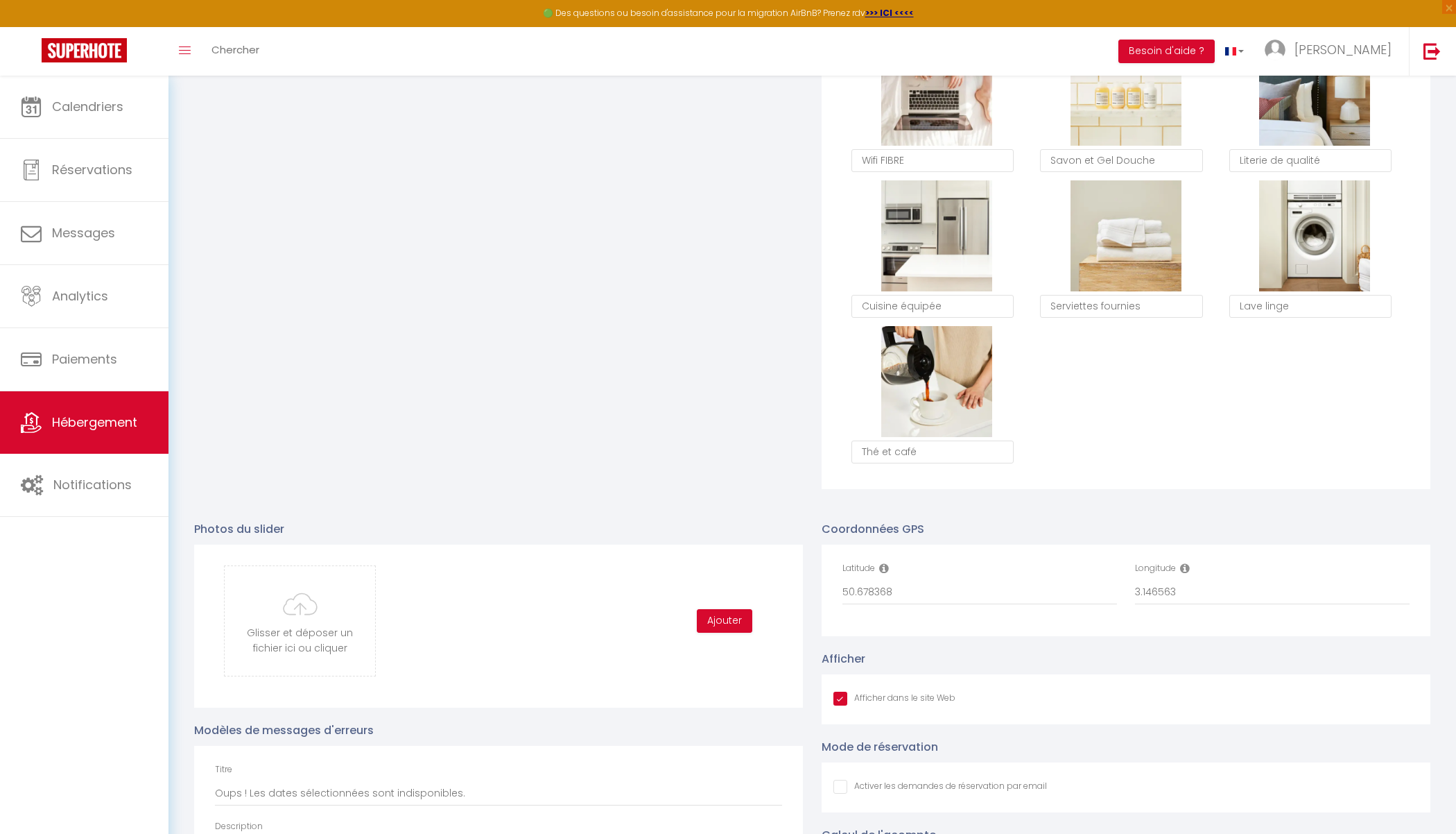
scroll to position [1208, 0]
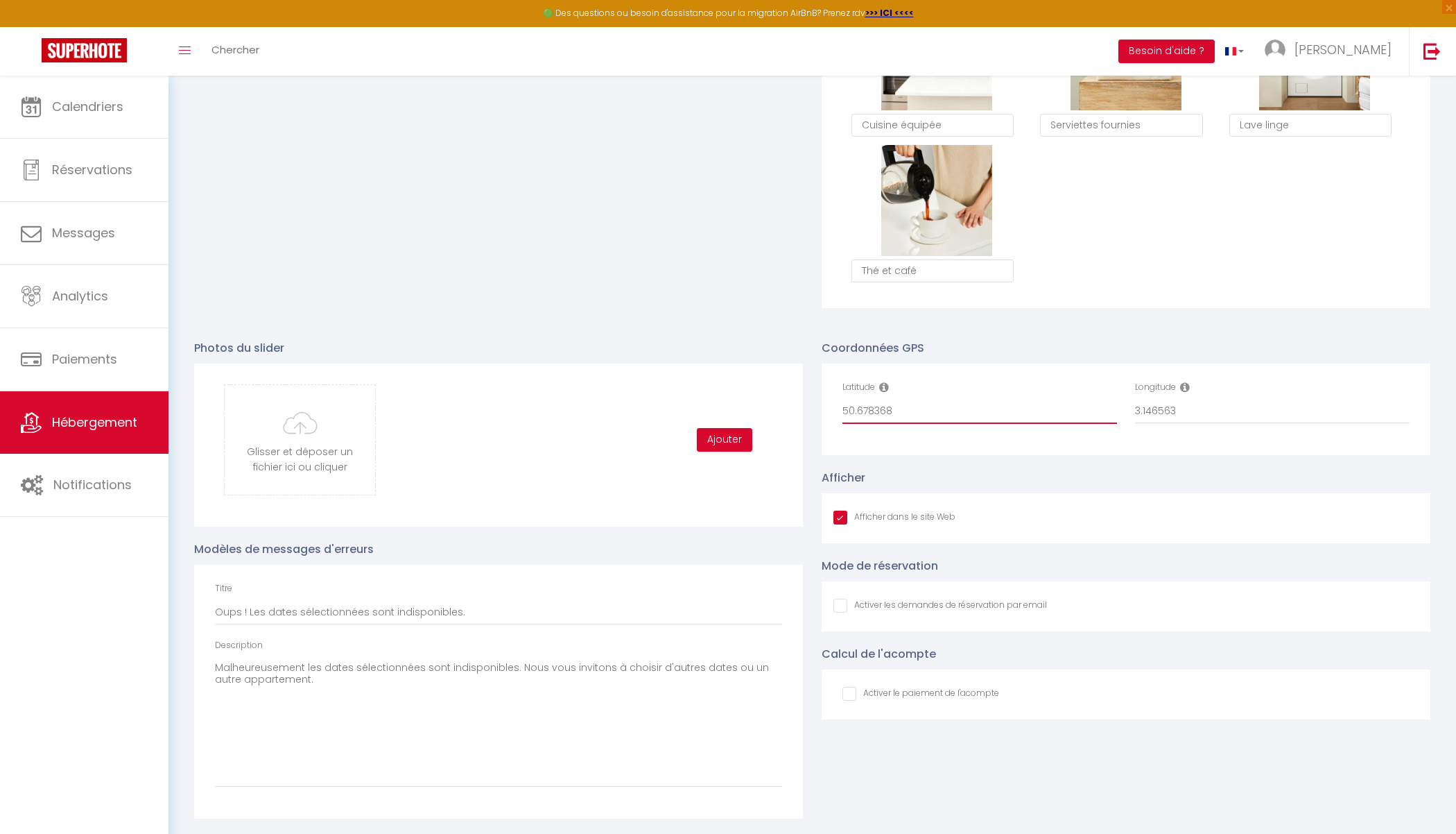
drag, startPoint x: 899, startPoint y: 411, endPoint x: 802, endPoint y: 400, distance: 97.6
click at [802, 400] on div "Photos du slider Glisser et déposer un fichier ici ou cliquer Ooops, something …" at bounding box center [812, 571] width 1254 height 493
paste input "3.146562"
drag, startPoint x: 1193, startPoint y: 408, endPoint x: 1086, endPoint y: 393, distance: 108.0
click at [1086, 393] on div "Latitude 3.1465628 Longitude 3.146563" at bounding box center [1126, 409] width 586 height 57
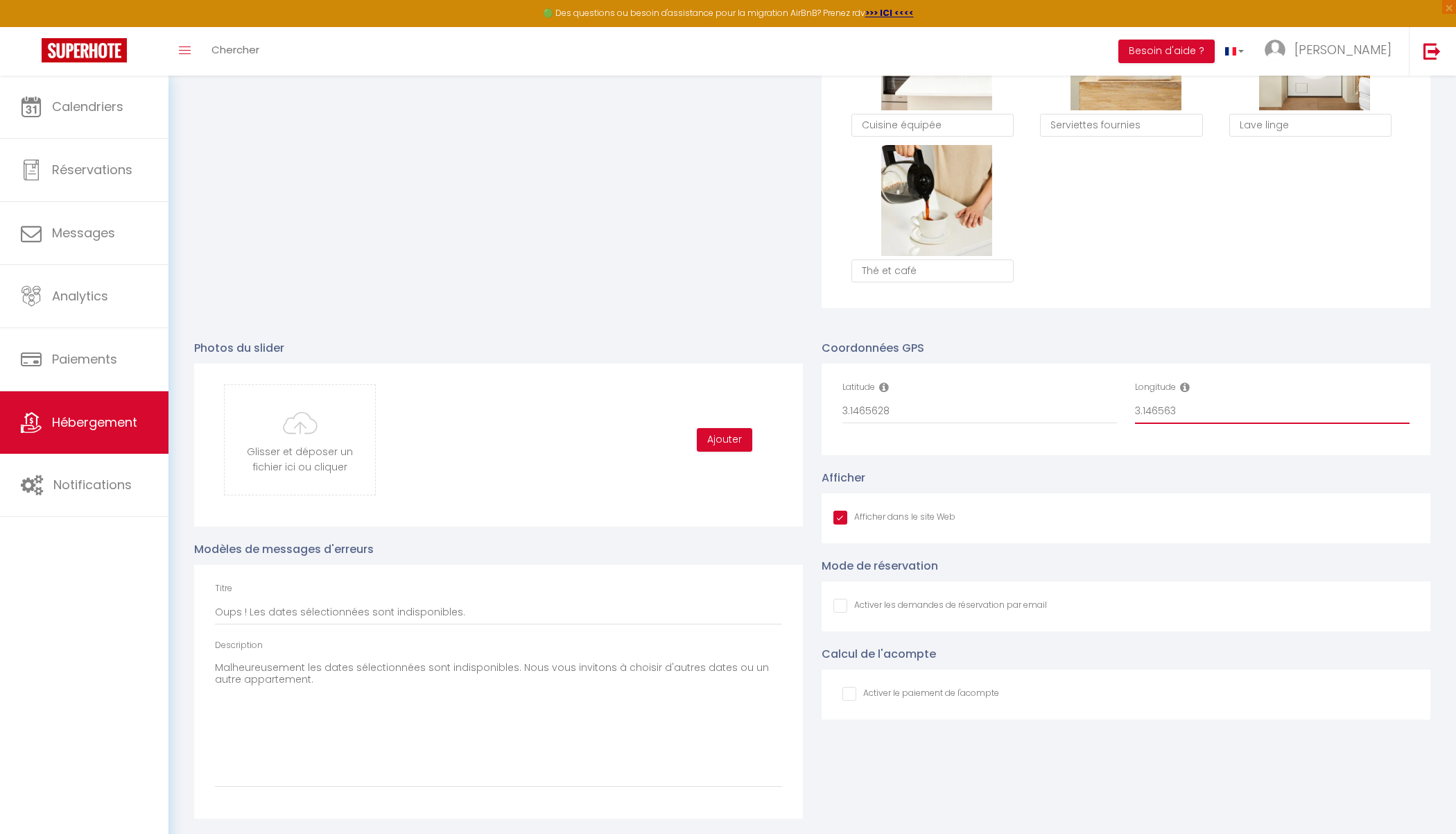
paste input "28"
drag, startPoint x: 897, startPoint y: 407, endPoint x: 804, endPoint y: 402, distance: 93.1
click at [804, 402] on div "Photos du slider Glisser et déposer un fichier ici ou cliquer Ooops, something …" at bounding box center [812, 571] width 1254 height 493
paste input "50.6783676"
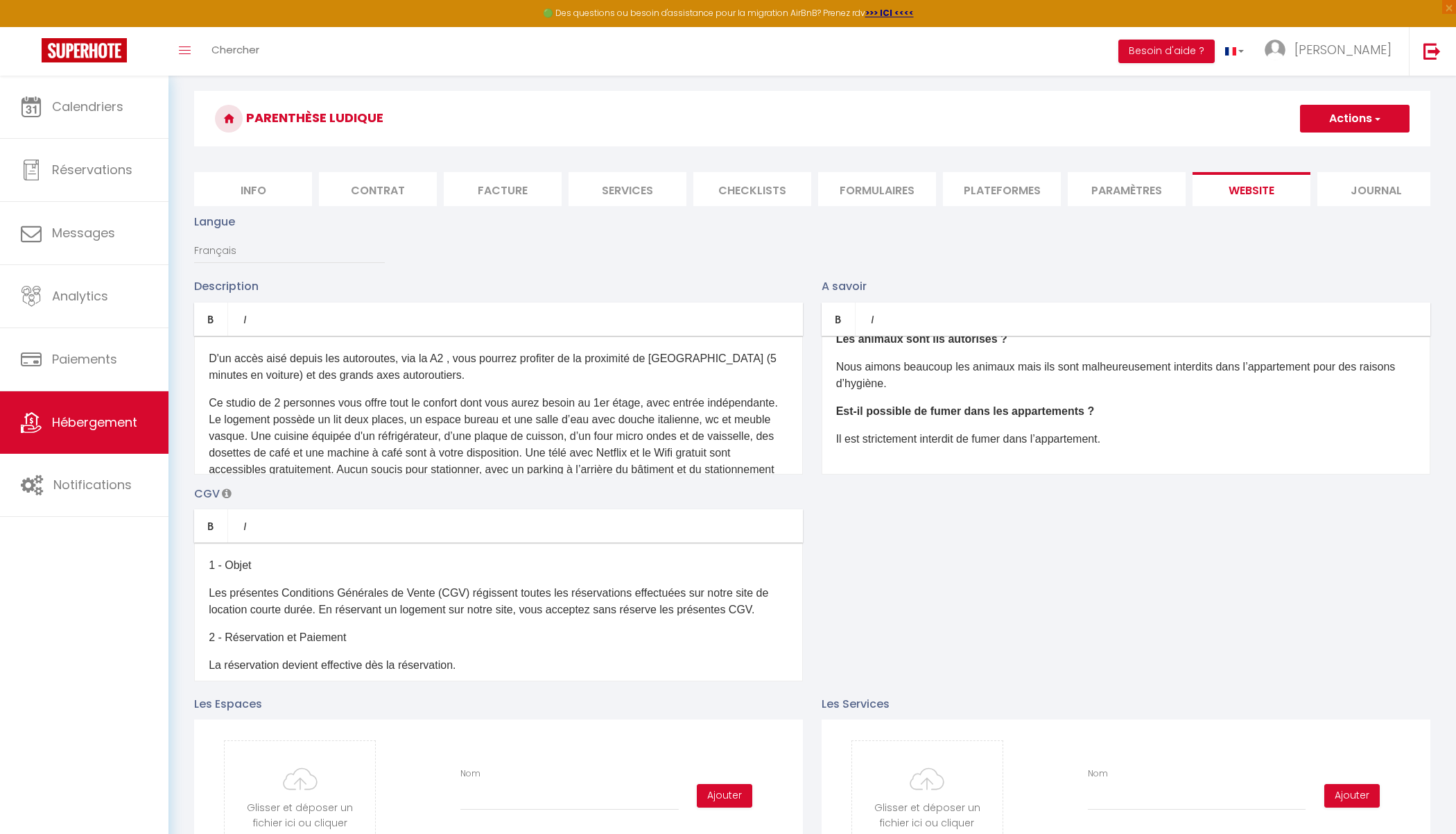
scroll to position [0, 0]
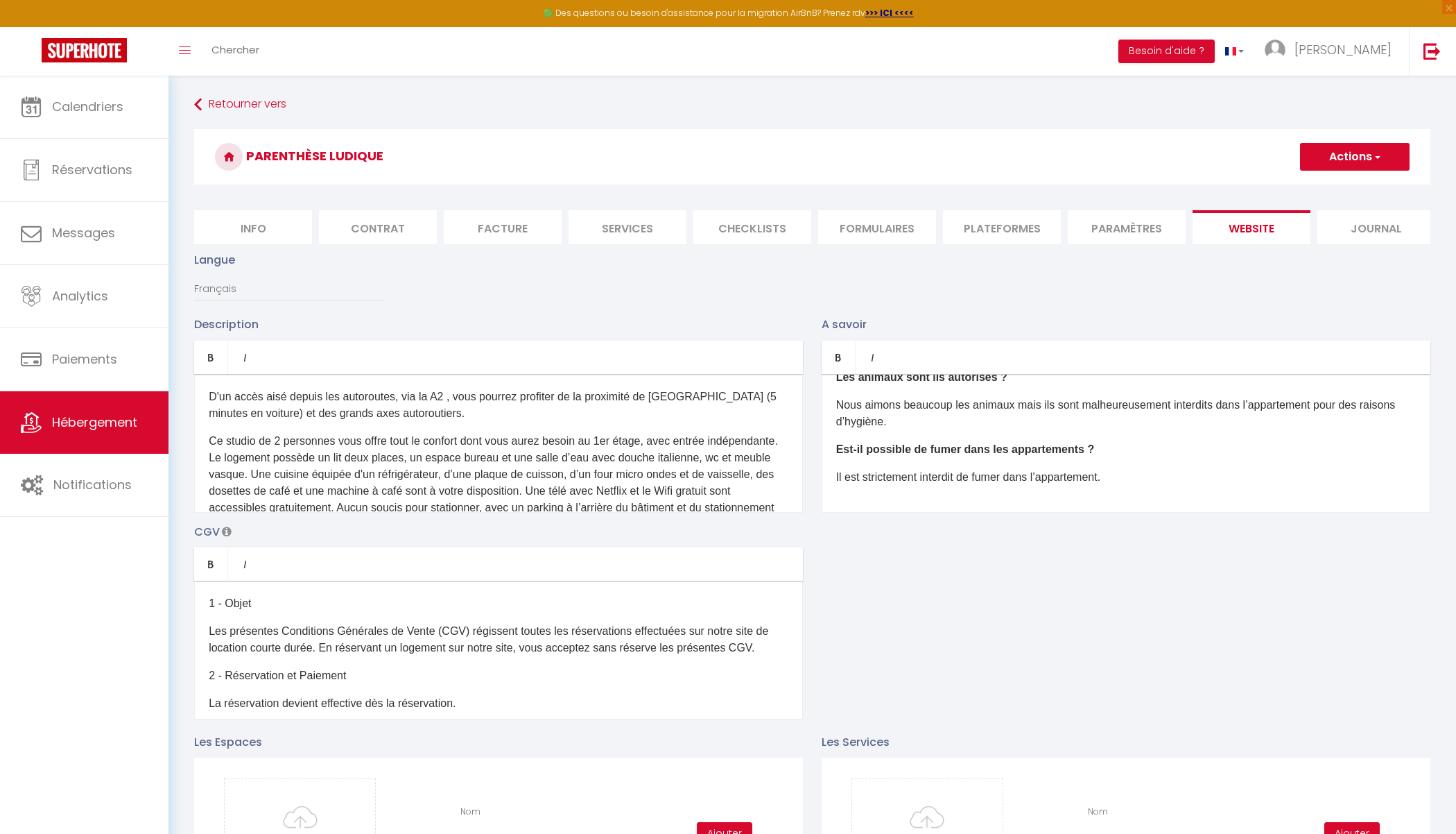
click at [1265, 160] on span "button" at bounding box center [1376, 156] width 9 height 14
click at [1265, 189] on input "Enregistrer" at bounding box center [1339, 187] width 52 height 14
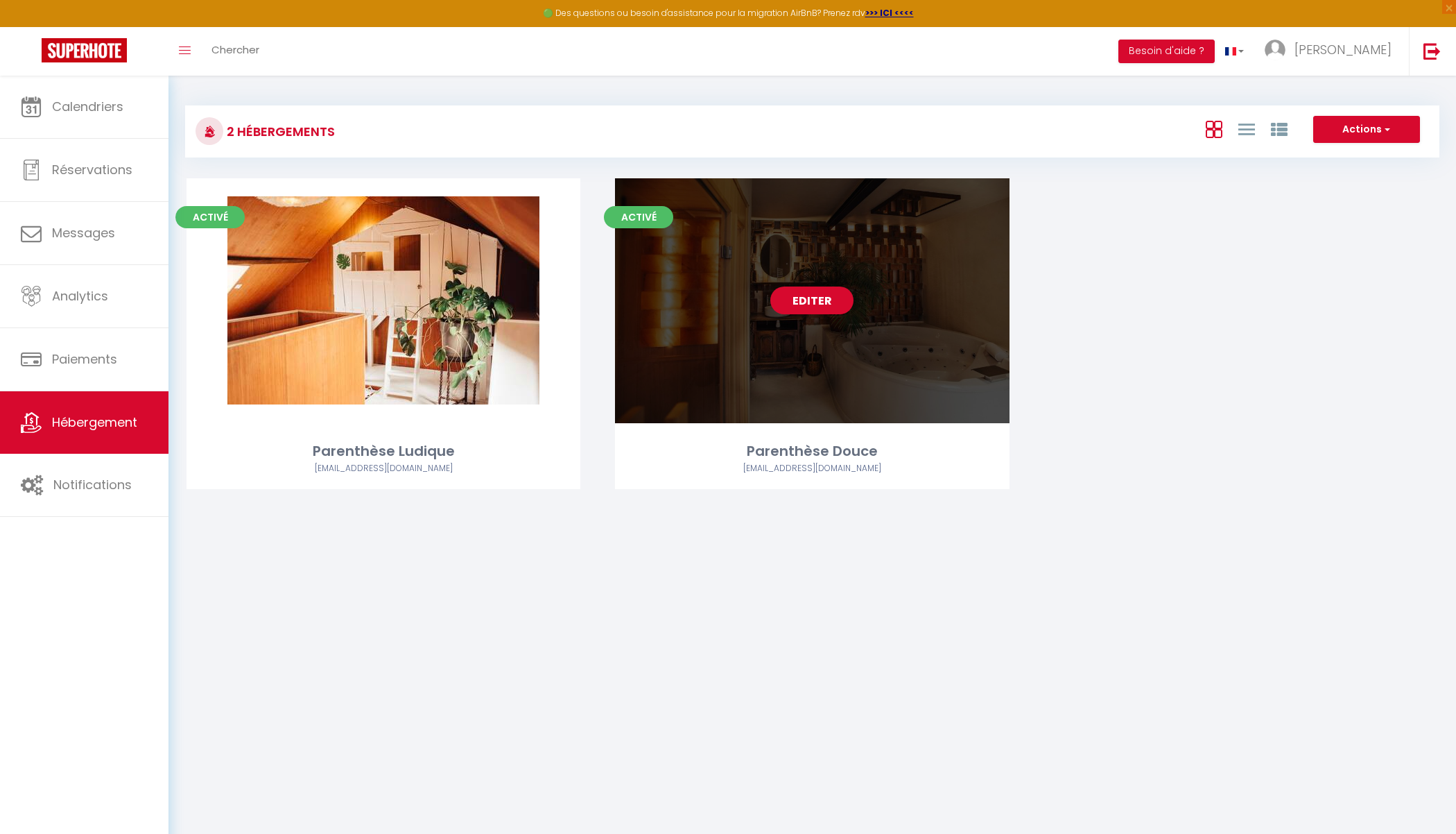
click at [819, 307] on link "Editer" at bounding box center [811, 300] width 83 height 27
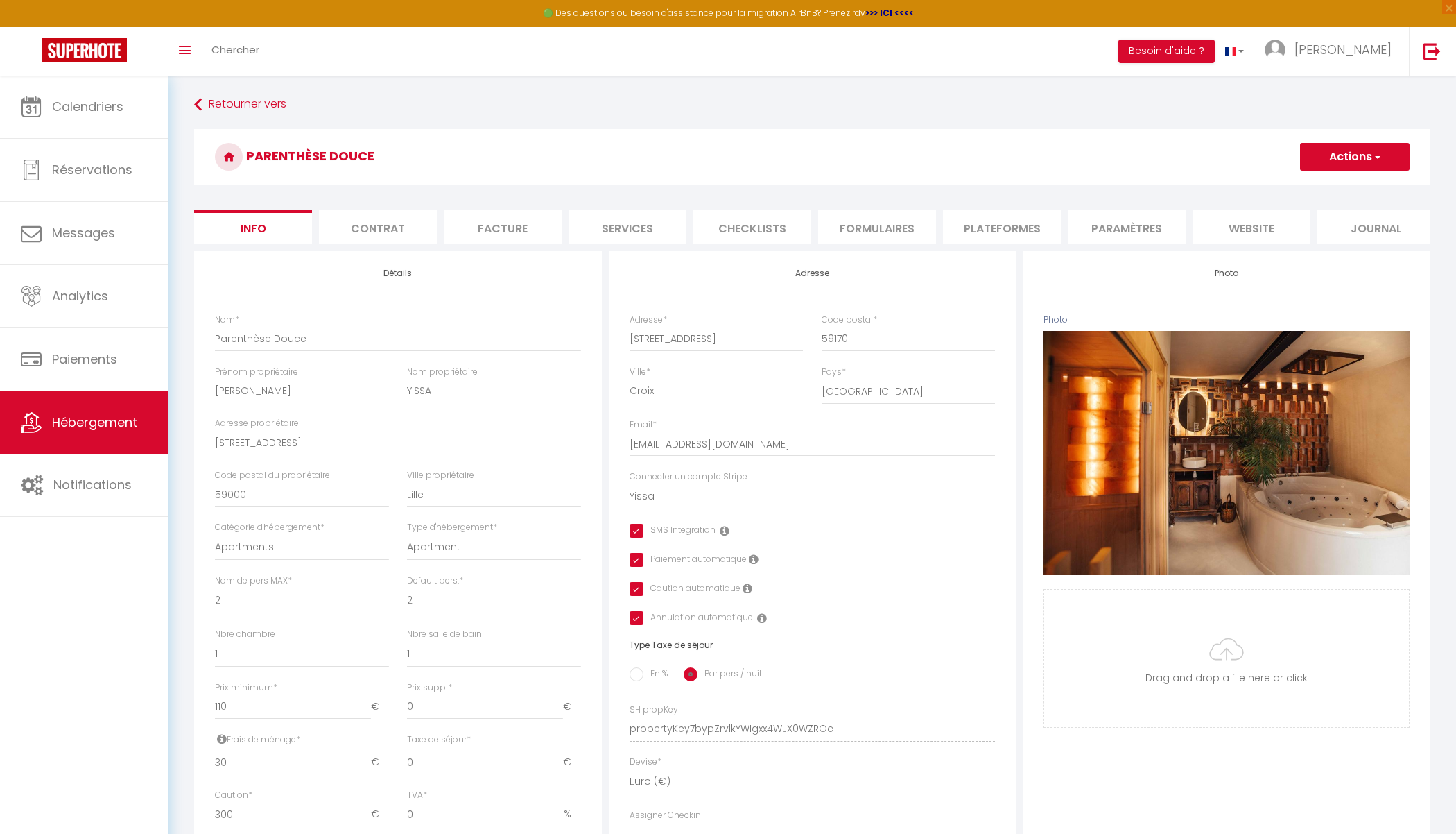
click at [619, 229] on li "Services" at bounding box center [628, 227] width 118 height 34
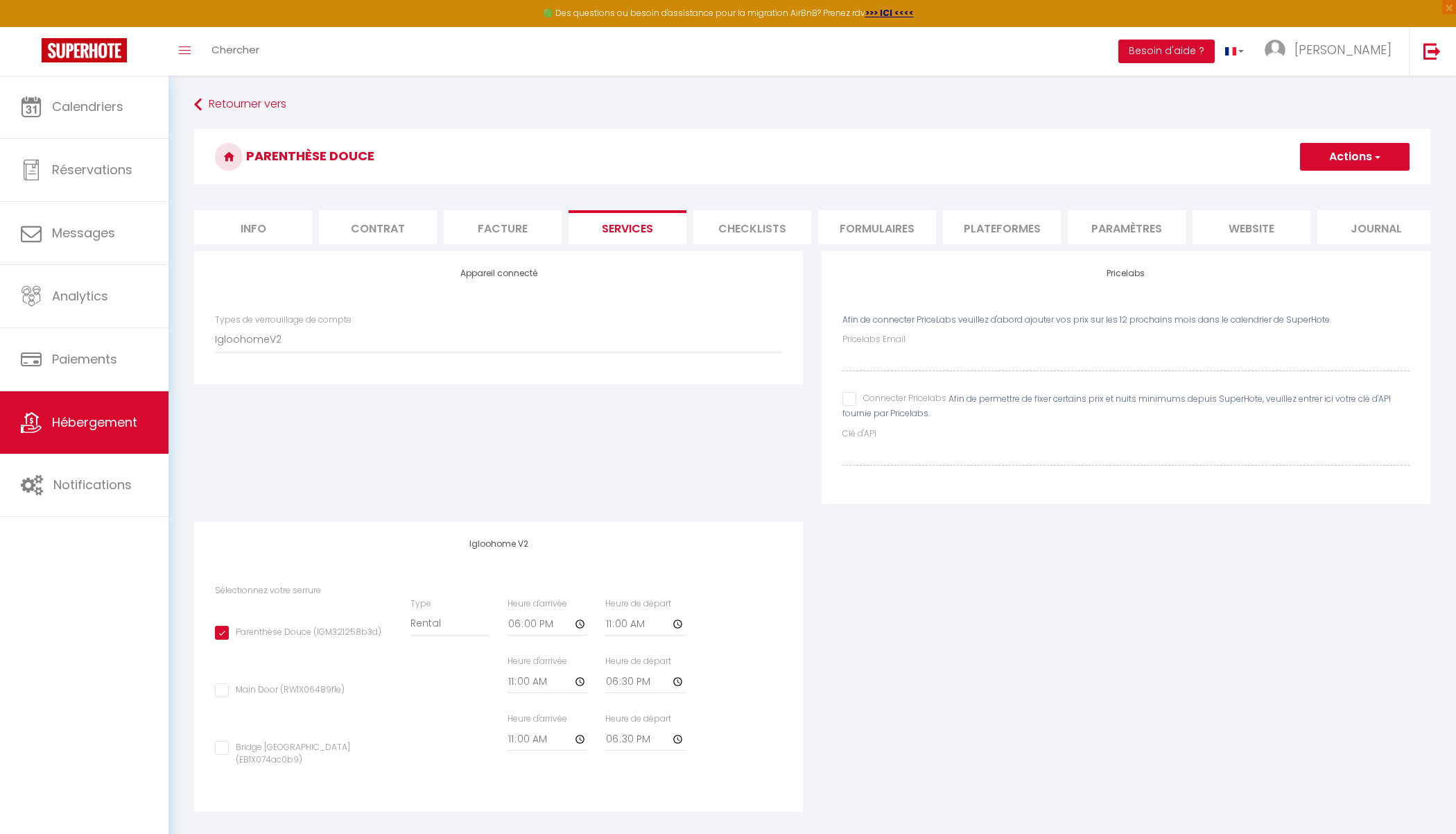
click at [850, 400] on input "Connecter Pricelabs" at bounding box center [894, 398] width 104 height 14
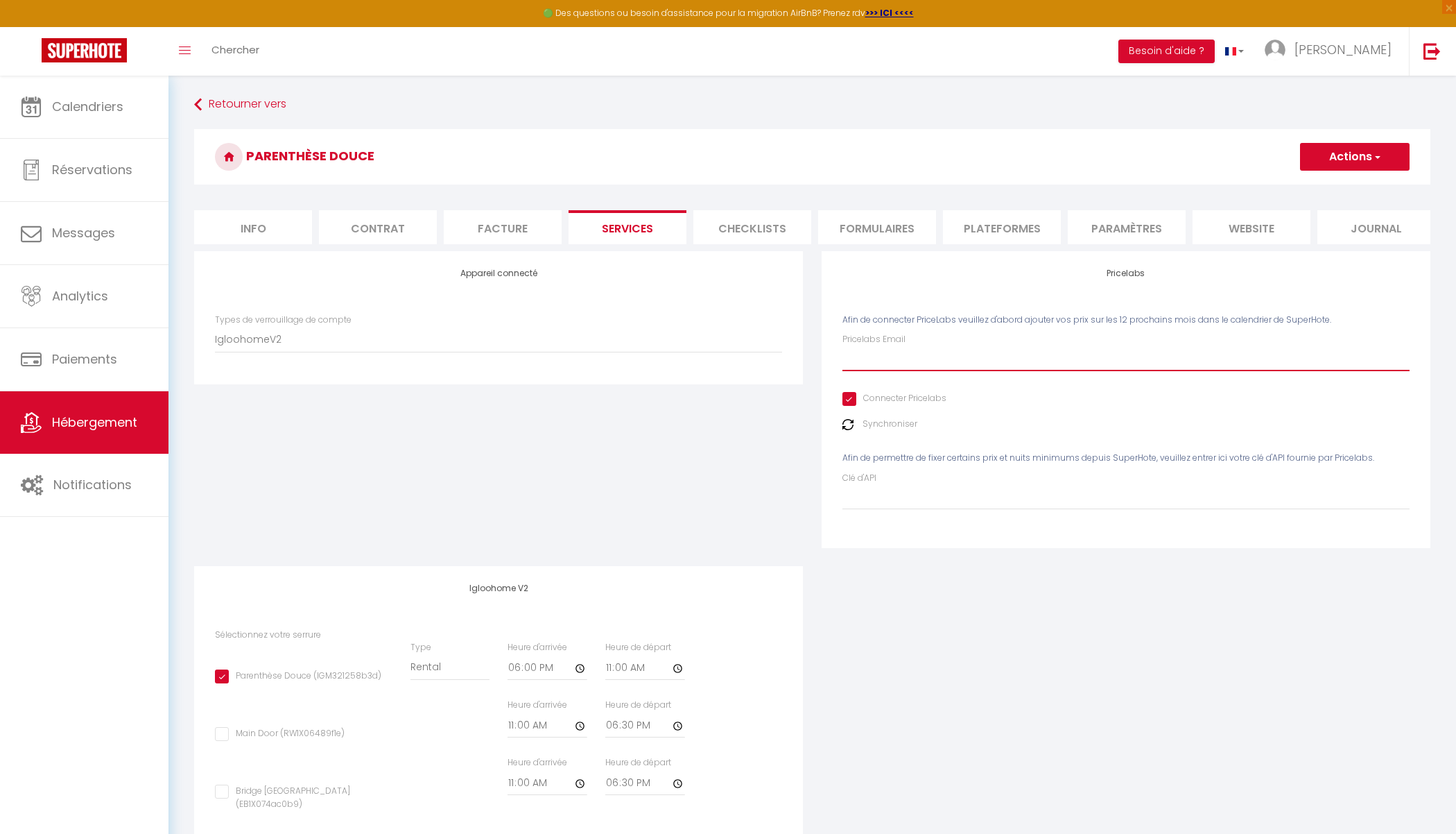
click at [886, 364] on input "Pricelabs Email" at bounding box center [1126, 358] width 567 height 25
click at [1265, 159] on button "Actions" at bounding box center [1355, 157] width 110 height 27
click at [1265, 187] on link "Enregistrer" at bounding box center [1354, 187] width 110 height 18
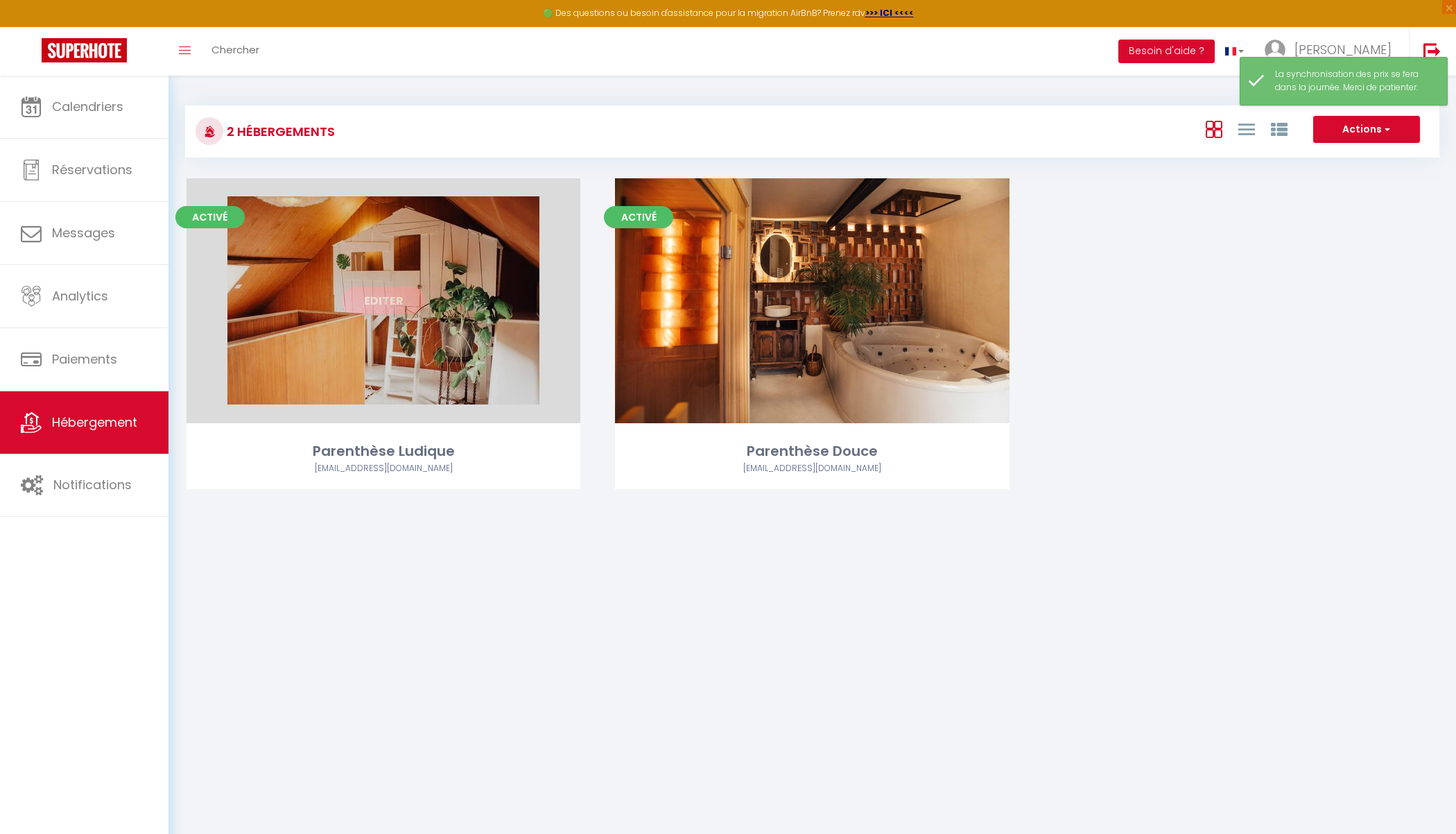
click at [363, 298] on link "Editer" at bounding box center [383, 300] width 83 height 27
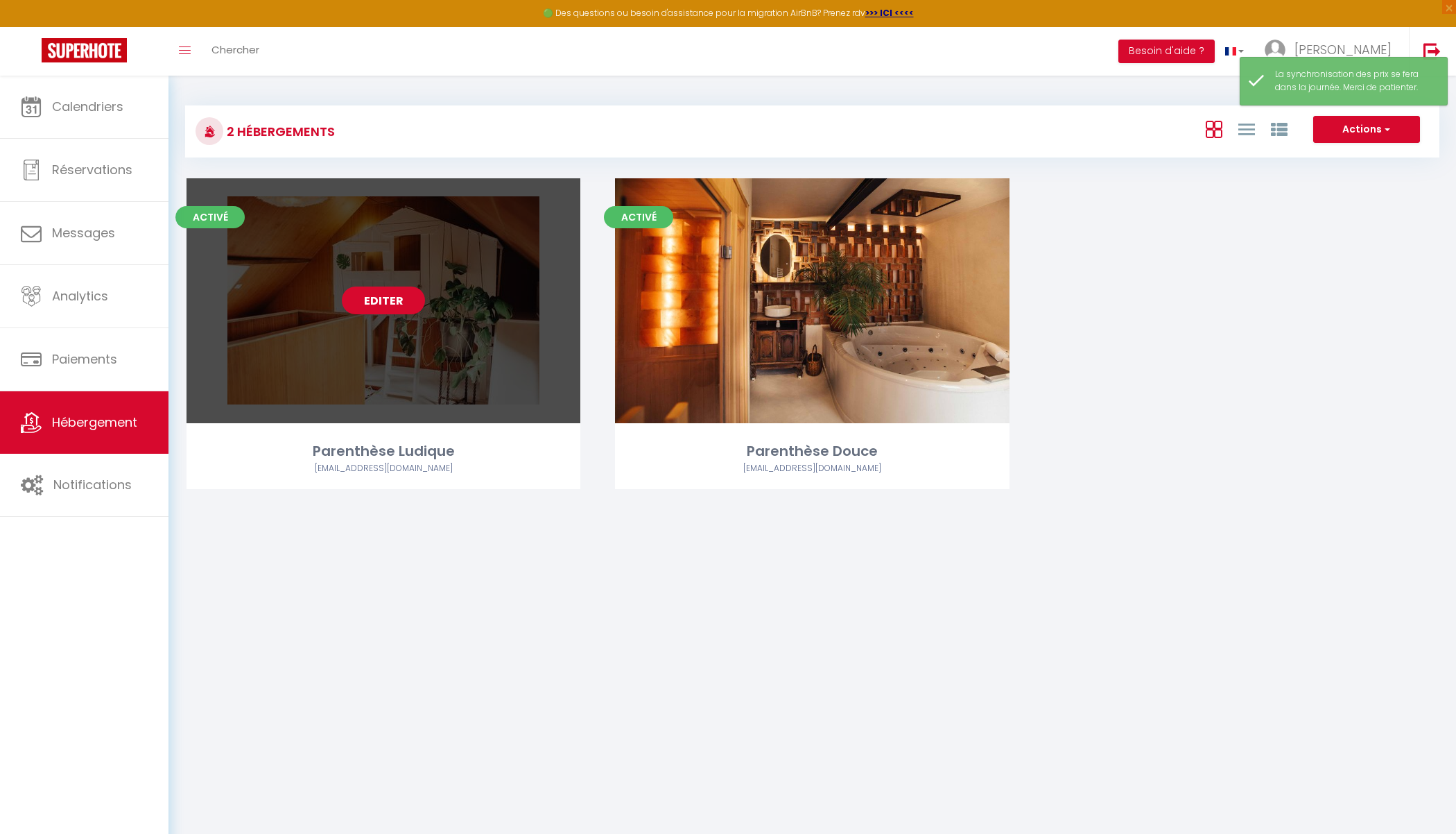
click at [393, 300] on link "Editer" at bounding box center [383, 300] width 83 height 27
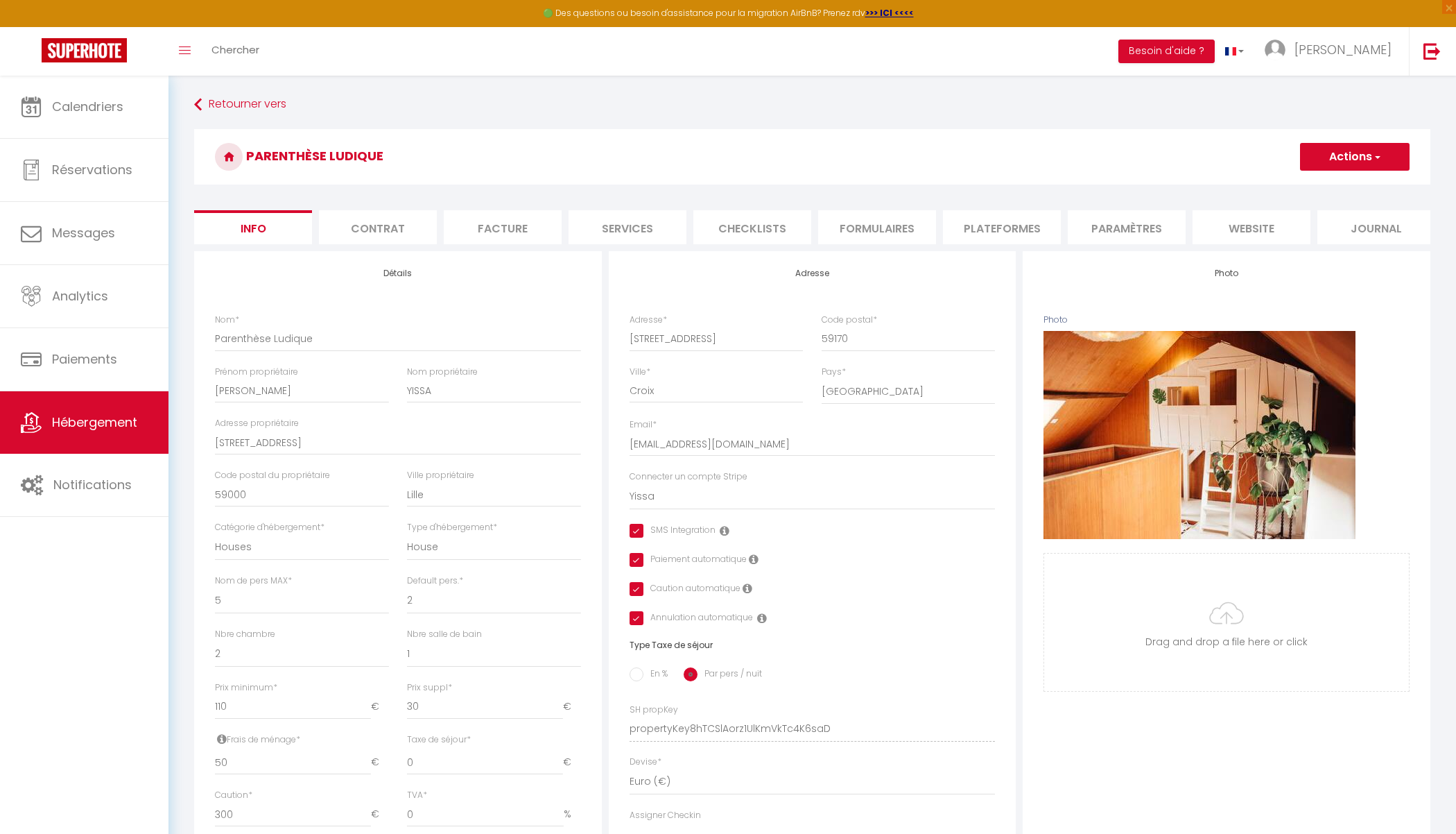
click at [633, 228] on li "Services" at bounding box center [628, 227] width 118 height 34
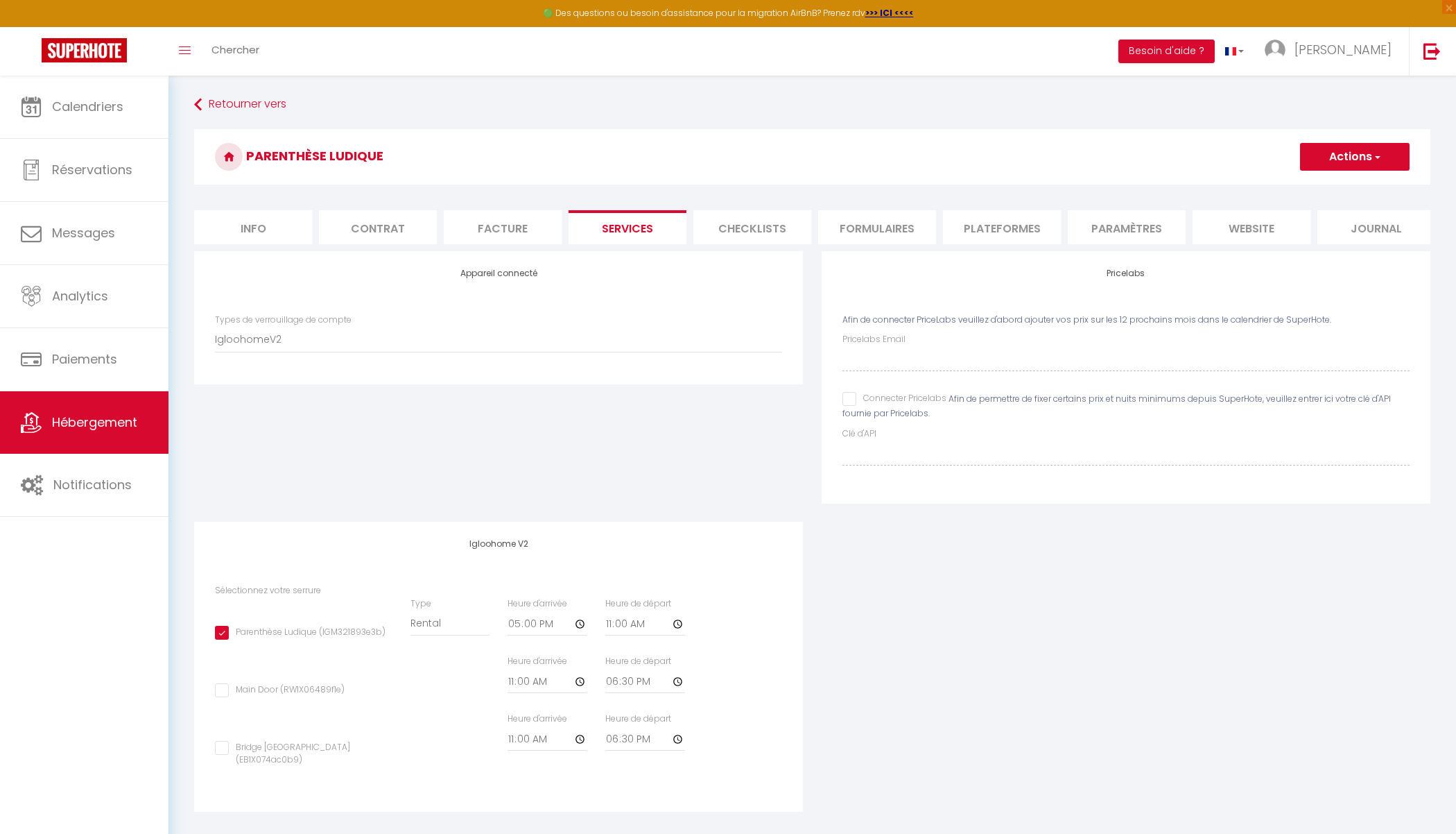
click at [852, 402] on input "Connecter Pricelabs" at bounding box center [894, 398] width 104 height 14
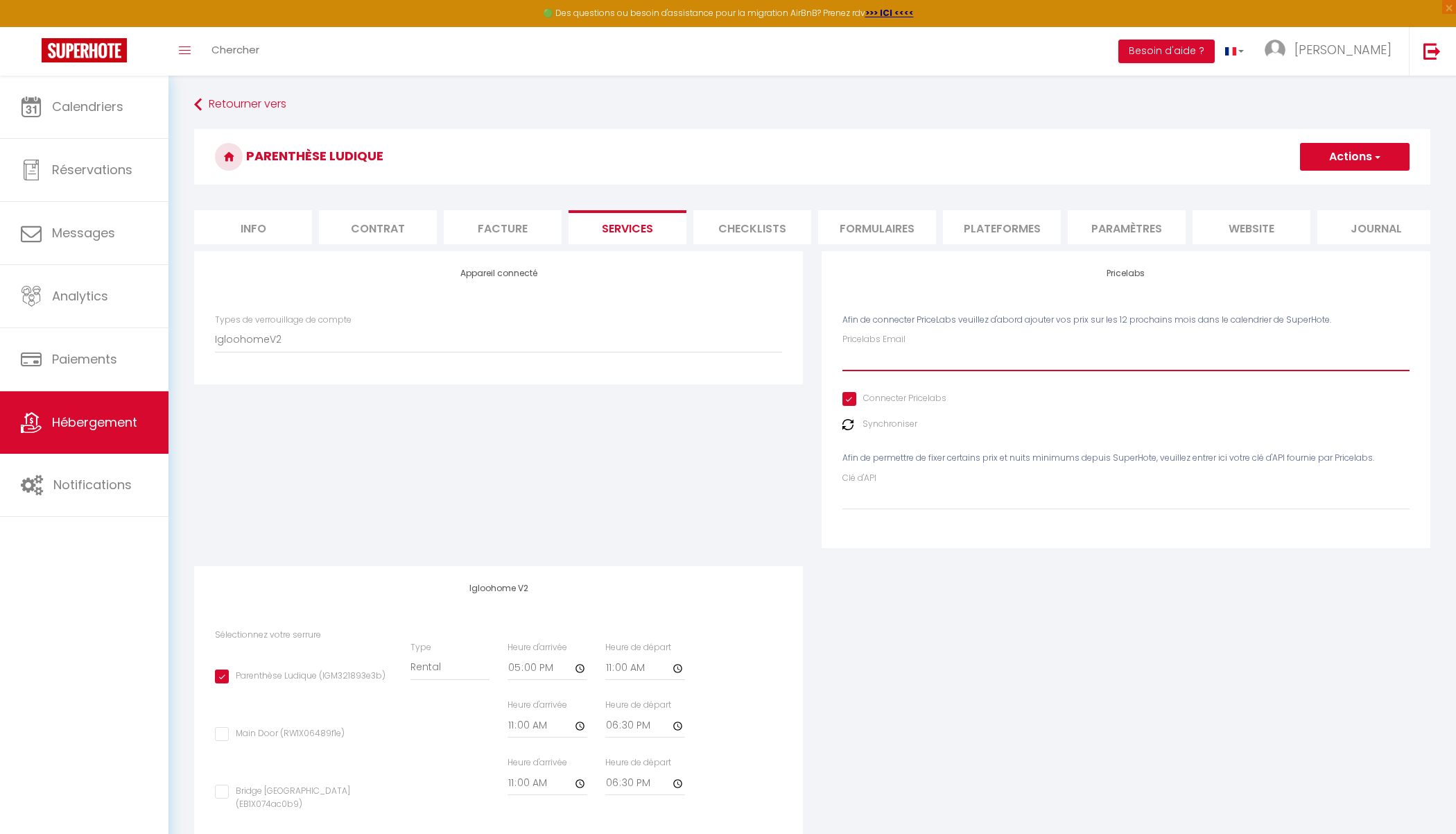
click at [889, 356] on input "Pricelabs Email" at bounding box center [1126, 358] width 567 height 25
click at [1265, 160] on span "button" at bounding box center [1376, 156] width 9 height 14
click at [1265, 188] on link "Enregistrer" at bounding box center [1354, 187] width 110 height 18
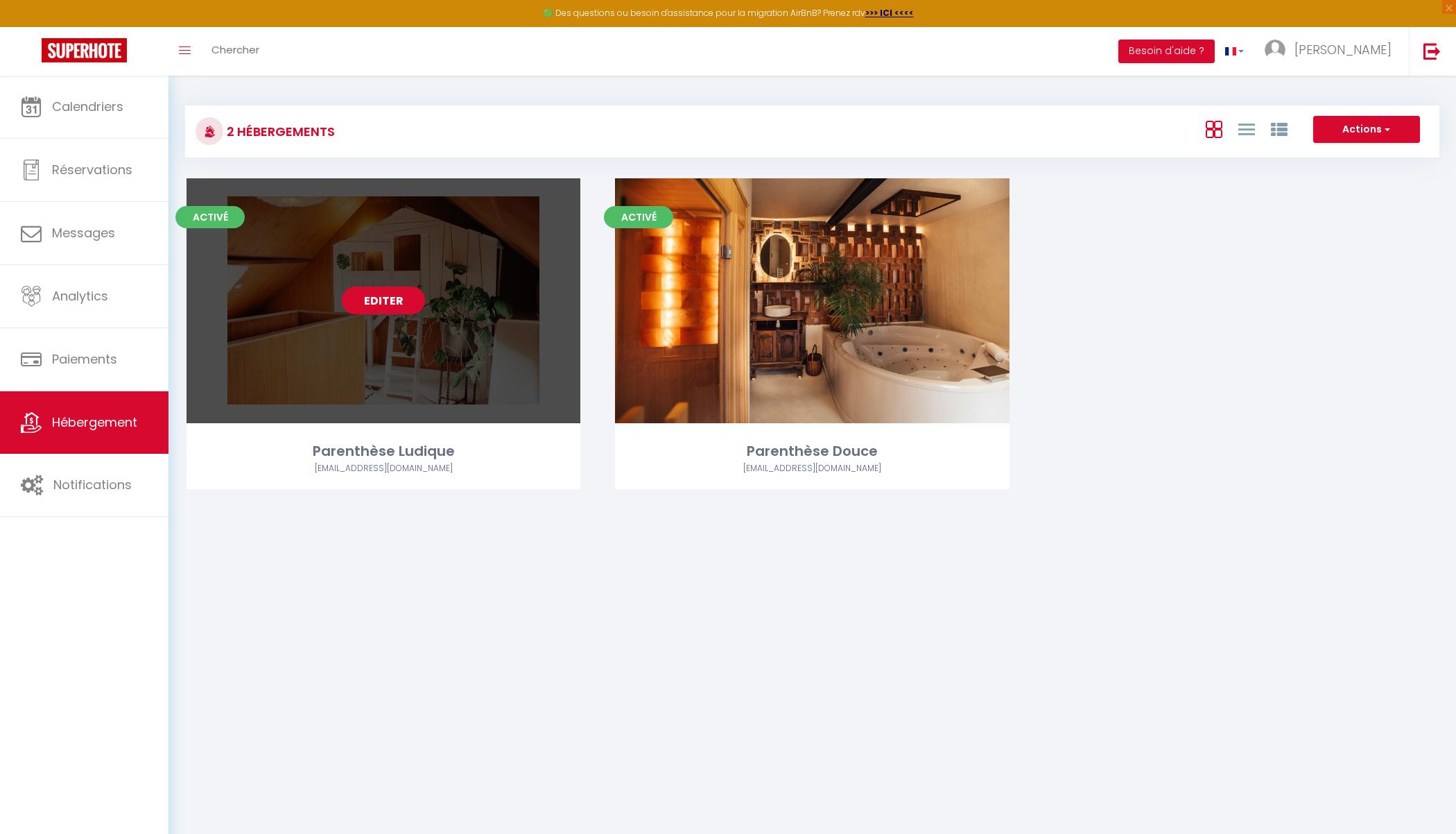
click at [396, 299] on link "Editer" at bounding box center [383, 300] width 83 height 27
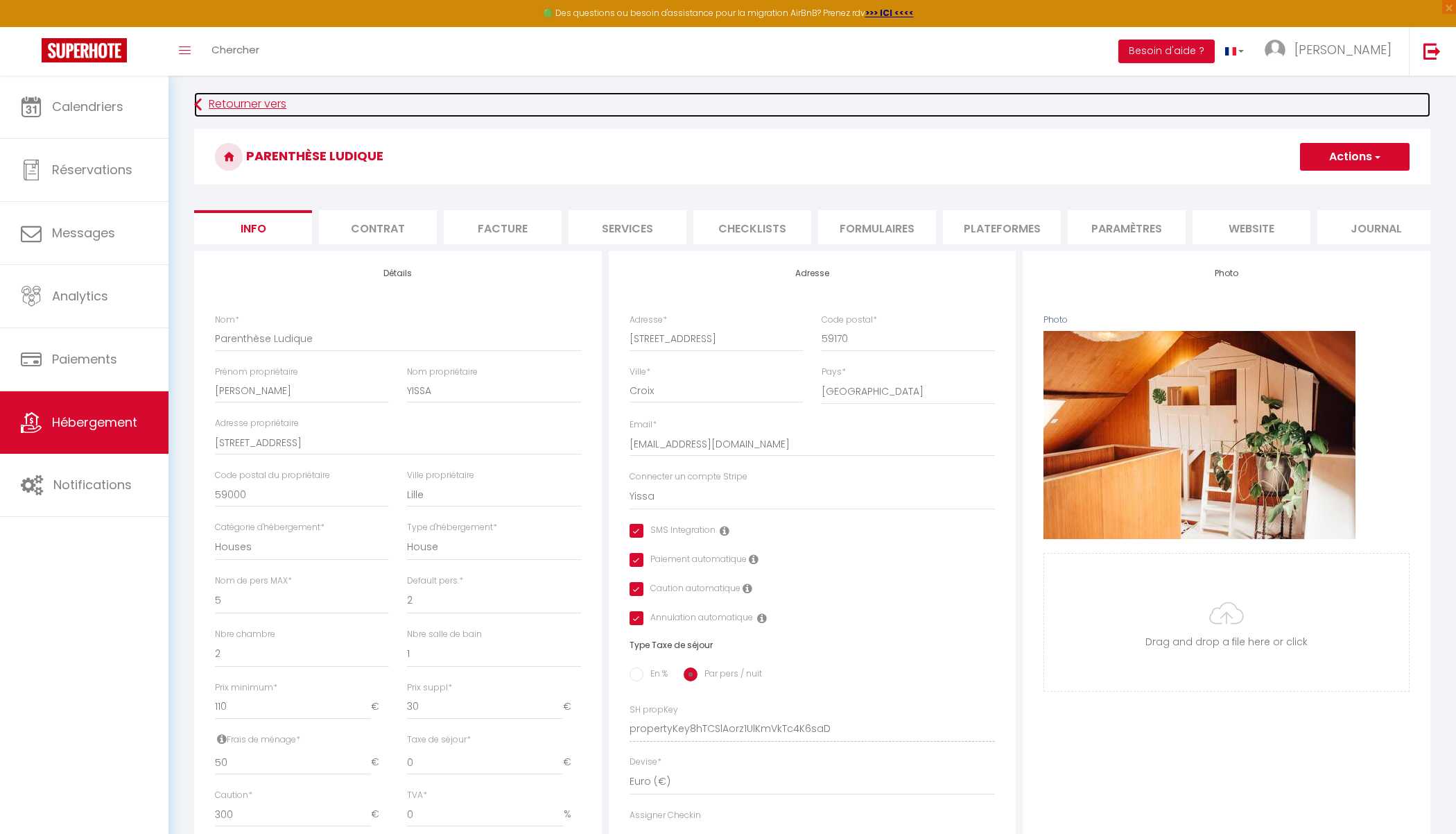
click at [222, 100] on link "Retourner vers" at bounding box center [812, 104] width 1236 height 25
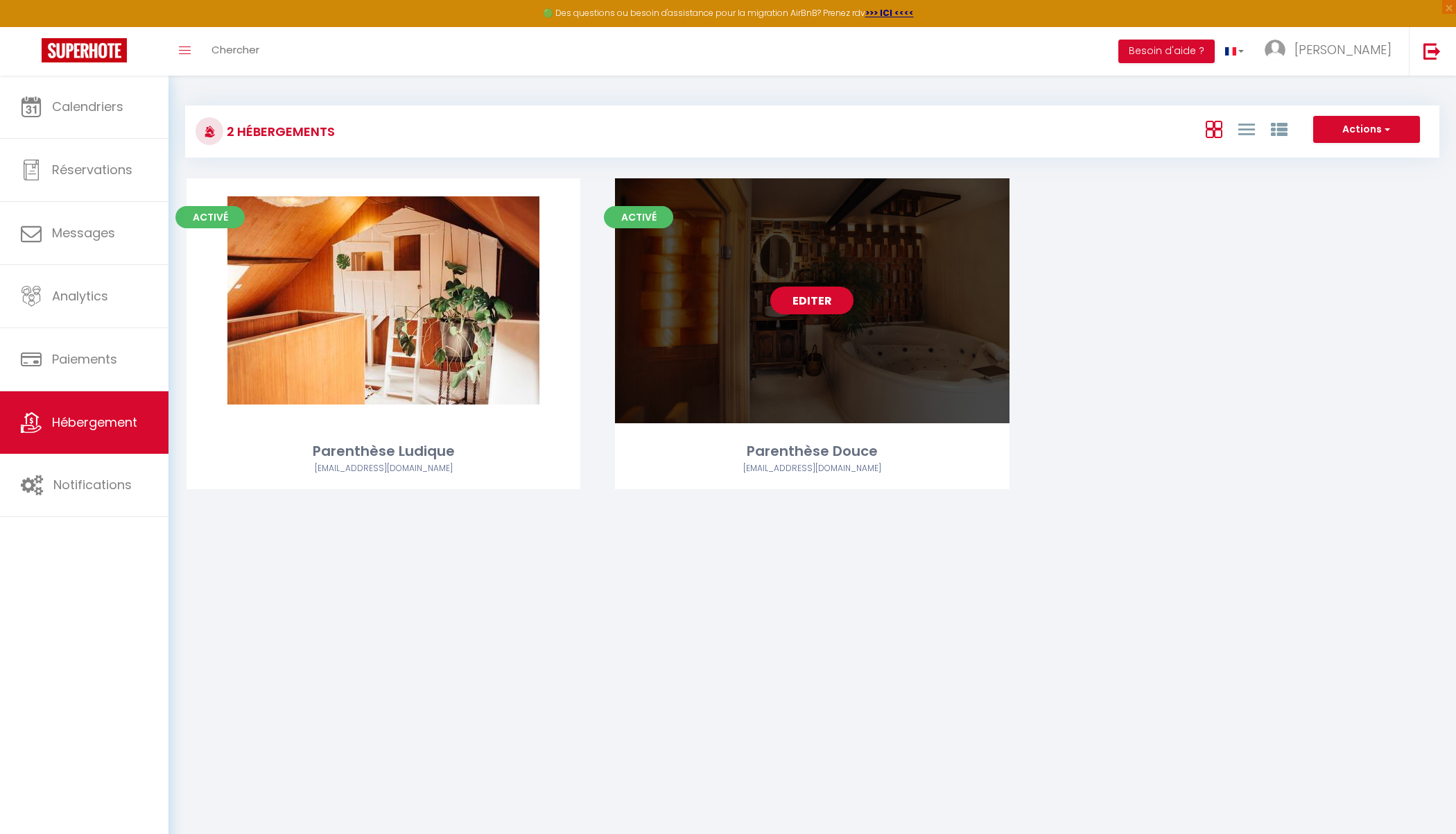
click at [811, 304] on link "Editer" at bounding box center [811, 300] width 83 height 27
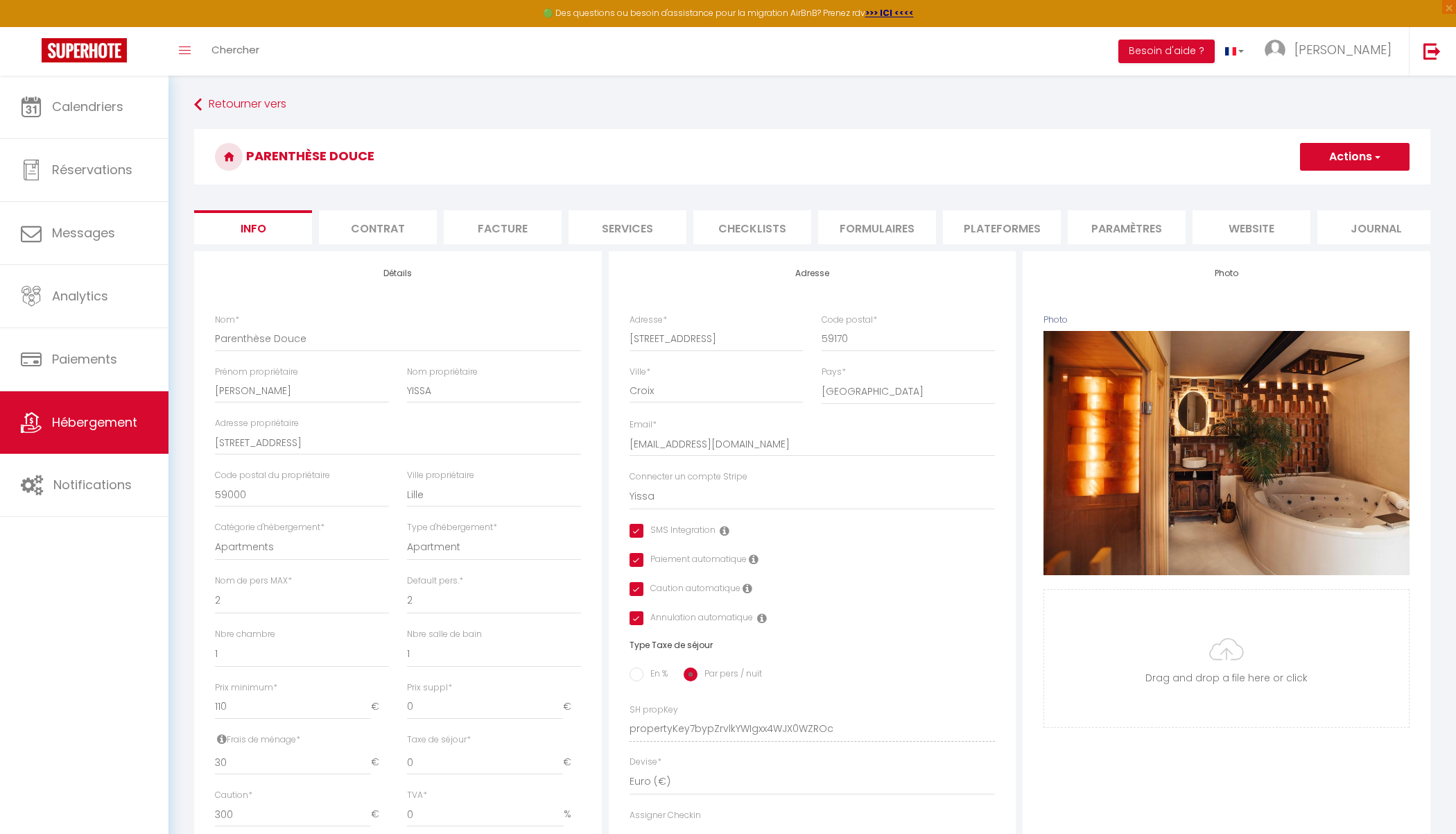
click at [1254, 228] on li "website" at bounding box center [1252, 227] width 118 height 34
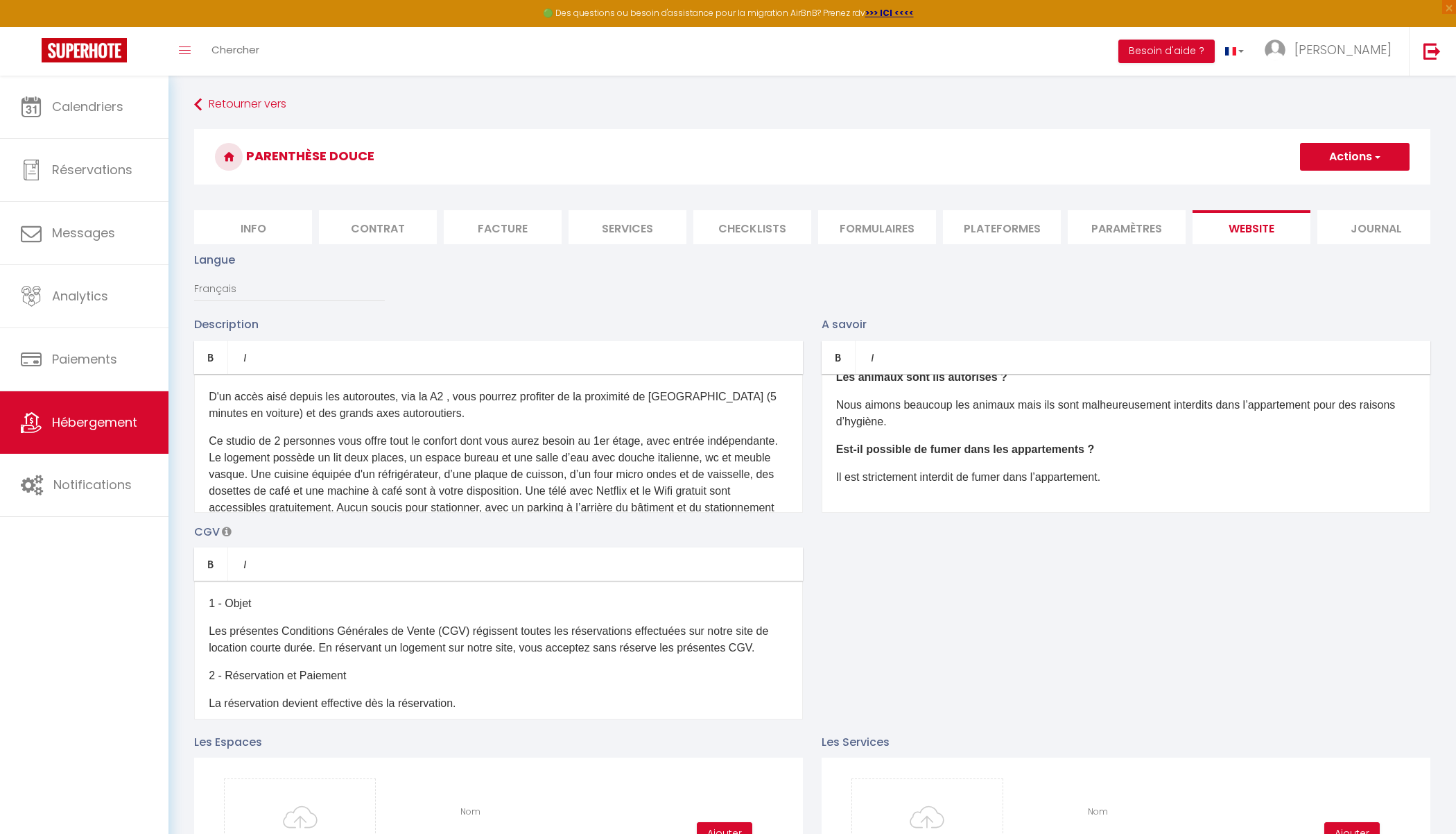
scroll to position [23, 0]
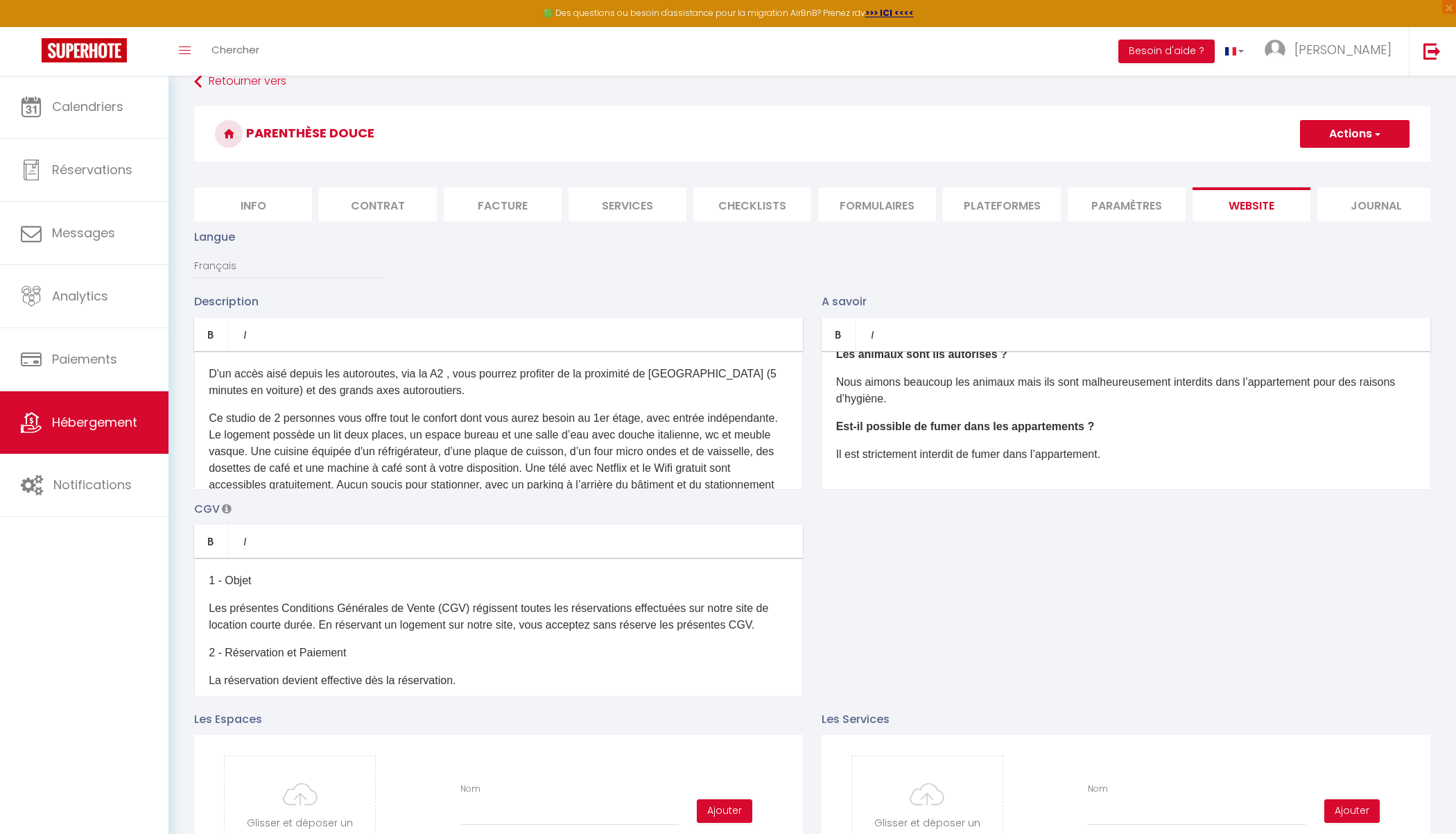
click at [1265, 208] on li "Journal" at bounding box center [1377, 204] width 118 height 34
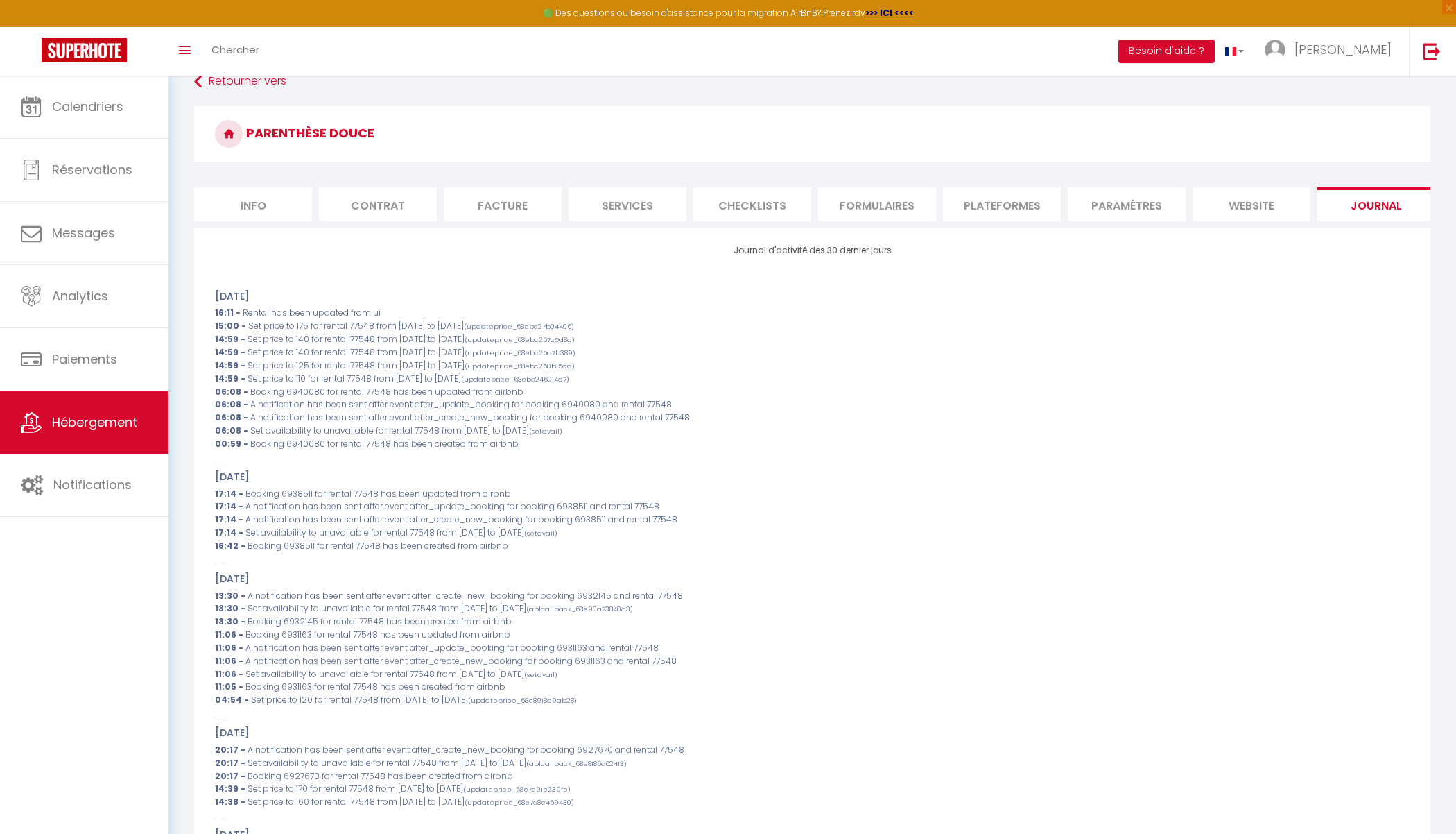
click at [1114, 196] on li "Paramètres" at bounding box center [1127, 204] width 118 height 34
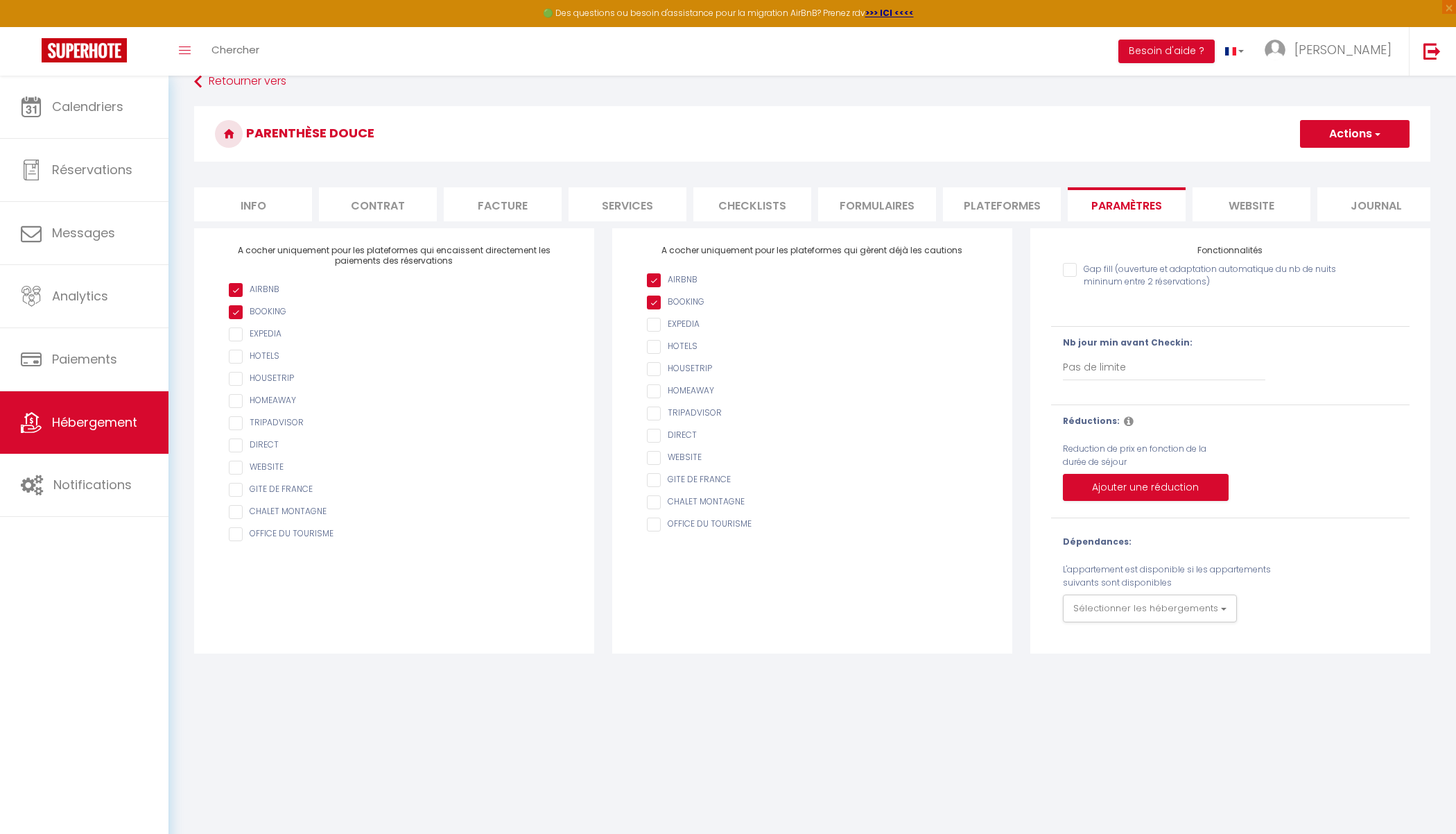
click at [1255, 200] on li "website" at bounding box center [1252, 204] width 118 height 34
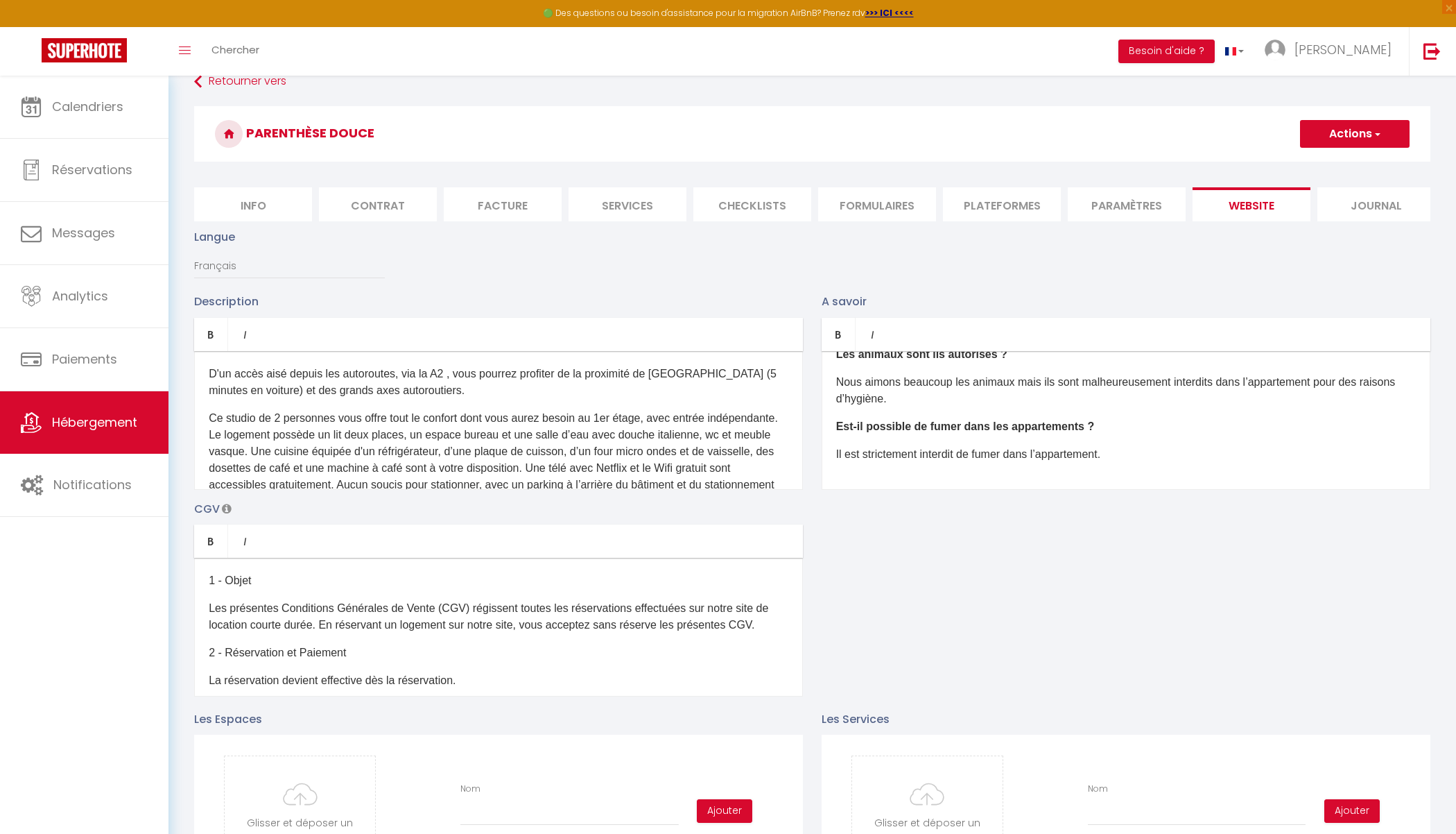
click at [992, 203] on li "Plateformes" at bounding box center [1002, 204] width 118 height 34
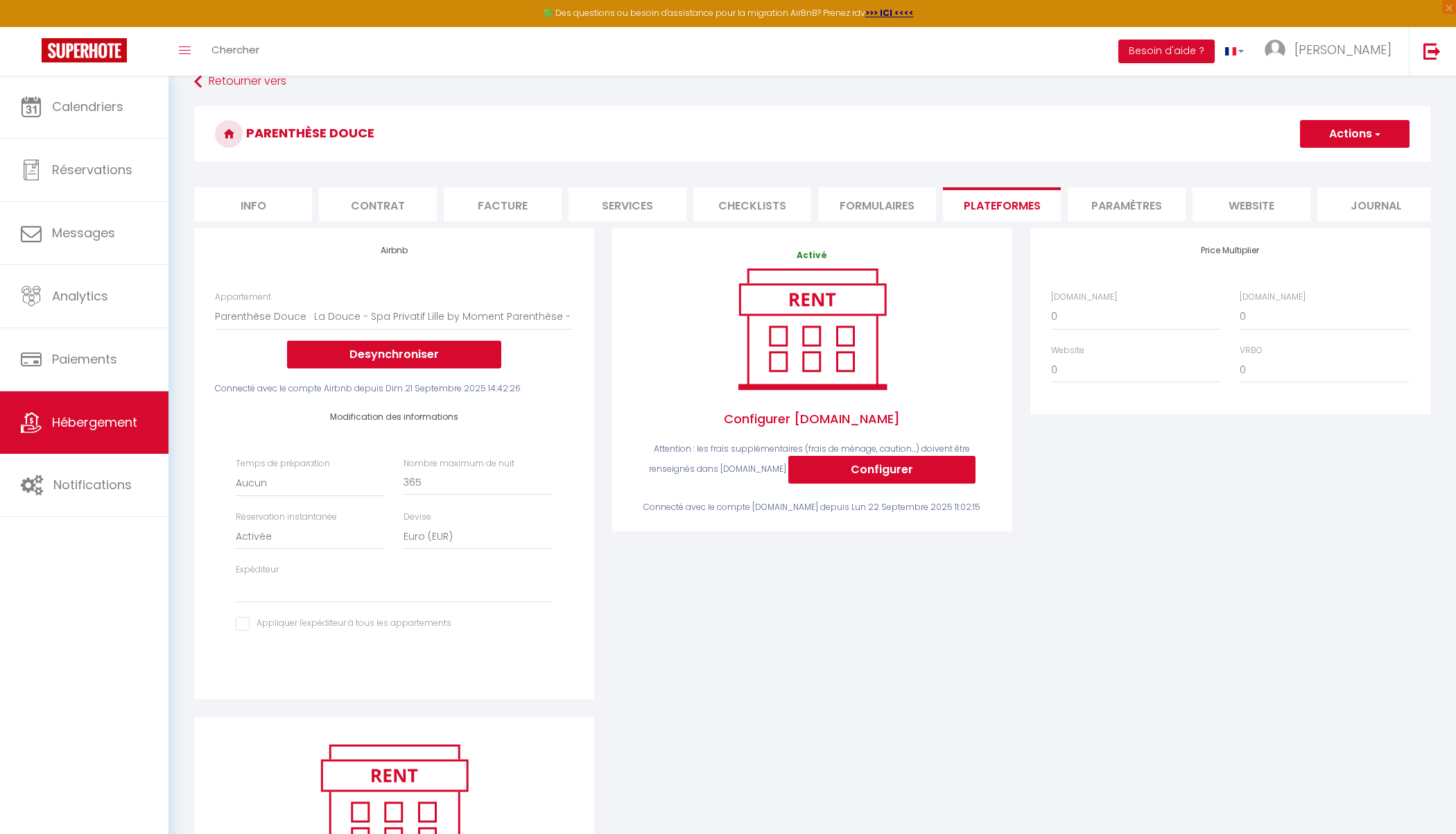
click at [1244, 205] on li "website" at bounding box center [1252, 204] width 118 height 34
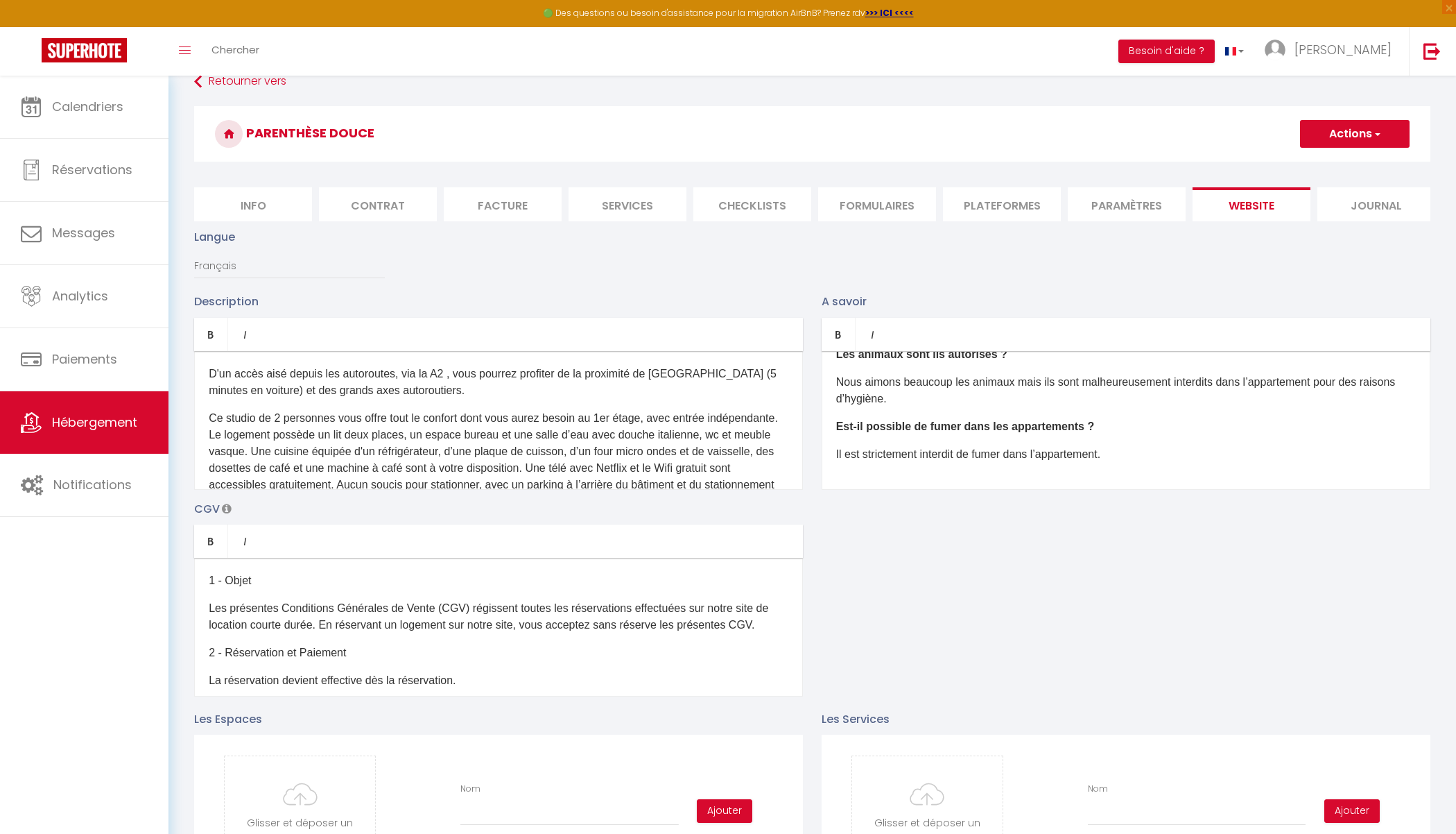
click at [383, 202] on li "Contrat" at bounding box center [378, 204] width 118 height 34
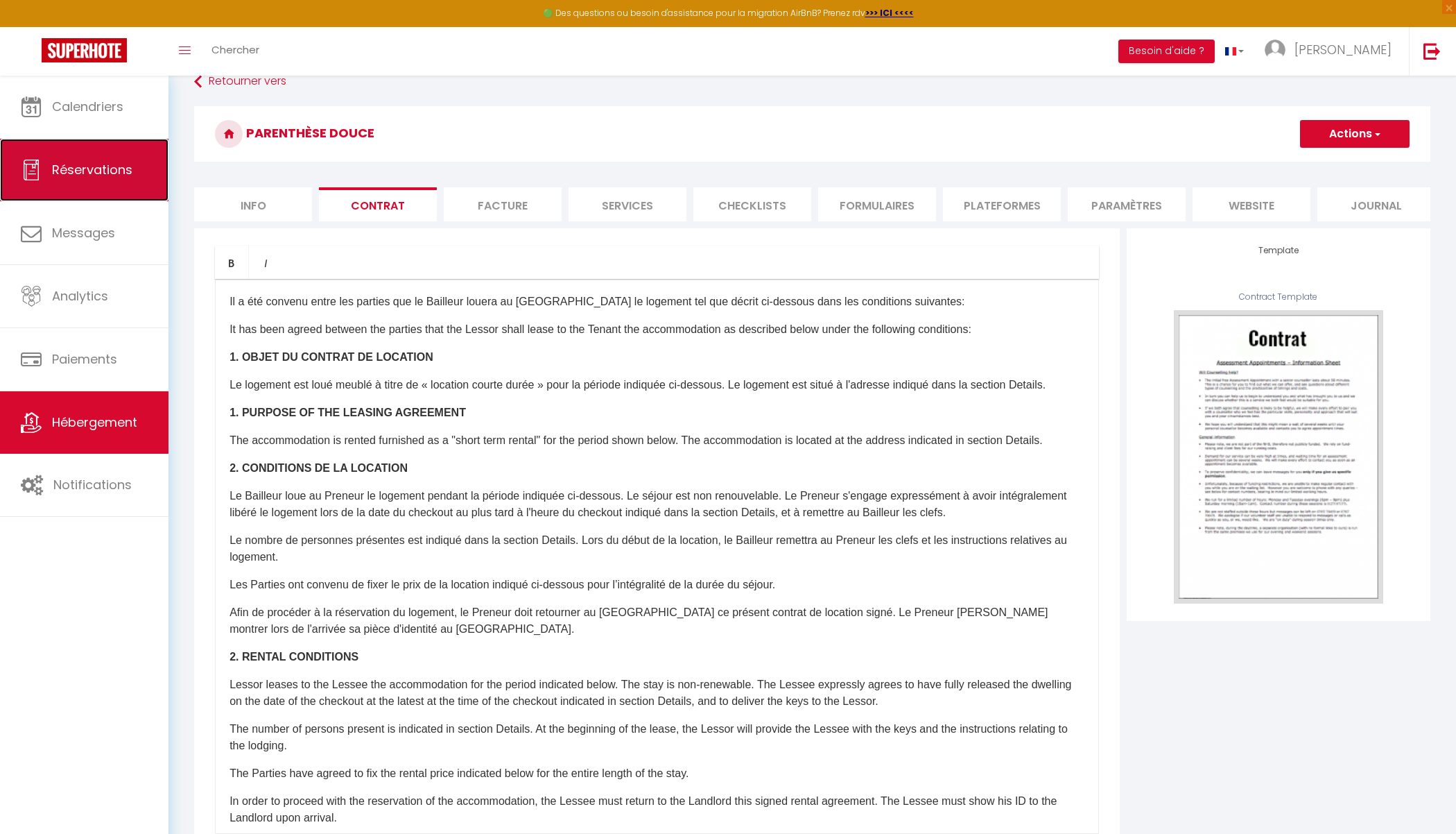
click at [61, 197] on link "Réservations" at bounding box center [84, 170] width 169 height 62
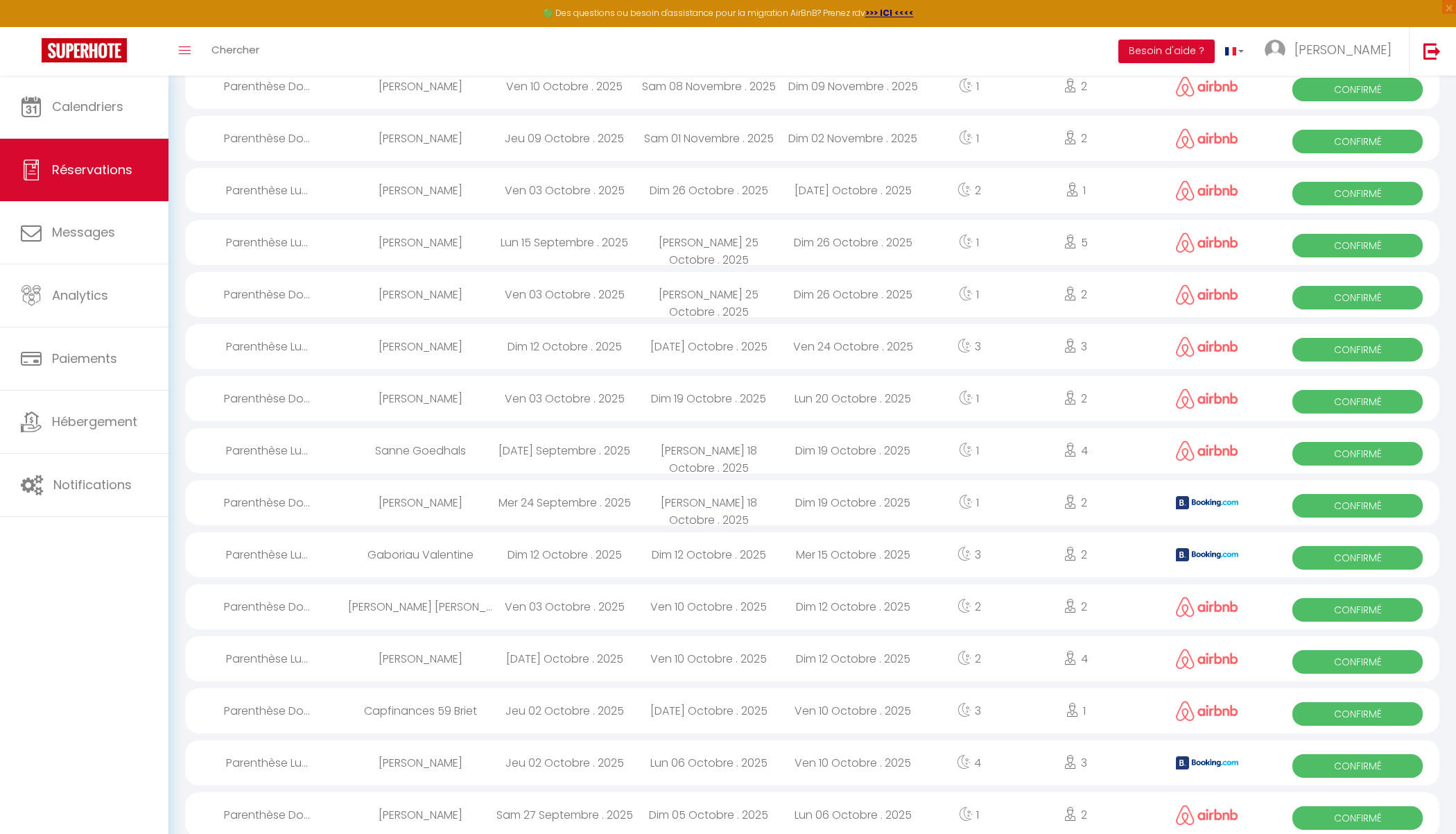
scroll to position [567, 0]
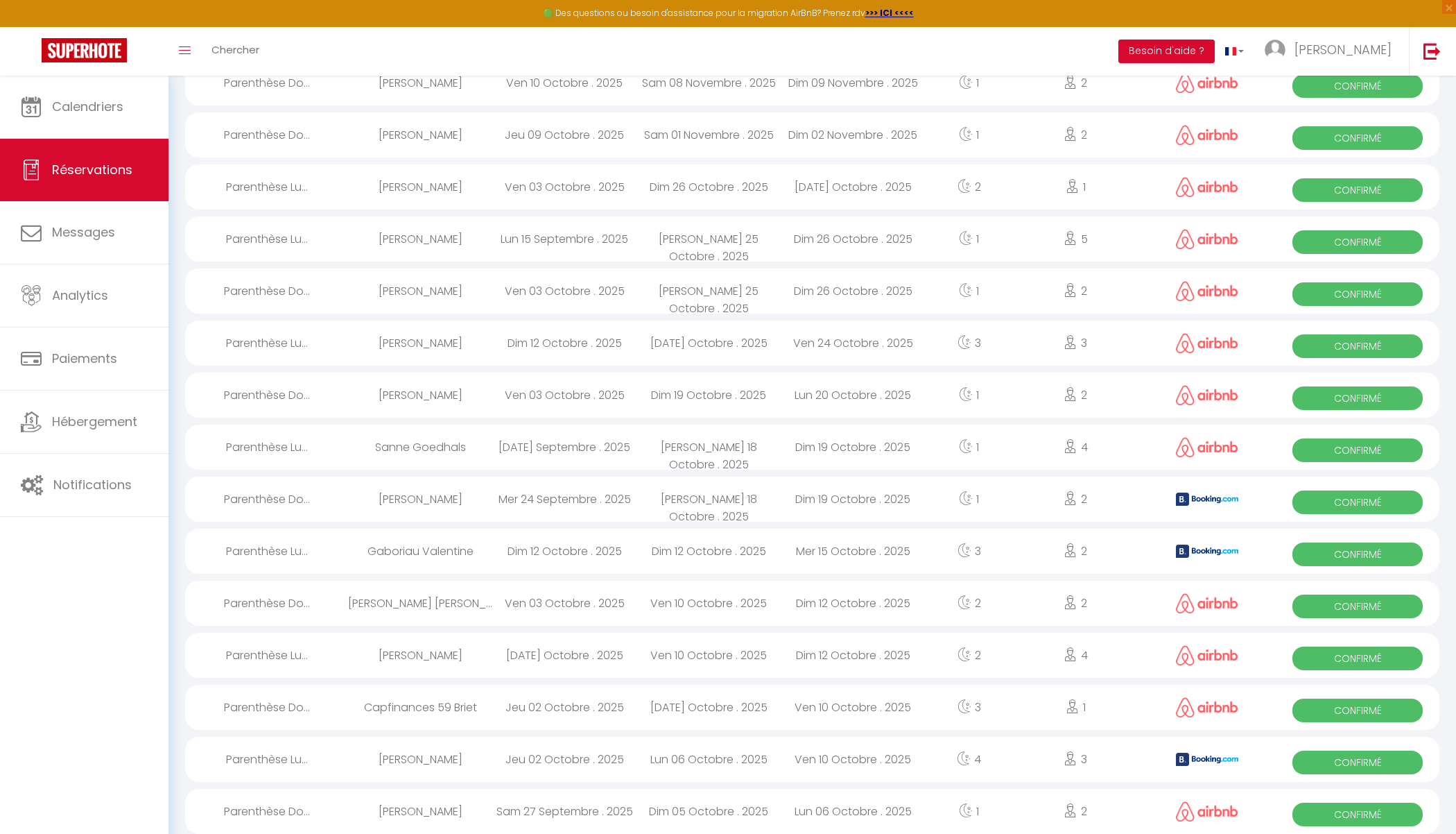
click at [557, 553] on div "Dim 12 Octobre . 2025" at bounding box center [564, 551] width 145 height 45
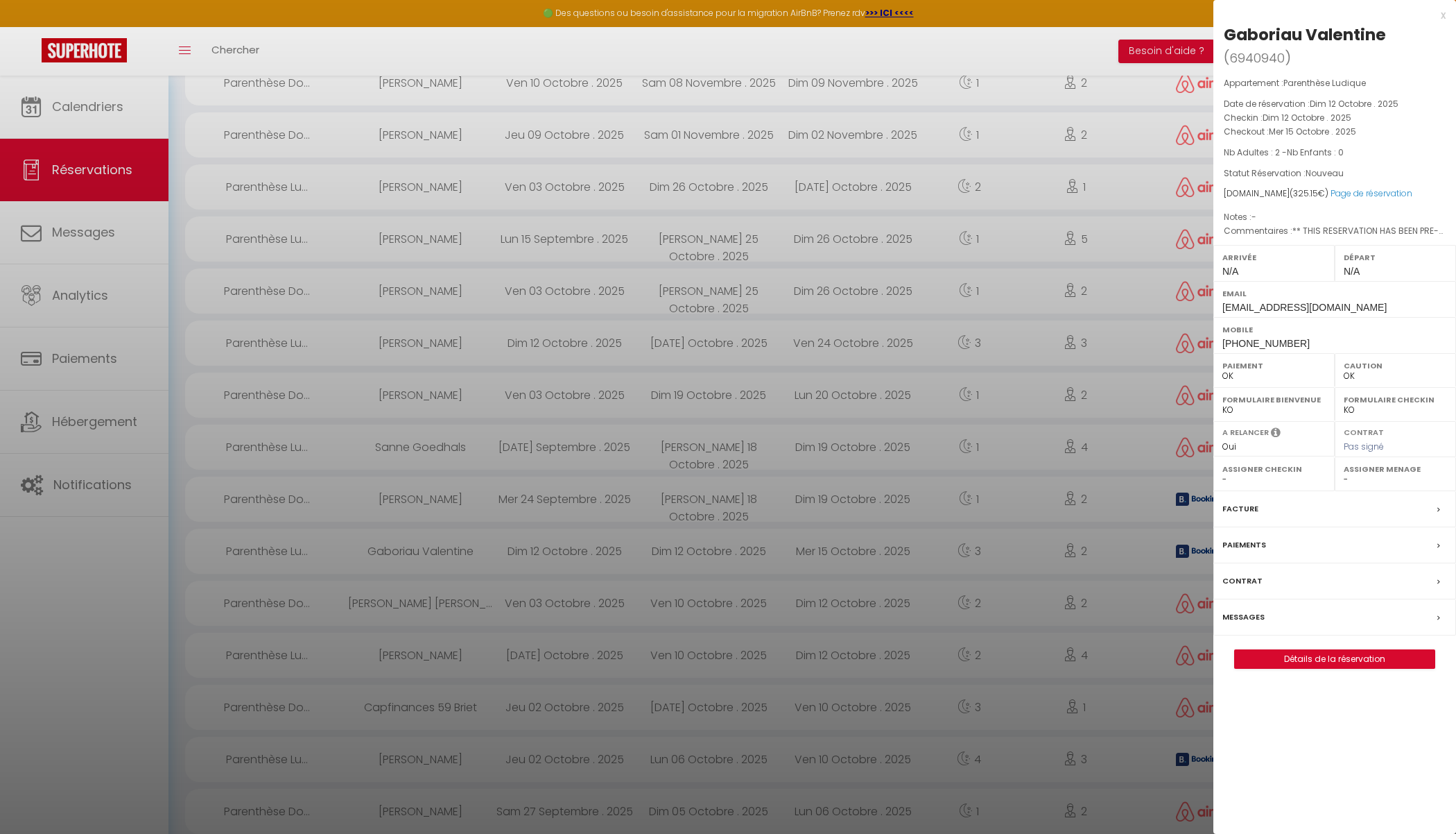
click at [345, 500] on div at bounding box center [728, 417] width 1456 height 834
